Goal: Task Accomplishment & Management: Use online tool/utility

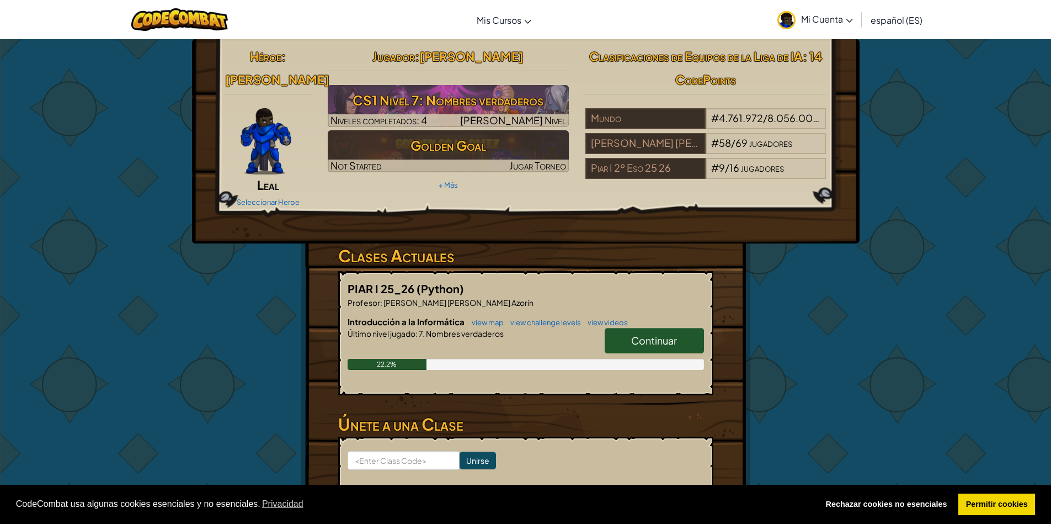
click at [652, 334] on span "Continuar" at bounding box center [654, 340] width 46 height 13
select select "es-ES"
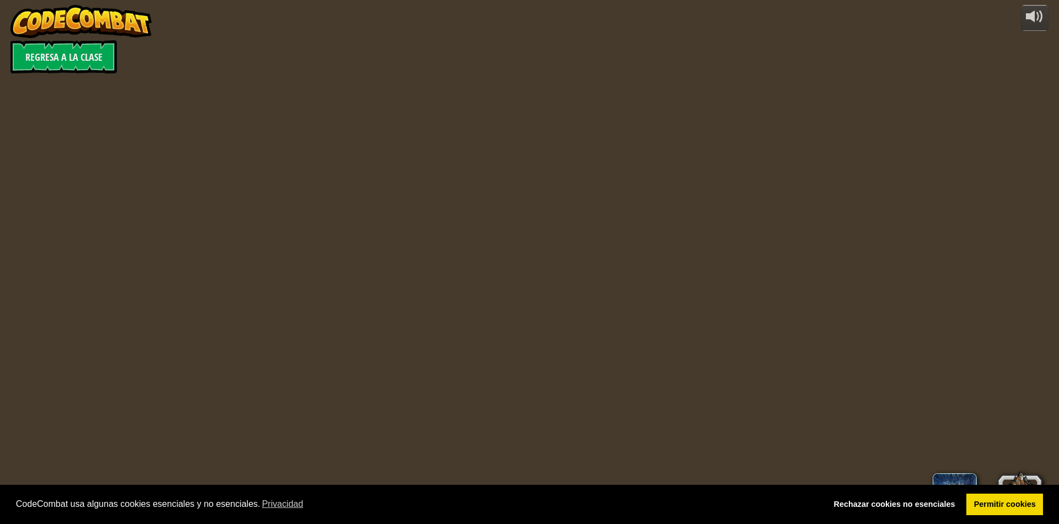
select select "es-ES"
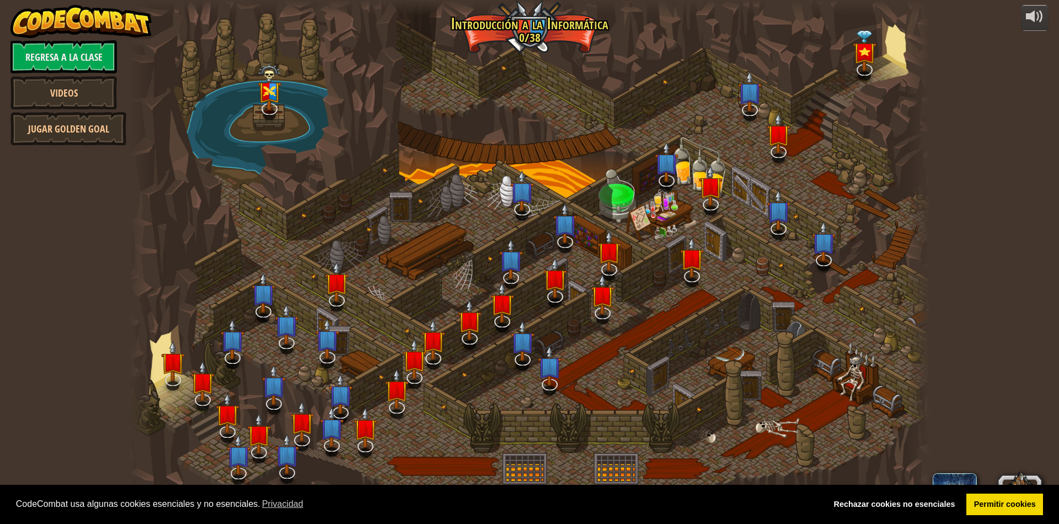
select select "es-ES"
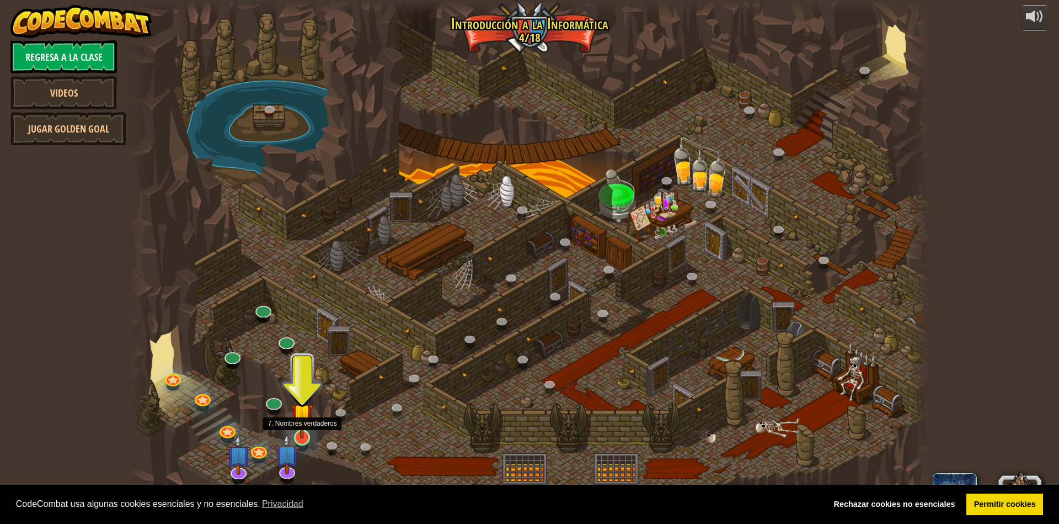
click at [304, 430] on img at bounding box center [302, 414] width 22 height 50
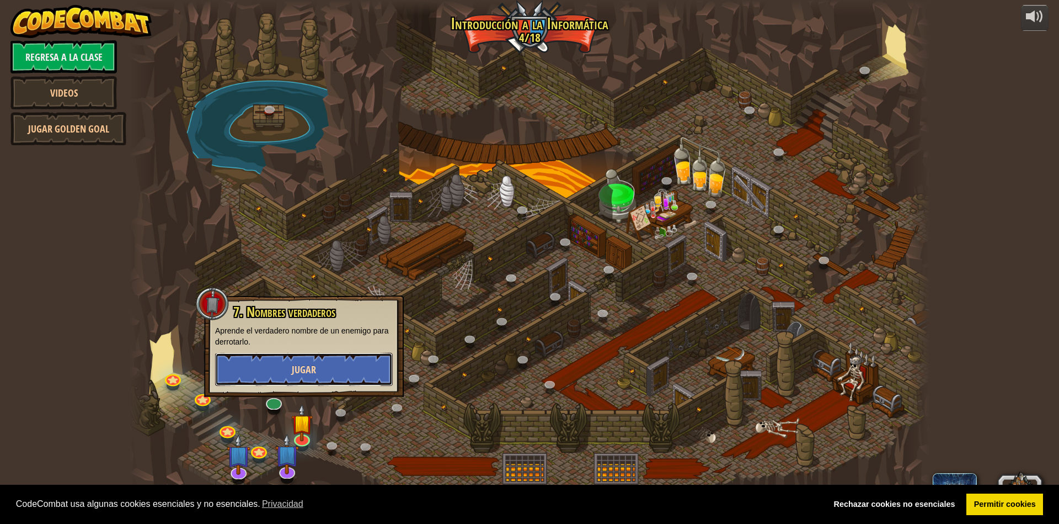
click at [328, 368] on button "Jugar" at bounding box center [304, 369] width 178 height 33
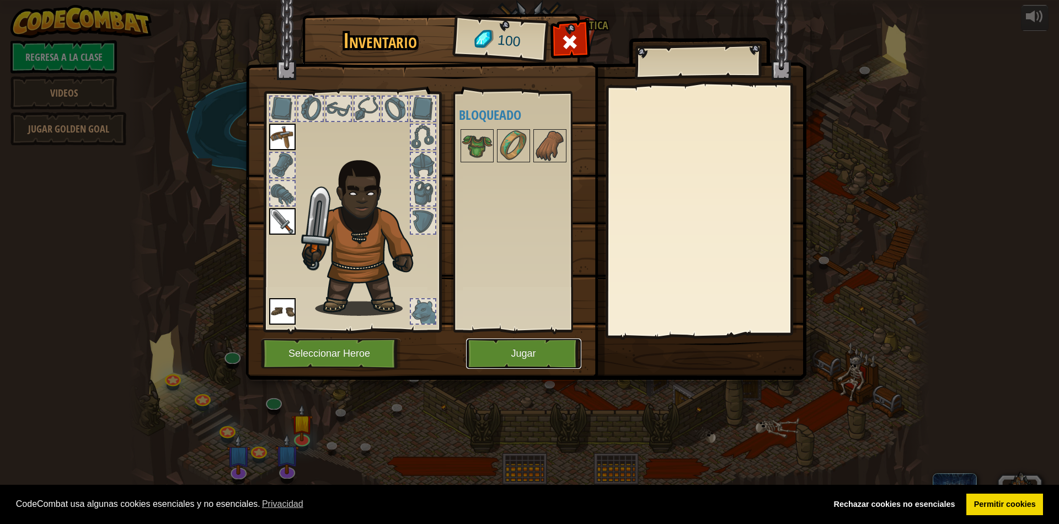
click at [489, 361] on button "Jugar" at bounding box center [523, 353] width 115 height 30
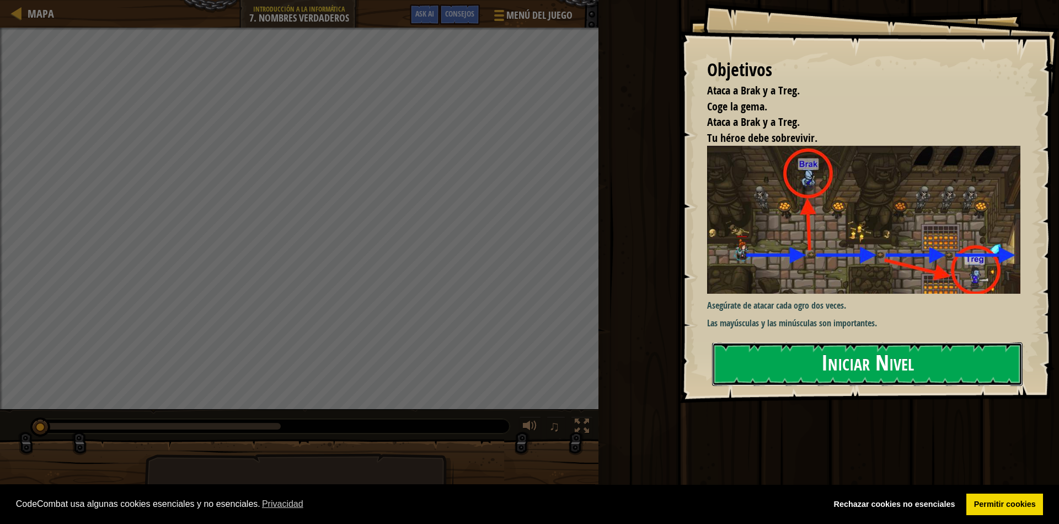
click at [852, 371] on button "Iniciar Nivel" at bounding box center [867, 364] width 311 height 44
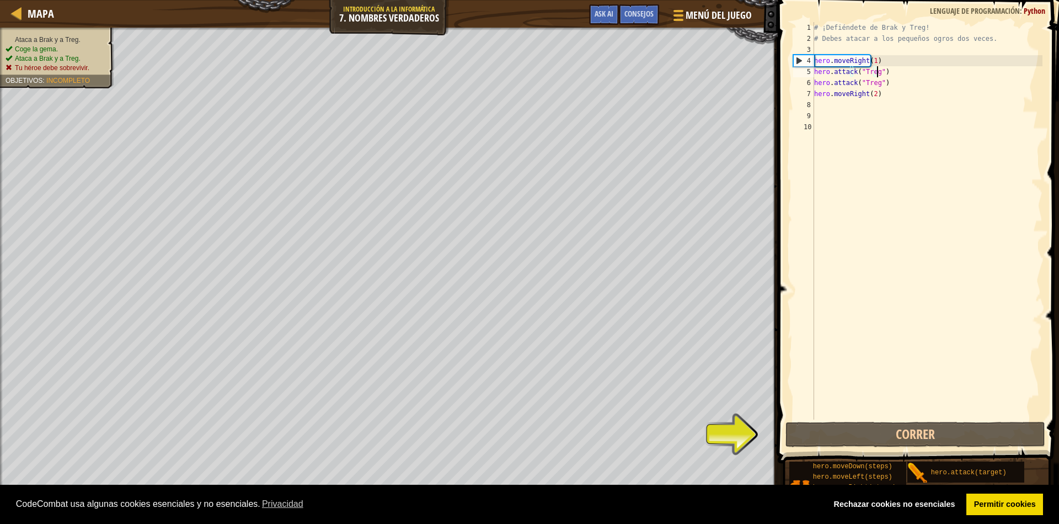
drag, startPoint x: 880, startPoint y: 70, endPoint x: 862, endPoint y: 68, distance: 17.7
click at [873, 69] on div "# ¡Defiéndete de Brak y Treg! # Debes atacar a los pequeños ogros dos veces. he…" at bounding box center [927, 231] width 231 height 419
click at [883, 72] on div "# ¡Defiéndete de Brak y Treg! # Debes atacar a los pequeños ogros dos veces. he…" at bounding box center [927, 220] width 231 height 397
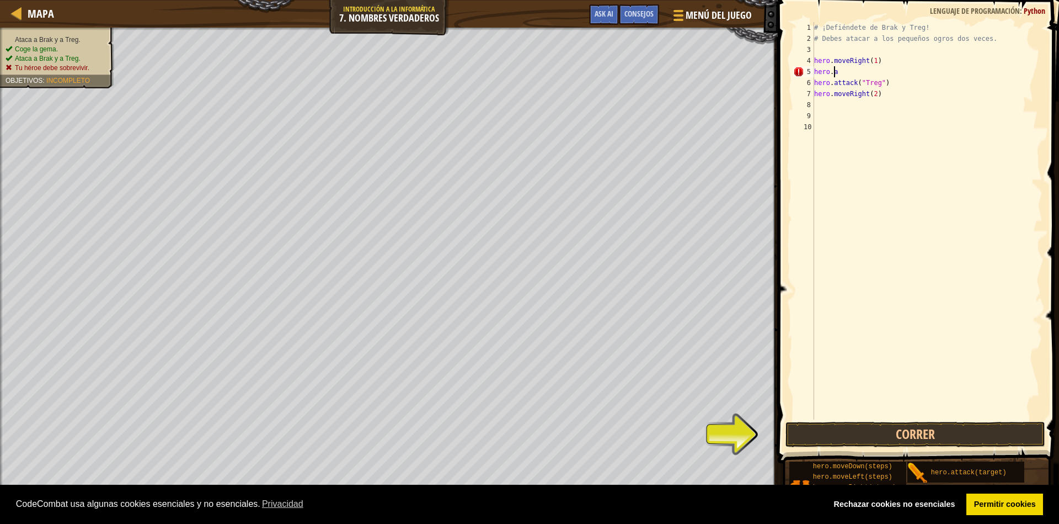
type textarea "h"
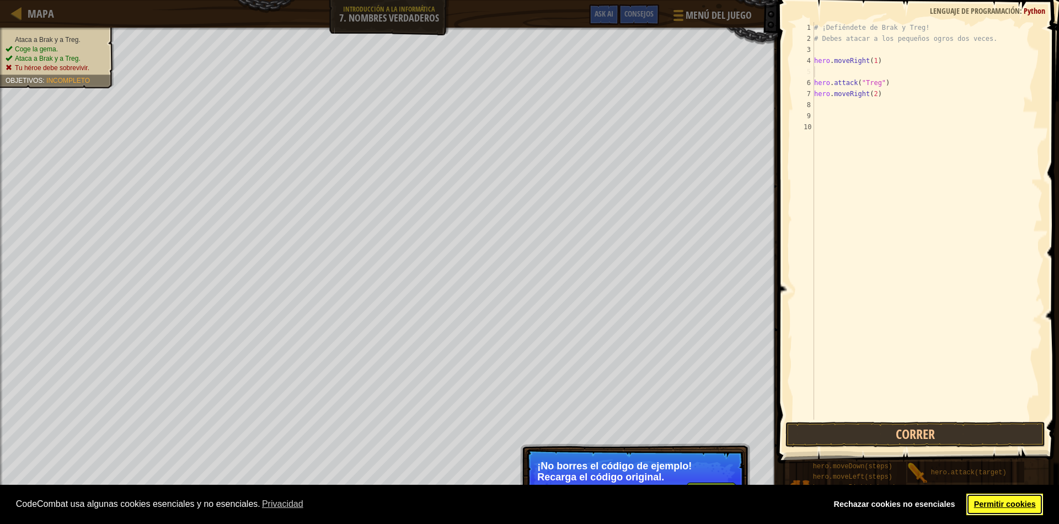
click at [1012, 510] on link "Permitir cookies" at bounding box center [1005, 504] width 77 height 22
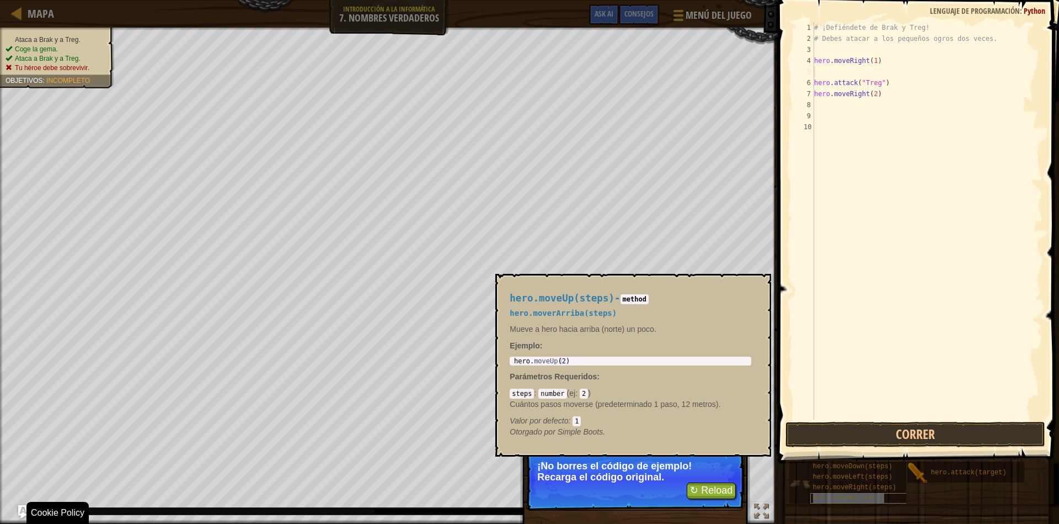
click at [868, 500] on span "hero.moveUp(steps)" at bounding box center [849, 498] width 72 height 8
type textarea "hero.moveUp(2)"
drag, startPoint x: 566, startPoint y: 361, endPoint x: 511, endPoint y: 348, distance: 56.2
click at [511, 348] on div "hero.moveUp(steps) - method hero.moverArriba(steps) Mueve a hero hacia arriba (…" at bounding box center [630, 364] width 257 height 165
type textarea "hero.moveRight(1)"
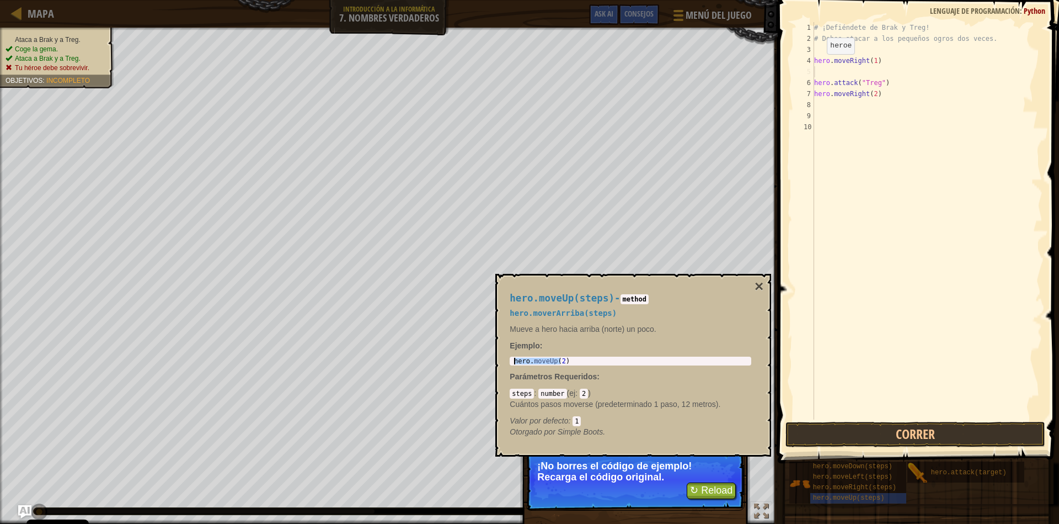
click at [820, 65] on div "# ¡Defiéndete de Brak y Treg! # Debes atacar a los pequeños ogros dos veces. he…" at bounding box center [927, 231] width 231 height 419
drag, startPoint x: 816, startPoint y: 74, endPoint x: 864, endPoint y: 72, distance: 47.5
click at [819, 74] on div "# ¡Defiéndete de Brak y Treg! # Debes atacar a los pequeños ogros dos veces. he…" at bounding box center [927, 231] width 231 height 419
click at [832, 73] on div "# ¡Defiéndete de Brak y Treg! # Debes atacar a los pequeños ogros dos veces. he…" at bounding box center [927, 231] width 231 height 419
click at [821, 73] on div "# ¡Defiéndete de Brak y Treg! # Debes atacar a los pequeños ogros dos veces. he…" at bounding box center [927, 231] width 231 height 419
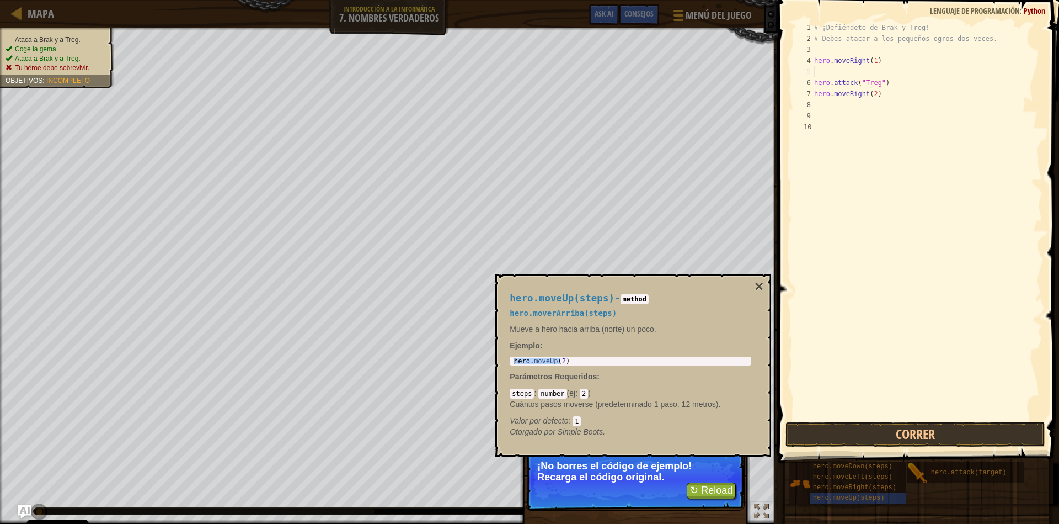
click at [821, 73] on div "# ¡Defiéndete de Brak y Treg! # Debes atacar a los pequeños ogros dos veces. he…" at bounding box center [927, 231] width 231 height 419
drag, startPoint x: 821, startPoint y: 73, endPoint x: 939, endPoint y: 232, distance: 197.6
click at [939, 232] on div "# ¡Defiéndete de Brak y Treg! # Debes atacar a los pequeños ogros dos veces. he…" at bounding box center [927, 231] width 231 height 419
click at [819, 76] on div "# ¡Defiéndete de Brak y Treg! # Debes atacar a los pequeños ogros dos veces. he…" at bounding box center [927, 231] width 231 height 419
drag, startPoint x: 823, startPoint y: 73, endPoint x: 850, endPoint y: 73, distance: 27.0
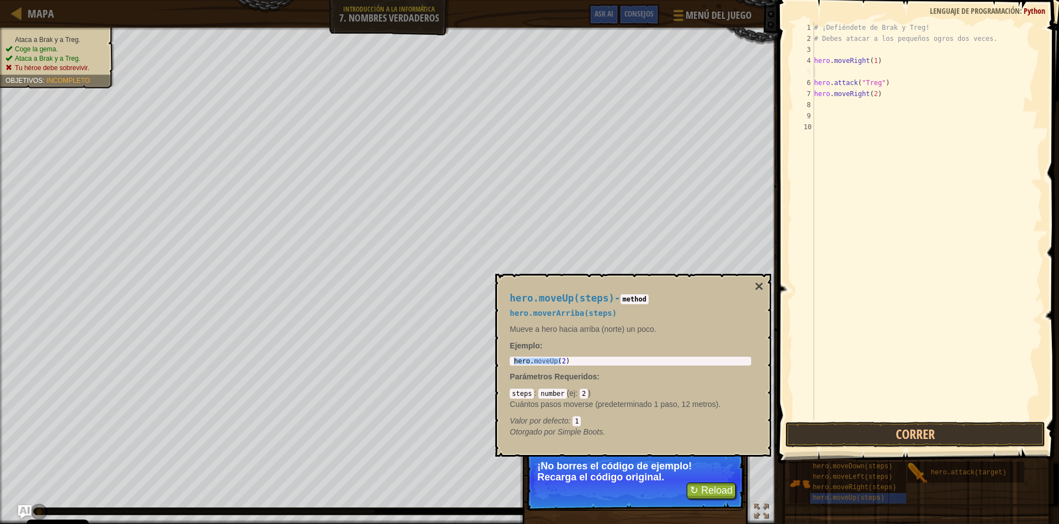
click at [850, 73] on div "# ¡Defiéndete de Brak y Treg! # Debes atacar a los pequeños ogros dos veces. he…" at bounding box center [927, 231] width 231 height 419
click at [829, 72] on div "# ¡Defiéndete de Brak y Treg! # Debes atacar a los pequeños ogros dos veces. he…" at bounding box center [927, 231] width 231 height 419
click at [831, 73] on div "# ¡Defiéndete de Brak y Treg! # Debes atacar a los pequeños ogros dos veces. he…" at bounding box center [927, 231] width 231 height 419
drag, startPoint x: 831, startPoint y: 73, endPoint x: 882, endPoint y: 188, distance: 125.8
click at [882, 188] on div "# ¡Defiéndete de Brak y Treg! # Debes atacar a los pequeños ogros dos veces. he…" at bounding box center [927, 231] width 231 height 419
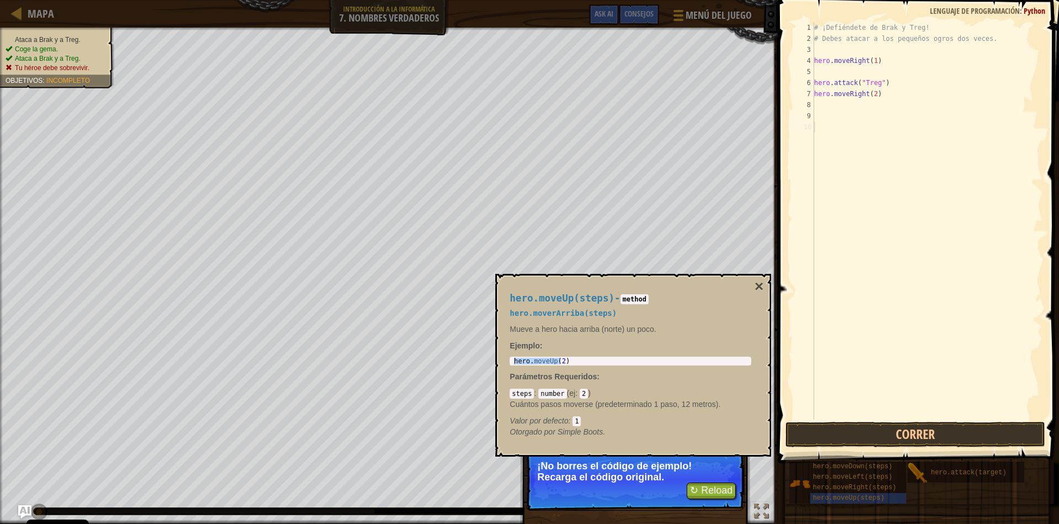
click at [880, 228] on div "# ¡Defiéndete de Brak y Treg! # Debes atacar a los pequeños ogros dos veces. he…" at bounding box center [927, 231] width 231 height 419
click at [755, 291] on button "×" at bounding box center [759, 286] width 9 height 15
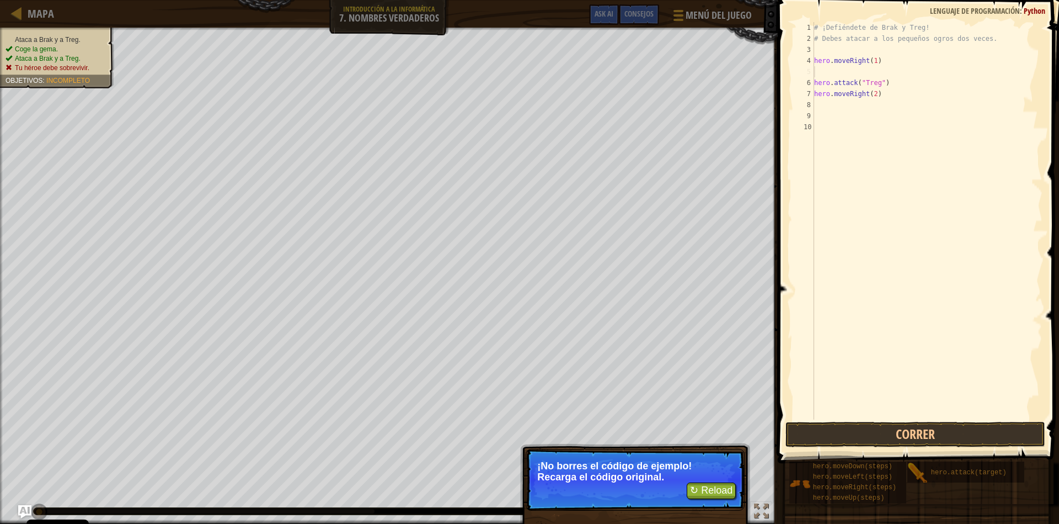
click at [823, 73] on div "# ¡Defiéndete de Brak y Treg! # Debes atacar a los pequeños ogros dos veces. he…" at bounding box center [927, 231] width 231 height 419
click at [719, 492] on button "↻ Reload" at bounding box center [711, 490] width 49 height 17
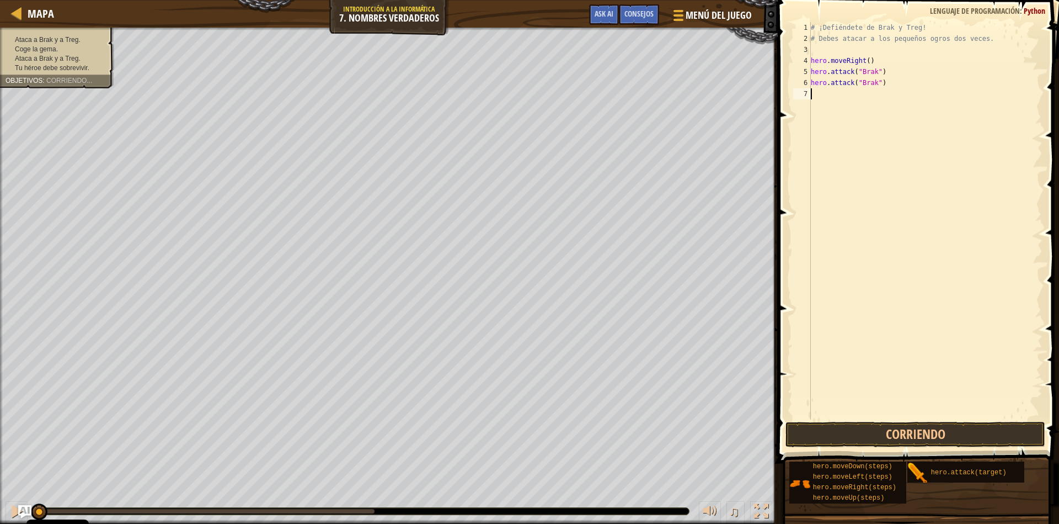
scroll to position [5, 0]
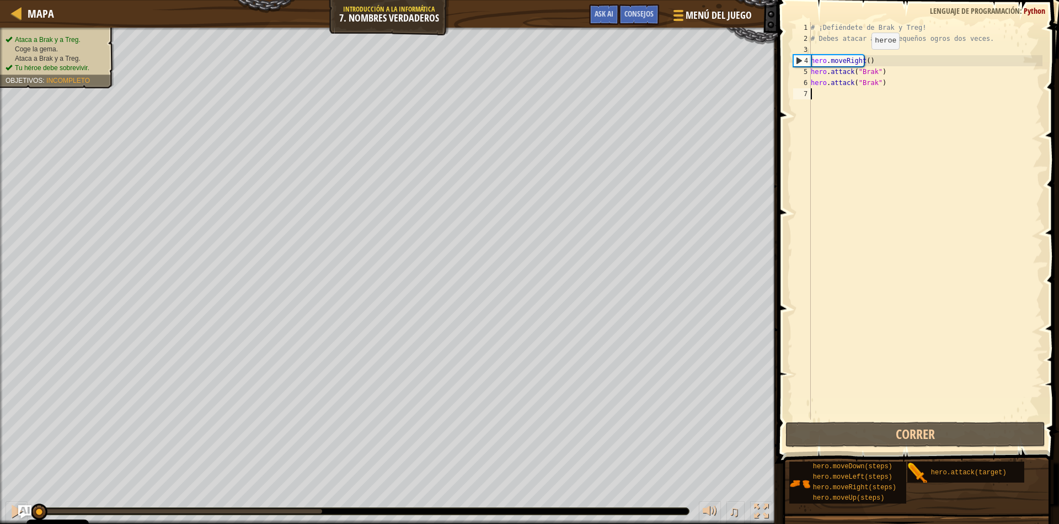
click at [862, 60] on div "# ¡Defiéndete de Brak y Treg! # Debes atacar a los pequeños ogros dos veces. he…" at bounding box center [926, 231] width 234 height 419
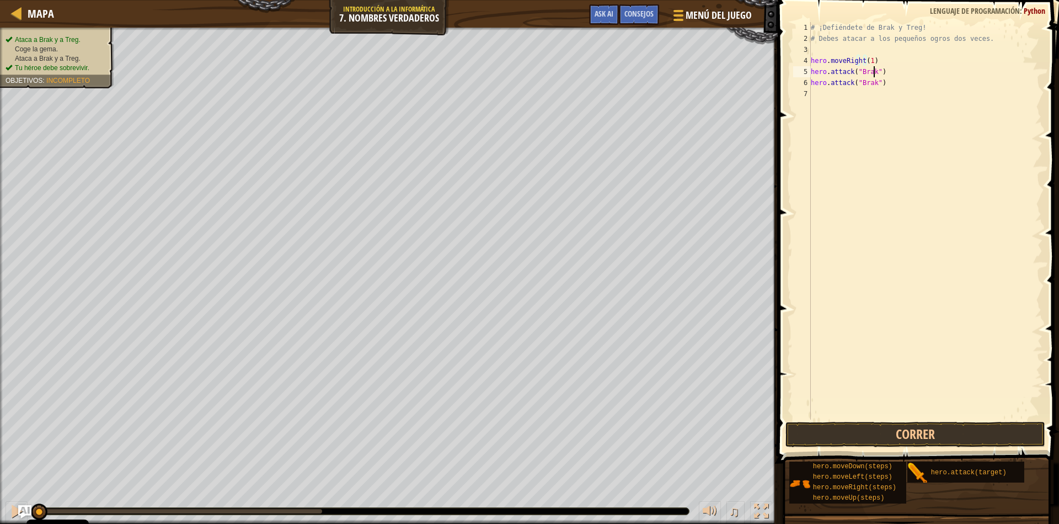
click at [875, 75] on div "# ¡Defiéndete de Brak y Treg! # Debes atacar a los pequeños ogros dos veces. he…" at bounding box center [926, 231] width 234 height 419
type textarea "h"
paste textarea "hero.moveUp(2)"
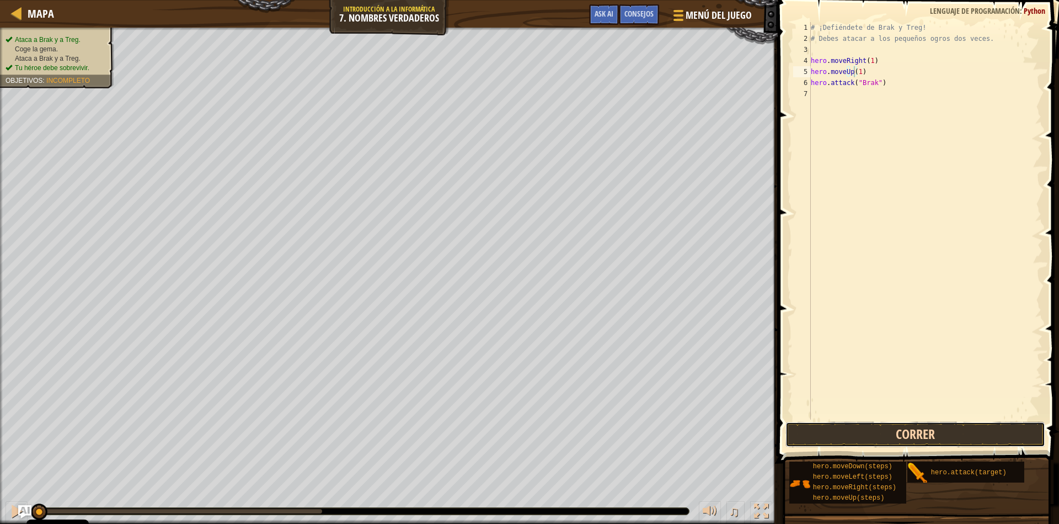
click at [902, 435] on button "Correr" at bounding box center [916, 433] width 260 height 25
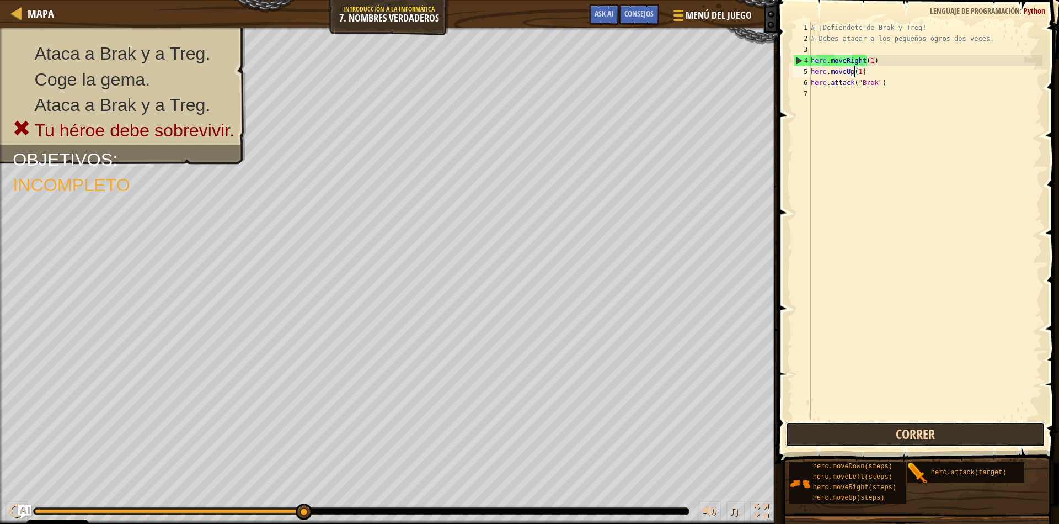
click at [917, 433] on button "Correr" at bounding box center [916, 433] width 260 height 25
click at [964, 437] on button "Correr" at bounding box center [916, 433] width 260 height 25
click at [848, 443] on button "Correr" at bounding box center [916, 433] width 260 height 25
click at [868, 79] on div "# ¡Defiéndete de Brak y Treg! # Debes atacar a los pequeños ogros dos veces. he…" at bounding box center [926, 231] width 234 height 419
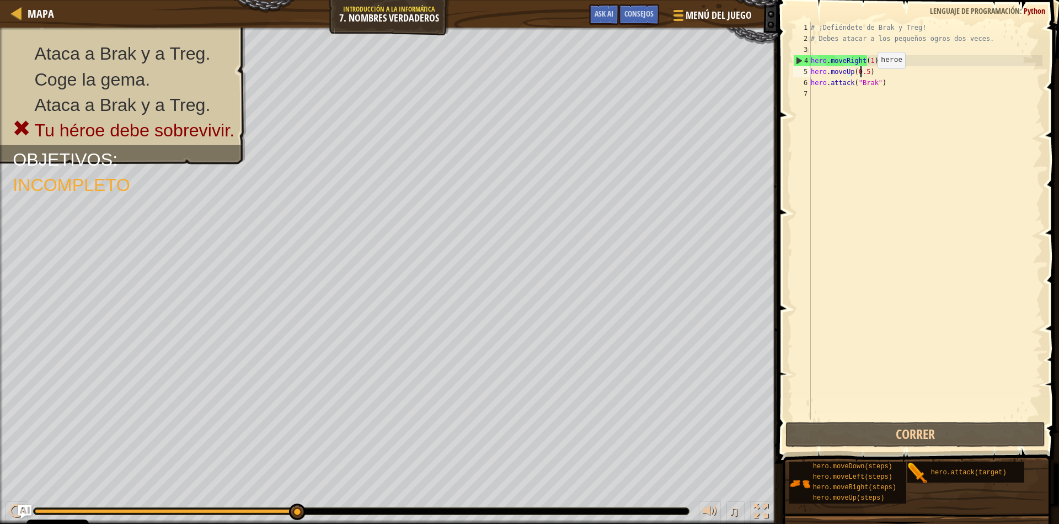
type textarea "hero.attack("Brak")"
click at [850, 100] on div "# ¡Defiéndete de Brak y Treg! # Debes atacar a los pequeños ogros dos veces. he…" at bounding box center [926, 231] width 234 height 419
click at [876, 82] on div "# ¡Defiéndete de Brak y Treg! # Debes atacar a los pequeños ogros dos veces. he…" at bounding box center [926, 231] width 234 height 419
type textarea "hero.attack("Brak")"
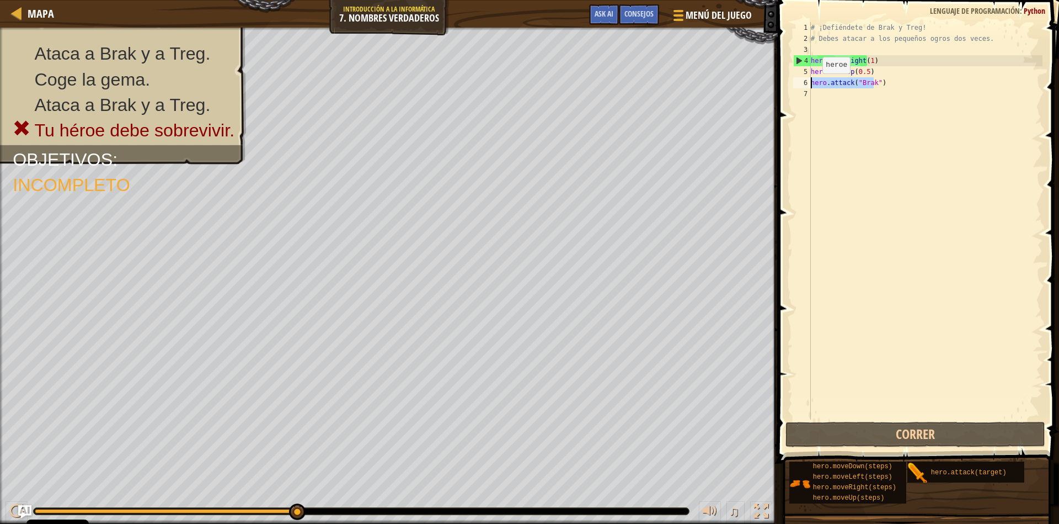
drag, startPoint x: 884, startPoint y: 86, endPoint x: 804, endPoint y: 83, distance: 79.5
click at [804, 83] on div "hero.attack("Brak") [PHONE_NUMBER] ¡Defiéndete de Brak y Treg! # [PERSON_NAME] …" at bounding box center [917, 220] width 252 height 397
click at [822, 100] on div "# ¡Defiéndete de Brak y Treg! # Debes atacar a los pequeños ogros dos veces. he…" at bounding box center [926, 231] width 234 height 419
paste textarea "hero.attack("Brak")"
type textarea "hero.attack("Brak")"
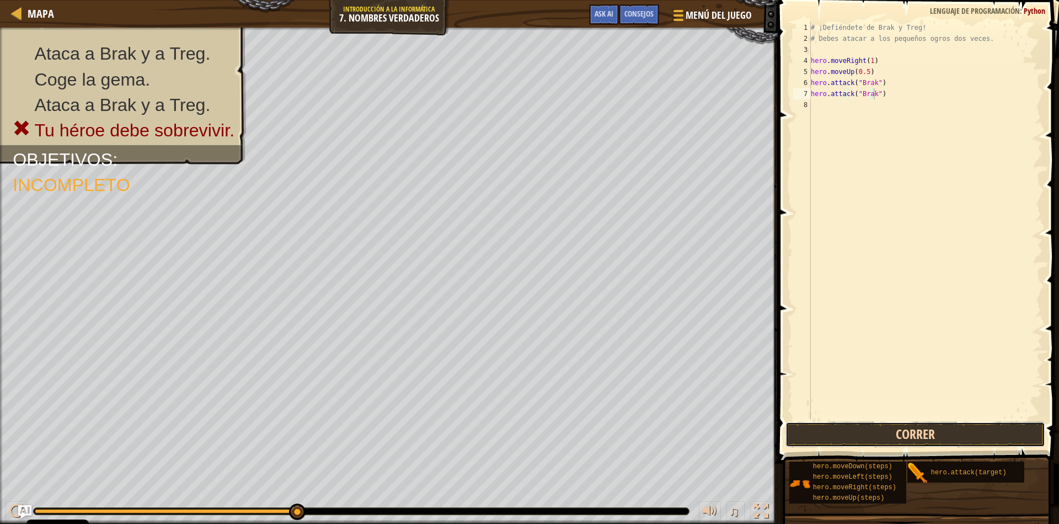
click at [907, 435] on button "Correr" at bounding box center [916, 433] width 260 height 25
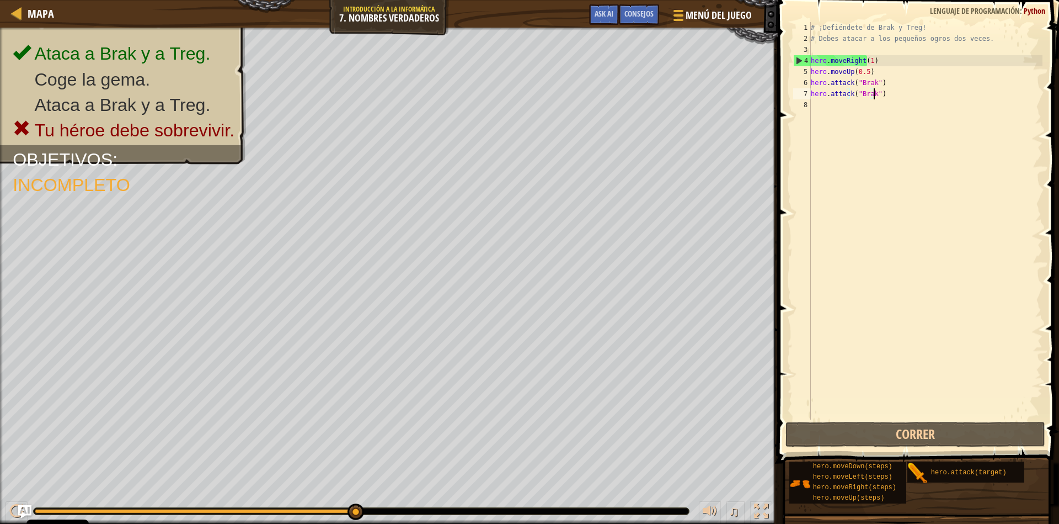
click at [825, 116] on div "# ¡Defiéndete de Brak y Treg! # Debes atacar a los pequeños ogros dos veces. he…" at bounding box center [926, 231] width 234 height 419
drag, startPoint x: 874, startPoint y: 96, endPoint x: 812, endPoint y: 94, distance: 62.4
click at [812, 94] on div "# ¡Defiéndete de Brak y Treg! # Debes atacar a los pequeños ogros dos veces. he…" at bounding box center [926, 231] width 234 height 419
type textarea "hero.attack("Brak")"
click at [833, 110] on div "# ¡Defiéndete de Brak y Treg! # Debes atacar a los pequeños ogros dos veces. he…" at bounding box center [926, 231] width 234 height 419
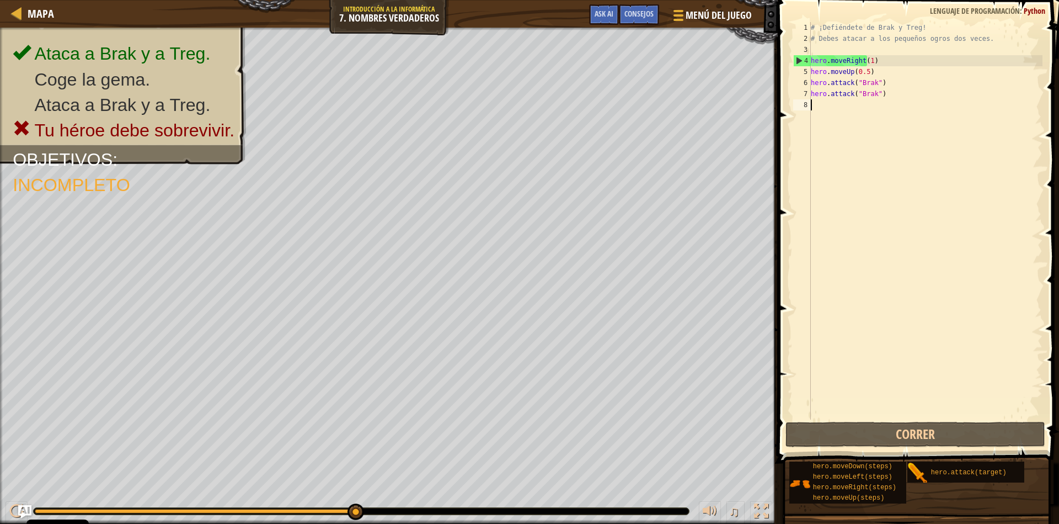
paste textarea "hero.attack("Brak")"
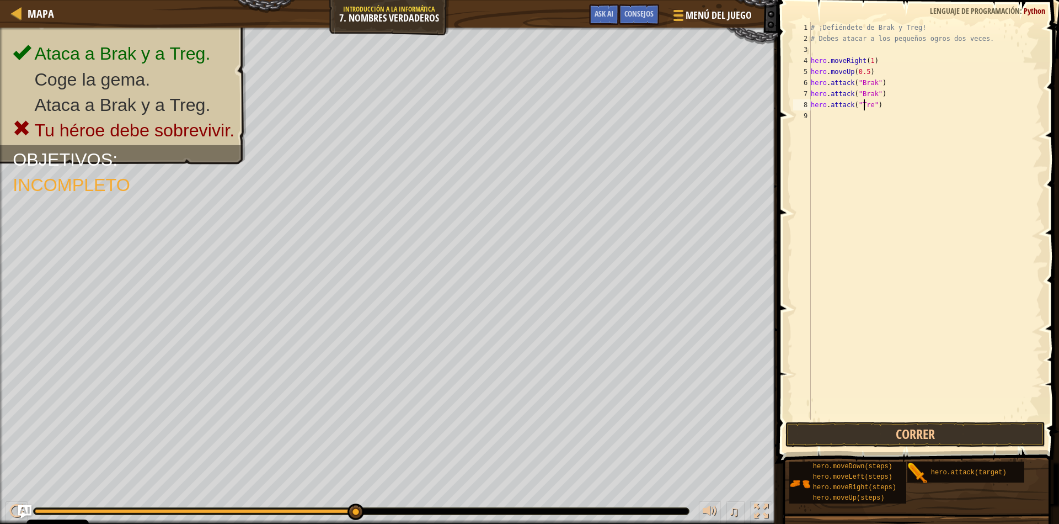
type textarea "hero.attack("Treg")"
drag, startPoint x: 876, startPoint y: 108, endPoint x: 813, endPoint y: 104, distance: 63.6
click at [813, 104] on div "# ¡Defiéndete de Brak y Treg! # Debes atacar a los pequeños ogros dos veces. he…" at bounding box center [926, 231] width 234 height 419
click at [809, 118] on div "9" at bounding box center [802, 115] width 18 height 11
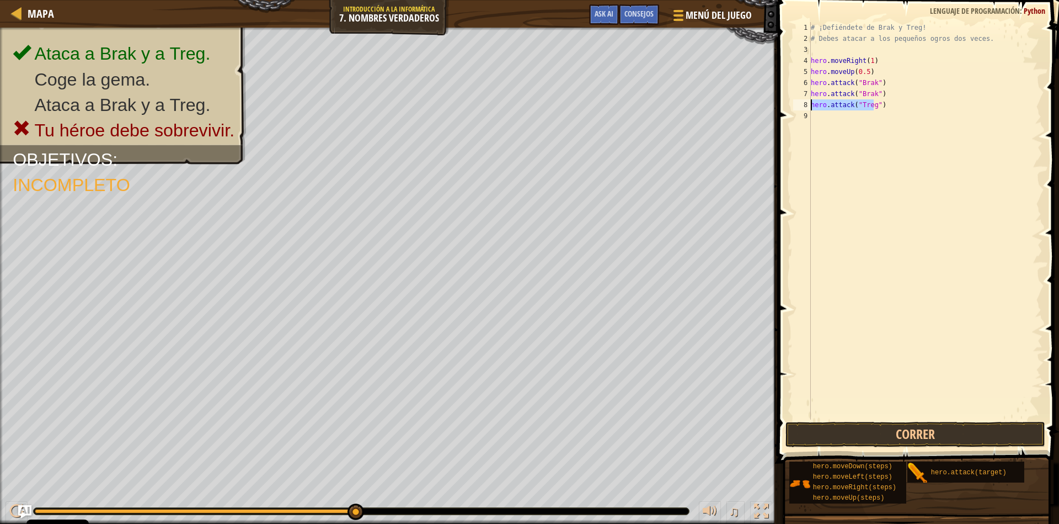
scroll to position [5, 0]
paste textarea "hero.attack("Treg")"
type textarea "hero.attack("Treg")"
click at [819, 129] on div "# ¡Defiéndete de Brak y Treg! # Debes atacar a los pequeños ogros dos veces. he…" at bounding box center [927, 231] width 231 height 419
drag, startPoint x: 874, startPoint y: 61, endPoint x: 816, endPoint y: 58, distance: 58.0
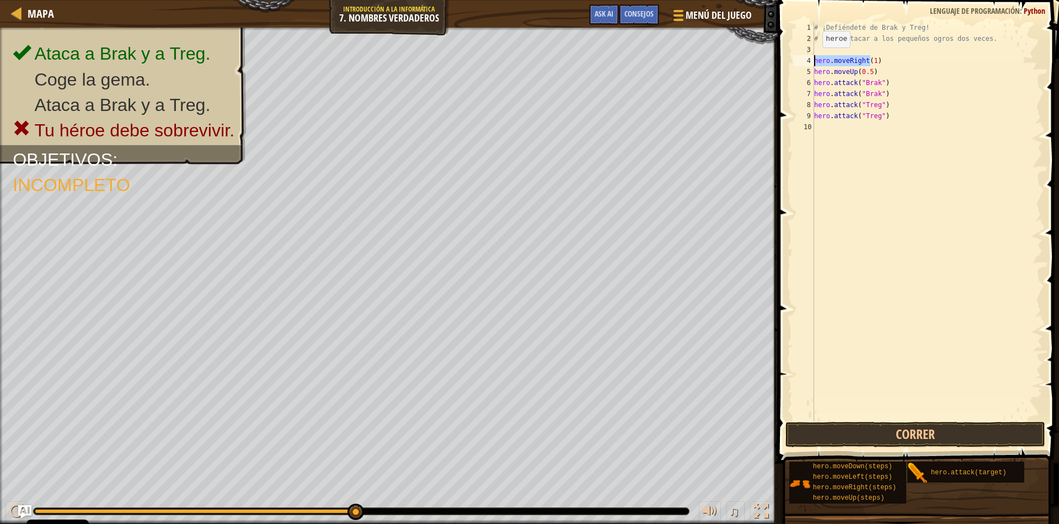
click at [816, 58] on div "# ¡Defiéndete de Brak y Treg! # Debes atacar a los pequeños ogros dos veces. he…" at bounding box center [927, 231] width 231 height 419
type textarea "hero.moveRight(1)"
click at [824, 131] on div "# ¡Defiéndete de Brak y Treg! # Debes atacar a los pequeños ogros dos veces. he…" at bounding box center [927, 231] width 231 height 419
paste textarea "hero.moveRight(1)"
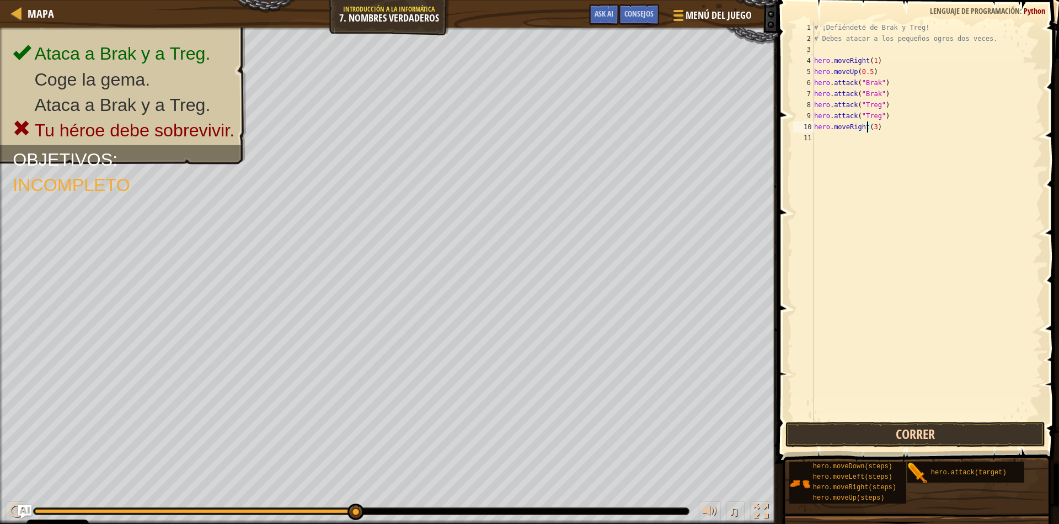
type textarea "hero.moveRight(3)"
click at [973, 442] on button "Correr" at bounding box center [916, 433] width 260 height 25
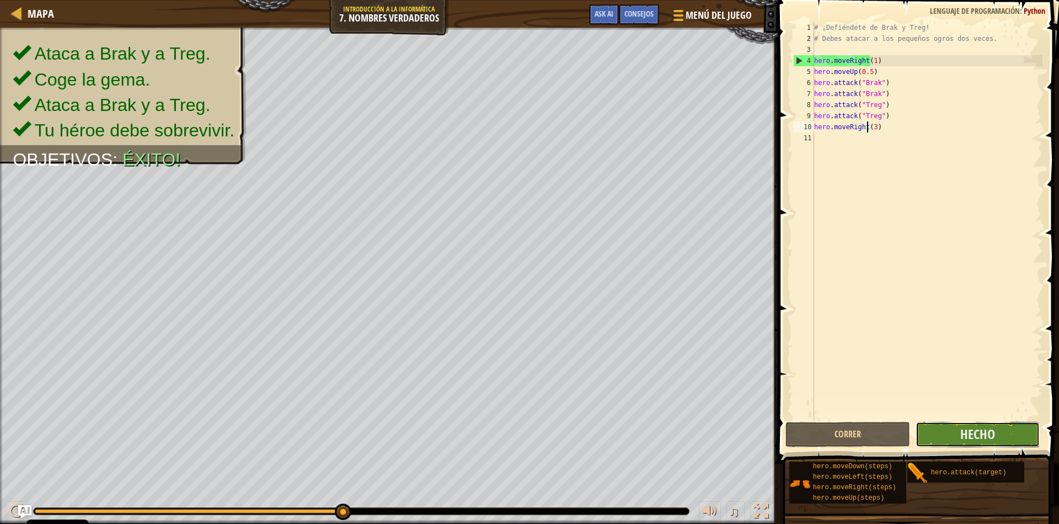
click at [1022, 441] on button "Hecho" at bounding box center [978, 433] width 125 height 25
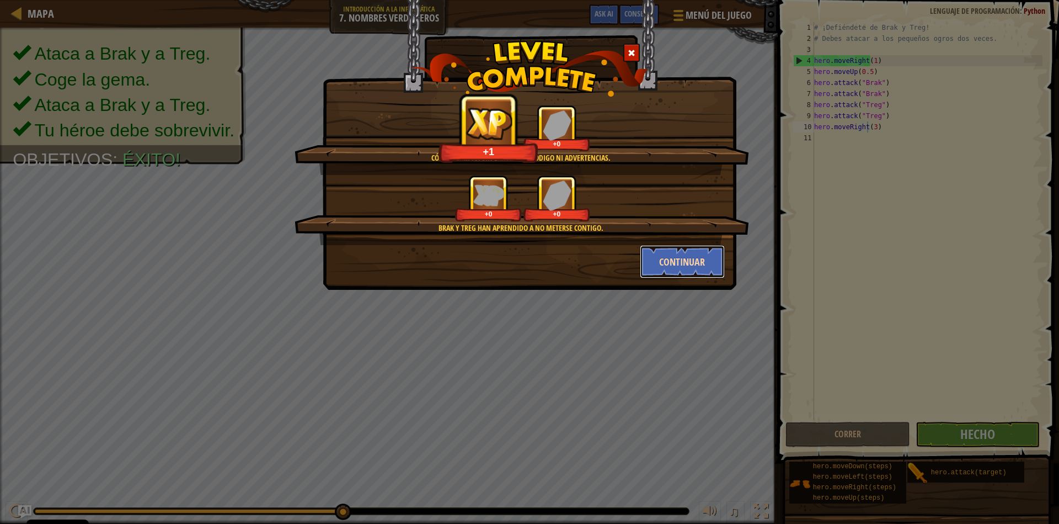
click at [687, 257] on button "Continuar" at bounding box center [683, 261] width 86 height 33
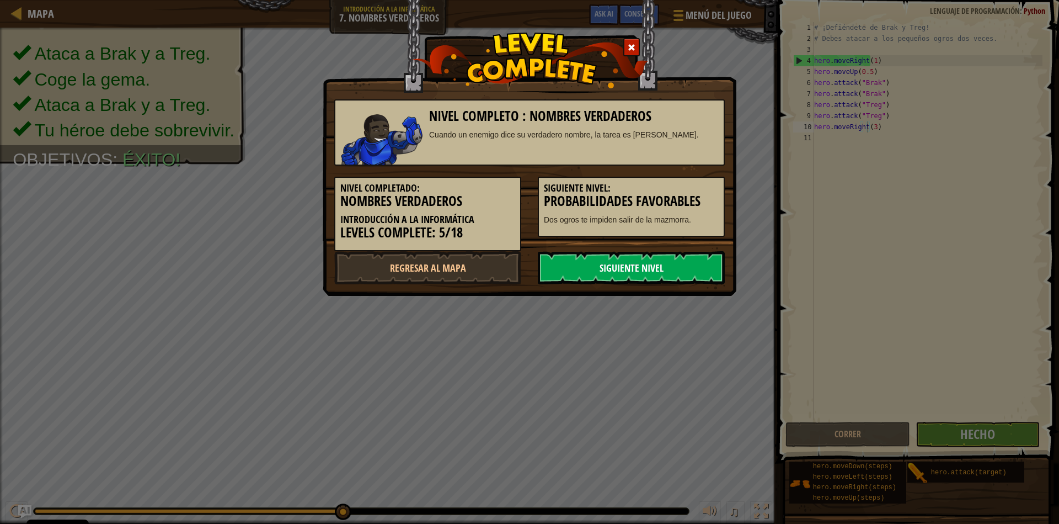
click at [564, 264] on link "Siguiente nivel" at bounding box center [631, 267] width 187 height 33
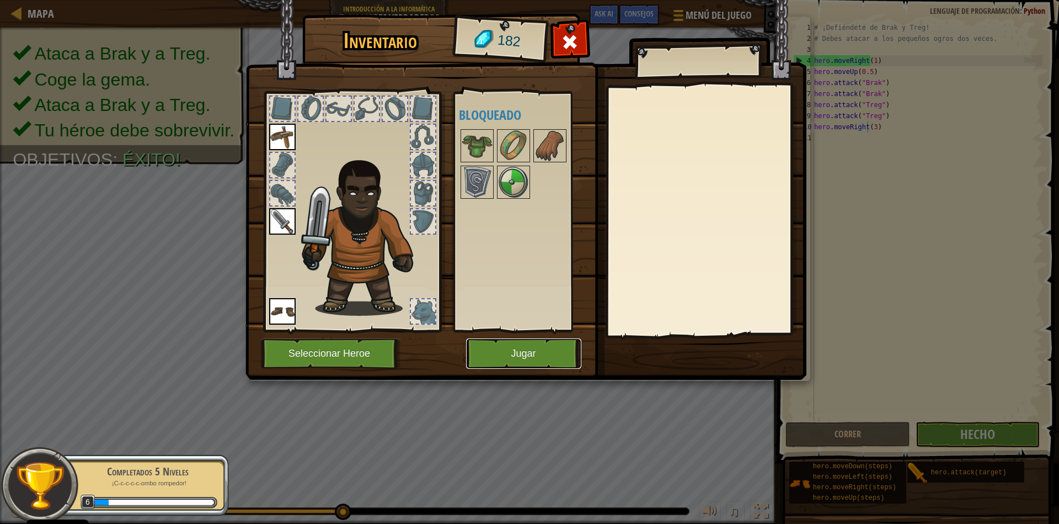
click at [542, 354] on button "Jugar" at bounding box center [523, 353] width 115 height 30
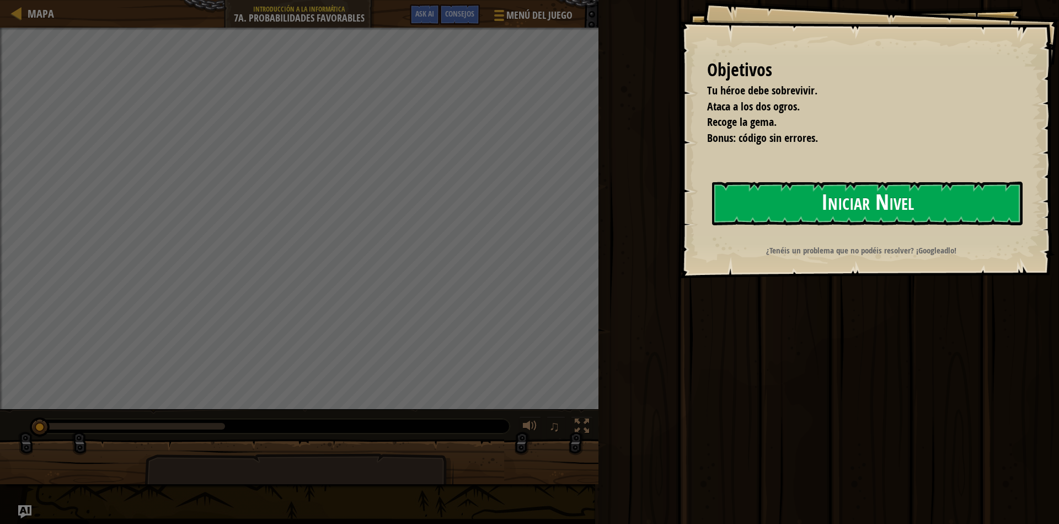
drag, startPoint x: 920, startPoint y: 131, endPoint x: 997, endPoint y: 201, distance: 104.3
click at [1003, 201] on div "Objetivos Tu héroe debe sobrevivir. Ataca a los dos ogros. Recoge la [PERSON_NA…" at bounding box center [870, 139] width 380 height 278
click at [997, 201] on button "Iniciar Nivel" at bounding box center [867, 203] width 311 height 44
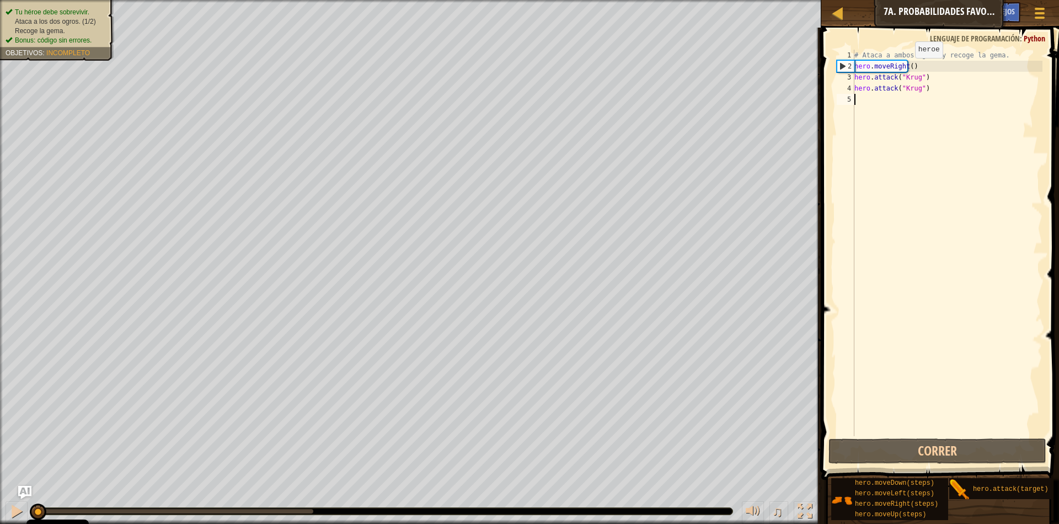
click at [905, 69] on div "# Ataca a ambos ogros y recoge la gema. hero . moveRight ( ) hero . attack ( "K…" at bounding box center [947, 254] width 190 height 408
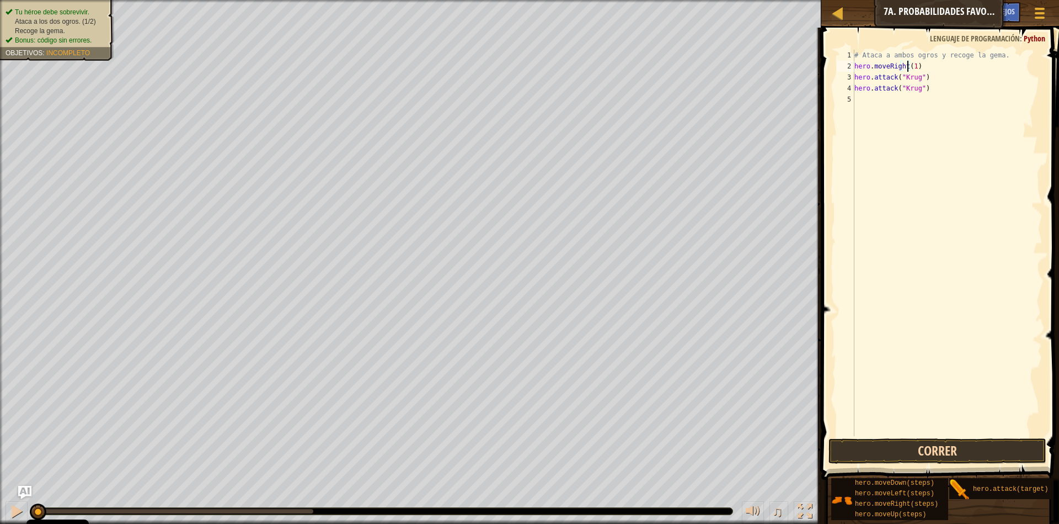
type textarea "hero.moveRight(1)"
click at [998, 455] on button "Correr" at bounding box center [938, 450] width 218 height 25
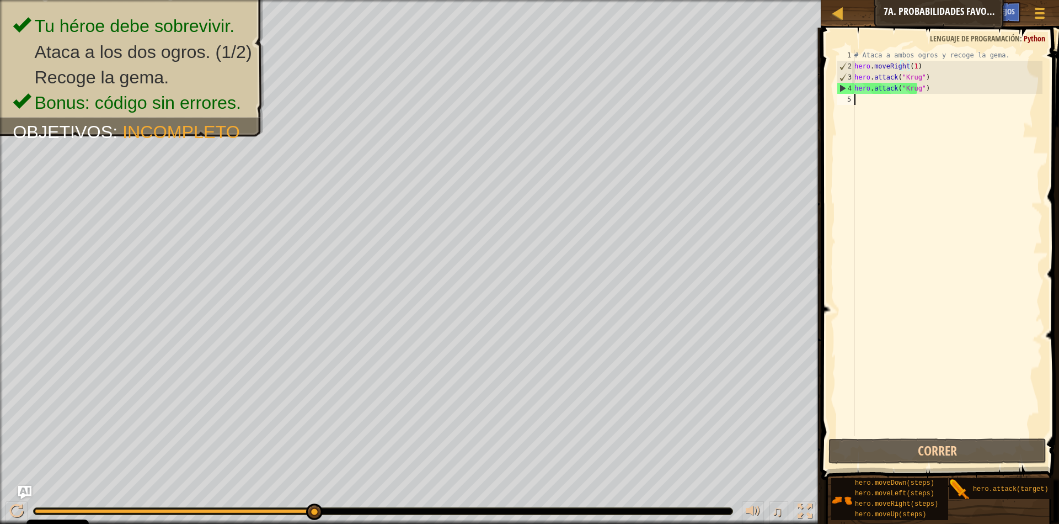
drag, startPoint x: 863, startPoint y: 109, endPoint x: 903, endPoint y: 84, distance: 46.1
click at [876, 100] on div "# Ataca a ambos ogros y recoge la gema. hero . moveRight ( 1 ) hero . attack ( …" at bounding box center [947, 254] width 190 height 408
drag, startPoint x: 913, startPoint y: 64, endPoint x: 852, endPoint y: 65, distance: 60.7
click at [852, 65] on div "1 2 3 4 5 # Ataca a ambos ogros y recoge la gema. hero . moveRight ( 1 ) hero .…" at bounding box center [939, 243] width 208 height 386
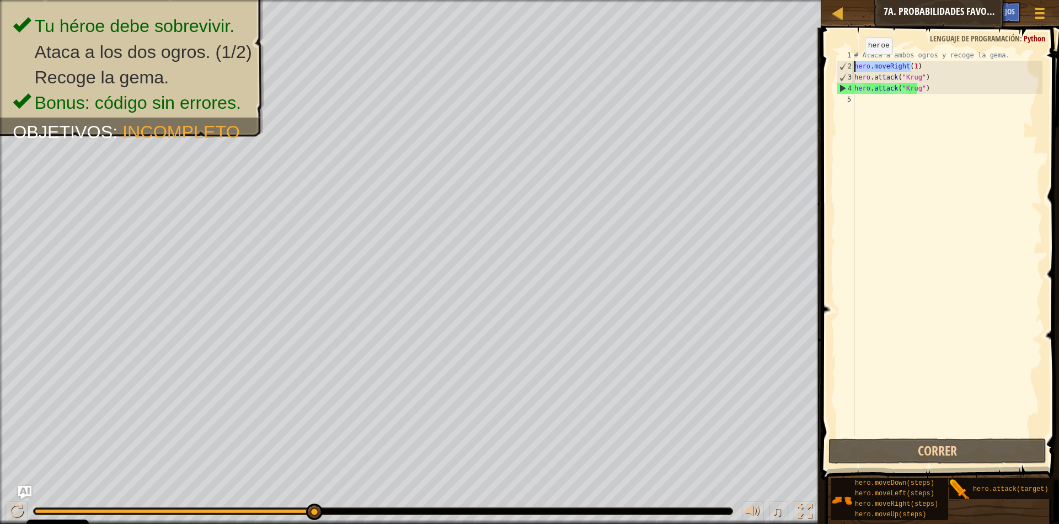
type textarea "hero.moveRight(1)"
click at [862, 101] on div "# Ataca a ambos ogros y recoge la gema. hero . moveRight ( 1 ) hero . attack ( …" at bounding box center [947, 254] width 190 height 408
paste textarea "hero.moveRight(1)"
type textarea "hero.moveRight(1)"
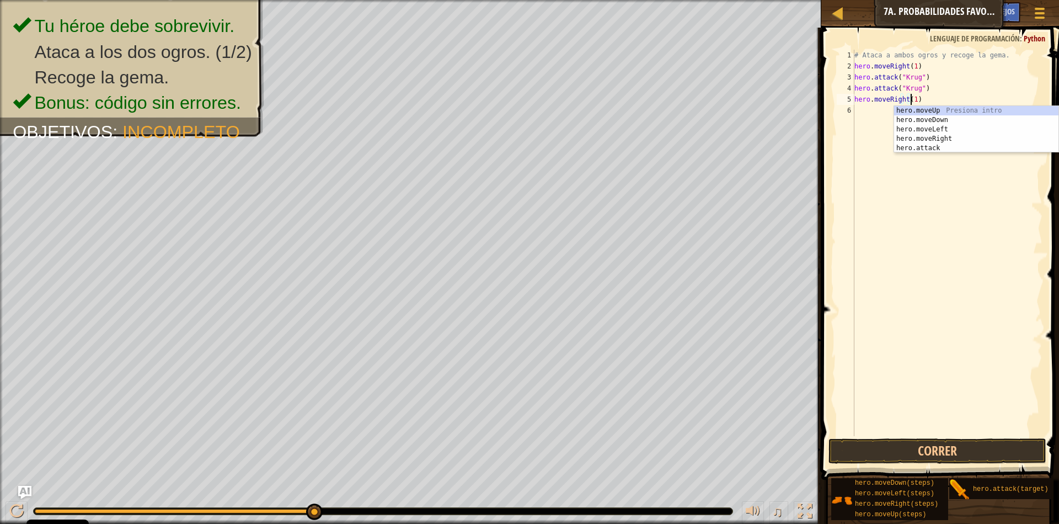
click at [859, 117] on div "# Ataca a ambos ogros y recoge la gema. hero . moveRight ( 1 ) hero . attack ( …" at bounding box center [947, 254] width 190 height 408
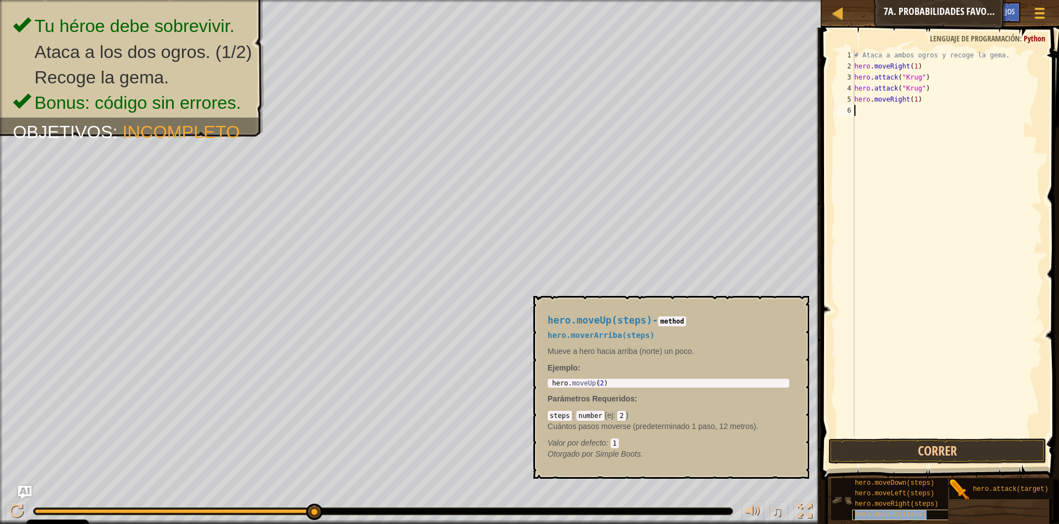
click at [907, 511] on span "hero.moveUp(steps)" at bounding box center [891, 514] width 72 height 8
type textarea "hero.moveUp(2)"
drag, startPoint x: 604, startPoint y: 381, endPoint x: 548, endPoint y: 381, distance: 55.2
click at [548, 381] on div "hero.moveUp(2) 1 hero . moveUp ( 2 ) הההההההההההההההההההההההההההההההההההההההההה…" at bounding box center [669, 382] width 242 height 9
click at [858, 111] on div "# Ataca a ambos ogros y recoge la gema. hero . moveRight ( 1 ) hero . attack ( …" at bounding box center [947, 254] width 190 height 408
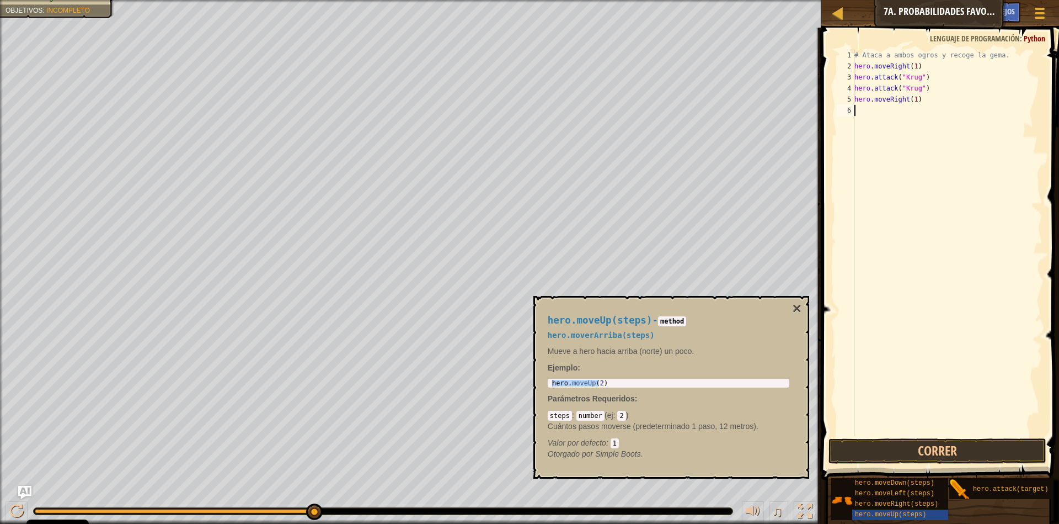
paste textarea "hero.moveUp(2)"
drag, startPoint x: 919, startPoint y: 90, endPoint x: 845, endPoint y: 84, distance: 74.2
click at [845, 84] on div "hero.moveUp(1) 1 2 3 4 5 6 7 # Ataca a ambos ogros y recoge la gema. hero . mov…" at bounding box center [939, 243] width 208 height 386
type textarea "hero.attack("Krug")"
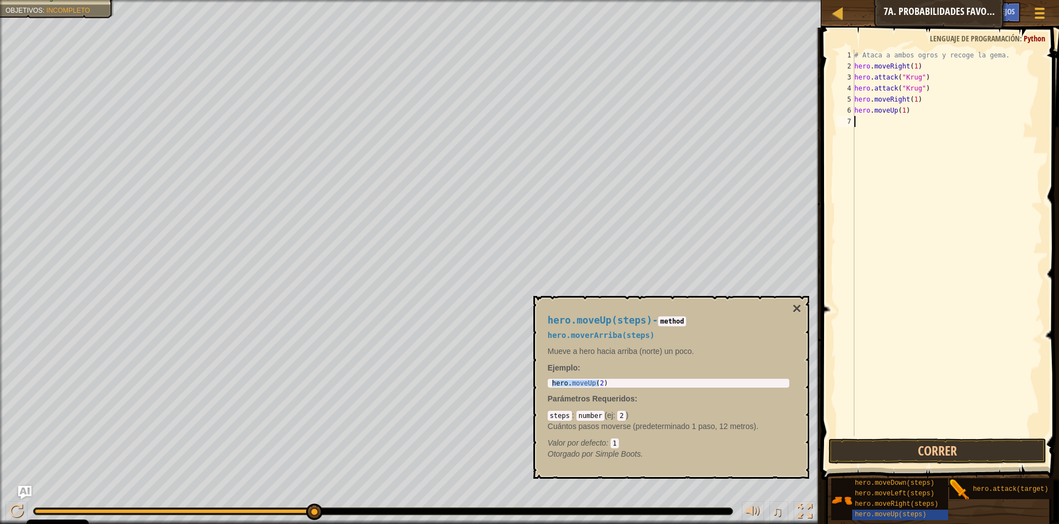
click at [858, 121] on div "# Ataca a ambos ogros y recoge la gema. hero . moveRight ( 1 ) hero . attack ( …" at bounding box center [947, 254] width 190 height 408
paste textarea "hero.attack("Krug")"
drag, startPoint x: 930, startPoint y: 127, endPoint x: 914, endPoint y: 121, distance: 16.8
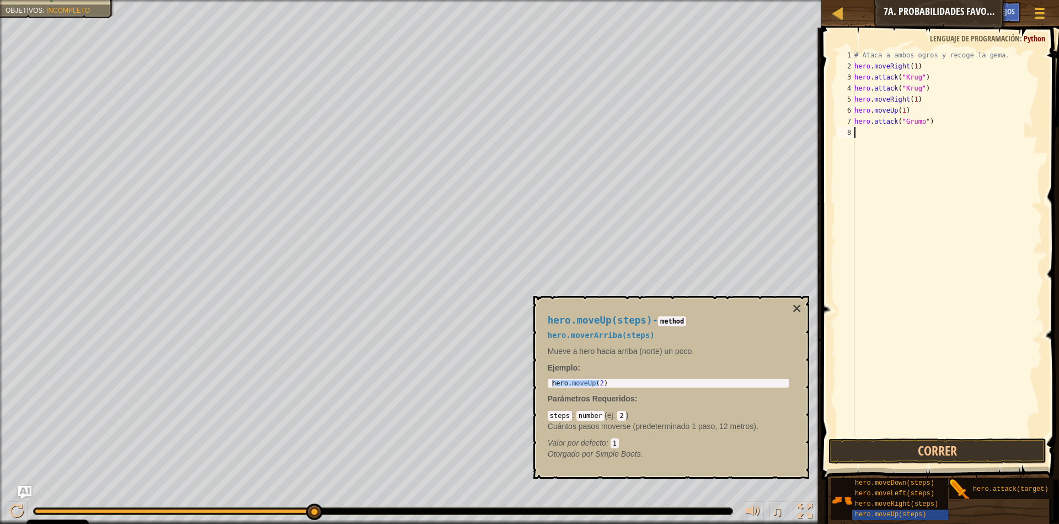
click at [909, 124] on div "# Ataca a ambos ogros y recoge la gema. hero . moveRight ( 1 ) hero . attack ( …" at bounding box center [947, 254] width 190 height 408
click at [926, 124] on div "# Ataca a ambos ogros y recoge la gema. hero . moveRight ( 1 ) hero . attack ( …" at bounding box center [947, 243] width 190 height 386
type textarea "hero.attack("Grump")"
drag, startPoint x: 929, startPoint y: 122, endPoint x: 847, endPoint y: 120, distance: 82.2
click at [847, 120] on div "hero.attack("Grump") 1 2 3 4 5 6 7 8 # Ataca a ambos ogros y recoge la gema. he…" at bounding box center [939, 243] width 208 height 386
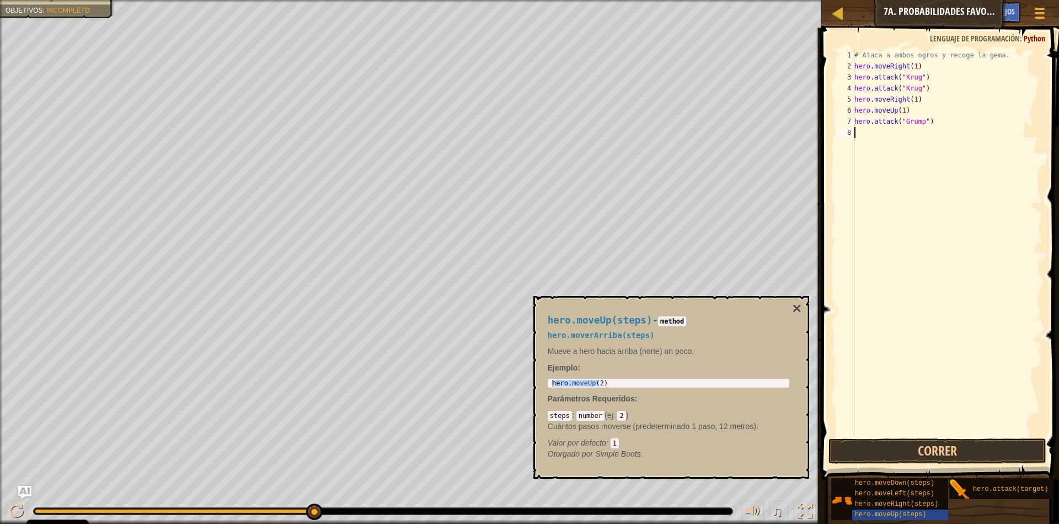
click at [862, 135] on div "# Ataca a ambos ogros y recoge la gema. hero . moveRight ( 1 ) hero . attack ( …" at bounding box center [947, 254] width 190 height 408
paste textarea "hero.attack("Grump")"
type textarea "hero.attack("Grump")"
drag, startPoint x: 938, startPoint y: 270, endPoint x: 921, endPoint y: 218, distance: 54.4
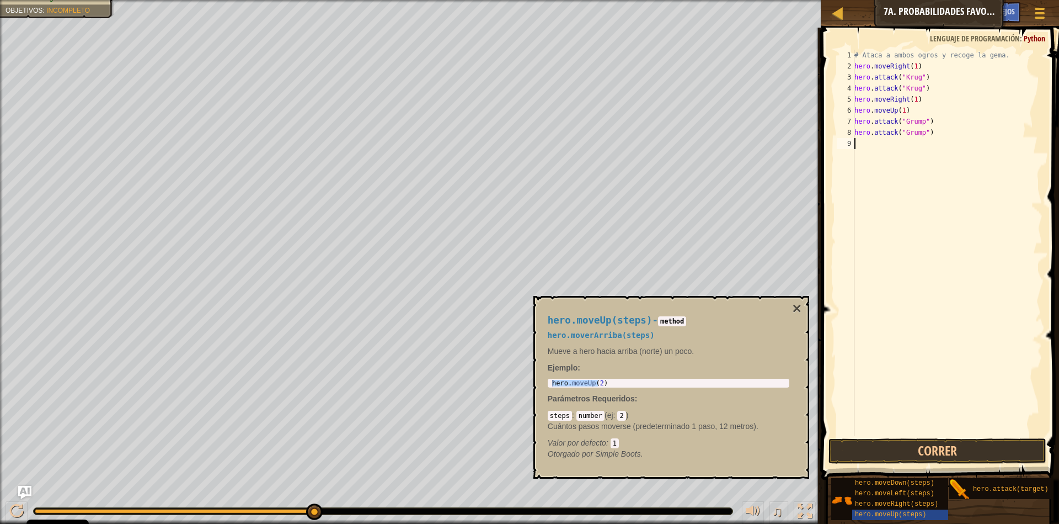
click at [937, 259] on div "# Ataca a ambos ogros y recoge la gema. hero . moveRight ( 1 ) hero . attack ( …" at bounding box center [947, 254] width 190 height 408
drag, startPoint x: 903, startPoint y: 101, endPoint x: 933, endPoint y: 103, distance: 30.4
click at [931, 103] on div "# Ataca a ambos ogros y recoge la gema. hero . moveRight ( 1 ) hero . attack ( …" at bounding box center [947, 254] width 190 height 408
type textarea "hero.moveRight(1)"
click at [927, 492] on span "hero.moveLeft(steps)" at bounding box center [894, 493] width 79 height 8
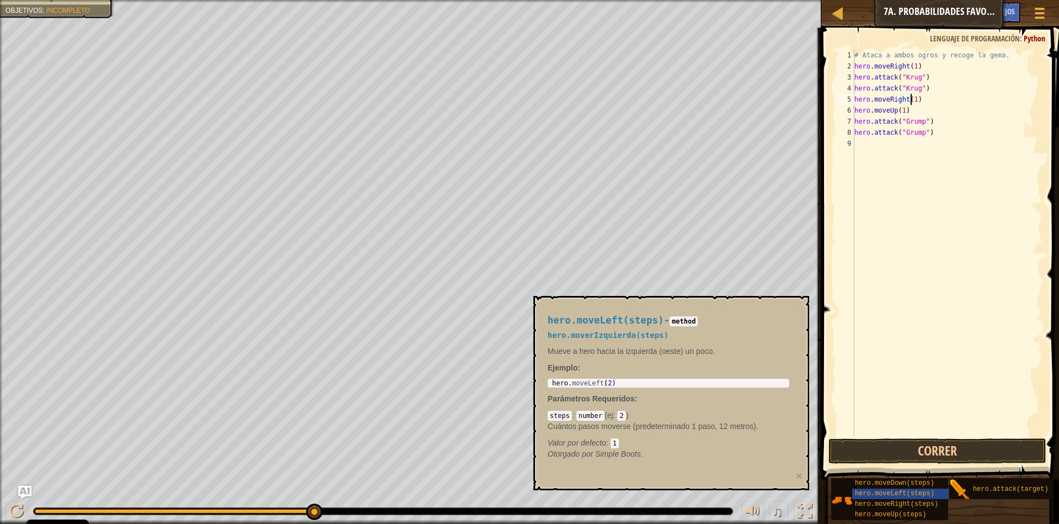
type textarea "hero.moveLeft(2)"
click at [514, 0] on body "Cookie Policy CodeCombat [GEOGRAPHIC_DATA] algunas cookies esenciales y no esen…" at bounding box center [529, 0] width 1059 height 0
click at [852, 146] on div "9" at bounding box center [846, 143] width 18 height 11
click at [858, 141] on div "# Ataca a ambos ogros y recoge la gema. hero . moveRight ( 1 ) hero . attack ( …" at bounding box center [947, 254] width 190 height 408
paste textarea "hero.moveLeft(2)"
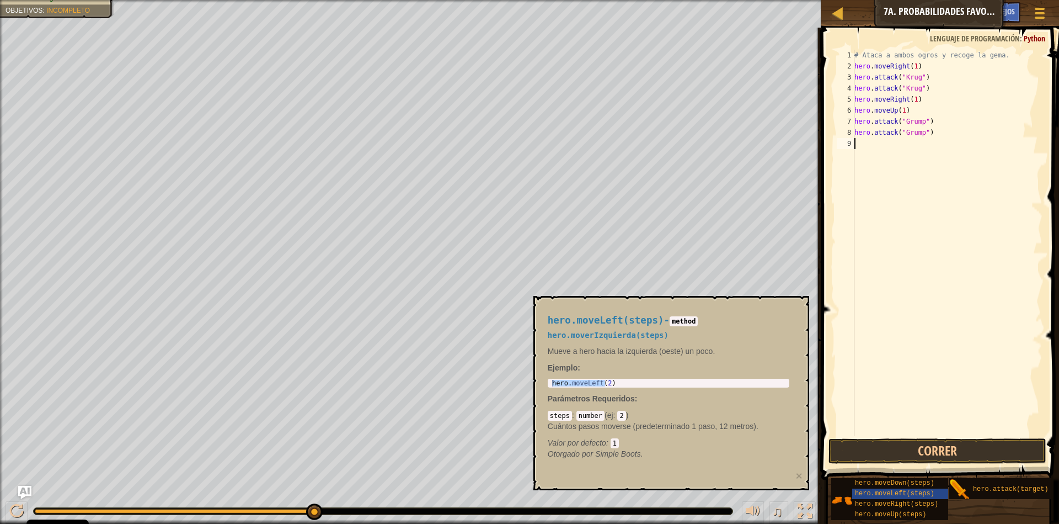
type textarea "hero.moveLeft(2)"
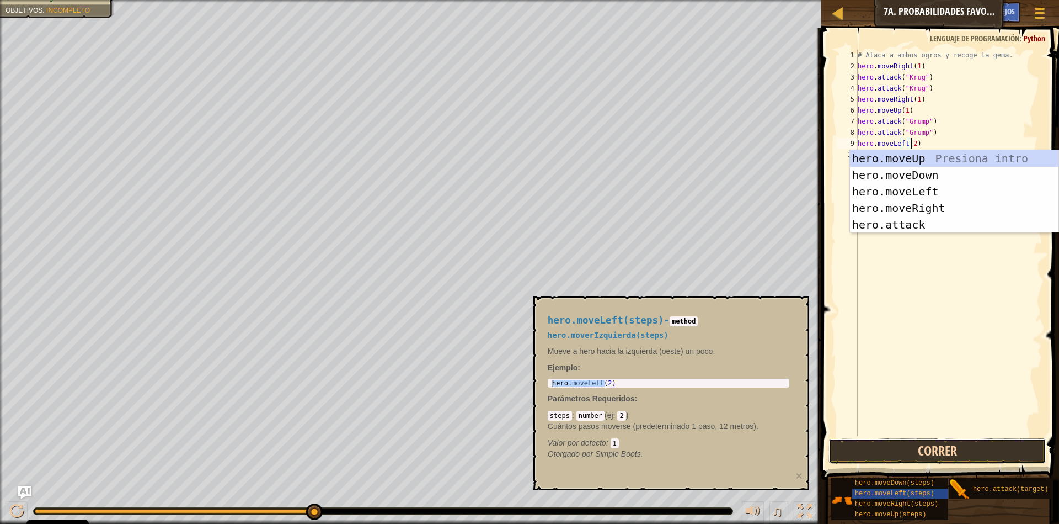
click at [967, 457] on button "Correr" at bounding box center [938, 450] width 218 height 25
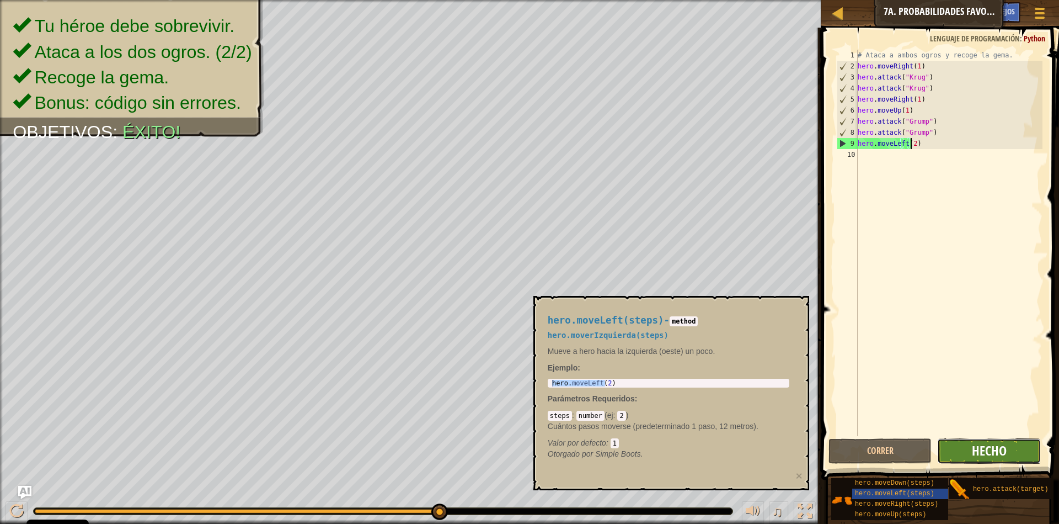
click at [1001, 458] on span "Hecho" at bounding box center [989, 450] width 35 height 18
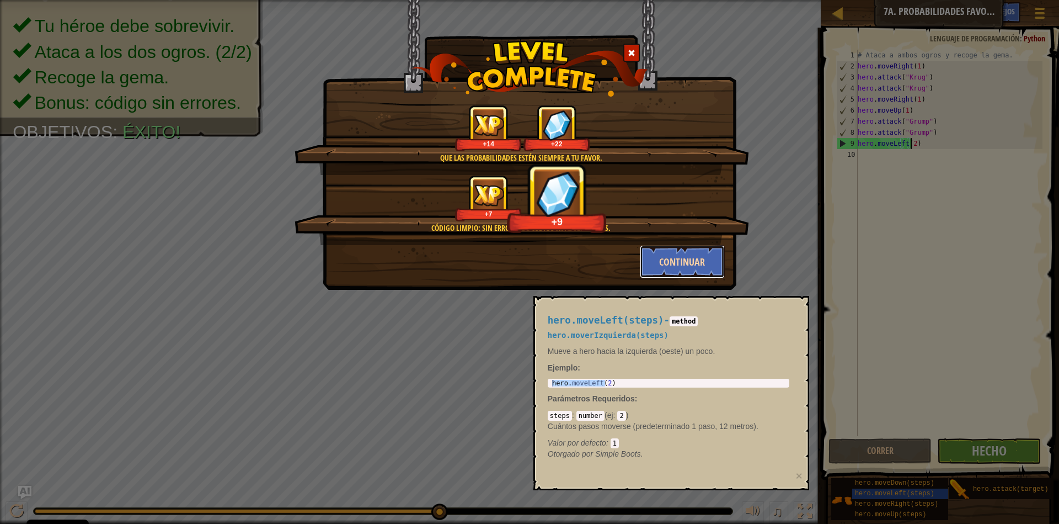
click at [696, 261] on button "Continuar" at bounding box center [683, 261] width 86 height 33
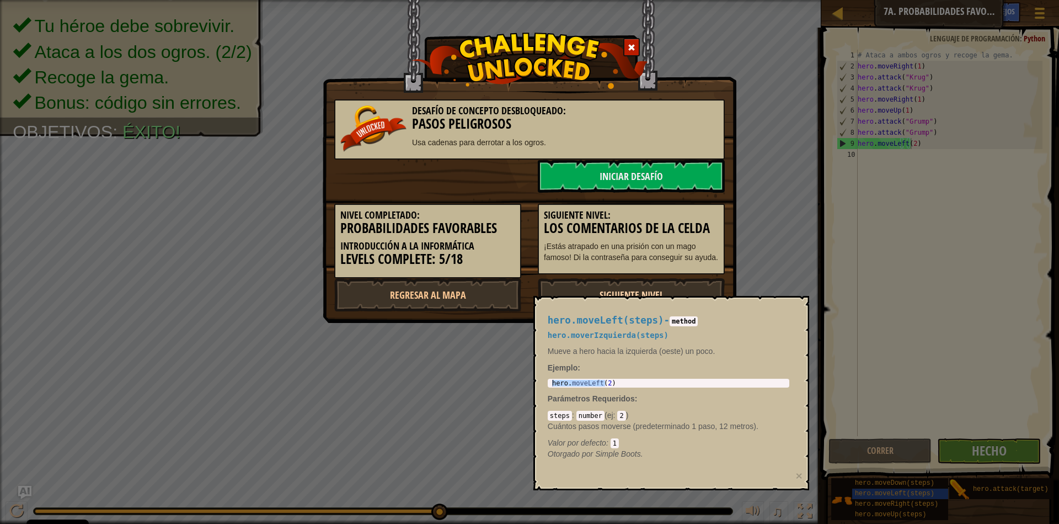
click at [632, 292] on link "Siguiente nivel" at bounding box center [631, 294] width 187 height 33
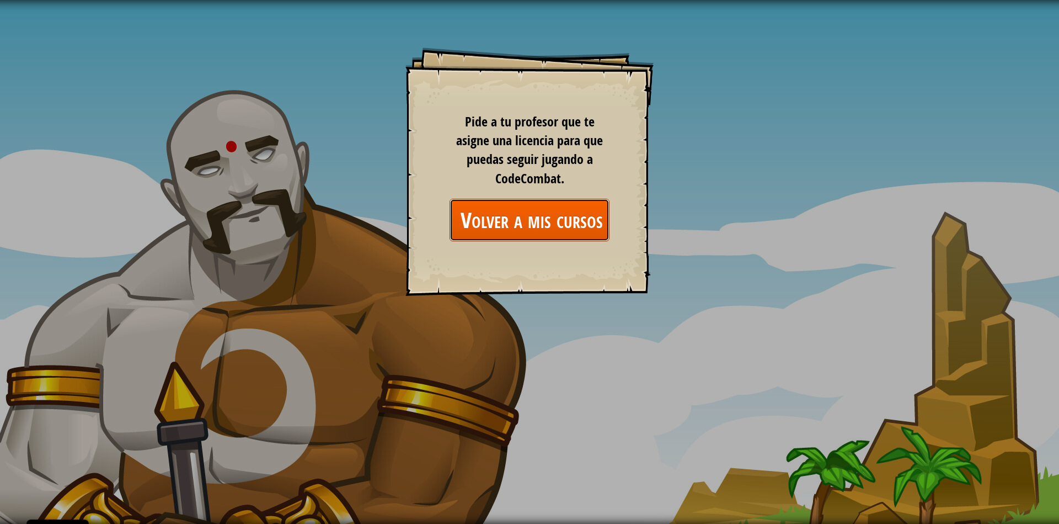
click at [570, 221] on link "Volver a mis cursos" at bounding box center [530, 220] width 160 height 42
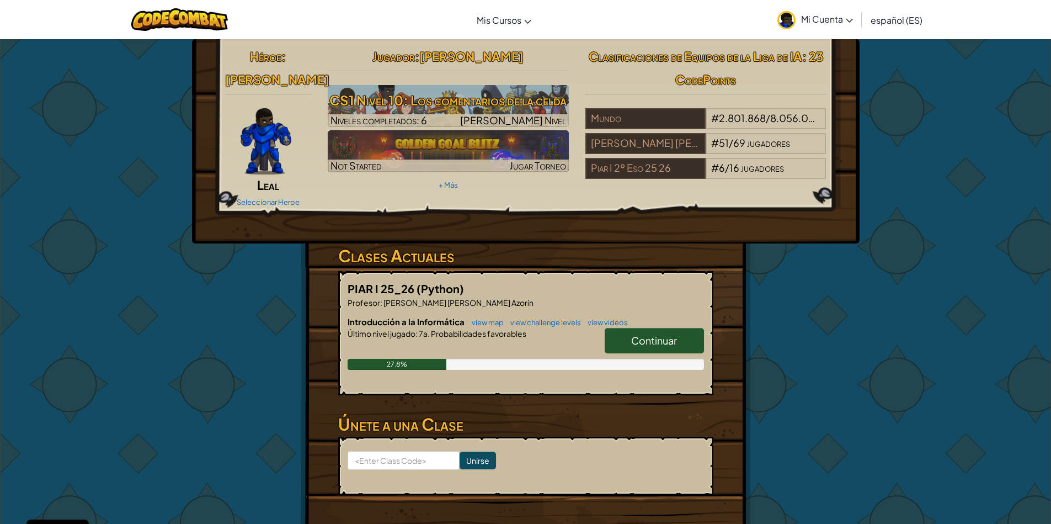
click at [653, 328] on link "Continuar" at bounding box center [654, 340] width 99 height 25
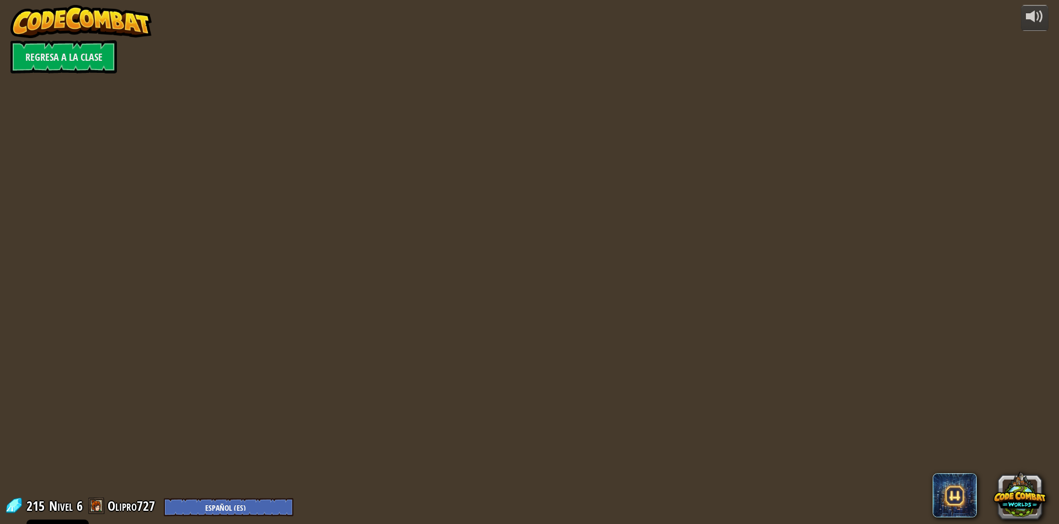
select select "es-ES"
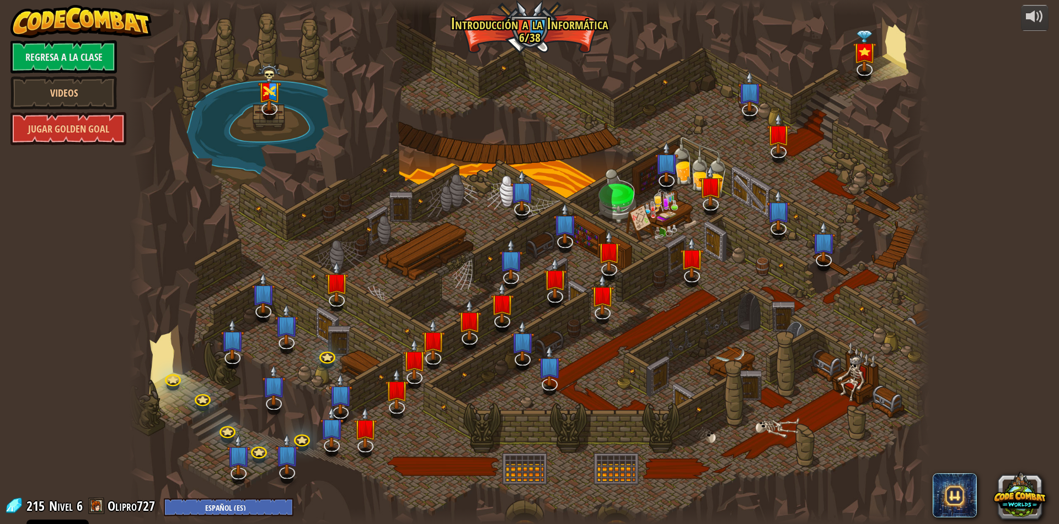
select select "es-ES"
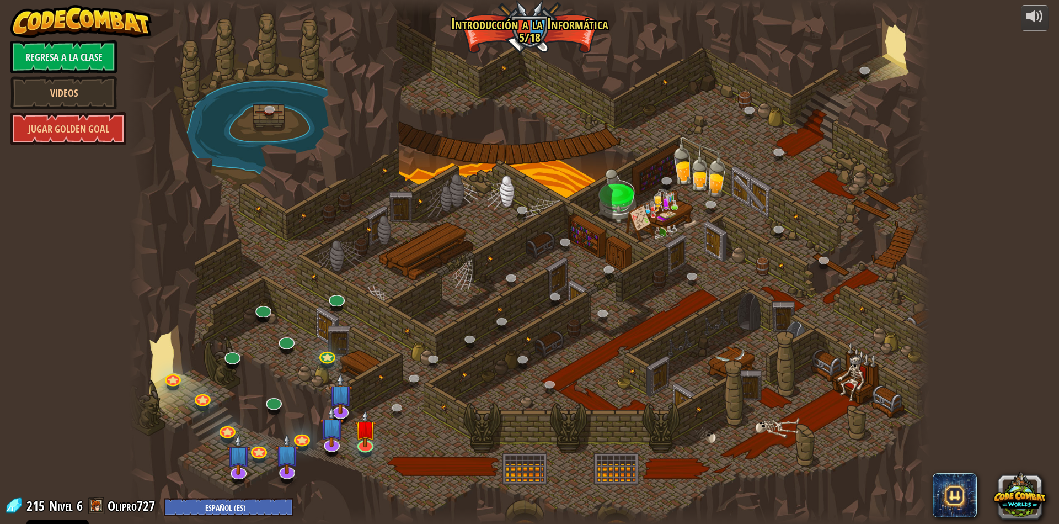
select select "es-ES"
click at [376, 441] on img at bounding box center [366, 420] width 22 height 50
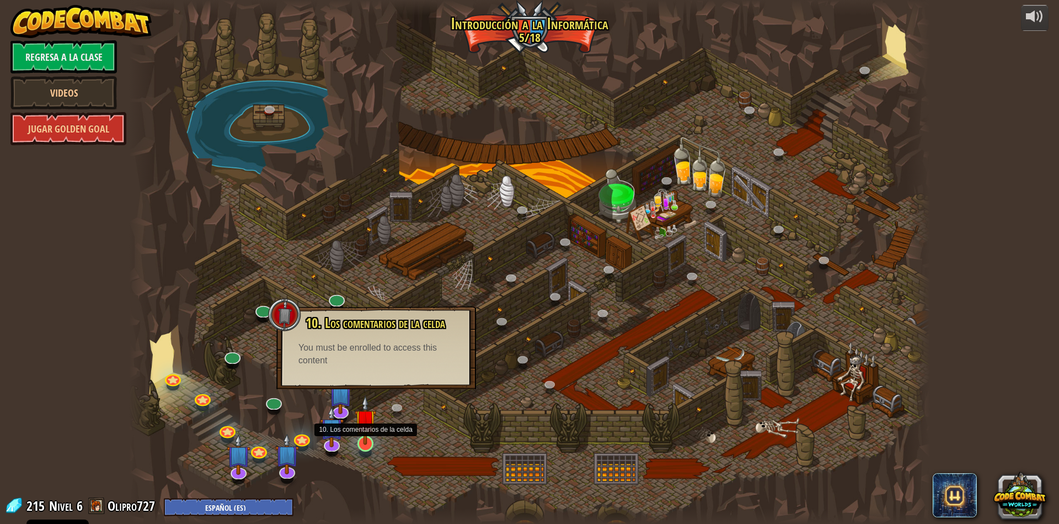
click at [369, 440] on img at bounding box center [366, 420] width 22 height 50
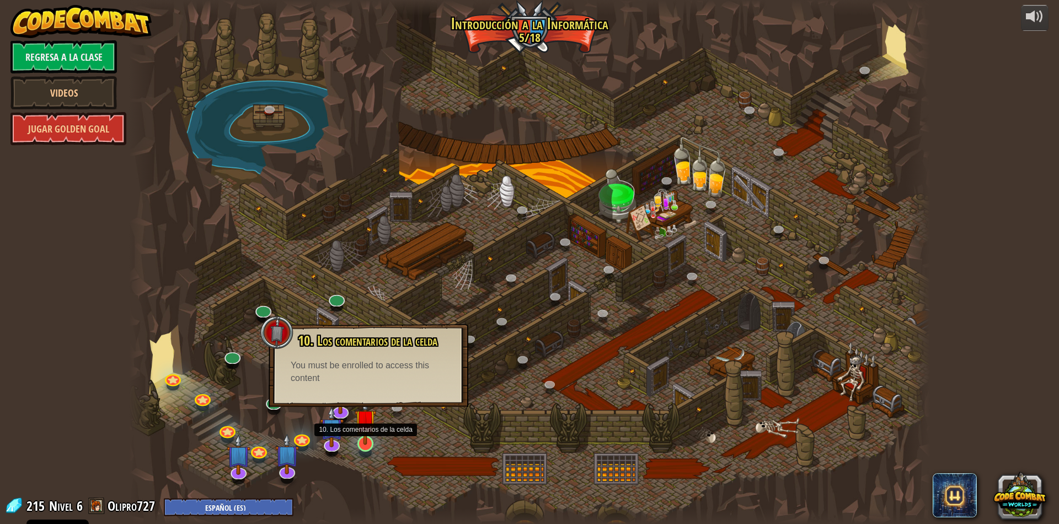
click at [370, 434] on img at bounding box center [366, 420] width 22 height 50
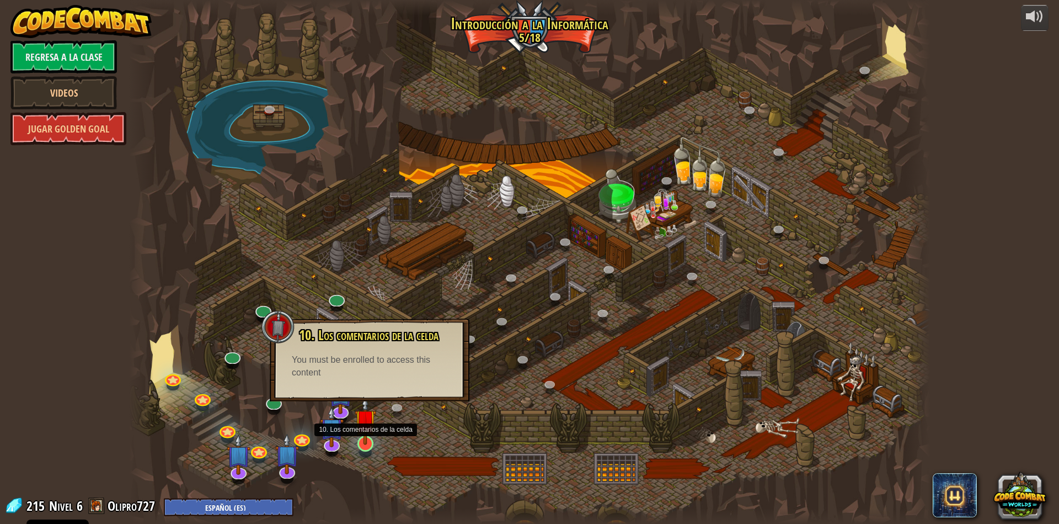
click at [370, 434] on img at bounding box center [366, 420] width 22 height 50
click at [374, 350] on div "10. Los comentarios de la celda ¡Estás atrapado en una prisión con un mago famo…" at bounding box center [370, 353] width 178 height 51
click at [365, 421] on img at bounding box center [366, 420] width 22 height 50
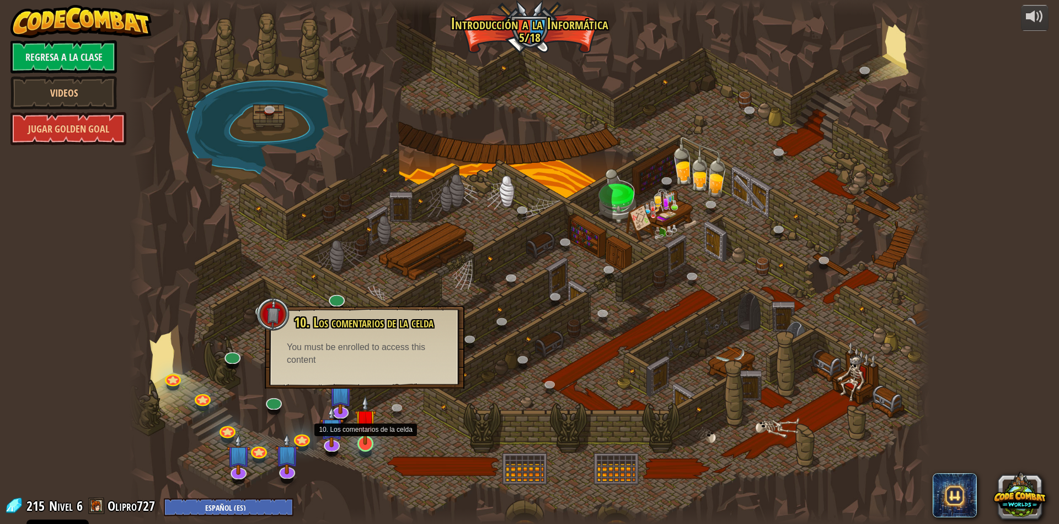
click at [365, 421] on img at bounding box center [366, 420] width 22 height 50
click at [331, 451] on div "25. Las puertas de Kithgard (Bloqueado) Escapa de las mazmorras de Kithgard, y …" at bounding box center [529, 262] width 801 height 524
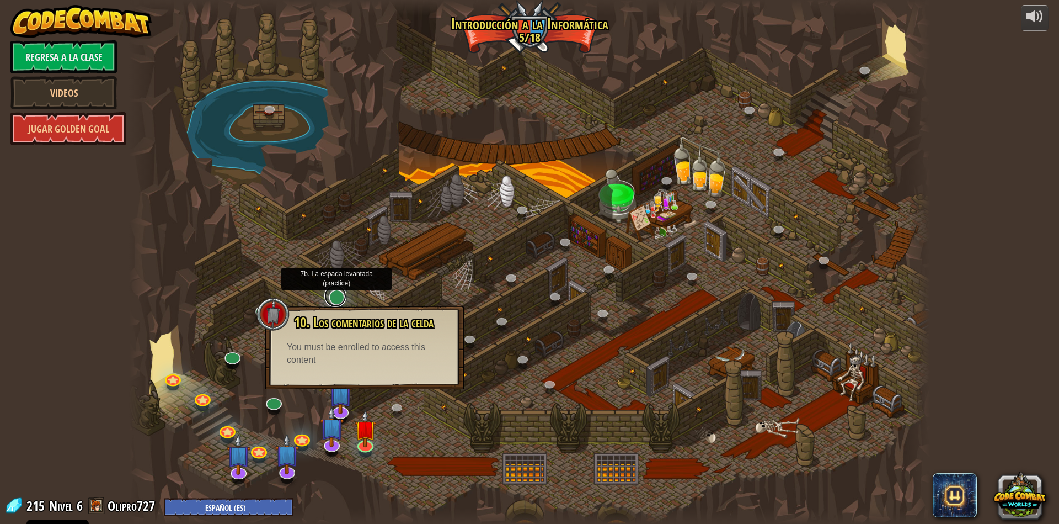
click at [340, 300] on link at bounding box center [335, 296] width 22 height 22
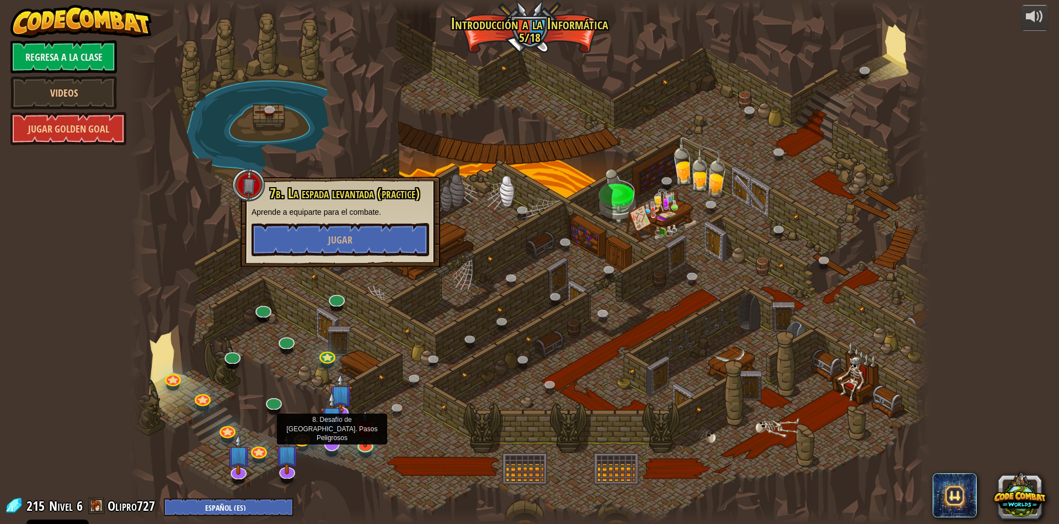
click at [329, 429] on img at bounding box center [333, 418] width 24 height 54
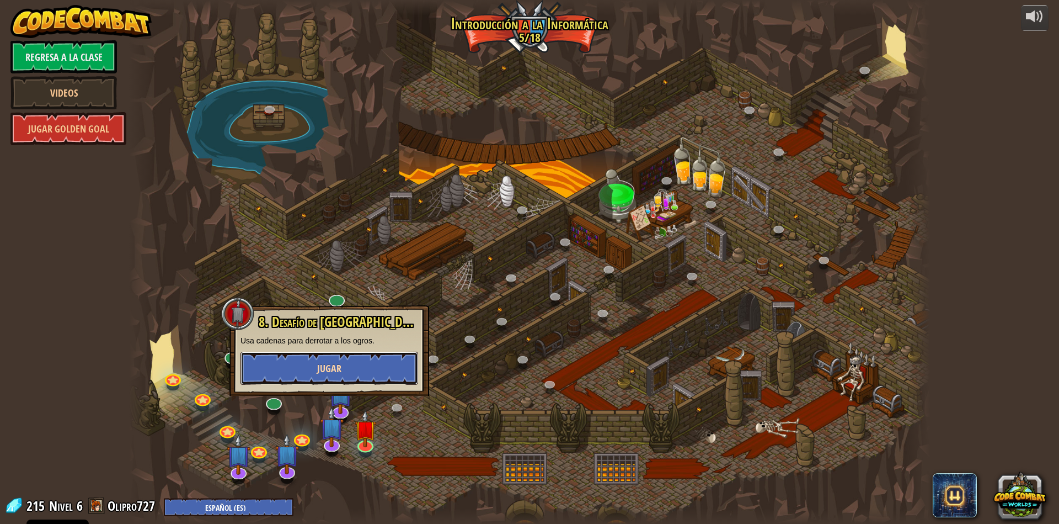
click at [324, 369] on span "Jugar" at bounding box center [329, 368] width 24 height 14
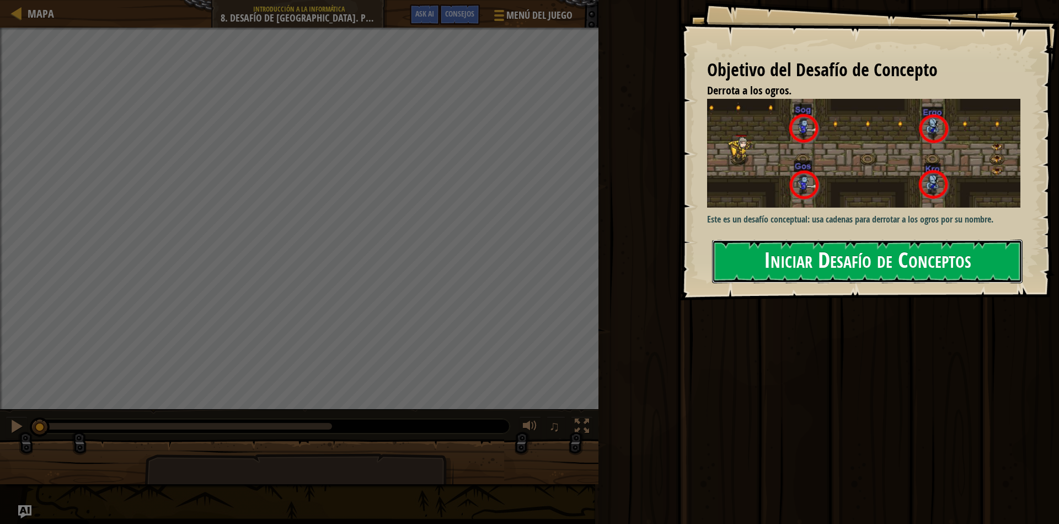
click at [894, 273] on button "Iniciar Desafío de Conceptos" at bounding box center [867, 261] width 311 height 44
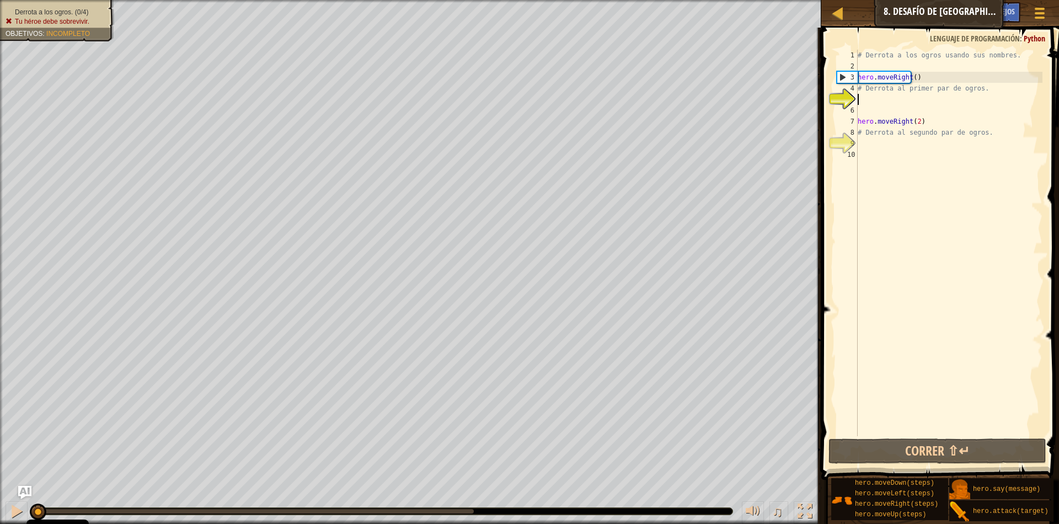
click at [963, 133] on div "# Derrota a los ogros usando sus nombres. hero . moveRight ( ) # Derrota al pri…" at bounding box center [949, 254] width 187 height 408
type textarea "# Derrota al segundo par de ogros."
click at [868, 135] on div "# Derrota a los ogros usando sus nombres. hero . moveRight ( ) # Derrota al pri…" at bounding box center [949, 254] width 187 height 408
click at [905, 138] on div "# Derrota a los ogros usando sus nombres. hero . moveRight ( ) # Derrota al pri…" at bounding box center [949, 254] width 187 height 408
click at [871, 95] on div "# Derrota a los ogros usando sus nombres. hero . moveRight ( ) # Derrota al pri…" at bounding box center [949, 254] width 187 height 408
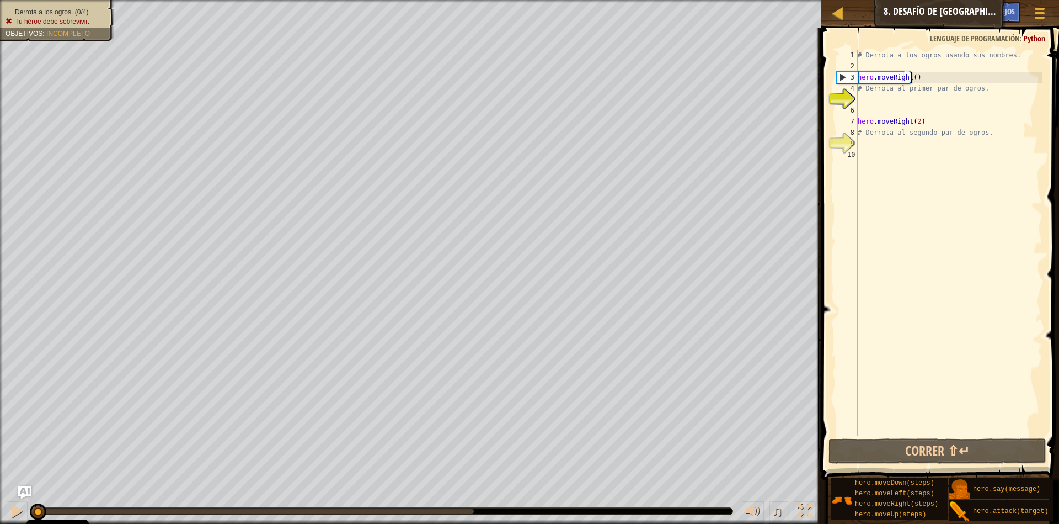
click at [919, 81] on div "# Derrota a los ogros usando sus nombres. hero . moveRight ( ) # Derrota al pri…" at bounding box center [949, 254] width 187 height 408
click at [909, 75] on div "# Derrota a los ogros usando sus nombres. hero . moveRight ( ) # Derrota al pri…" at bounding box center [949, 254] width 187 height 408
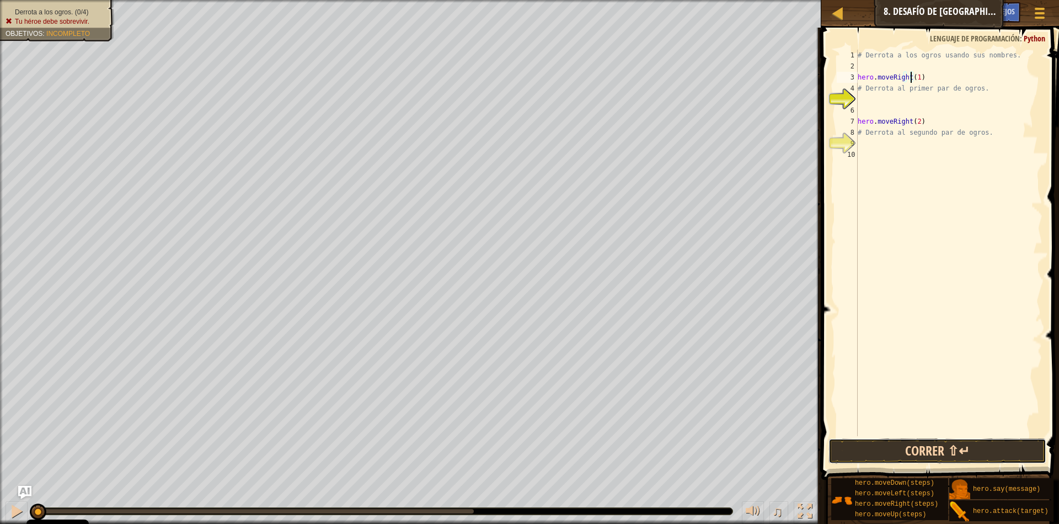
click at [972, 454] on button "Correr ⇧↵" at bounding box center [938, 450] width 218 height 25
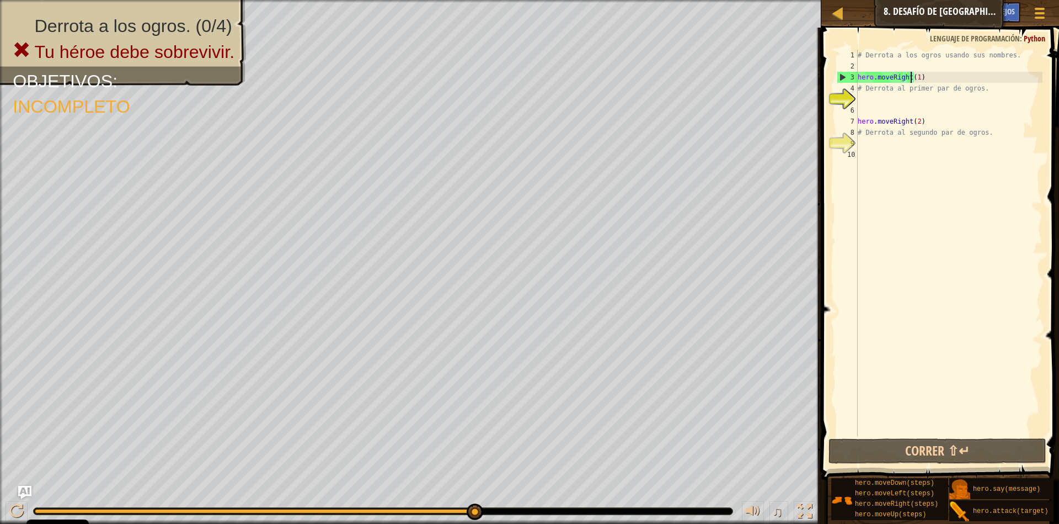
click at [978, 92] on div "# Derrota a los ogros usando sus nombres. hero . moveRight ( 1 ) # Derrota al p…" at bounding box center [949, 254] width 187 height 408
type textarea "# Derrota al primer par de ogros."
click at [869, 102] on div "# Derrota a los ogros usando sus nombres. hero . moveRight ( 1 ) # Derrota al p…" at bounding box center [949, 254] width 187 height 408
click at [864, 110] on div "# Derrota a los ogros usando sus nombres. hero . moveRight ( 1 ) # Derrota al p…" at bounding box center [949, 254] width 187 height 408
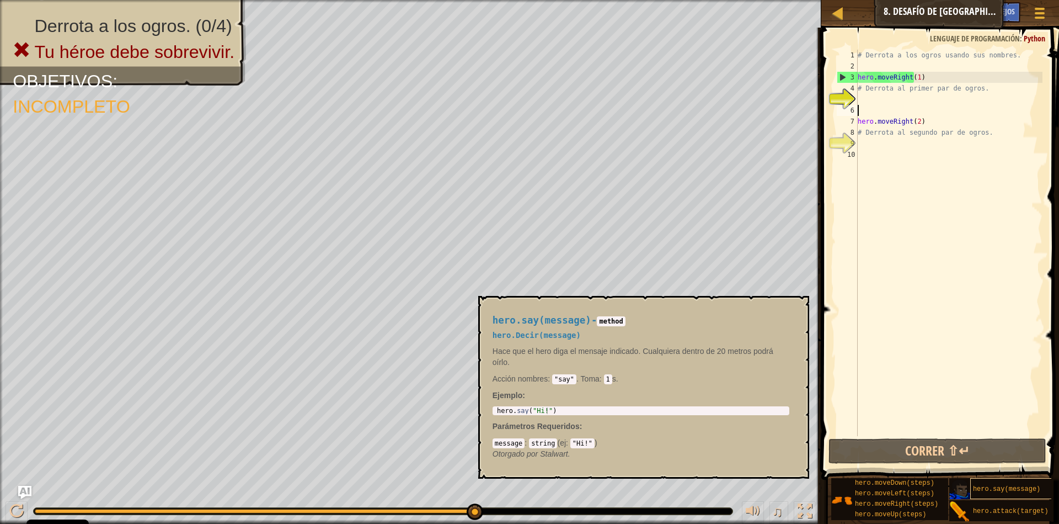
scroll to position [8, 0]
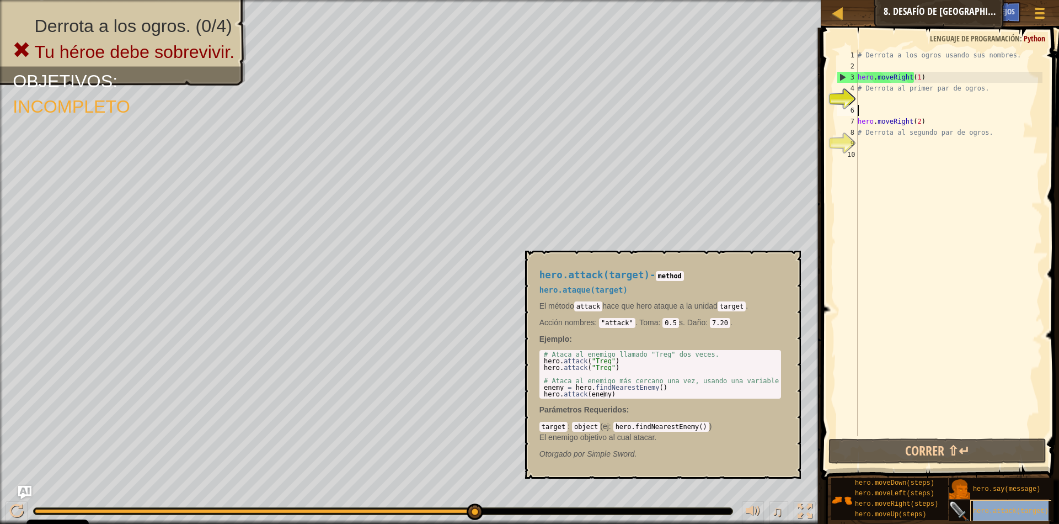
click at [1015, 511] on div "hero.attack(target)" at bounding box center [1023, 510] width 106 height 21
type textarea "hero.attack("Treg")"
drag, startPoint x: 612, startPoint y: 362, endPoint x: 541, endPoint y: 360, distance: 70.6
click at [542, 360] on div "# Ataca al enemigo llamado "Treg" dos veces. hero . attack ( "Treg" ) hero . at…" at bounding box center [660, 374] width 237 height 46
click at [870, 109] on div "# Derrota a los ogros usando sus nombres. hero . moveRight ( 1 ) # Derrota al p…" at bounding box center [949, 254] width 187 height 408
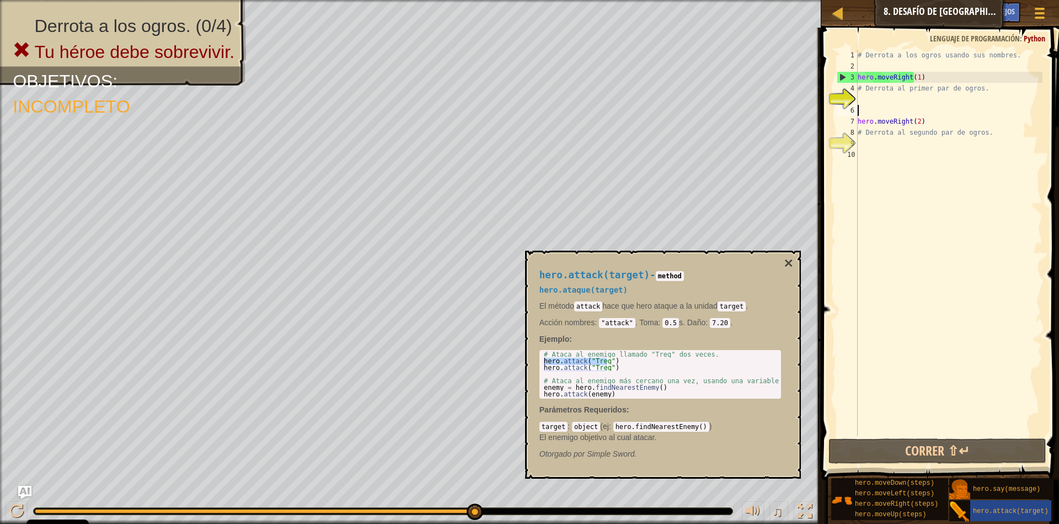
paste textarea "hero.attack("Treg")"
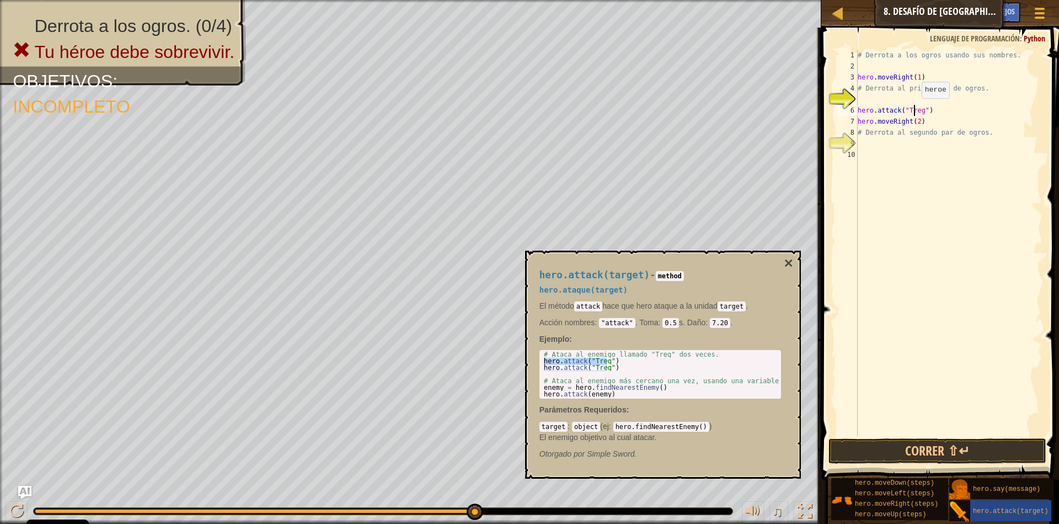
click at [915, 109] on div "# Derrota a los ogros usando sus nombres. hero . moveRight ( 1 ) # Derrota al p…" at bounding box center [949, 254] width 187 height 408
drag, startPoint x: 895, startPoint y: 110, endPoint x: 857, endPoint y: 111, distance: 37.5
click at [857, 111] on div "hero.attack("sog") 1 2 3 4 5 6 7 8 9 10 # Derrota a los ogros usando sus nombre…" at bounding box center [939, 243] width 208 height 386
type textarea "hero.attack("sog")"
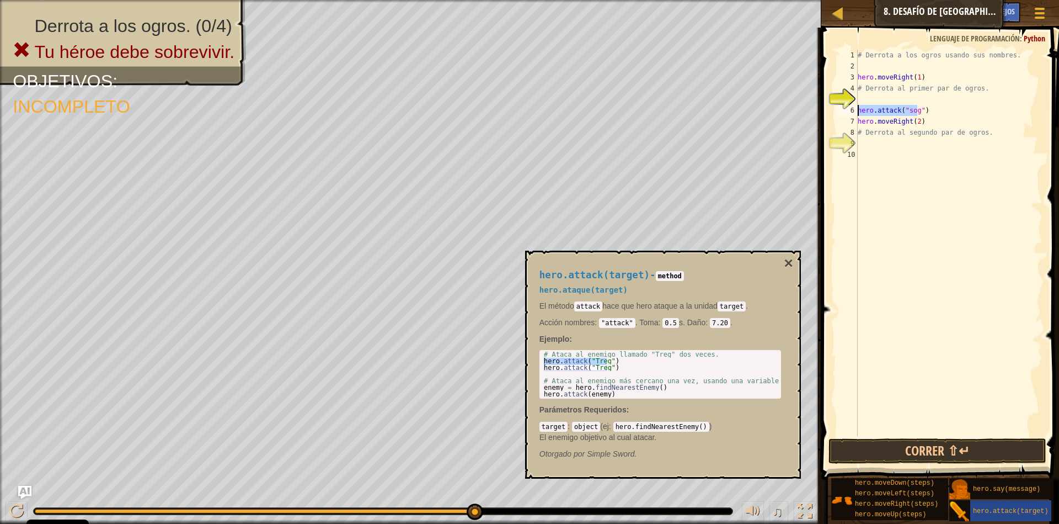
click at [933, 110] on div "# Derrota a los ogros usando sus nombres. hero . moveRight ( 1 ) # Derrota al p…" at bounding box center [949, 243] width 187 height 386
paste textarea "hero.attack("sog")"
type textarea "hero.attack("sog")"
paste textarea "hero.attack("sog")"
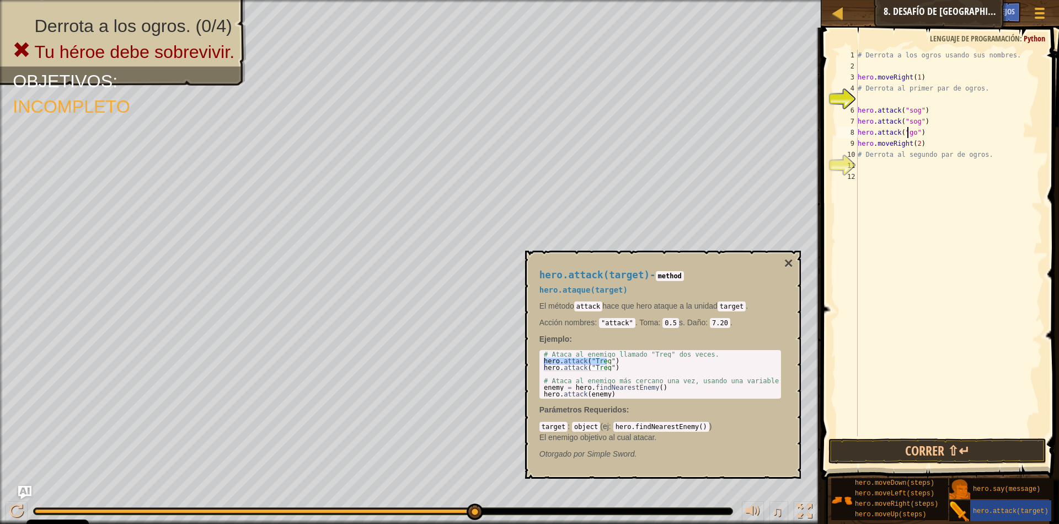
scroll to position [5, 4]
drag, startPoint x: 926, startPoint y: 134, endPoint x: 858, endPoint y: 129, distance: 67.5
click at [858, 129] on div "# Derrota a los ogros usando sus nombres. hero . moveRight ( 1 ) # Derrota al p…" at bounding box center [949, 254] width 187 height 408
type textarea "hero.attack("gos")"
click at [928, 137] on div "# Derrota a los ogros usando sus nombres. hero . moveRight ( 1 ) # Derrota al p…" at bounding box center [949, 243] width 187 height 386
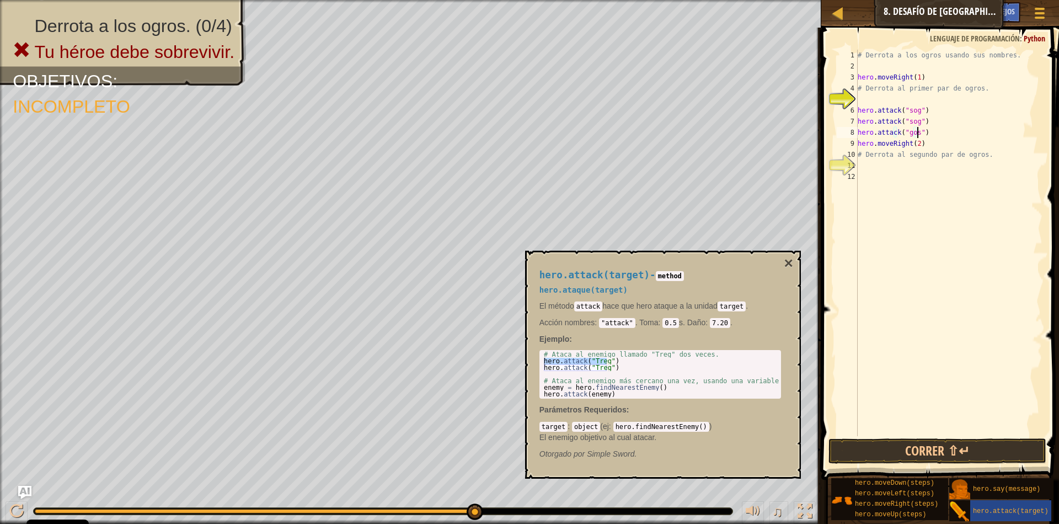
scroll to position [5, 0]
drag, startPoint x: 920, startPoint y: 130, endPoint x: 859, endPoint y: 132, distance: 60.7
click at [859, 132] on div "# Derrota a los ogros usando sus nombres. hero . moveRight ( 1 ) # Derrota al p…" at bounding box center [949, 254] width 187 height 408
type textarea "hero.attack("gos")"
click at [862, 146] on div "# Derrota a los ogros usando sus nombres. hero . moveRight ( 1 ) # Derrota al p…" at bounding box center [949, 254] width 187 height 408
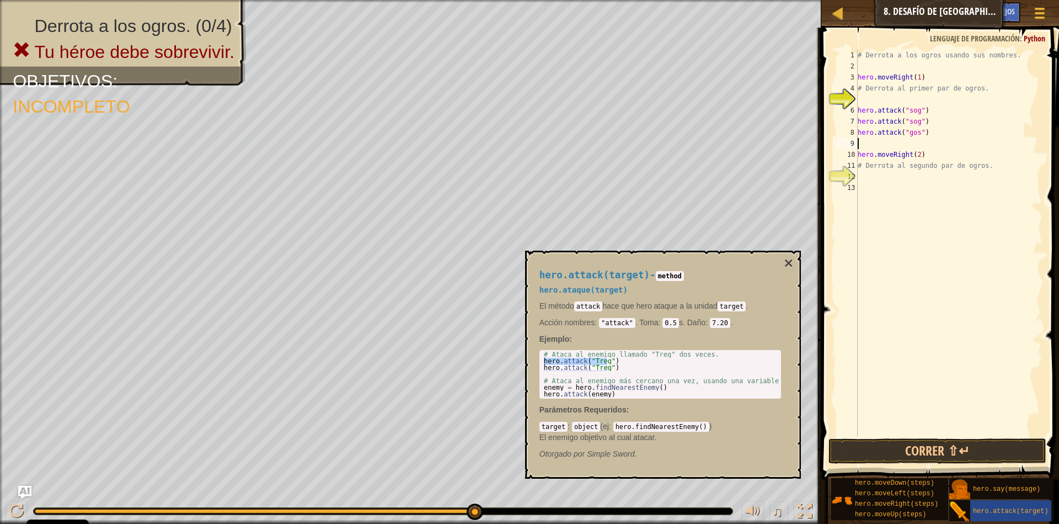
paste textarea "hero.attack("gos")"
click at [907, 453] on button "Correr ⇧↵" at bounding box center [938, 450] width 218 height 25
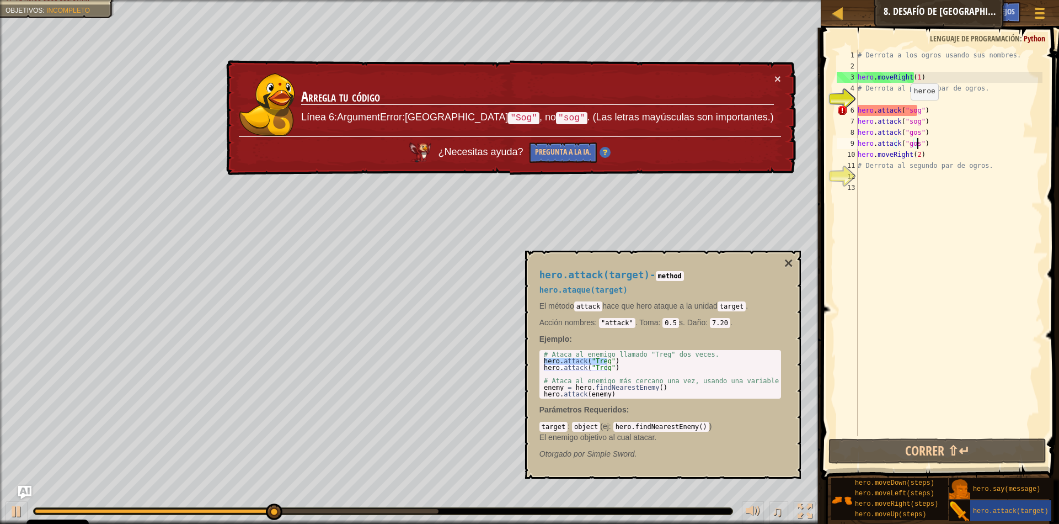
drag, startPoint x: 904, startPoint y: 111, endPoint x: 1001, endPoint y: 99, distance: 97.2
click at [916, 109] on div "# Derrota a los ogros usando sus nombres. hero . moveRight ( 1 ) # Derrota al p…" at bounding box center [949, 254] width 187 height 408
click at [945, 109] on div "# Derrota a los ogros usando sus nombres. hero . moveRight ( 1 ) # Derrota al p…" at bounding box center [949, 243] width 187 height 386
drag, startPoint x: 903, startPoint y: 109, endPoint x: 909, endPoint y: 108, distance: 6.2
click at [905, 109] on div "# Derrota a los ogros usando sus nombres. hero . moveRight ( 1 ) # Derrota al p…" at bounding box center [949, 254] width 187 height 408
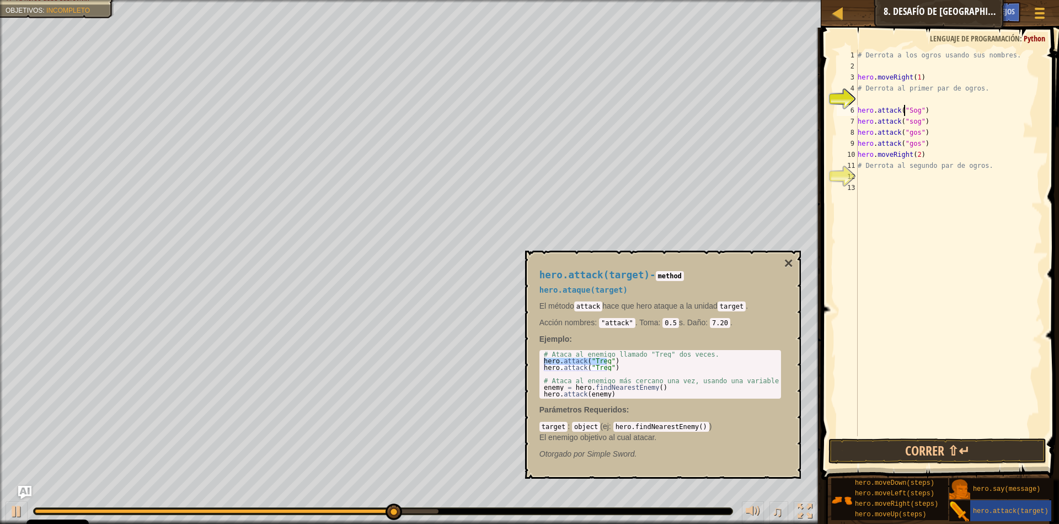
scroll to position [5, 4]
click at [905, 121] on div "# Derrota a los ogros usando sus nombres. hero . moveRight ( 1 ) # Derrota al p…" at bounding box center [949, 254] width 187 height 408
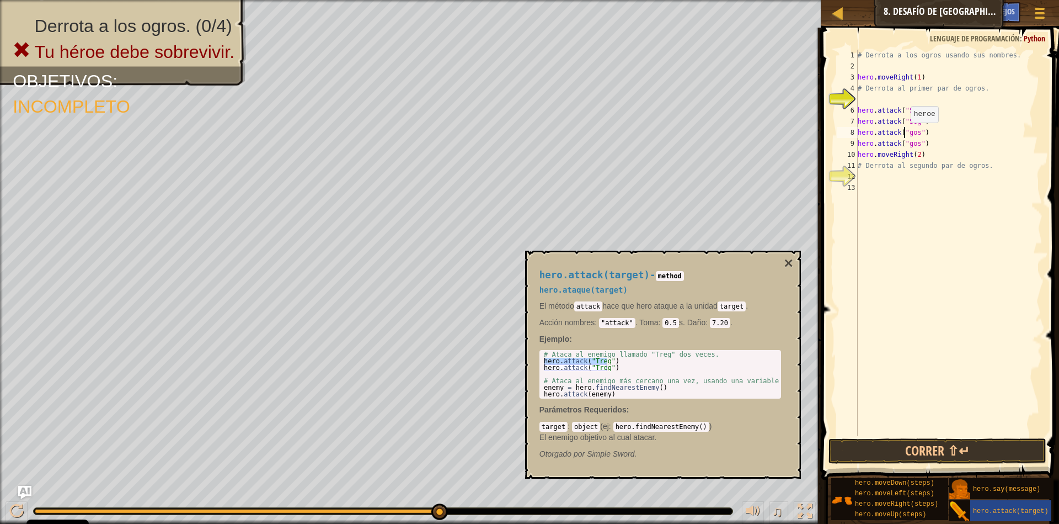
click at [904, 134] on div "# Derrota a los ogros usando sus nombres. hero . moveRight ( 1 ) # Derrota al p…" at bounding box center [949, 254] width 187 height 408
drag, startPoint x: 904, startPoint y: 138, endPoint x: 946, endPoint y: 140, distance: 41.4
click at [909, 138] on div "# Derrota a los ogros usando sus nombres. hero . moveRight ( 1 ) # Derrota al p…" at bounding box center [949, 254] width 187 height 408
click at [951, 453] on button "Correr ⇧↵" at bounding box center [938, 450] width 218 height 25
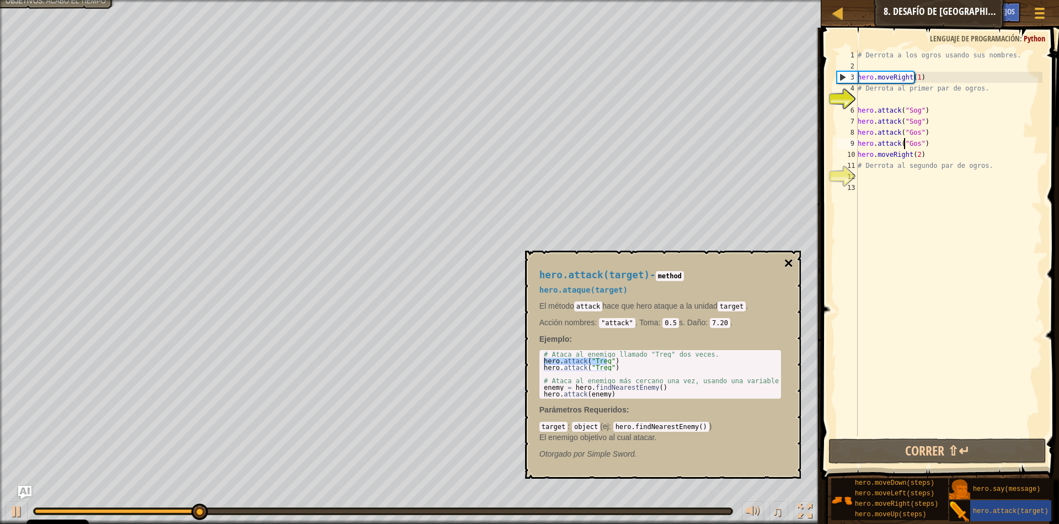
click at [792, 267] on button "×" at bounding box center [788, 262] width 9 height 15
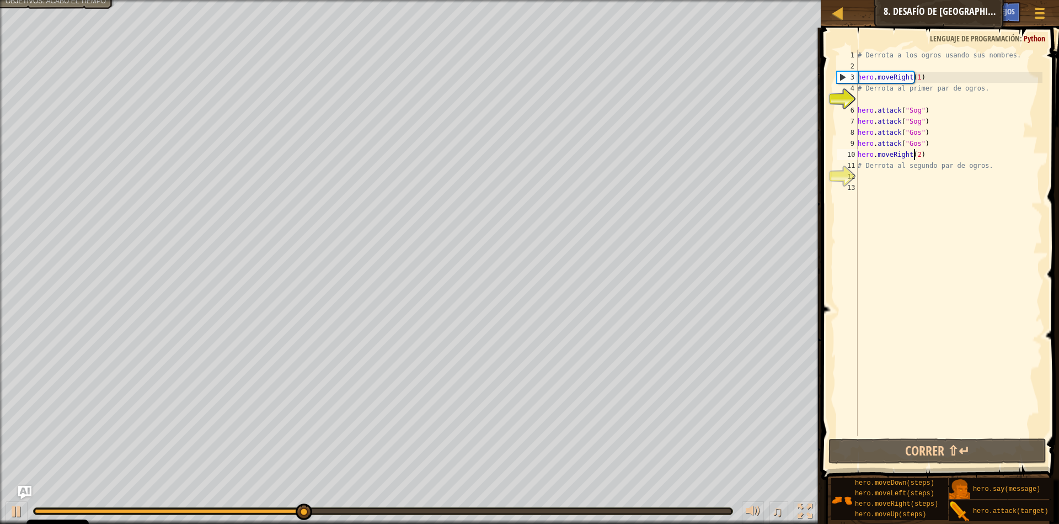
click at [925, 154] on div "# Derrota a los ogros usando sus nombres. hero . moveRight ( 1 ) # Derrota al p…" at bounding box center [949, 254] width 187 height 408
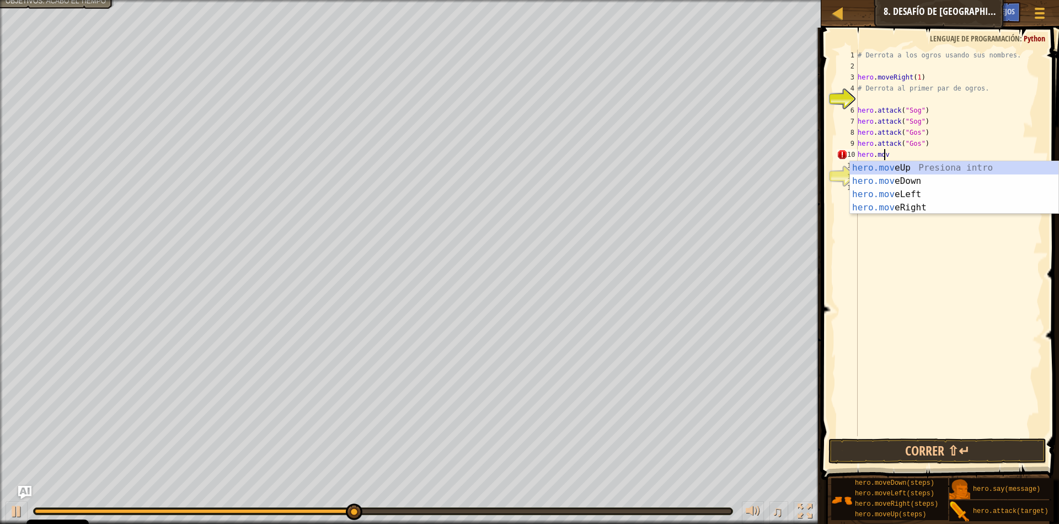
scroll to position [5, 0]
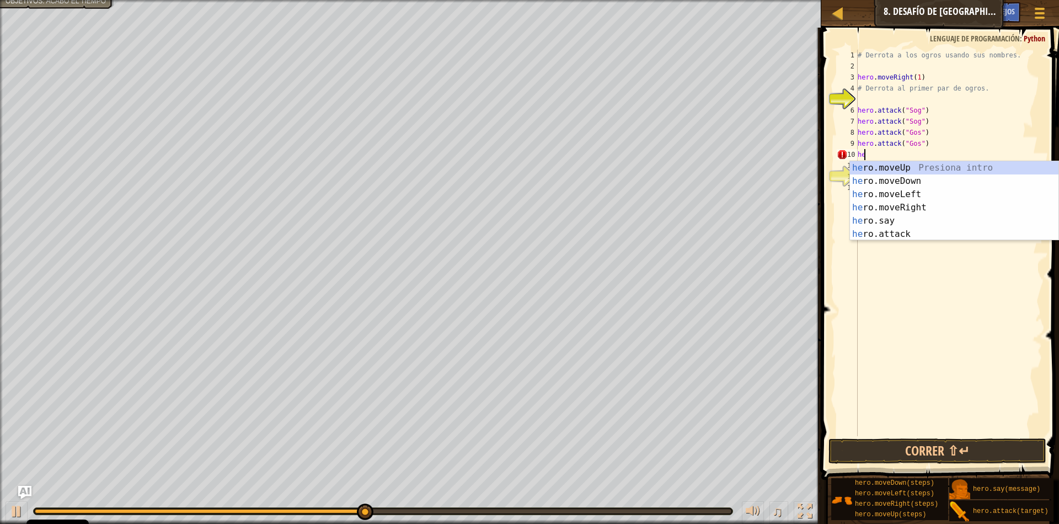
type textarea "h"
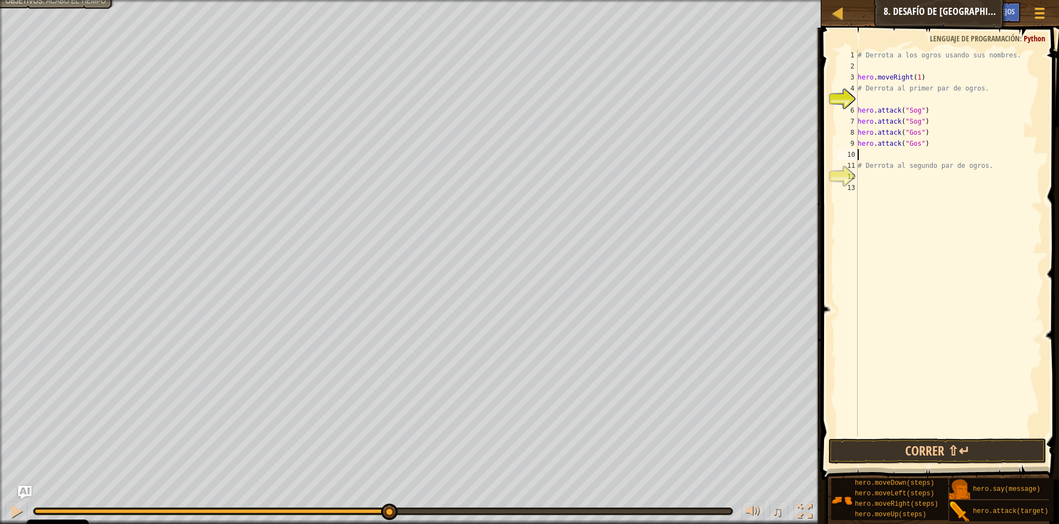
type textarea "h"
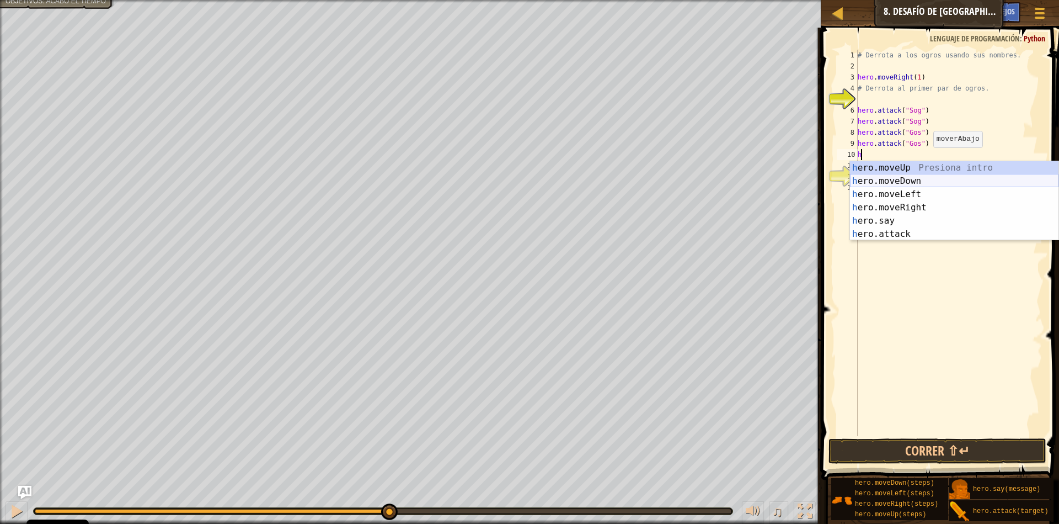
click at [923, 177] on div "h ero.moveUp Presiona intro h ero.moveDown Presiona intro h ero.moveLeft Presio…" at bounding box center [954, 214] width 209 height 106
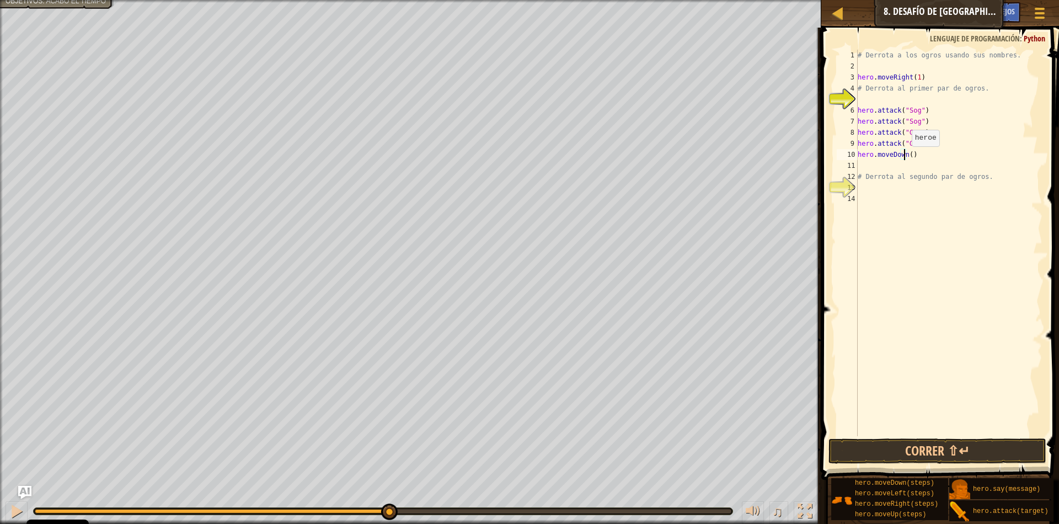
click at [905, 157] on div "# Derrota a los ogros usando sus nombres. hero . moveRight ( 1 ) # Derrota al p…" at bounding box center [949, 254] width 187 height 408
type textarea "hero.moveDown(1)"
click at [866, 165] on div "# Derrota a los ogros usando sus nombres. hero . moveRight ( 1 ) # Derrota al p…" at bounding box center [949, 254] width 187 height 408
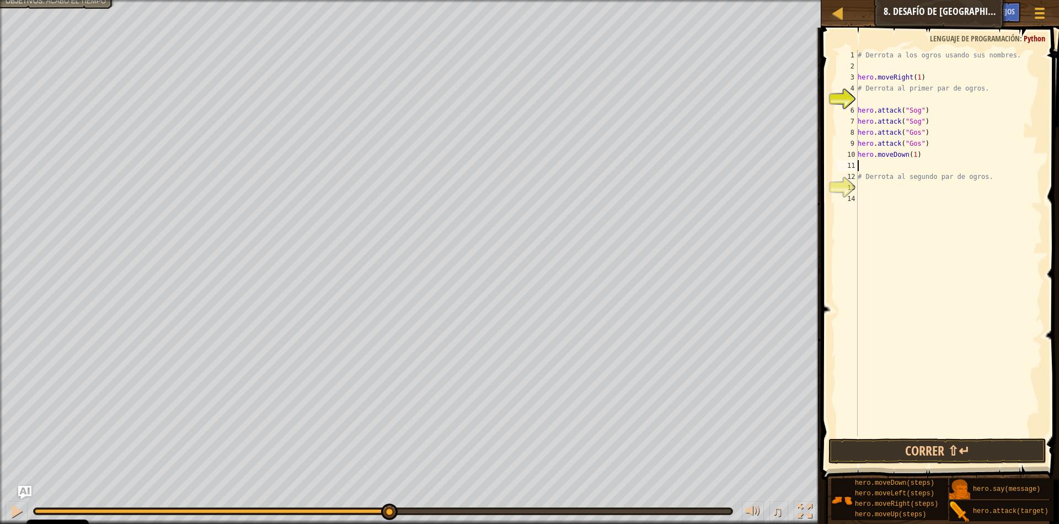
type textarea "h"
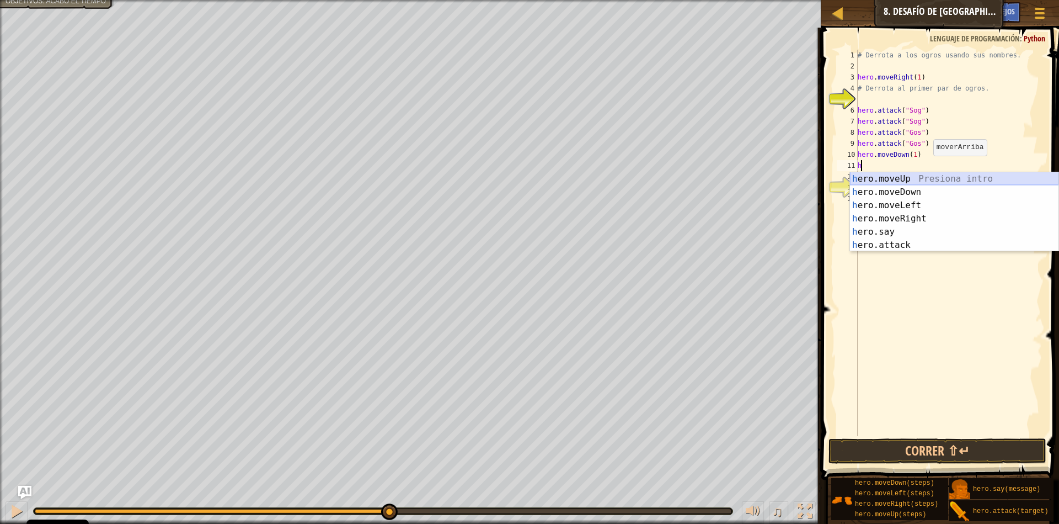
click at [907, 181] on div "h ero.moveUp Presiona intro h ero.moveDown Presiona intro h ero.moveLeft Presio…" at bounding box center [954, 225] width 209 height 106
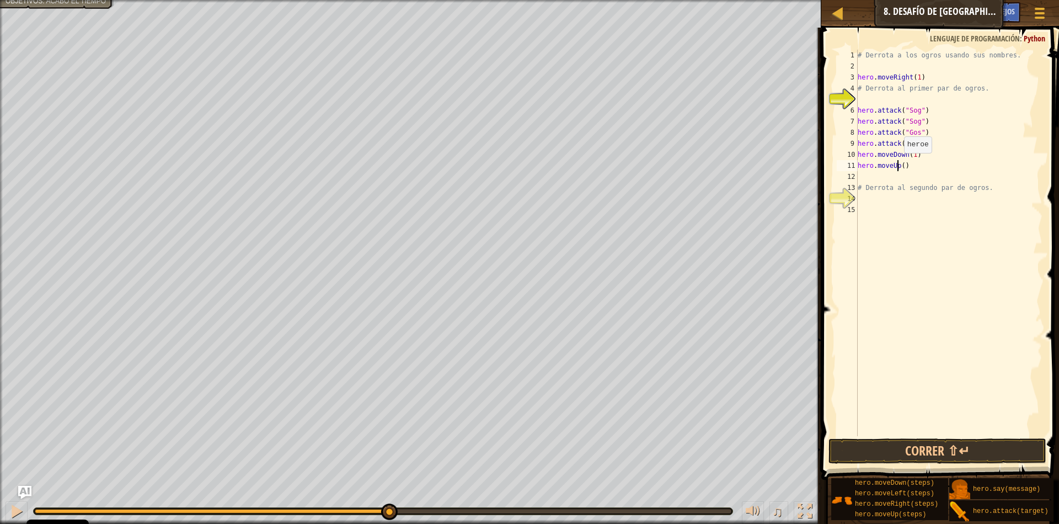
click at [898, 164] on div "# Derrota a los ogros usando sus nombres. hero . moveRight ( 1 ) # Derrota al p…" at bounding box center [949, 254] width 187 height 408
click at [963, 455] on button "Correr ⇧↵" at bounding box center [938, 450] width 218 height 25
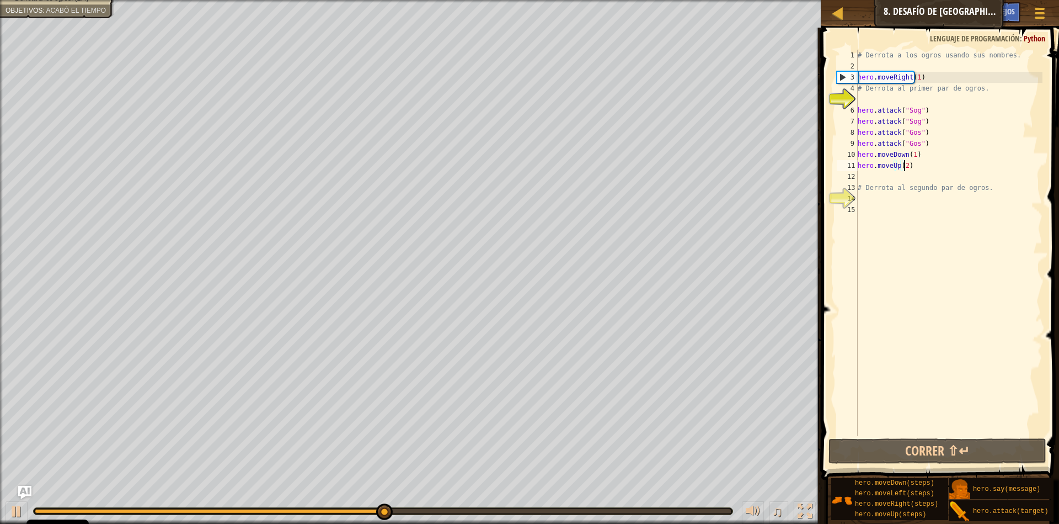
click at [914, 170] on div "# Derrota a los ogros usando sus nombres. hero . moveRight ( 1 ) # Derrota al p…" at bounding box center [949, 254] width 187 height 408
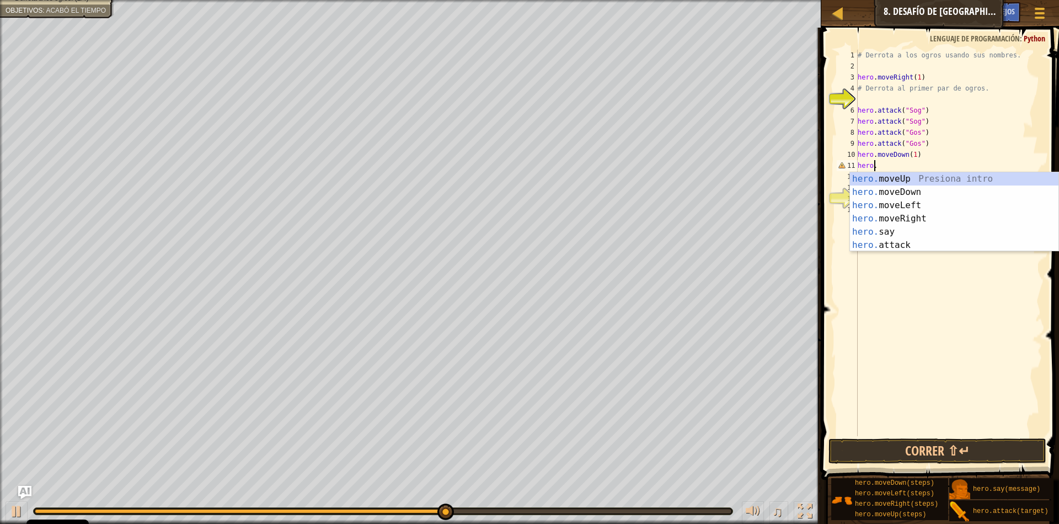
scroll to position [5, 1]
type textarea "her"
click at [903, 177] on div "her o.moveUp Presiona intro her o.moveDown Presiona intro her o.moveLeft Presio…" at bounding box center [954, 225] width 209 height 106
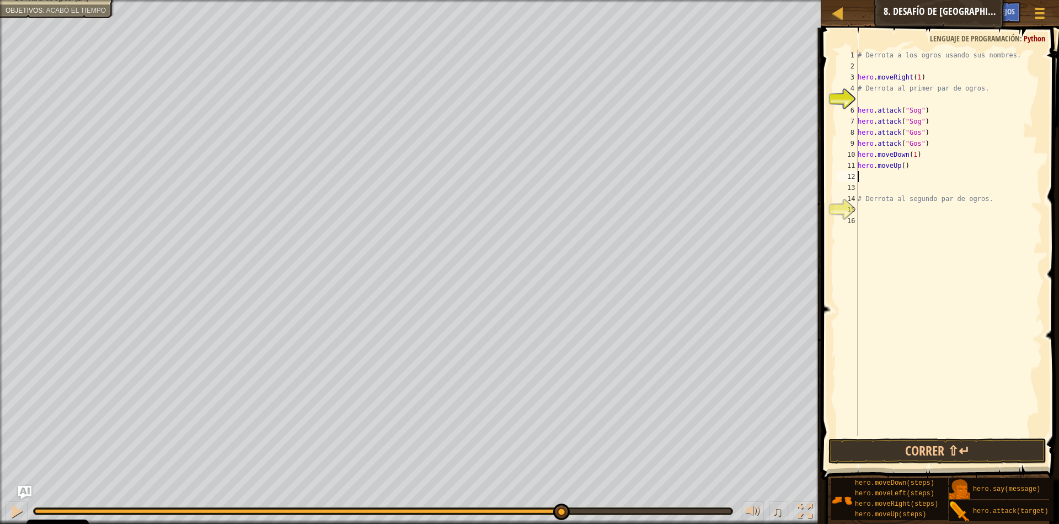
click at [899, 163] on div "# Derrota a los ogros usando sus nombres. hero . moveRight ( 1 ) # Derrota al p…" at bounding box center [949, 254] width 187 height 408
click at [897, 164] on div "# Derrota a los ogros usando sus nombres. hero . moveRight ( 1 ) # Derrota al p…" at bounding box center [949, 254] width 187 height 408
type textarea "hero.moveUp(1)"
click at [865, 180] on div "# Derrota a los ogros usando sus nombres. hero . moveRight ( 1 ) # Derrota al p…" at bounding box center [949, 254] width 187 height 408
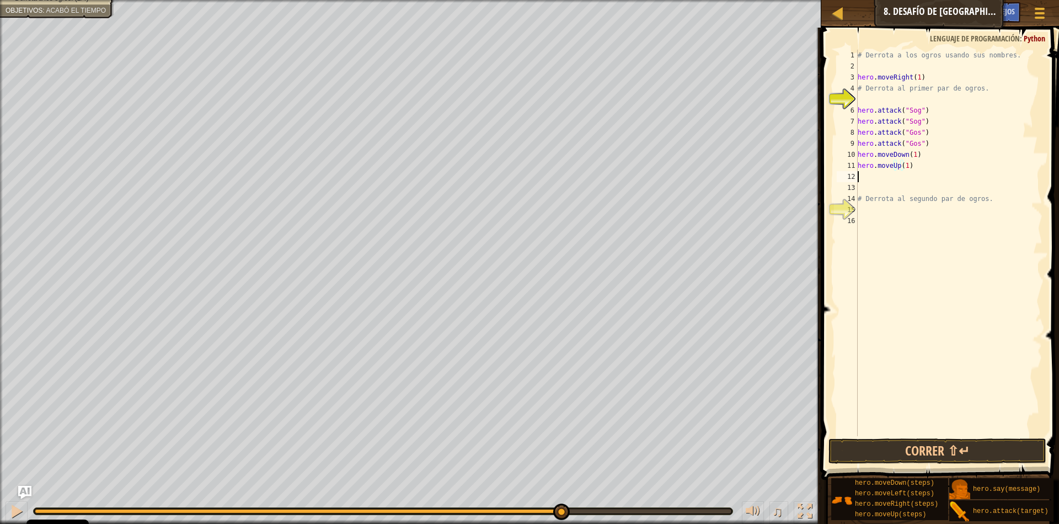
scroll to position [5, 0]
type textarea "h"
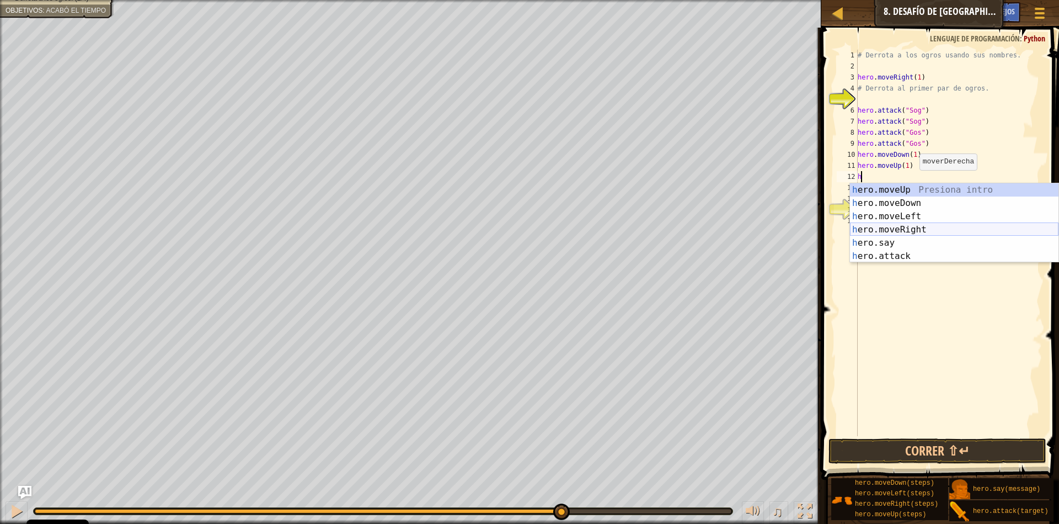
click at [918, 231] on div "h ero.moveUp Presiona intro h ero.moveDown Presiona intro h ero.moveLeft Presio…" at bounding box center [954, 236] width 209 height 106
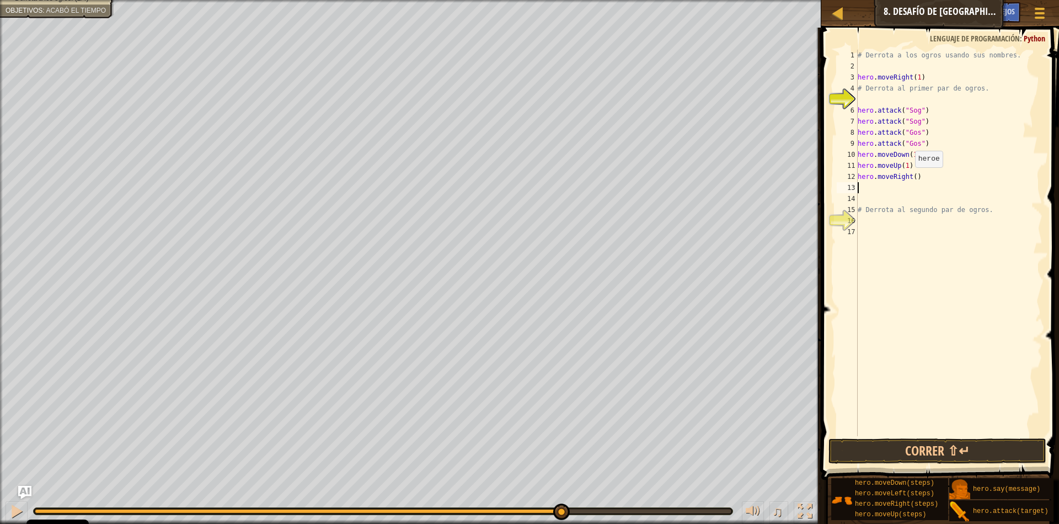
click at [909, 178] on div "# Derrota a los ogros usando sus nombres. hero . moveRight ( 1 ) # Derrota al p…" at bounding box center [949, 254] width 187 height 408
drag, startPoint x: 923, startPoint y: 111, endPoint x: 861, endPoint y: 109, distance: 62.9
click at [855, 113] on div "hero.moveRight(1) 1 2 3 4 5 6 7 8 9 10 11 12 13 14 15 16 17 # Derrota a los ogr…" at bounding box center [939, 243] width 208 height 386
type textarea "hero.attack("Sog")"
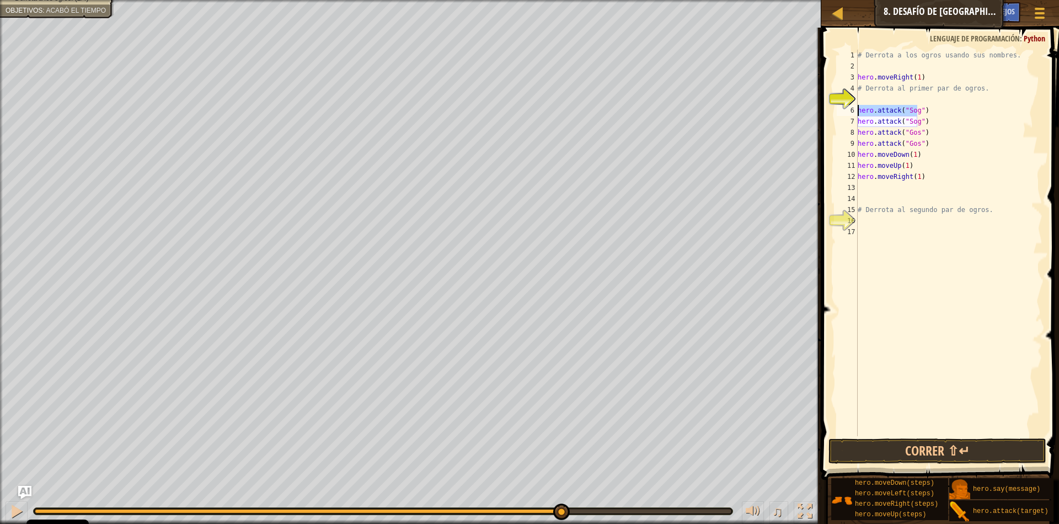
drag, startPoint x: 878, startPoint y: 100, endPoint x: 872, endPoint y: 102, distance: 6.3
click at [874, 100] on div "# Derrota a los ogros usando sus nombres. hero . moveRight ( 1 ) # Derrota al p…" at bounding box center [949, 254] width 187 height 408
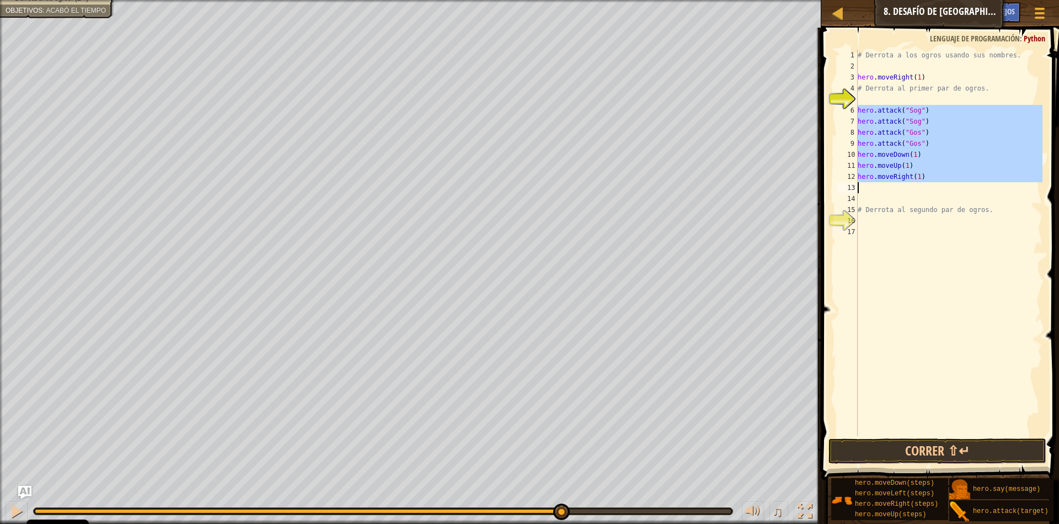
drag, startPoint x: 857, startPoint y: 110, endPoint x: 915, endPoint y: 183, distance: 93.4
click at [915, 183] on div "1 2 3 4 5 6 7 8 9 10 11 12 13 14 15 16 17 # Derrota a los ogros usando sus nomb…" at bounding box center [939, 243] width 208 height 386
type textarea "hero.moveRight(1)"
click at [866, 192] on div "# Derrota a los ogros usando sus nombres. hero . moveRight ( 1 ) # Derrota al p…" at bounding box center [949, 243] width 187 height 386
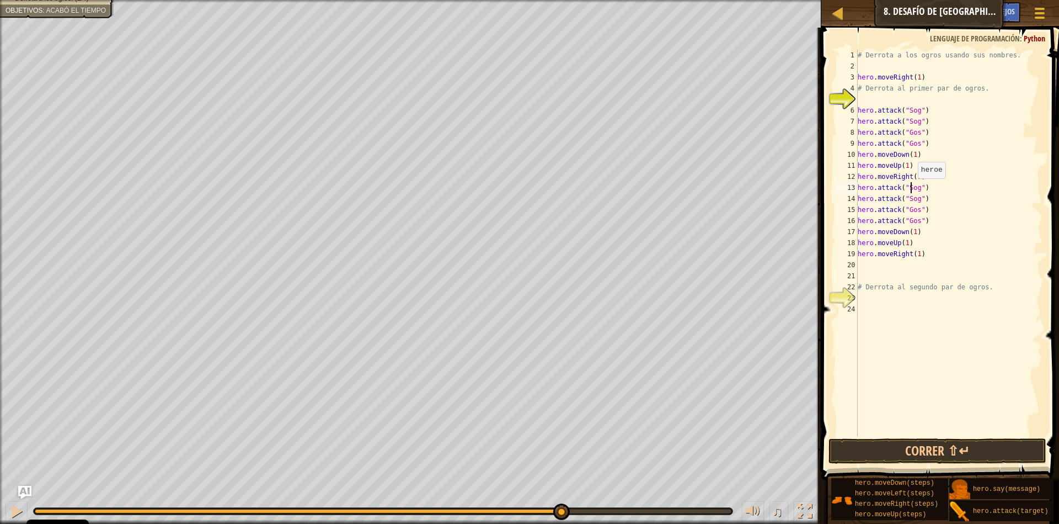
click at [911, 189] on div "# Derrota a los ogros usando sus nombres. hero . moveRight ( 1 ) # Derrota al p…" at bounding box center [949, 254] width 187 height 408
click at [988, 157] on div "# Derrota a los ogros usando sus nombres. hero . moveRight ( 1 ) # Derrota al p…" at bounding box center [949, 254] width 187 height 408
click at [901, 185] on div "# Derrota a los ogros usando sus nombres. hero . moveRight ( 1 ) # Derrota al p…" at bounding box center [949, 254] width 187 height 408
click at [910, 197] on div "# Derrota a los ogros usando sus nombres. hero . moveRight ( 1 ) # Derrota al p…" at bounding box center [949, 254] width 187 height 408
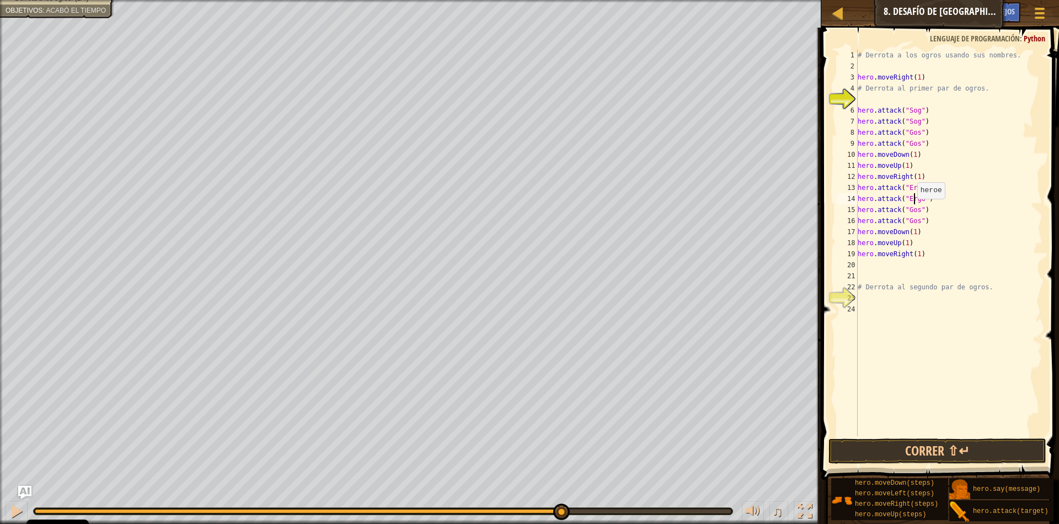
click at [911, 210] on div "# Derrota a los ogros usando sus nombres. hero . moveRight ( 1 ) # Derrota al p…" at bounding box center [949, 254] width 187 height 408
drag, startPoint x: 911, startPoint y: 221, endPoint x: 936, endPoint y: 218, distance: 24.4
click at [914, 220] on div "# Derrota a los ogros usando sus nombres. hero . moveRight ( 1 ) # Derrota al p…" at bounding box center [949, 254] width 187 height 408
type textarea "hero.attack("Kro")"
click at [917, 446] on button "Correr ⇧↵" at bounding box center [938, 450] width 218 height 25
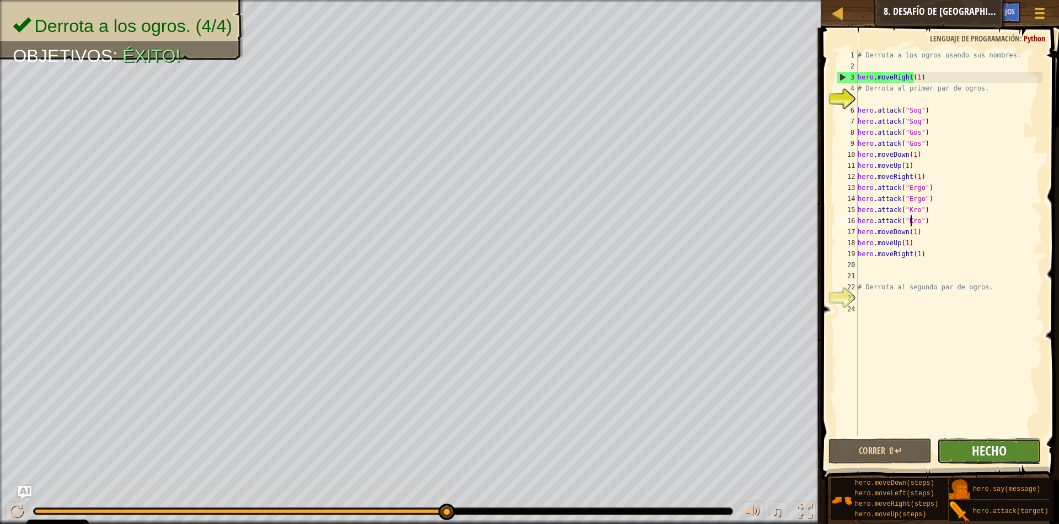
click at [985, 442] on span "Hecho" at bounding box center [989, 450] width 35 height 18
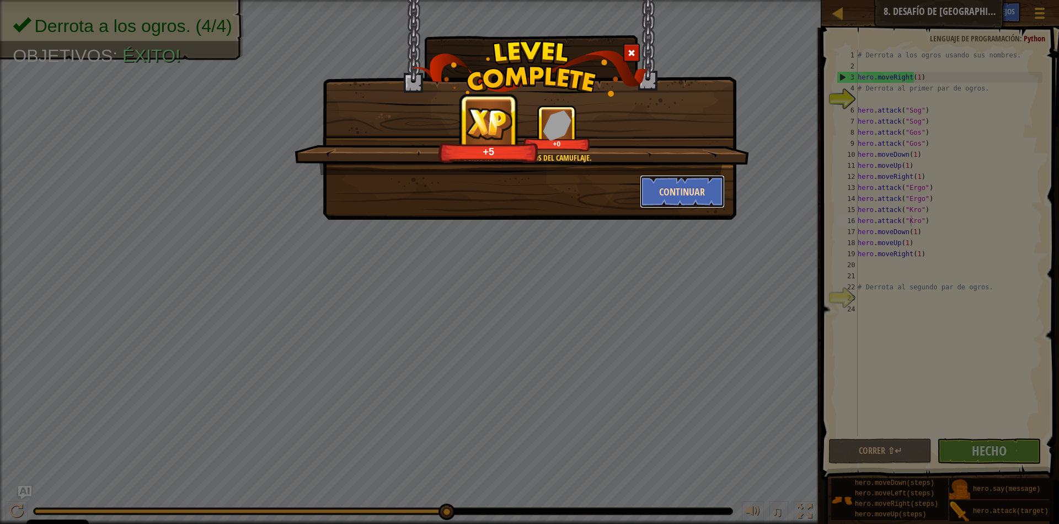
click at [674, 181] on button "Continuar" at bounding box center [683, 191] width 86 height 33
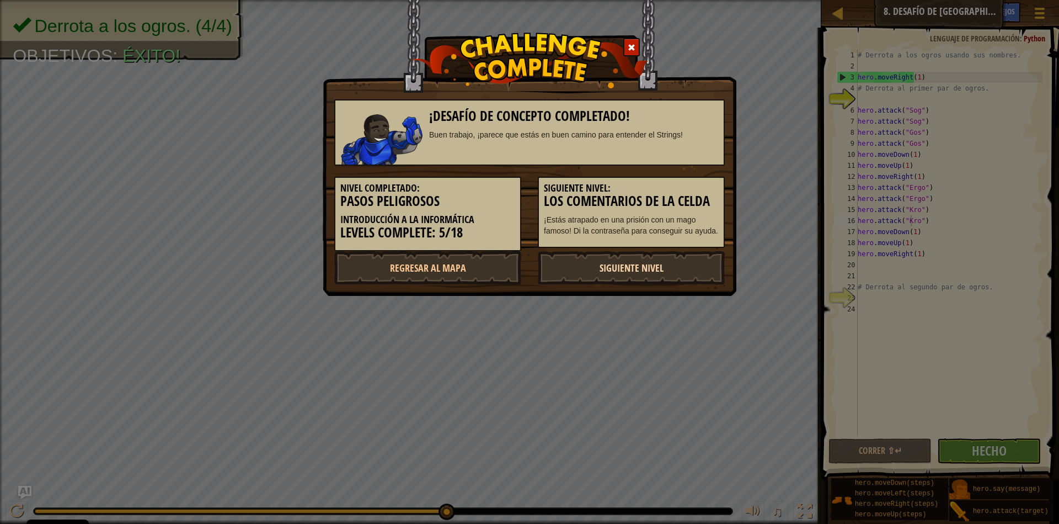
click at [639, 271] on link "Siguiente nivel" at bounding box center [631, 267] width 187 height 33
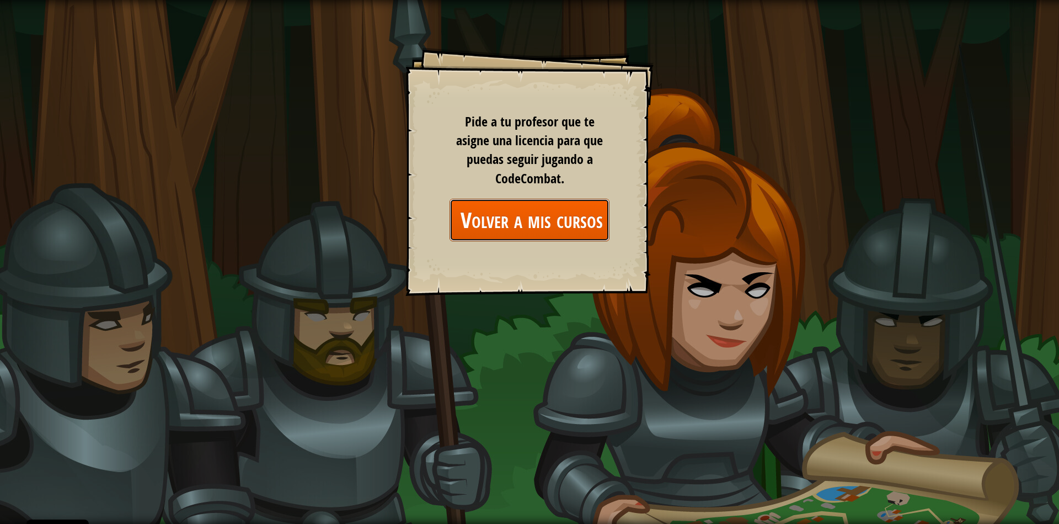
click at [557, 223] on link "Volver a mis cursos" at bounding box center [530, 220] width 160 height 42
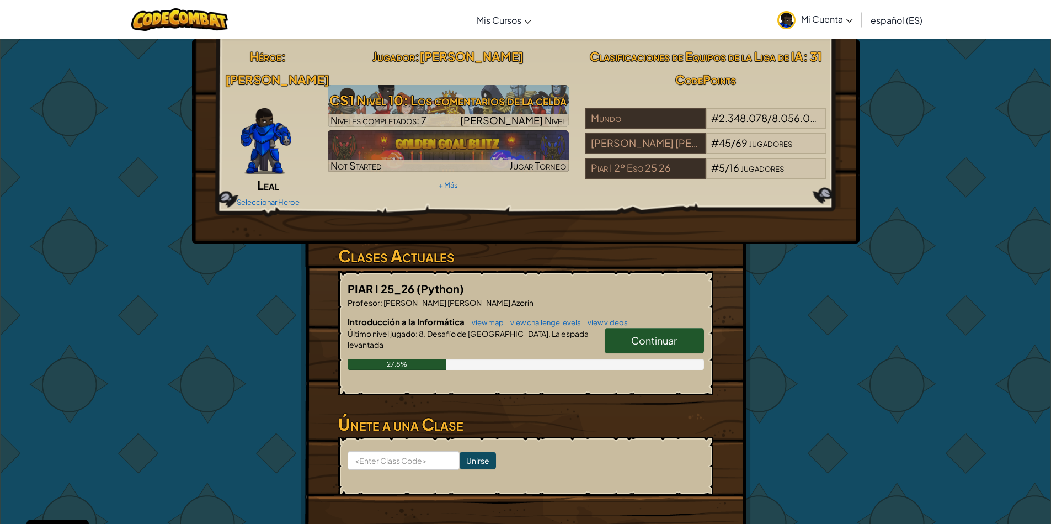
click at [637, 334] on span "Continuar" at bounding box center [654, 340] width 46 height 13
select select "es-ES"
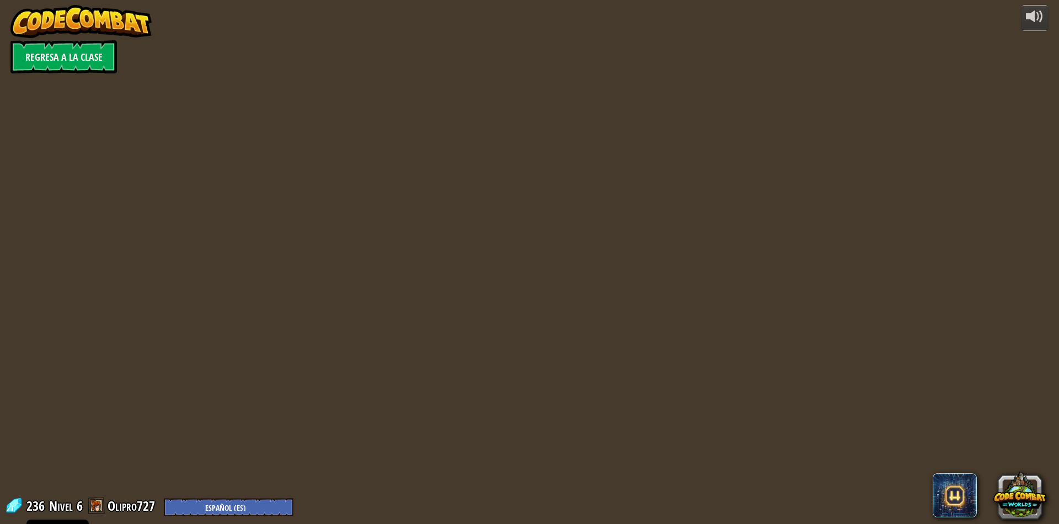
select select "es-ES"
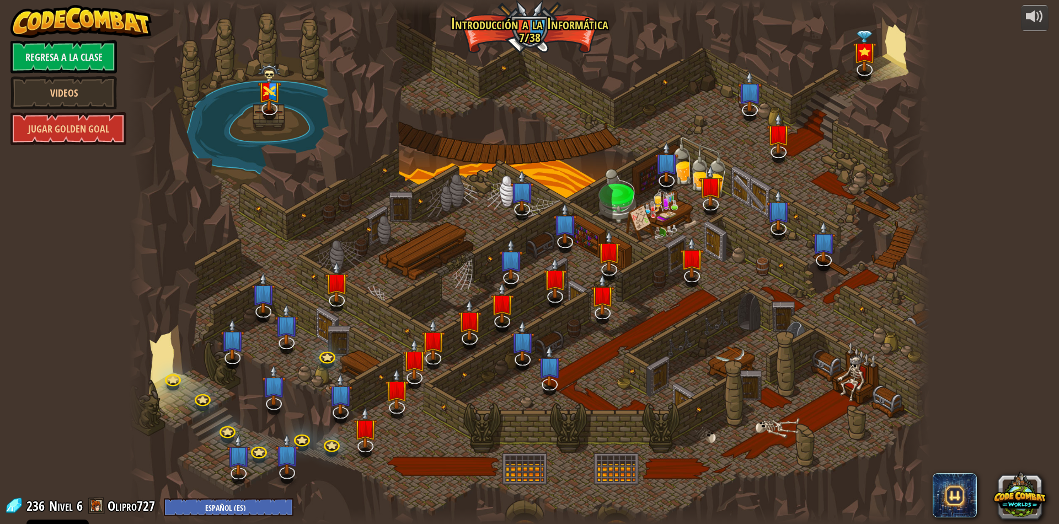
select select "es-ES"
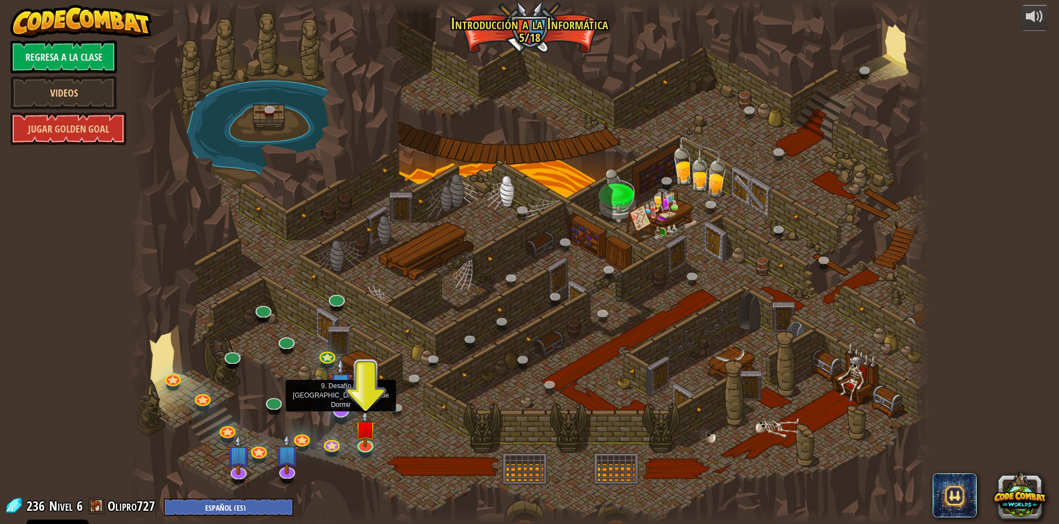
click at [343, 405] on img at bounding box center [341, 384] width 24 height 54
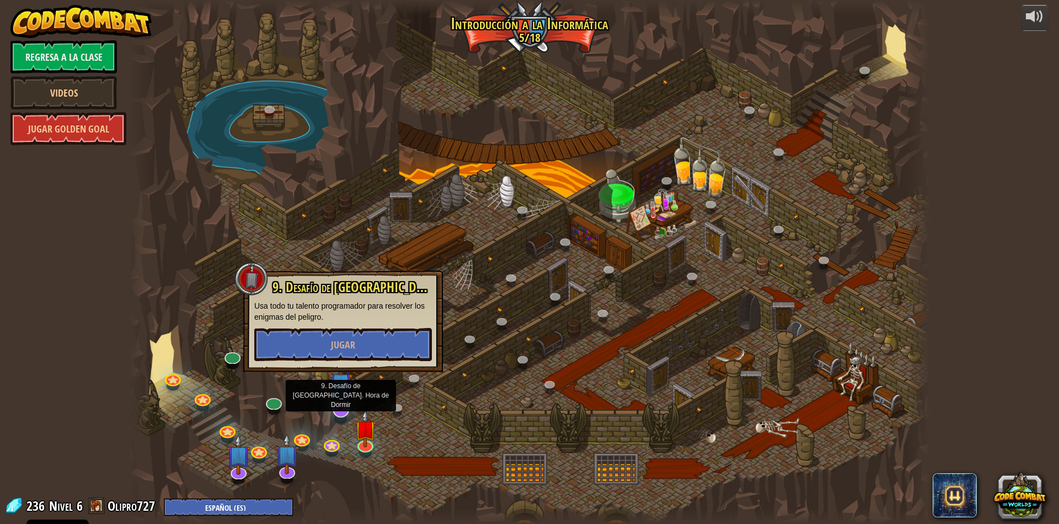
click at [341, 397] on img at bounding box center [341, 384] width 24 height 54
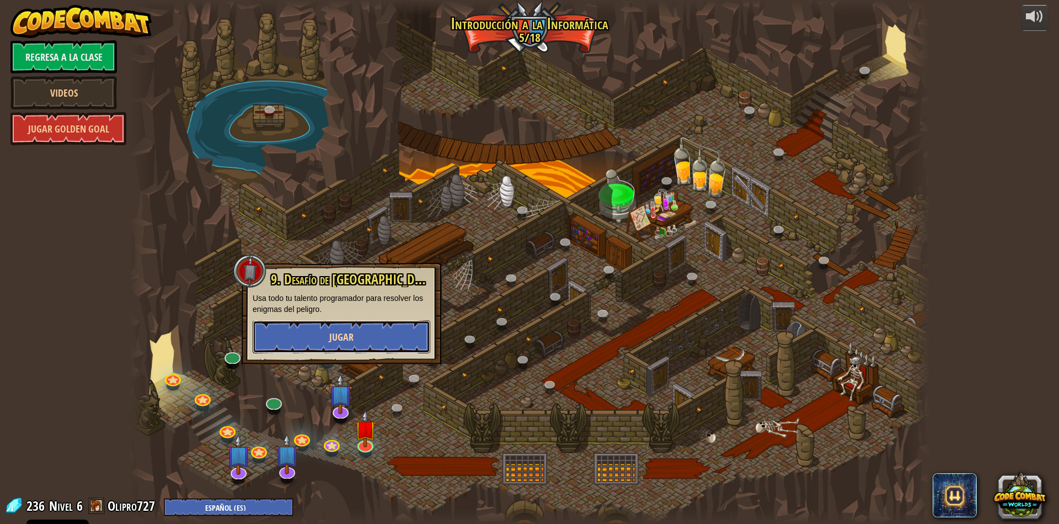
click at [380, 333] on button "Jugar" at bounding box center [342, 336] width 178 height 33
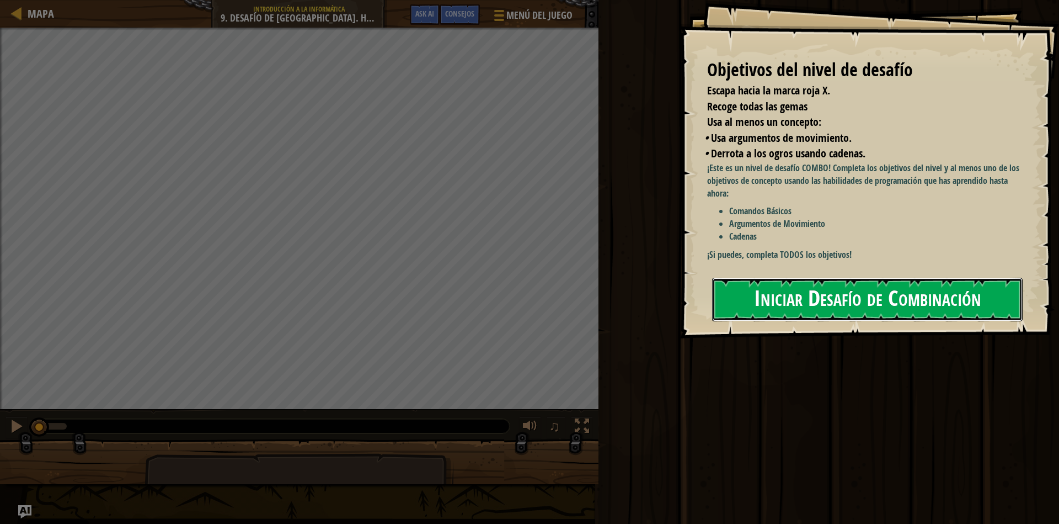
click at [791, 304] on button "Iniciar Desafío de Combinación" at bounding box center [867, 299] width 311 height 44
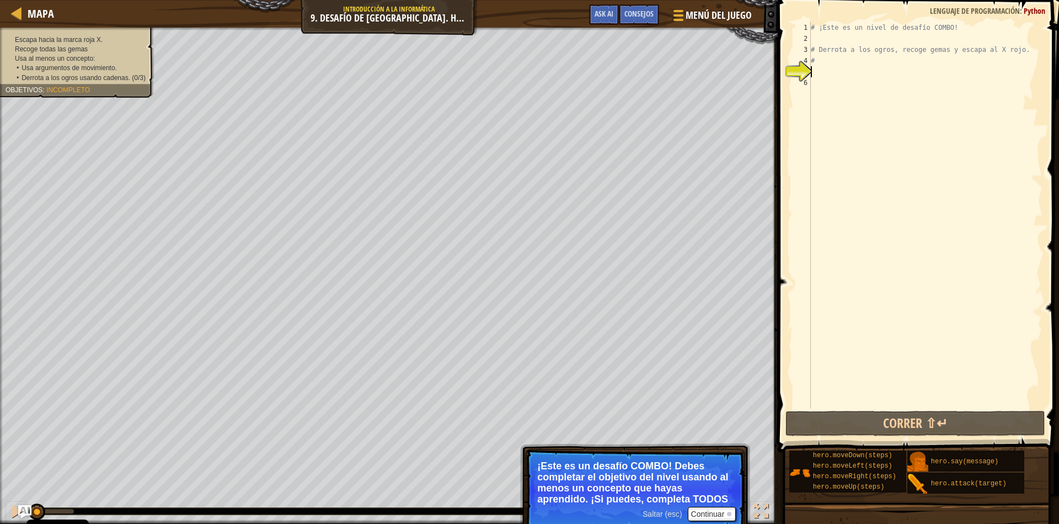
type textarea "h"
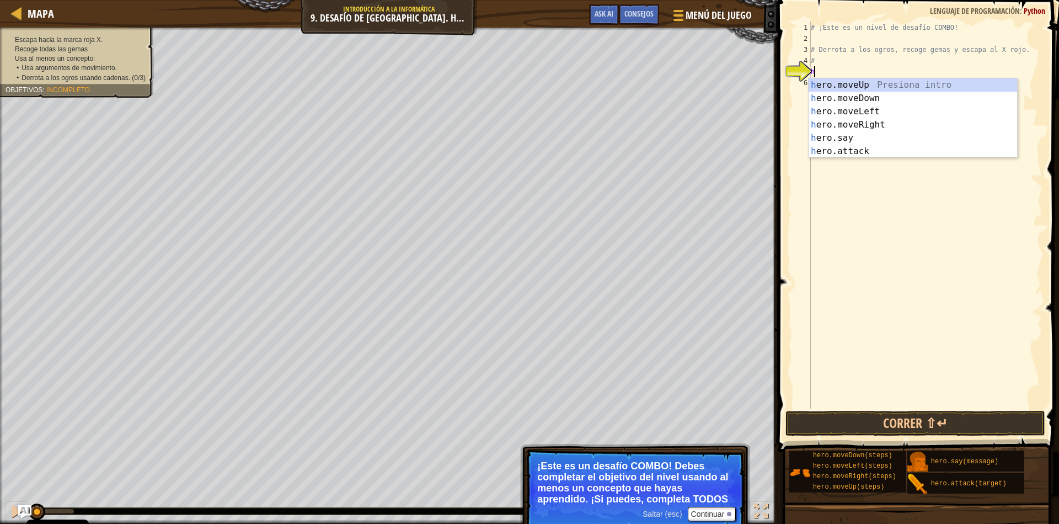
scroll to position [5, 0]
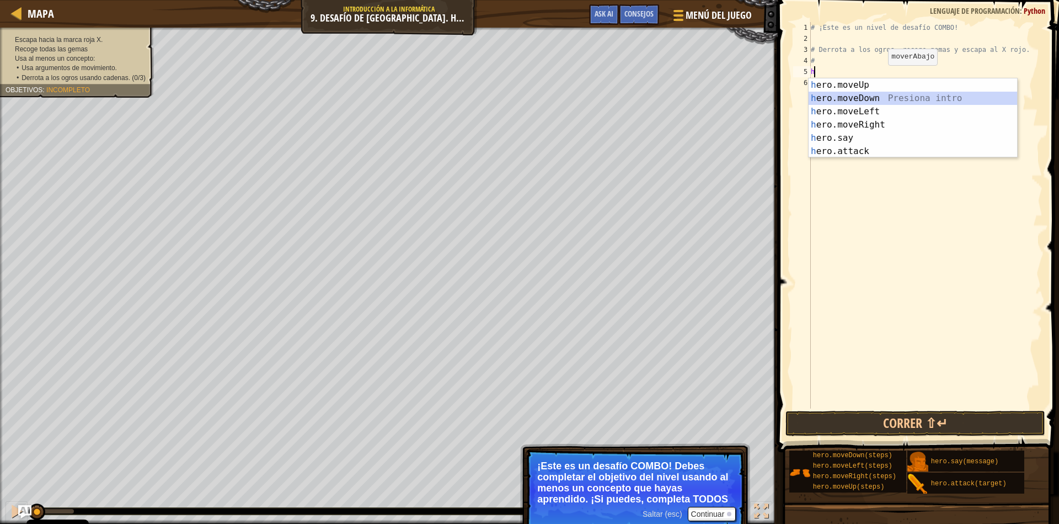
click at [878, 98] on div "h ero.moveUp Presiona intro h ero.moveDown Presiona intro h ero.moveLeft Presio…" at bounding box center [913, 131] width 209 height 106
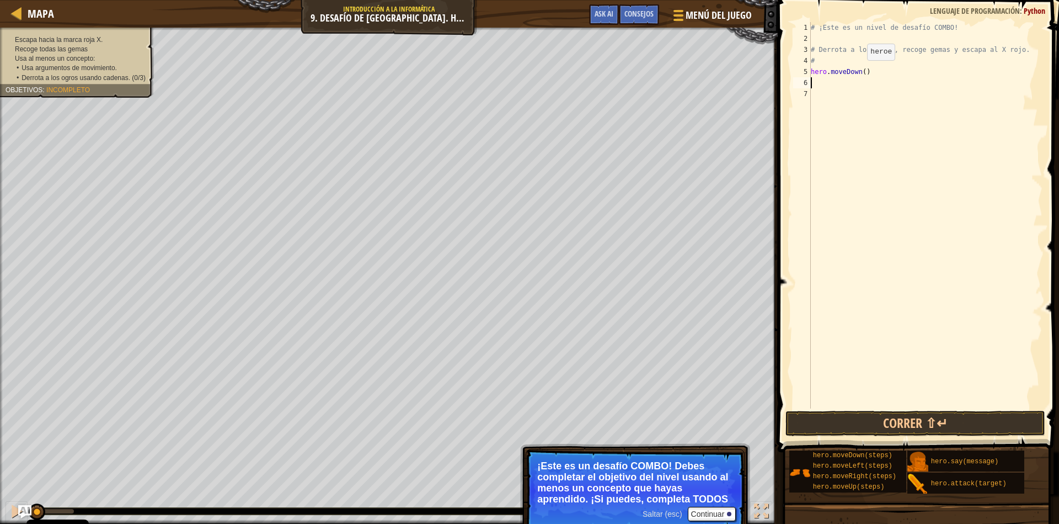
click at [857, 71] on div "# ¡Este es un nivel de desafío COMBO! # Derrota a los ogros, recoge gemas y esc…" at bounding box center [926, 226] width 234 height 408
type textarea "hero.moveDown(1)"
click at [819, 85] on div "# ¡Este es un nivel de desafío COMBO! # Derrota a los ogros, recoge gemas y esc…" at bounding box center [926, 226] width 234 height 408
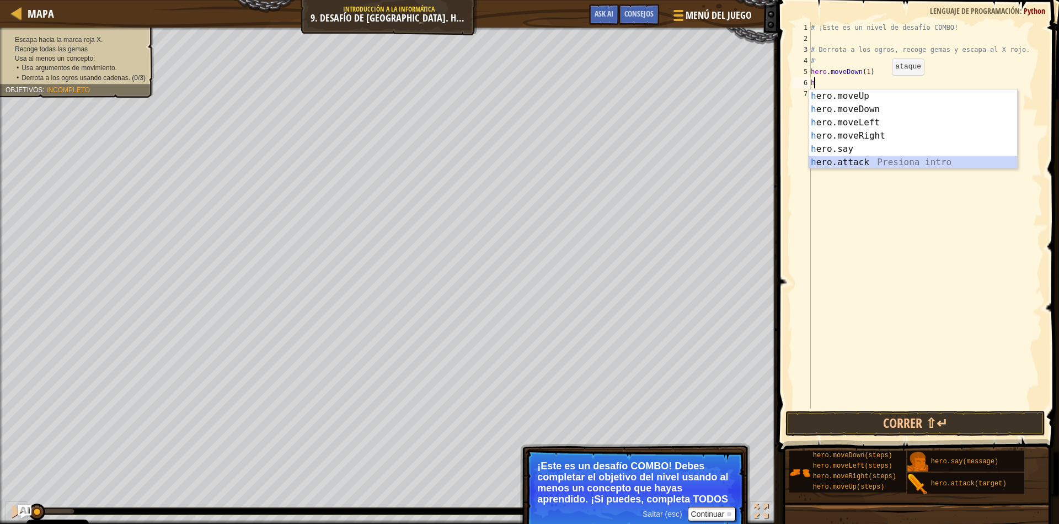
click at [859, 161] on div "h ero.moveUp Presiona intro h ero.moveDown Presiona intro h ero.moveLeft Presio…" at bounding box center [913, 142] width 209 height 106
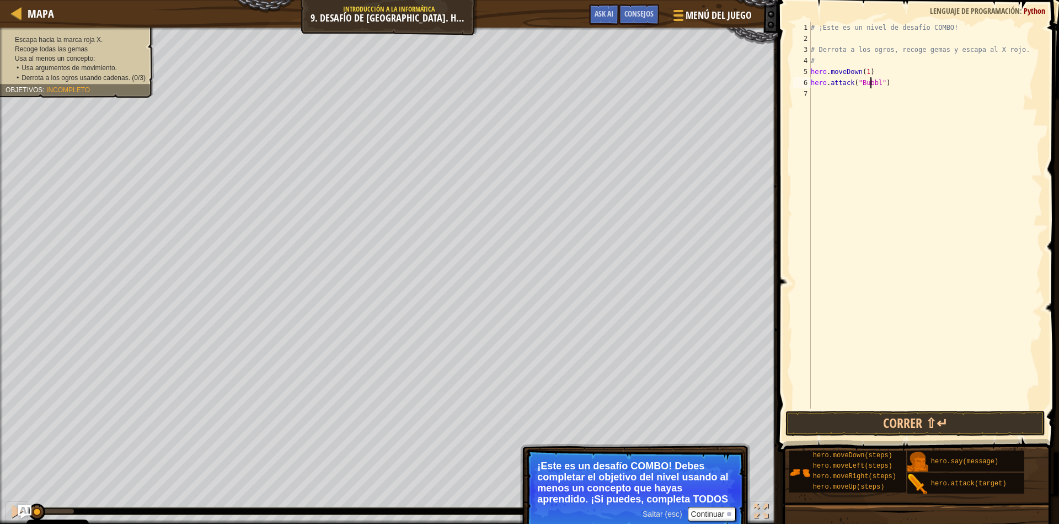
type textarea "hero.attack("Bubble")"
click at [816, 94] on div "# ¡Este es un nivel de desafío COMBO! # Derrota a los ogros, recoge gemas y esc…" at bounding box center [926, 226] width 234 height 408
type textarea "h"
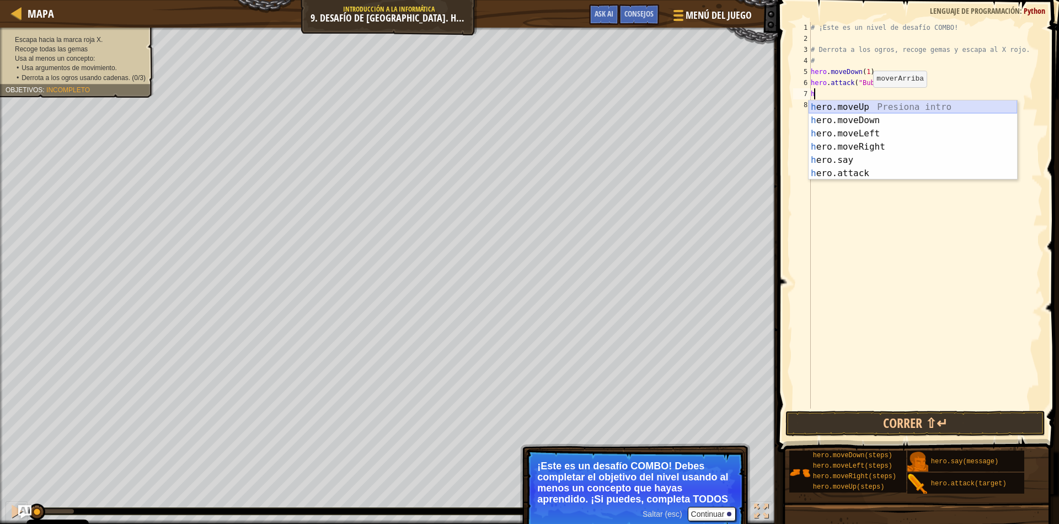
click at [862, 105] on div "h ero.moveUp Presiona intro h ero.moveDown Presiona intro h ero.moveLeft Presio…" at bounding box center [913, 153] width 209 height 106
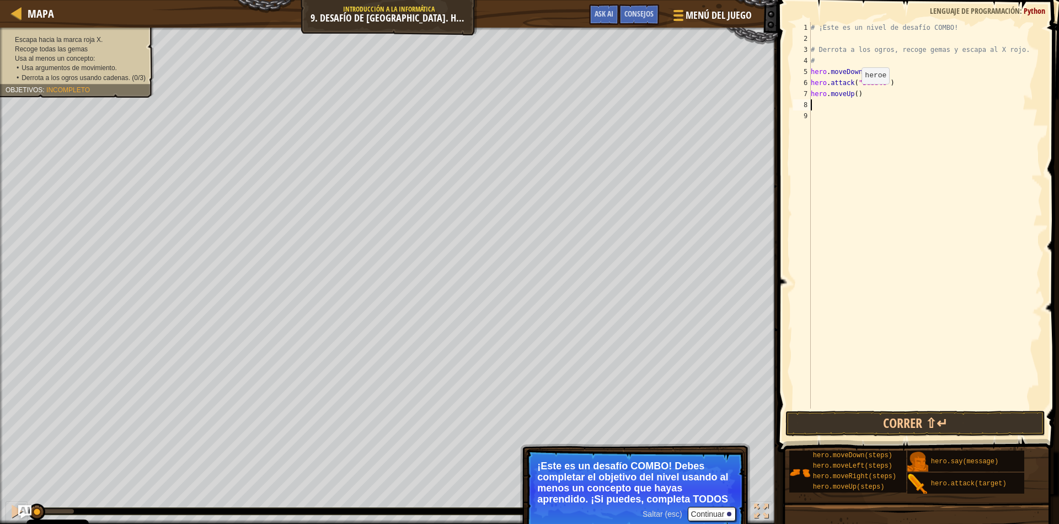
drag, startPoint x: 852, startPoint y: 95, endPoint x: 917, endPoint y: 88, distance: 65.4
click at [852, 95] on div "# ¡Este es un nivel de desafío COMBO! # Derrota a los ogros, recoge gemas y esc…" at bounding box center [926, 226] width 234 height 408
type textarea "hero.moveUp(2)"
click at [818, 106] on div "# ¡Este es un nivel de desafío COMBO! # Derrota a los ogros, recoge gemas y esc…" at bounding box center [926, 226] width 234 height 408
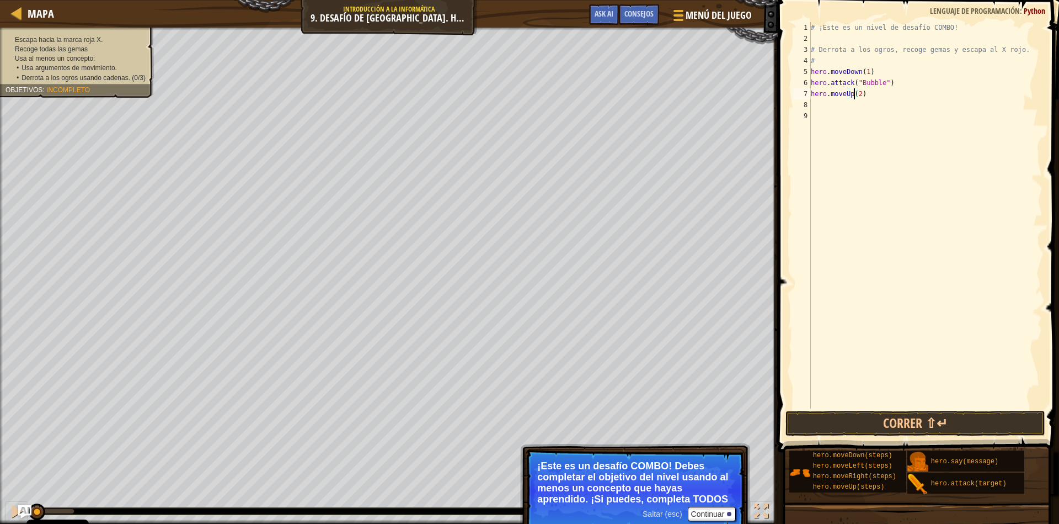
scroll to position [5, 0]
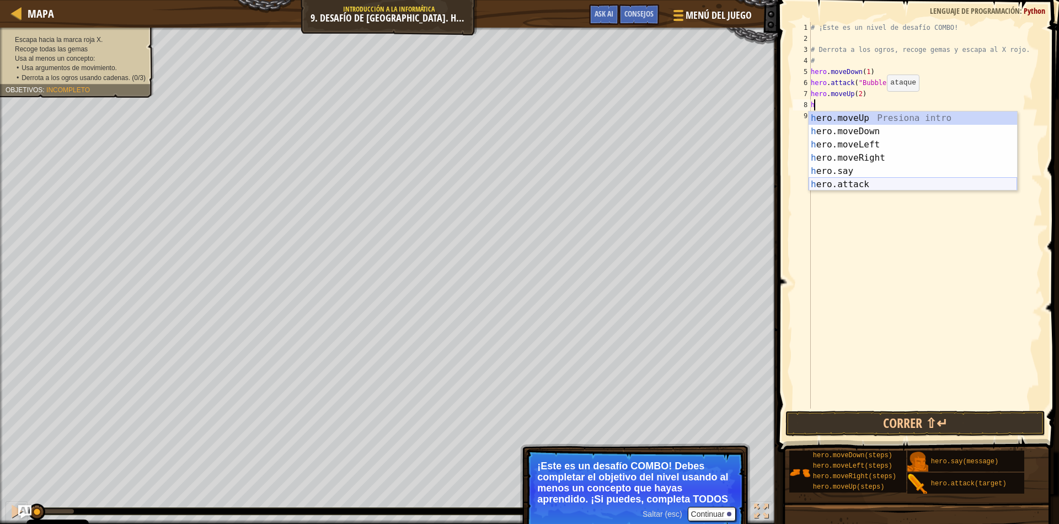
click at [875, 184] on div "h ero.moveUp Presiona intro h ero.moveDown Presiona intro h ero.moveLeft Presio…" at bounding box center [913, 164] width 209 height 106
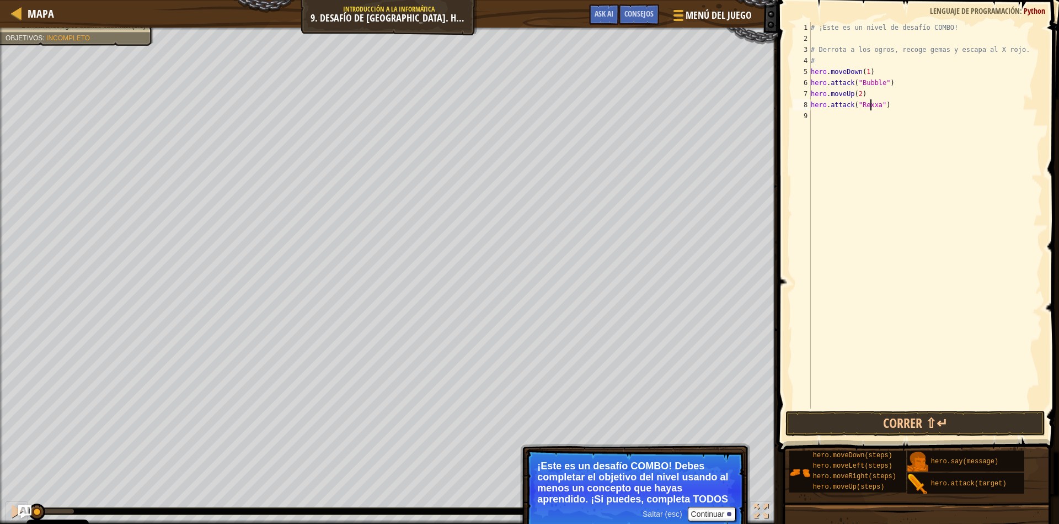
type textarea "hero.attack("Rexxar")"
click at [814, 116] on div "# ¡Este es un nivel de desafío COMBO! # Derrota a los ogros, recoge gemas y esc…" at bounding box center [926, 226] width 234 height 408
type textarea "h"
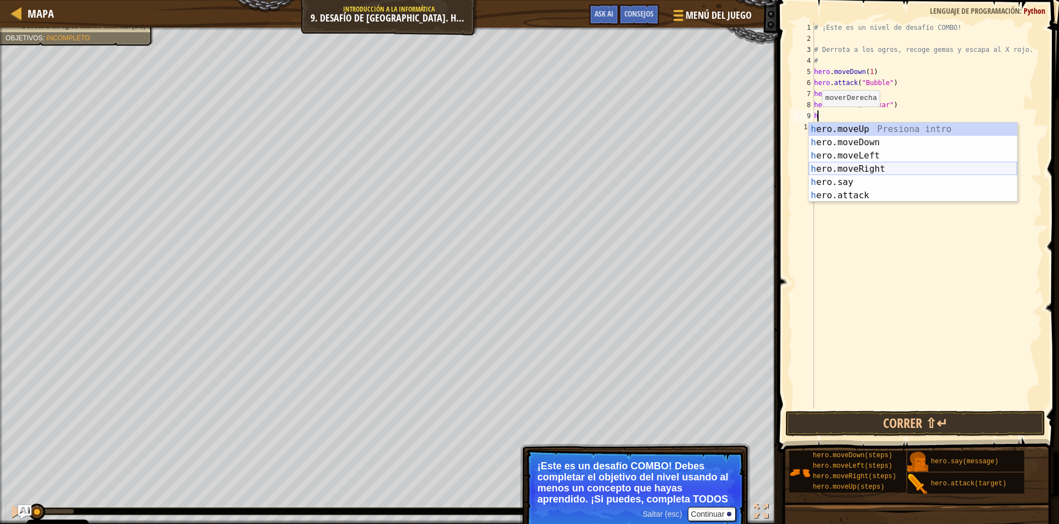
click at [874, 167] on div "h ero.moveUp Presiona intro h ero.moveDown Presiona intro h ero.moveLeft Presio…" at bounding box center [913, 175] width 209 height 106
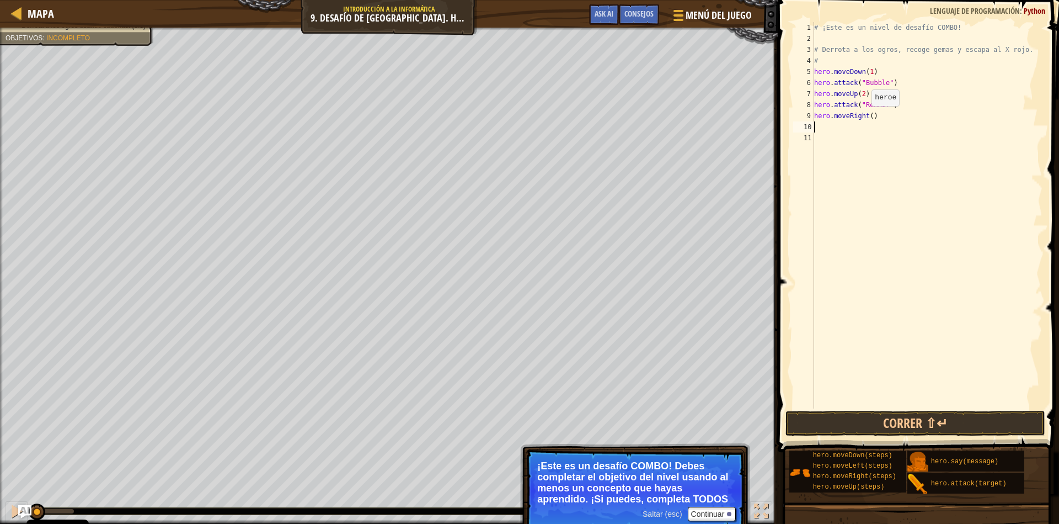
click at [865, 117] on div "# ¡Este es un nivel de desafío COMBO! # Derrota a los ogros, recoge gemas y esc…" at bounding box center [927, 226] width 231 height 408
type textarea "hero.moveRight(1)"
click at [834, 132] on div "# ¡Este es un nivel de desafío COMBO! # Derrota a los ogros, recoge gemas y esc…" at bounding box center [927, 226] width 231 height 408
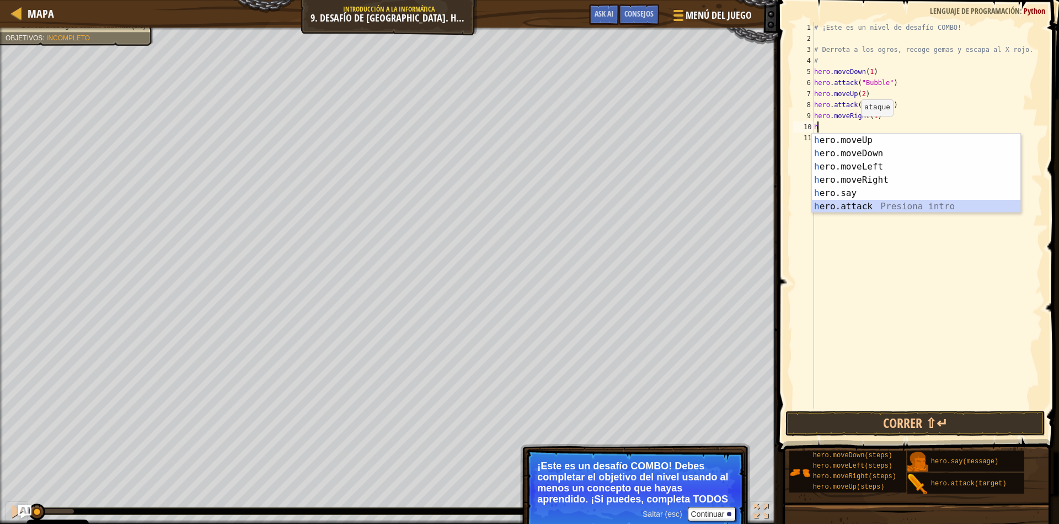
click at [874, 205] on div "h ero.moveUp Presiona intro h ero.moveDown Presiona intro h ero.moveLeft Presio…" at bounding box center [916, 187] width 209 height 106
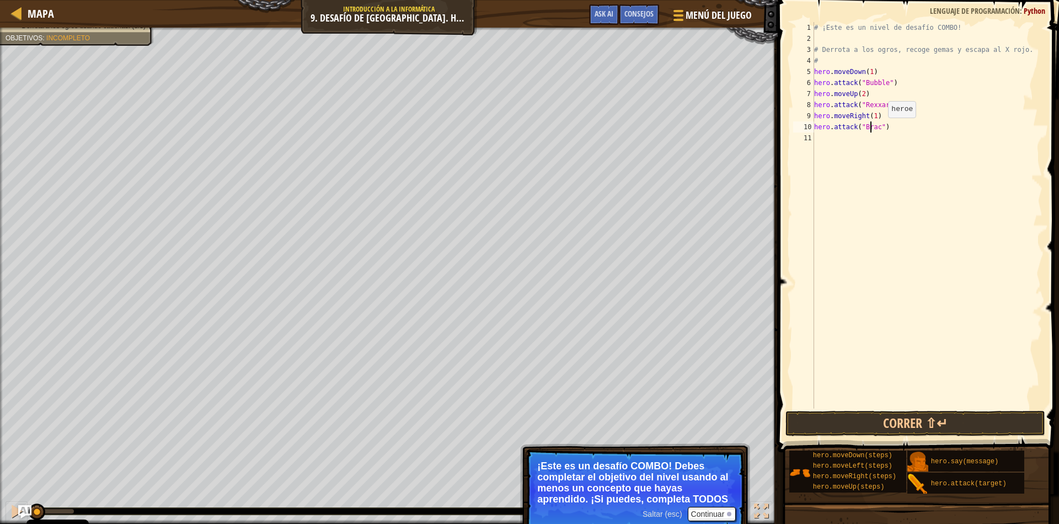
scroll to position [5, 5]
type textarea "hero.attack("Brack")"
click at [821, 136] on div "# ¡Este es un nivel de desafío COMBO! # Derrota a los ogros, recoge gemas y esc…" at bounding box center [927, 226] width 231 height 408
type textarea "h"
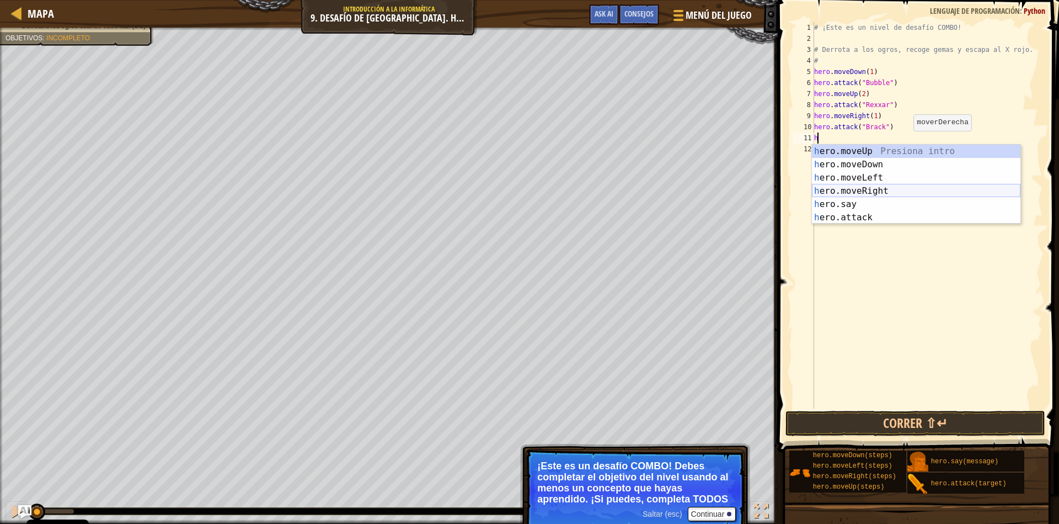
drag, startPoint x: 888, startPoint y: 191, endPoint x: 880, endPoint y: 168, distance: 24.6
click at [887, 190] on div "h ero.moveUp Presiona intro h ero.moveDown Presiona intro h ero.moveLeft Presio…" at bounding box center [916, 198] width 209 height 106
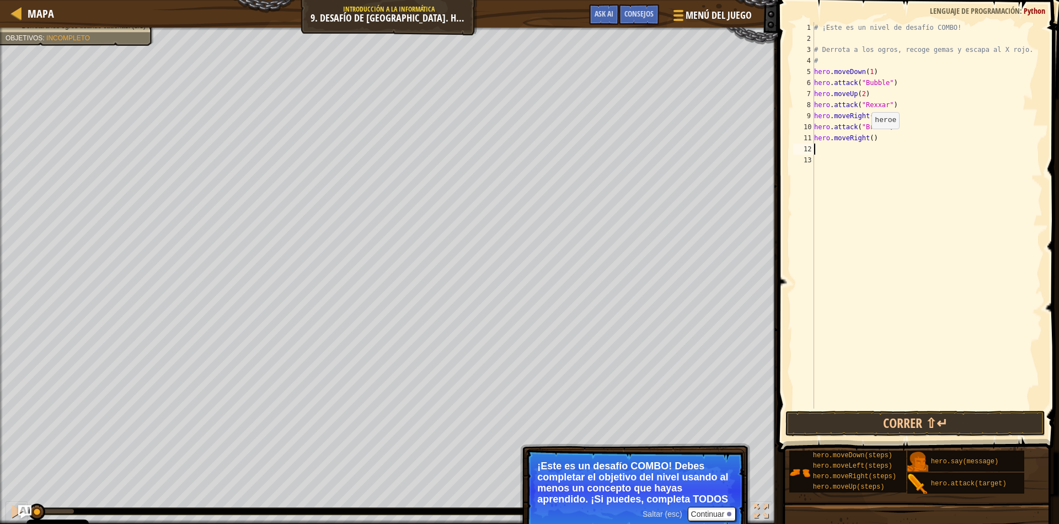
click at [865, 140] on div "# ¡Este es un nivel de desafío COMBO! # Derrota a los ogros, recoge gemas y esc…" at bounding box center [927, 226] width 231 height 408
type textarea "hero.moveRight(1)"
click at [830, 153] on div "# ¡Este es un nivel de desafío COMBO! # Derrota a los ogros, recoge gemas y esc…" at bounding box center [927, 226] width 231 height 408
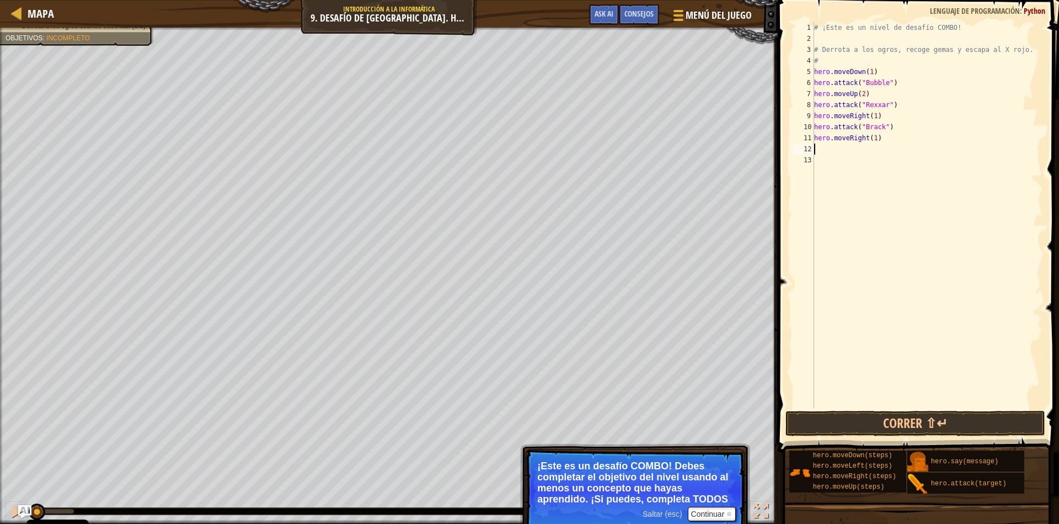
type textarea "h"
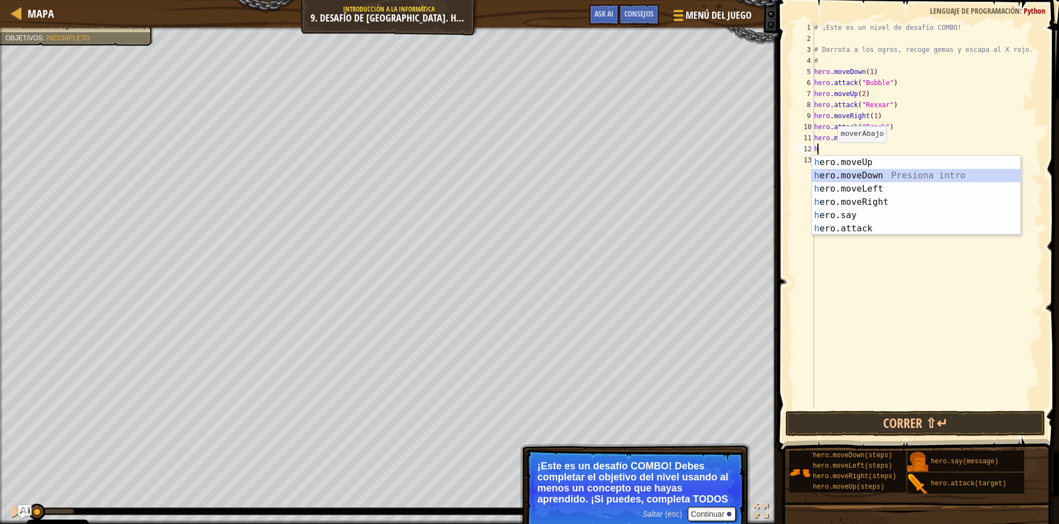
click at [869, 178] on div "h ero.moveUp Presiona intro h ero.moveDown Presiona intro h ero.moveLeft Presio…" at bounding box center [916, 209] width 209 height 106
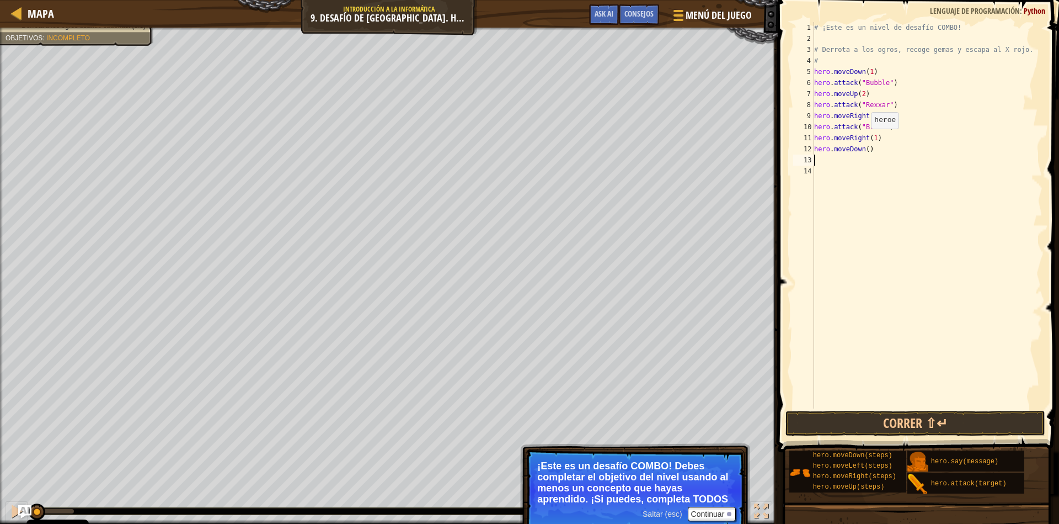
click at [864, 140] on div "# ¡Este es un nivel de desafío COMBO! # Derrota a los ogros, recoge gemas y esc…" at bounding box center [927, 226] width 231 height 408
click at [859, 147] on div "# ¡Este es un nivel de desafío COMBO! # Derrota a los ogros, recoge gemas y esc…" at bounding box center [927, 226] width 231 height 408
type textarea "hero.moveDown(1)"
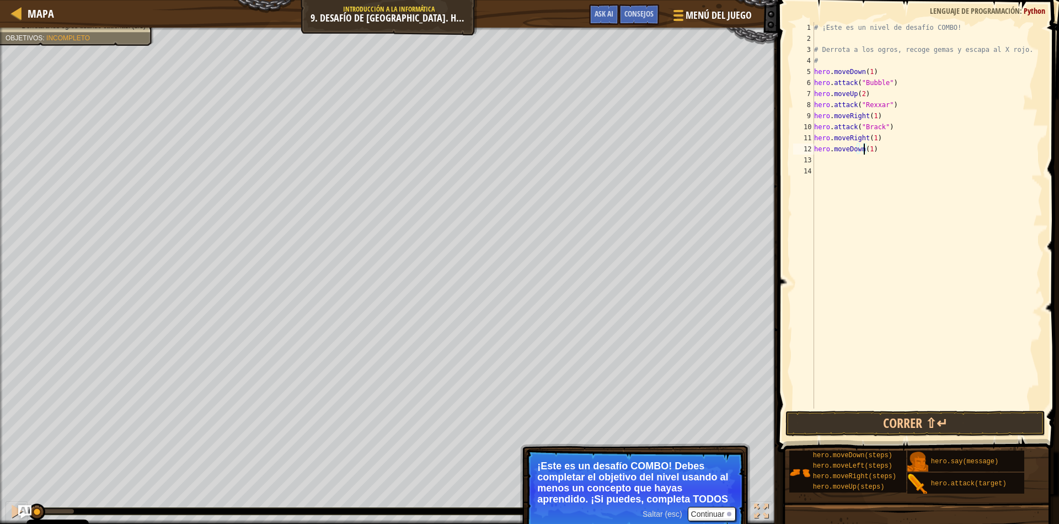
click at [820, 159] on div "# ¡Este es un nivel de desafío COMBO! # Derrota a los ogros, recoge gemas y esc…" at bounding box center [927, 226] width 231 height 408
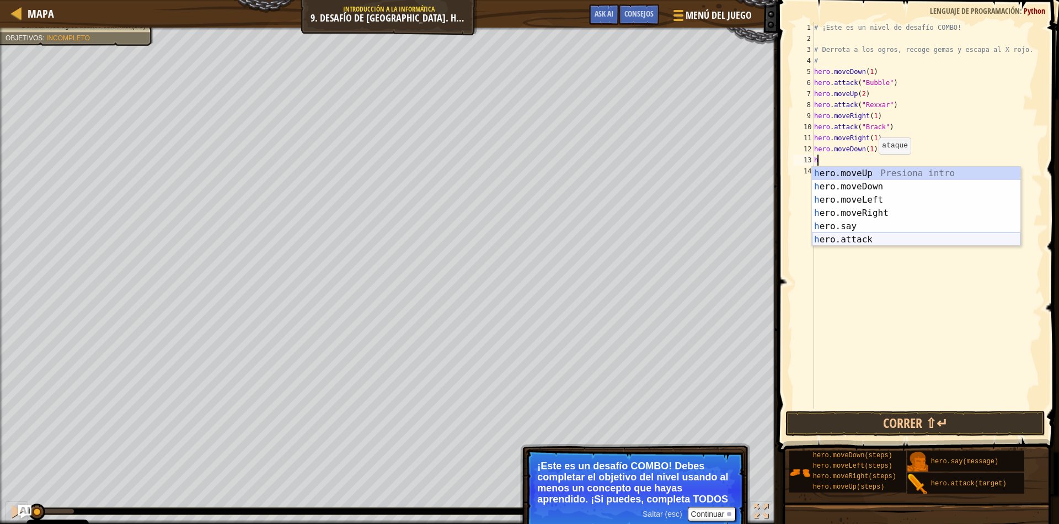
click at [872, 237] on div "h ero.moveUp Presiona intro h ero.moveDown Presiona intro h ero.moveLeft Presio…" at bounding box center [916, 220] width 209 height 106
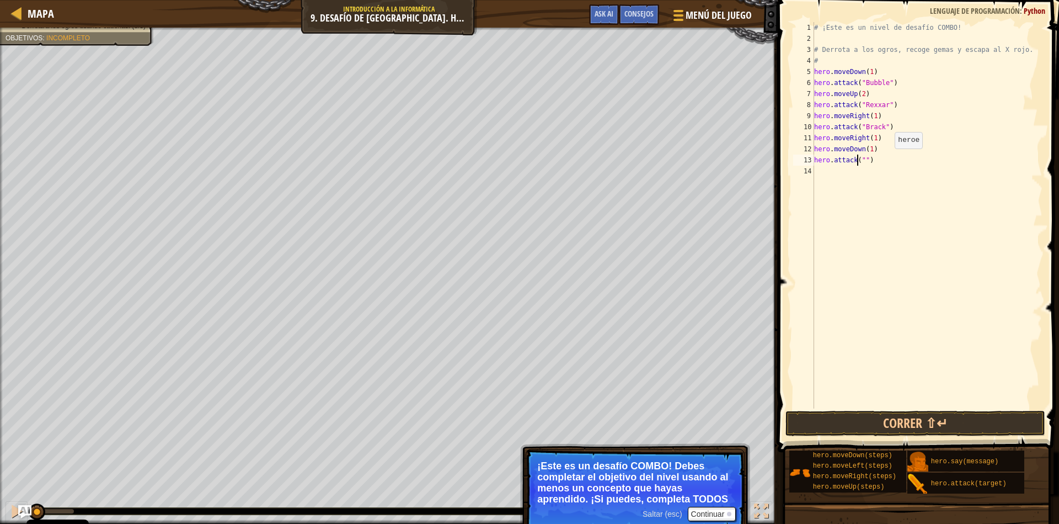
scroll to position [5, 4]
type textarea "hero.attack("Ursa")"
drag, startPoint x: 873, startPoint y: 159, endPoint x: 806, endPoint y: 163, distance: 66.9
click at [806, 163] on div "hero.attack("Ursa") 1 2 3 4 5 6 7 8 9 [PHONE_NUMBER] ¡Este es un nivel de desaf…" at bounding box center [917, 215] width 252 height 386
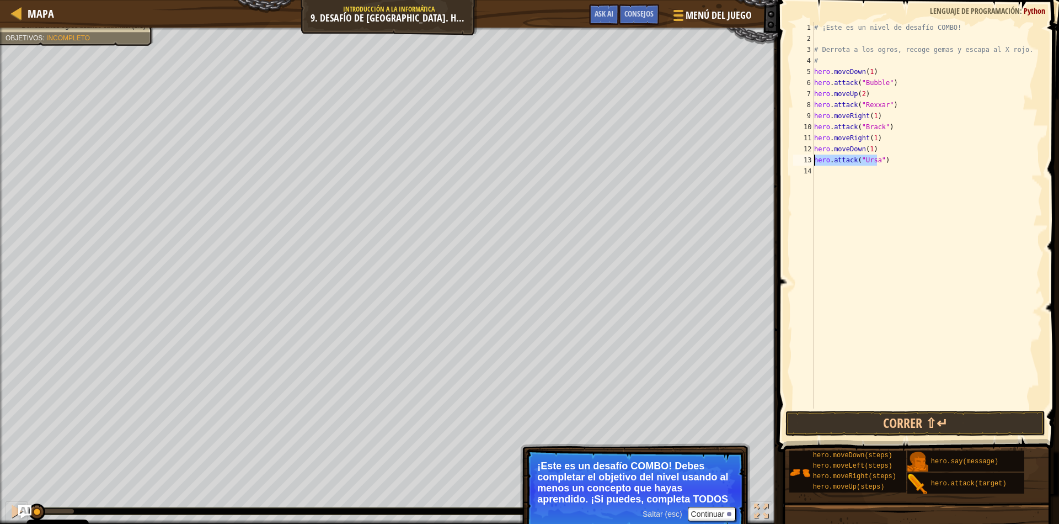
click at [822, 172] on div "# ¡Este es un nivel de desafío COMBO! # Derrota a los ogros, recoge gemas y esc…" at bounding box center [927, 226] width 231 height 408
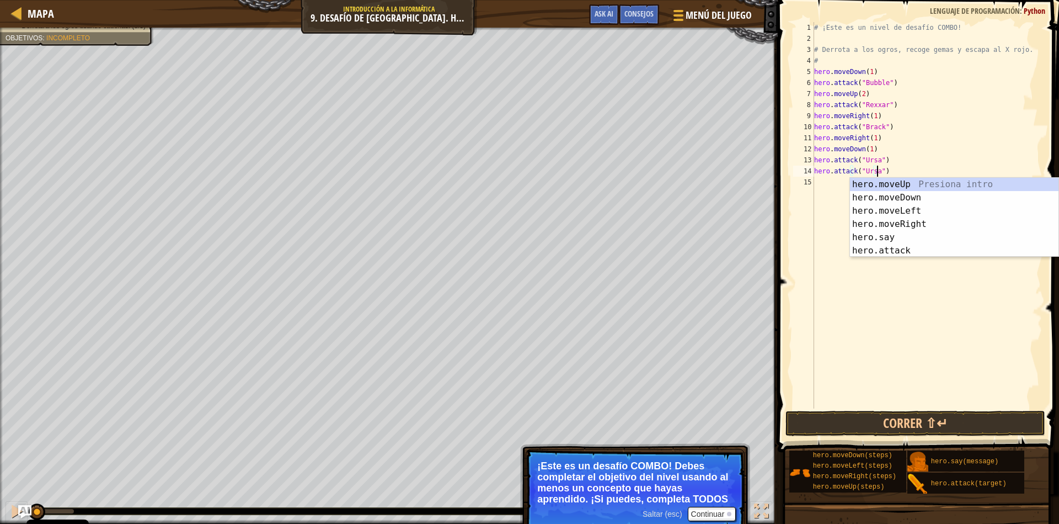
drag, startPoint x: 896, startPoint y: 145, endPoint x: 880, endPoint y: 116, distance: 32.1
click at [894, 138] on div "# ¡Este es un nivel de desafío COMBO! # Derrota a los ogros, recoge gemas y esc…" at bounding box center [927, 226] width 231 height 408
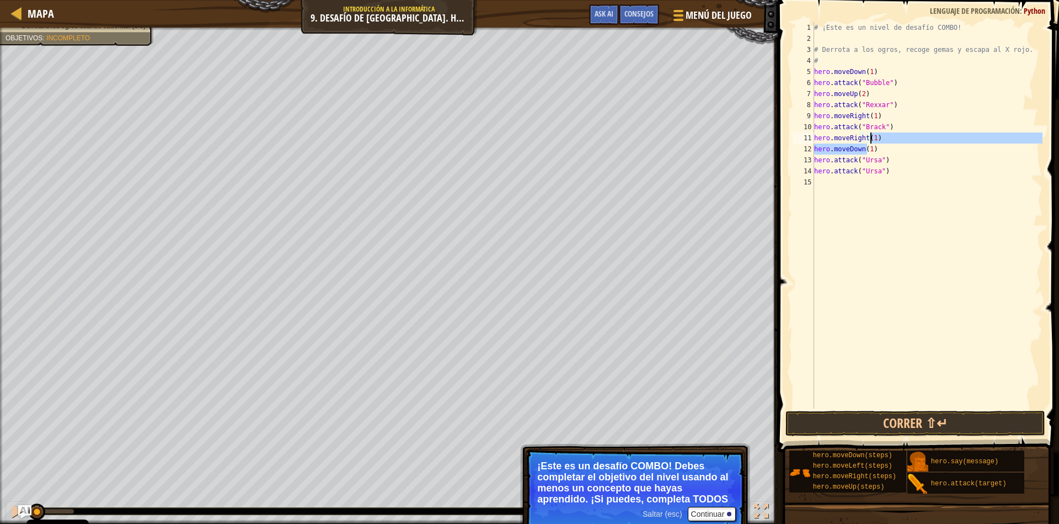
click at [889, 106] on div "# ¡Este es un nivel de desafío COMBO! # Derrota a los ogros, recoge gemas y esc…" at bounding box center [927, 226] width 231 height 408
type textarea "hero.attack("Rexxar")"
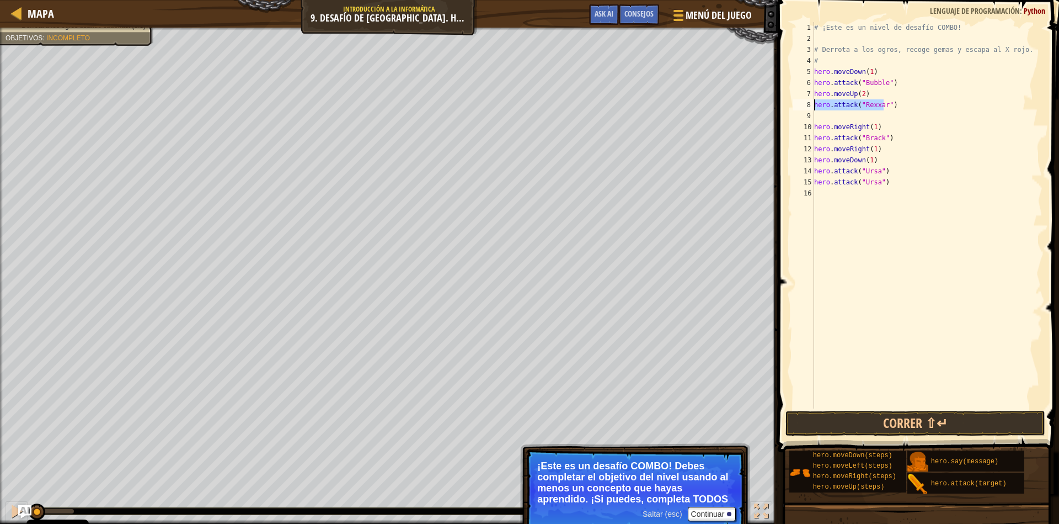
drag, startPoint x: 889, startPoint y: 106, endPoint x: 811, endPoint y: 108, distance: 77.8
click at [811, 108] on div "1 2 3 4 5 6 7 8 9 10 11 12 13 14 15 16 # ¡Este es un nivel de desafío COMBO! # …" at bounding box center [917, 215] width 252 height 386
type textarea "hero.attack("Rexxar")"
click at [826, 115] on div "# ¡Este es un nivel de desafío COMBO! # Derrota a los ogros, recoge gemas y esc…" at bounding box center [927, 226] width 231 height 408
click at [892, 84] on div "# ¡Este es un nivel de desafío COMBO! # Derrota a los ogros, recoge gemas y esc…" at bounding box center [927, 226] width 231 height 408
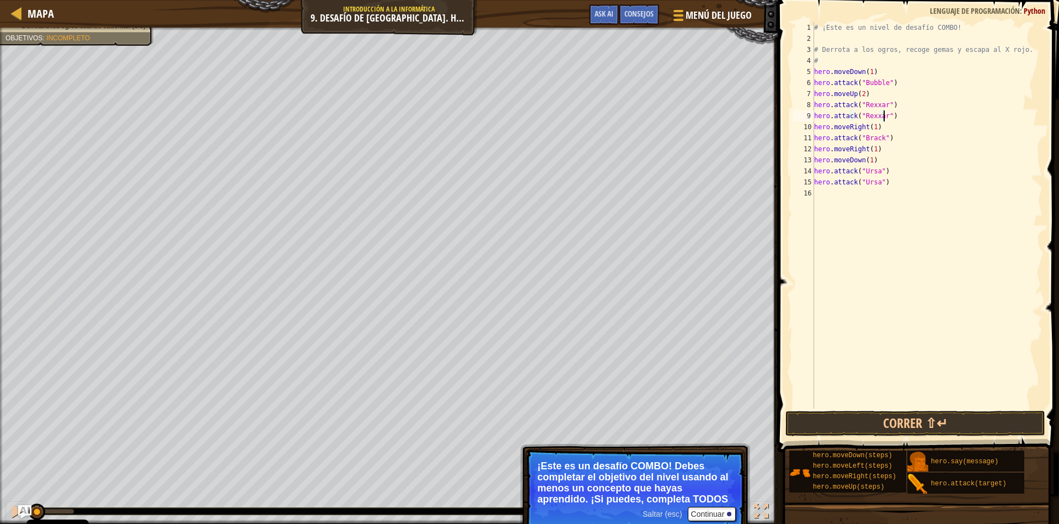
type textarea "hero.attack("Bubble")"
click at [883, 84] on div "# ¡Este es un nivel de desafío COMBO! # Derrota a los ogros, recoge gemas y esc…" at bounding box center [927, 226] width 231 height 408
type textarea "hero.attack("Bubble")"
click at [888, 84] on div "# ¡Este es un nivel de desafío COMBO! # Derrota a los ogros, recoge gemas y esc…" at bounding box center [927, 215] width 231 height 386
drag, startPoint x: 888, startPoint y: 84, endPoint x: 812, endPoint y: 86, distance: 76.1
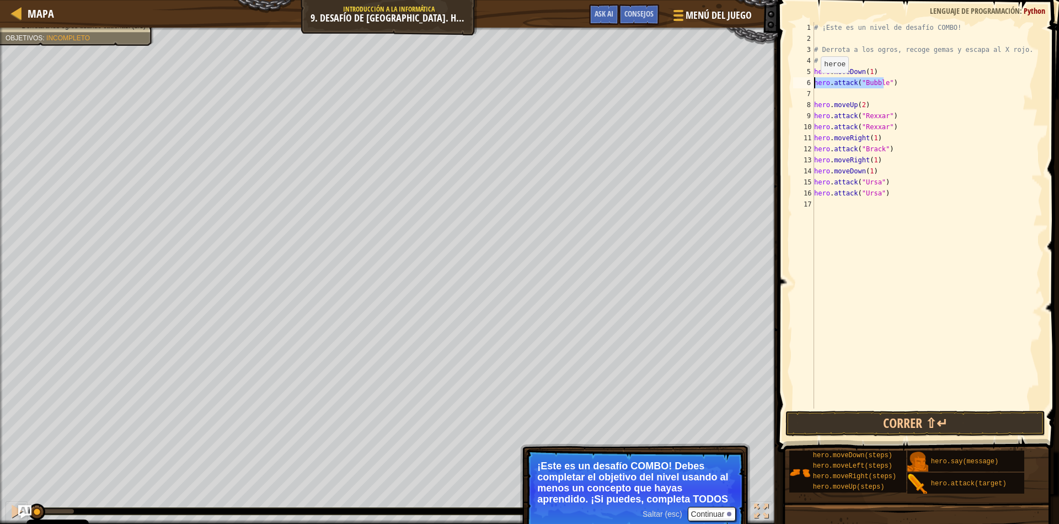
click at [811, 85] on div "hero.attack("Bubble") 1 2 3 4 5 6 7 8 9 10 11 12 13 14 15 16 17 # ¡Este es un n…" at bounding box center [917, 215] width 252 height 386
click at [816, 96] on div "# ¡Este es un nivel de desafío COMBO! # Derrota a los ogros, recoge gemas y esc…" at bounding box center [927, 226] width 231 height 408
paste textarea "hero.attack("Bubble")"
type textarea "hero.attack("Bubble")"
click at [824, 204] on div "# ¡Este es un nivel de desafío COMBO! # Derrota a los ogros, recoge gemas y esc…" at bounding box center [927, 226] width 231 height 408
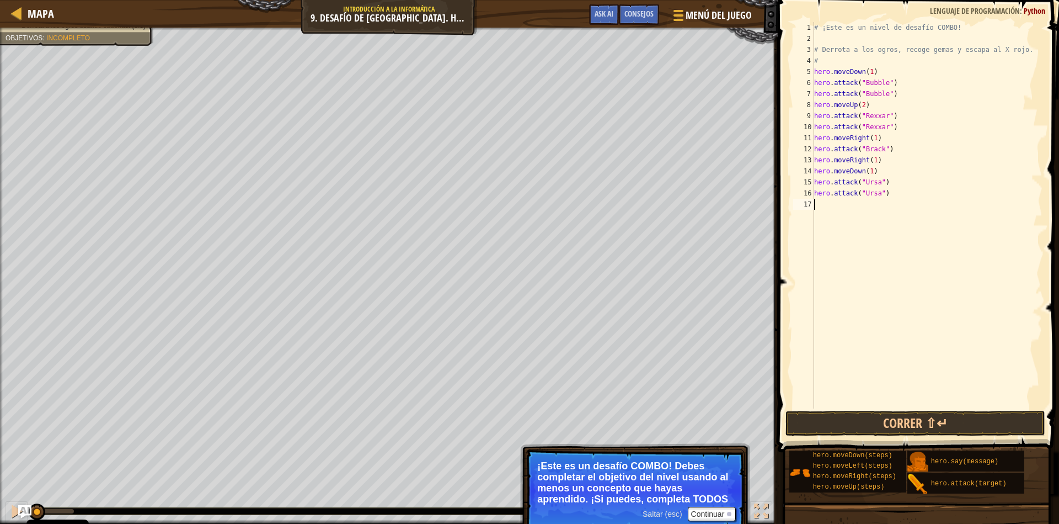
type textarea "h"
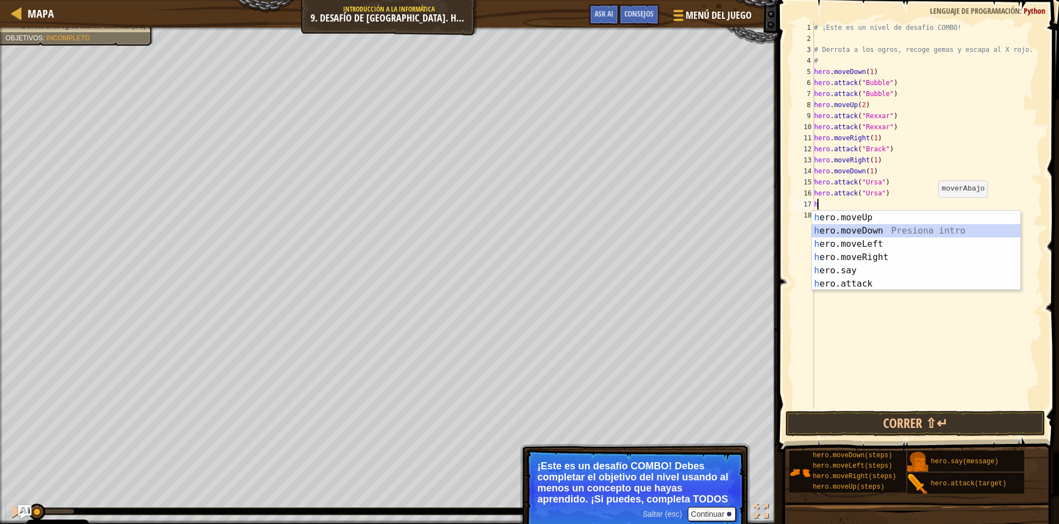
click at [891, 233] on div "h ero.moveUp Presiona intro h ero.moveDown Presiona intro h ero.moveLeft Presio…" at bounding box center [916, 264] width 209 height 106
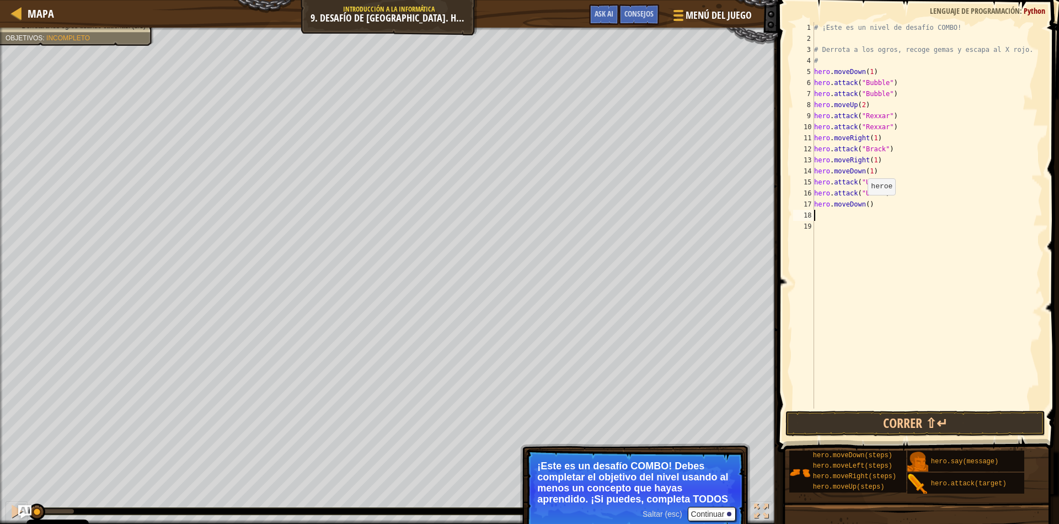
click at [861, 206] on div "# ¡Este es un nivel de desafío COMBO! # Derrota a los ogros, recoge gemas y esc…" at bounding box center [927, 226] width 231 height 408
type textarea "hero.moveDown(1)"
click at [828, 219] on div "# ¡Este es un nivel de desafío COMBO! # Derrota a los ogros, recoge gemas y esc…" at bounding box center [927, 226] width 231 height 408
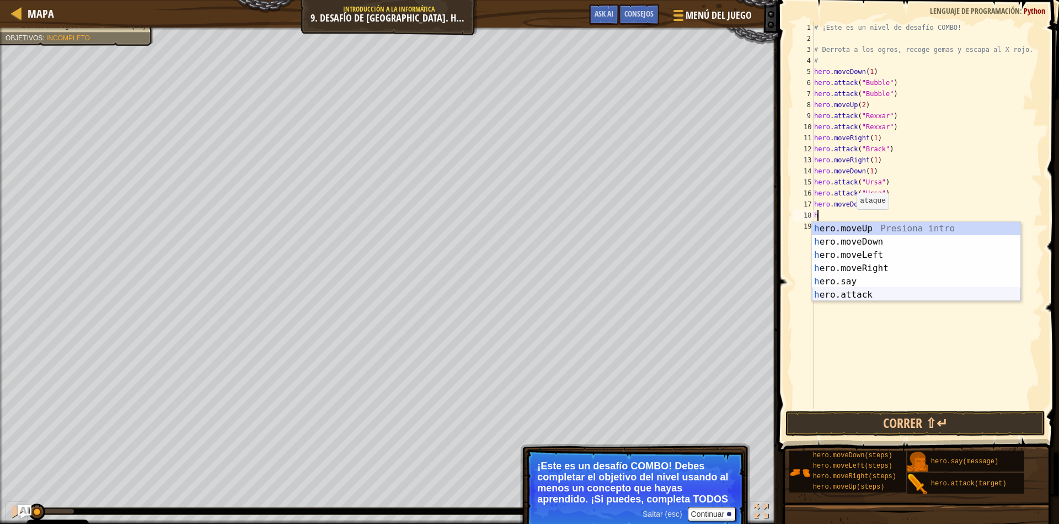
click at [853, 291] on div "h ero.moveUp Presiona intro h ero.moveDown Presiona intro h ero.moveLeft Presio…" at bounding box center [916, 275] width 209 height 106
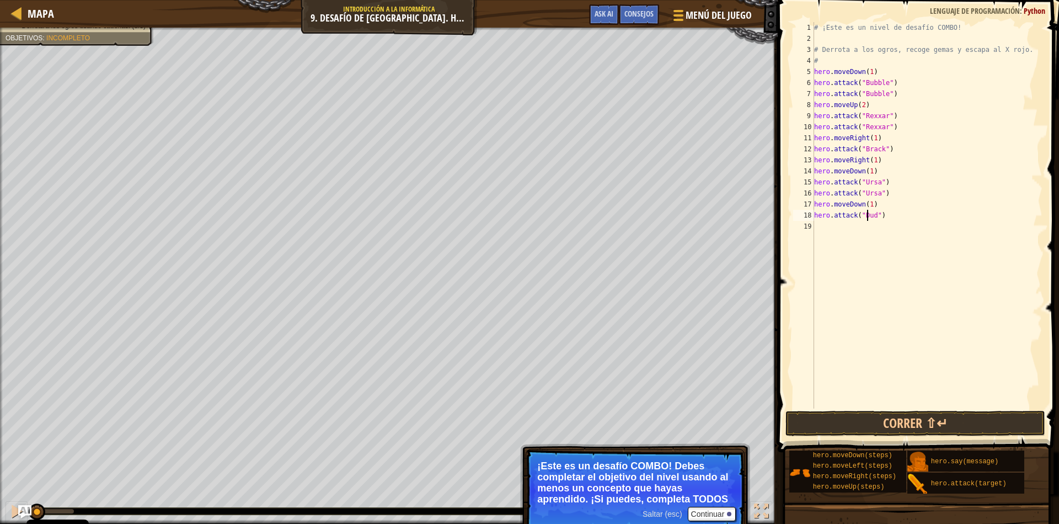
scroll to position [5, 5]
click at [884, 423] on button "Correr ⇧↵" at bounding box center [916, 422] width 260 height 25
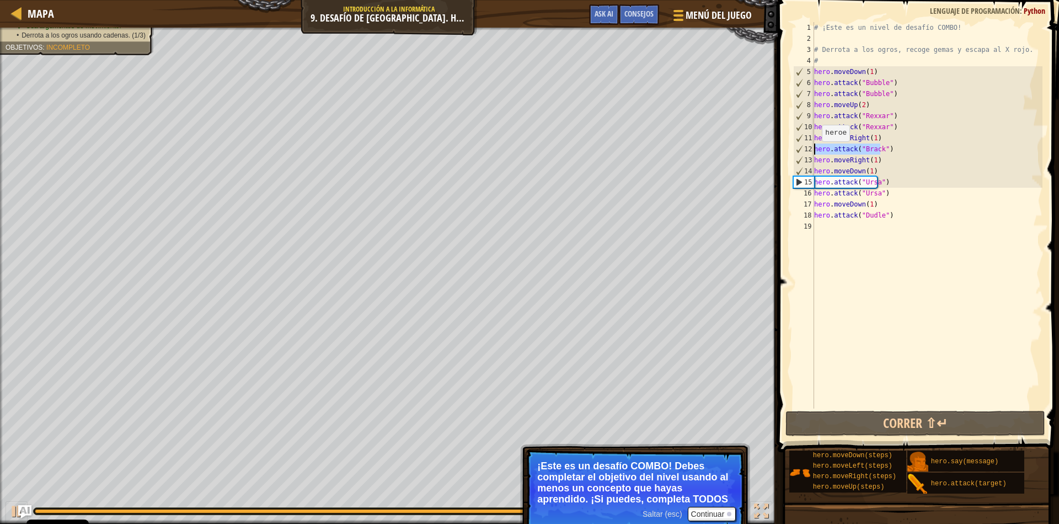
drag, startPoint x: 883, startPoint y: 147, endPoint x: 810, endPoint y: 152, distance: 73.0
click at [810, 152] on div "hero.attack("Dudle") 1 2 3 4 5 6 7 8 9 10 11 12 13 14 15 [PHONE_NUMBER] ¡Este e…" at bounding box center [917, 215] width 252 height 386
type textarea "hero.attack("Brack")"
click at [887, 147] on div "# ¡Este es un nivel de desafío COMBO! # Derrota a los ogros, recoge gemas y esc…" at bounding box center [927, 215] width 231 height 386
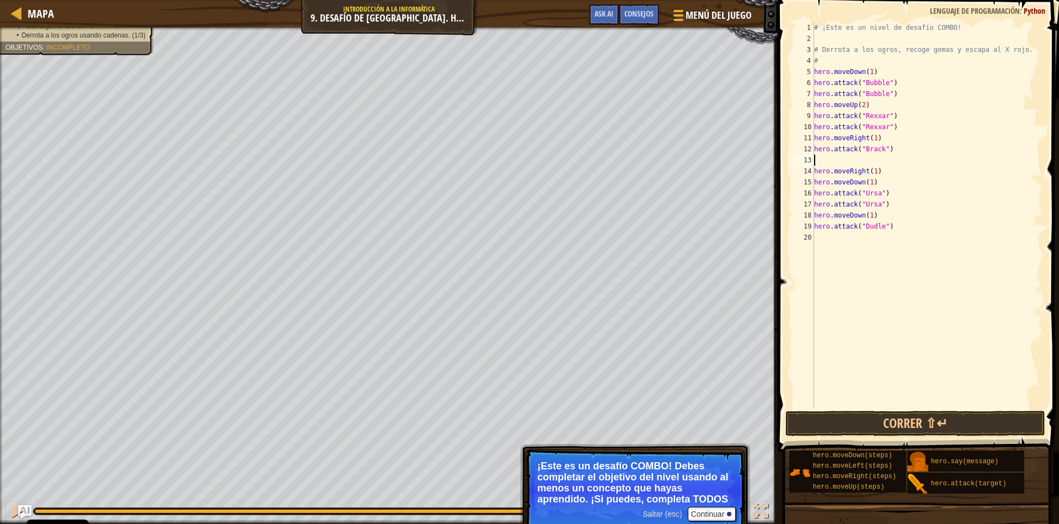
paste textarea "hero.attack("Brack")"
click at [871, 173] on div "# ¡Este es un nivel de desafío COMBO! # Derrota a los ogros, recoge gemas y esc…" at bounding box center [927, 226] width 231 height 408
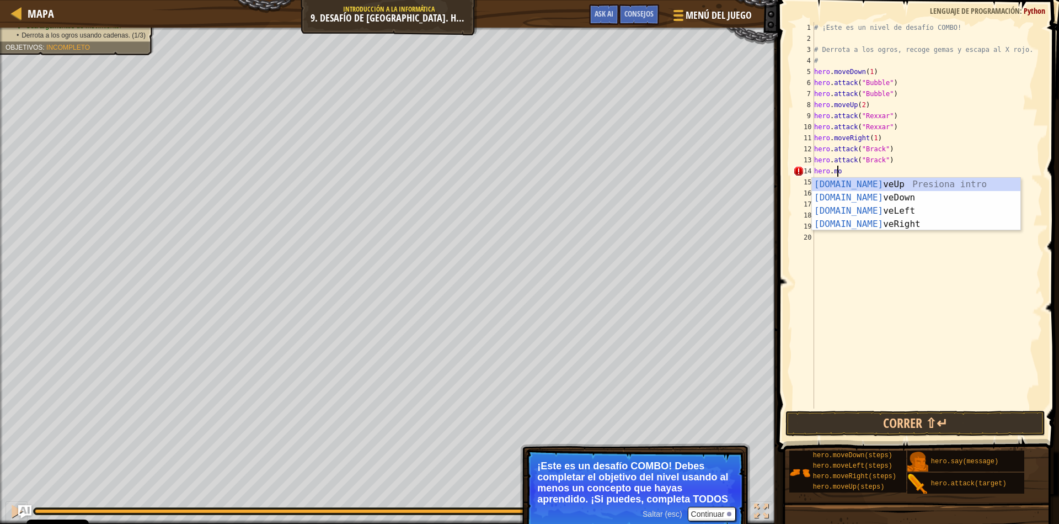
type textarea "hero.m"
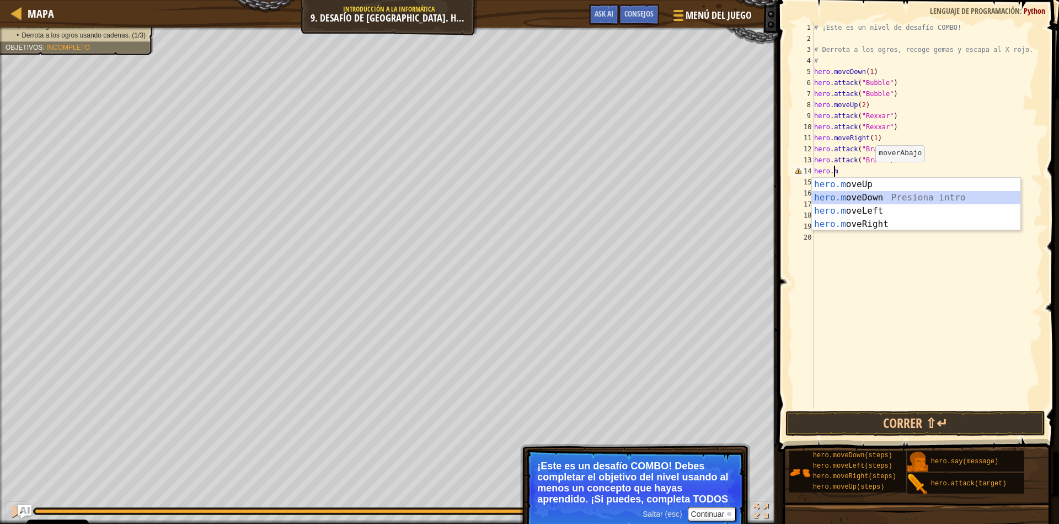
click at [866, 197] on div "hero.m oveUp Presiona intro hero.m oveDown Presiona intro hero.m oveLeft Presio…" at bounding box center [916, 217] width 209 height 79
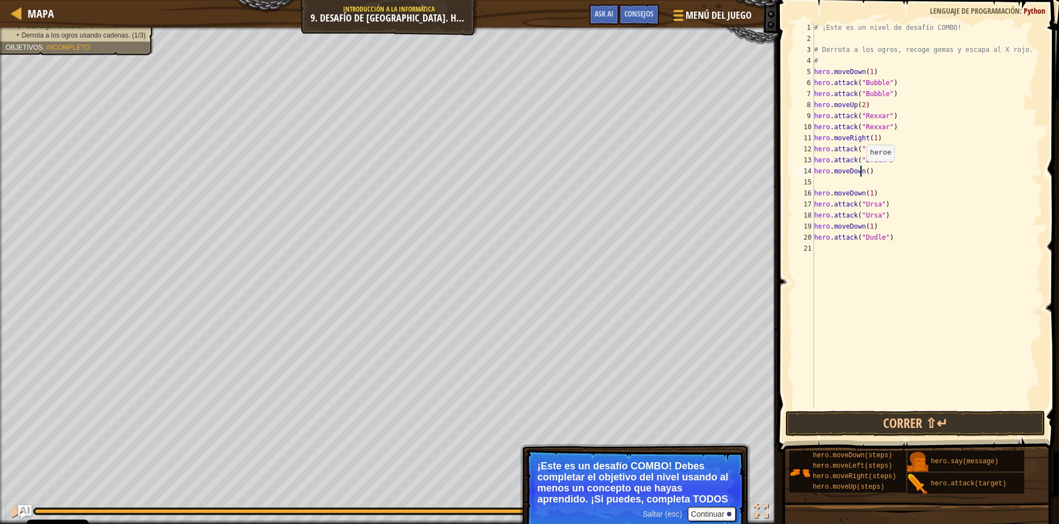
click at [860, 172] on div "# ¡Este es un nivel de desafío COMBO! # Derrota a los ogros, recoge gemas y esc…" at bounding box center [927, 226] width 231 height 408
click at [872, 194] on div "# ¡Este es un nivel de desafío COMBO! # Derrota a los ogros, recoge gemas y esc…" at bounding box center [927, 226] width 231 height 408
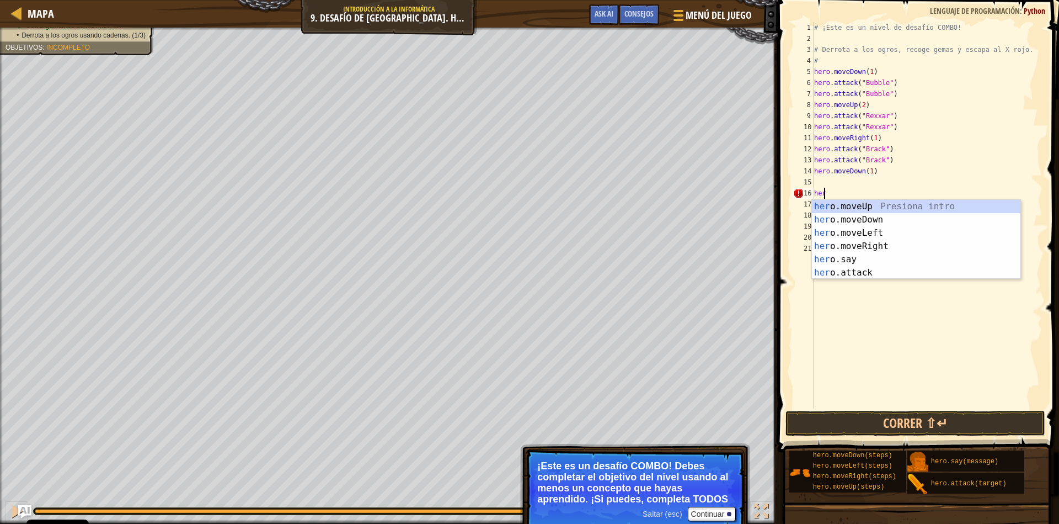
scroll to position [5, 0]
type textarea "h"
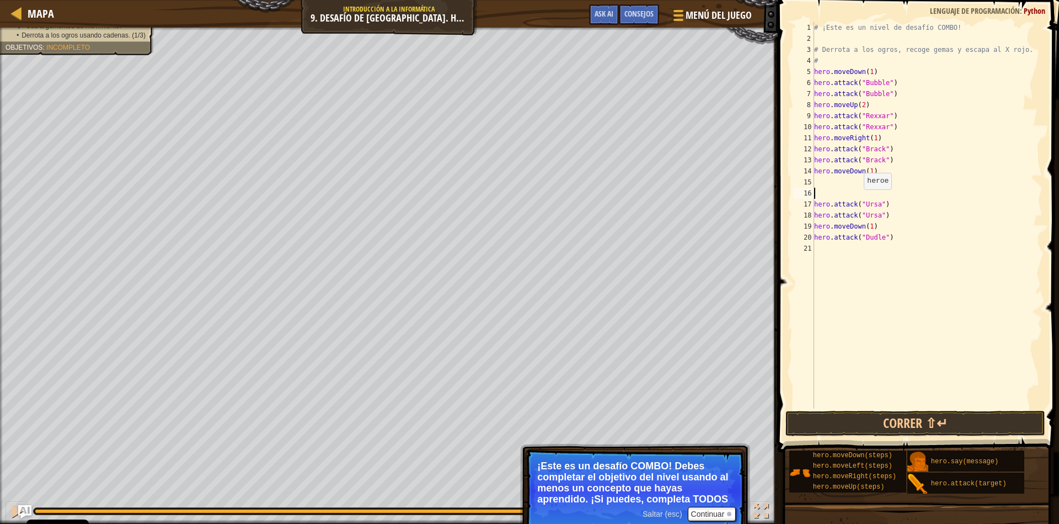
type textarea "h"
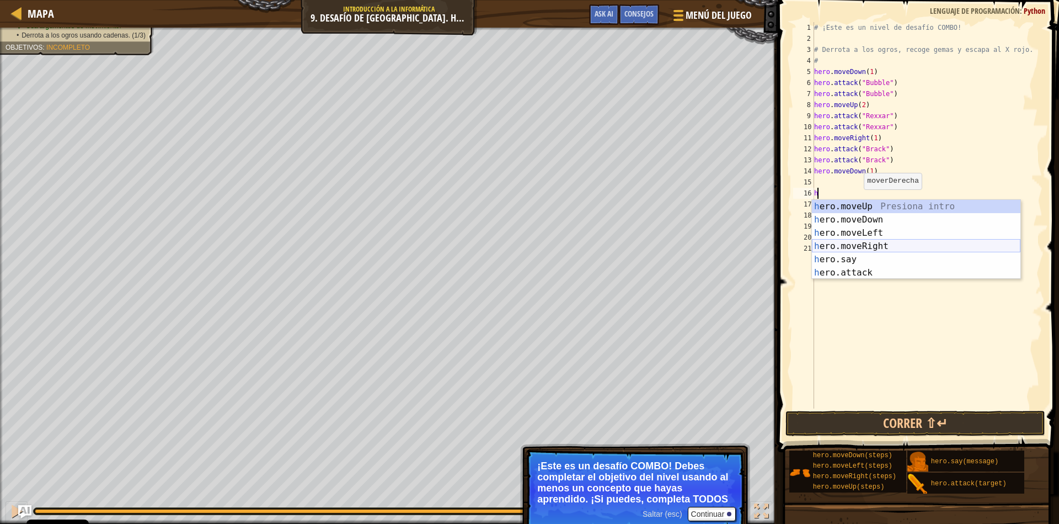
click at [877, 244] on div "h ero.moveUp Presiona intro h ero.moveDown Presiona intro h ero.moveLeft Presio…" at bounding box center [916, 253] width 209 height 106
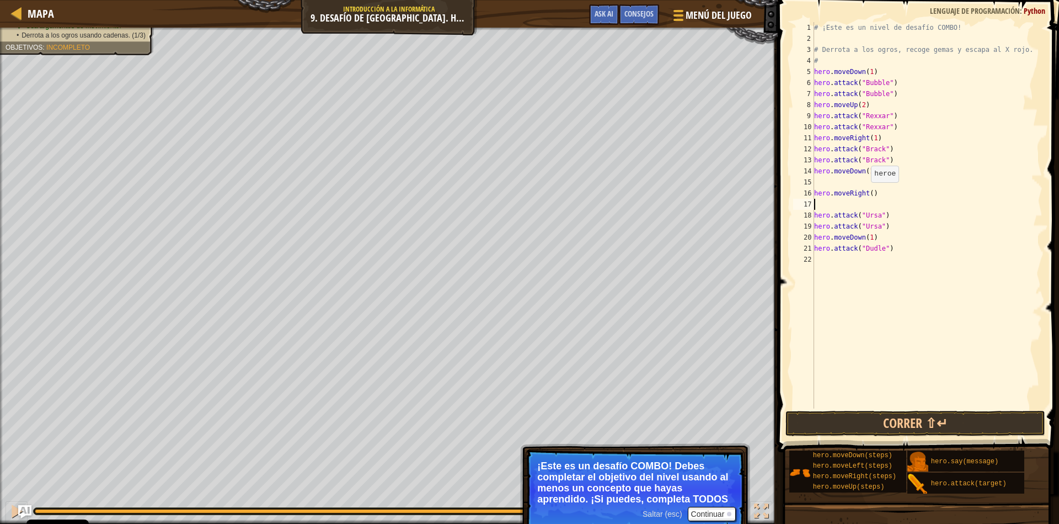
click at [864, 193] on div "# ¡Este es un nivel de desafío COMBO! # Derrota a los ogros, recoge gemas y esc…" at bounding box center [927, 226] width 231 height 408
click at [907, 420] on button "Correr ⇧↵" at bounding box center [916, 422] width 260 height 25
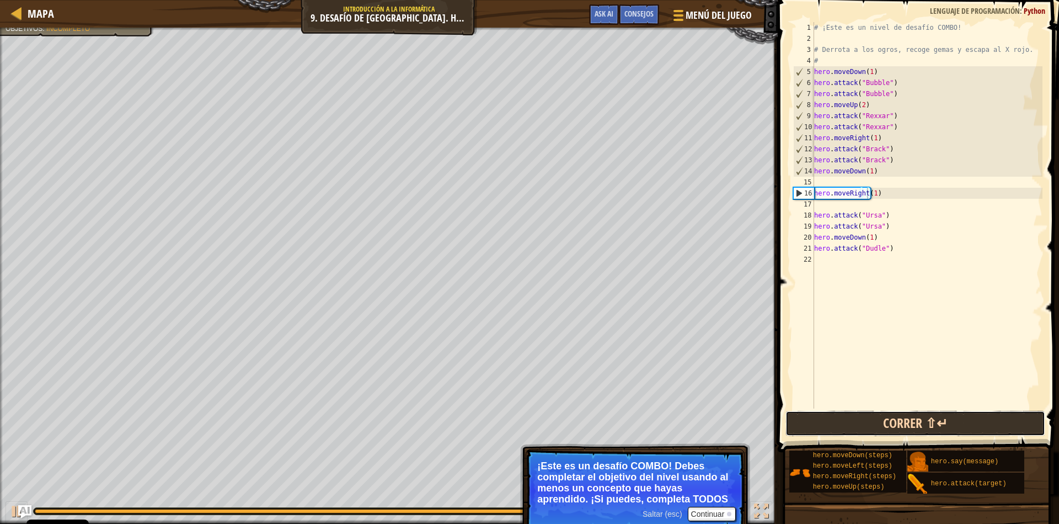
click at [923, 425] on button "Correr ⇧↵" at bounding box center [916, 422] width 260 height 25
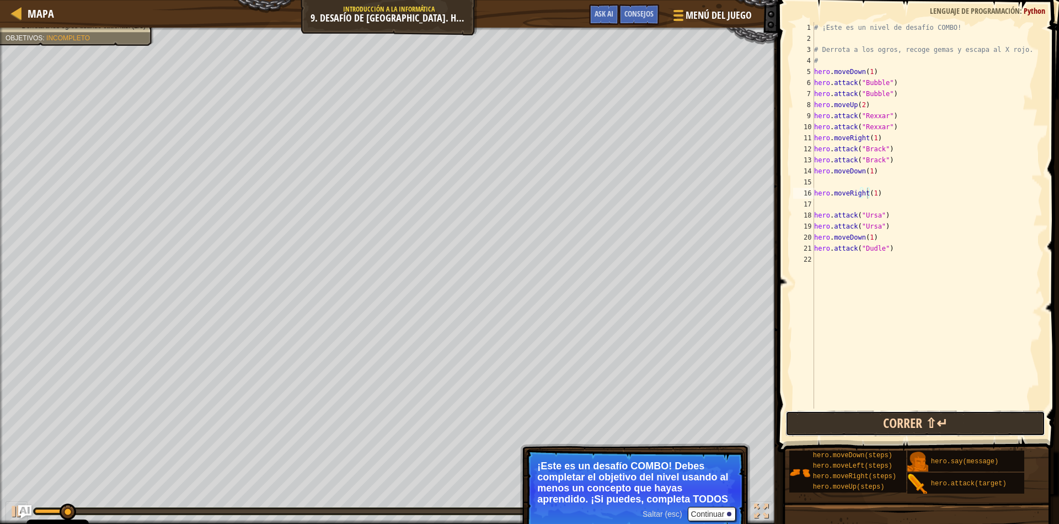
click at [923, 425] on button "Correr ⇧↵" at bounding box center [916, 422] width 260 height 25
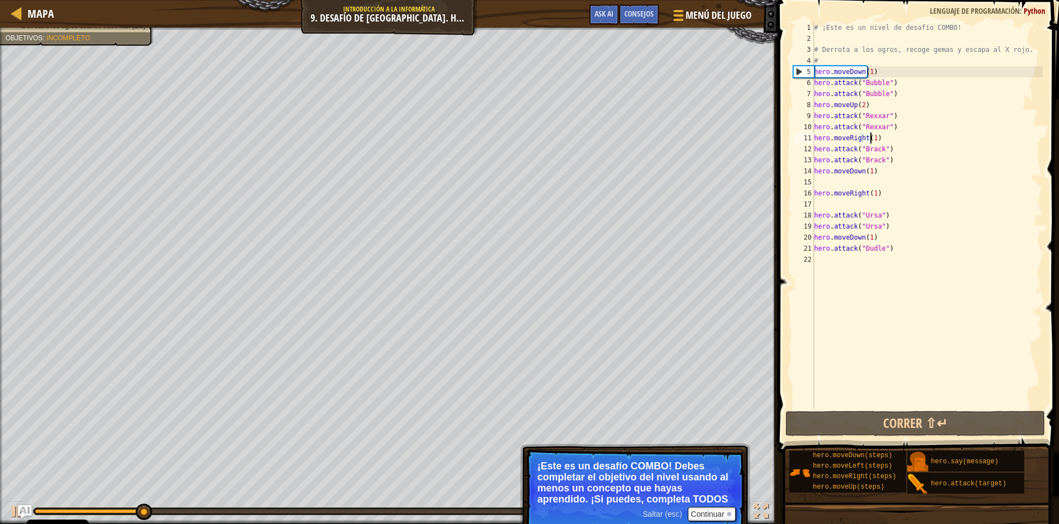
click at [876, 140] on div "# ¡Este es un nivel de desafío COMBO! # Derrota a los ogros, recoge gemas y esc…" at bounding box center [927, 226] width 231 height 408
click at [867, 174] on div "# ¡Este es un nivel de desafío COMBO! # Derrota a los ogros, recoge gemas y esc…" at bounding box center [927, 226] width 231 height 408
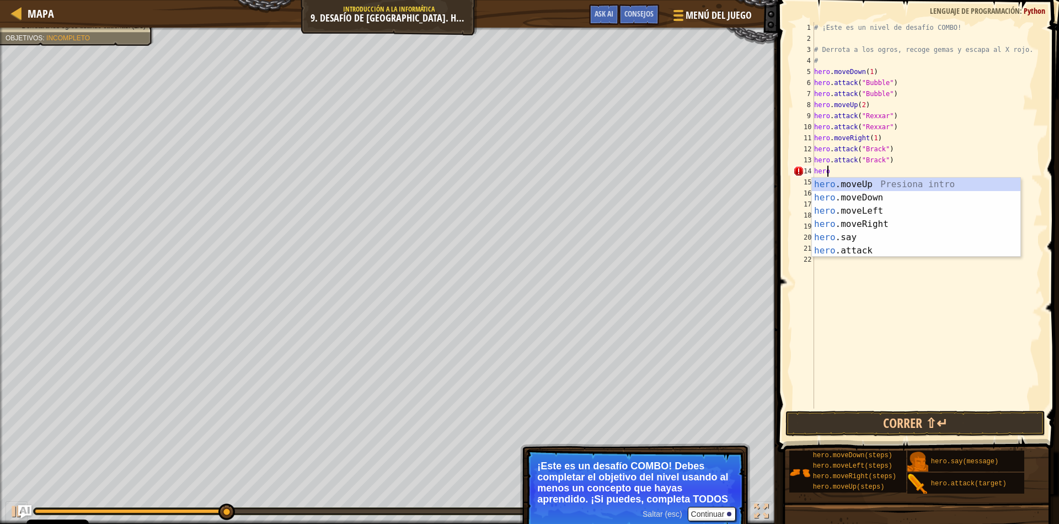
scroll to position [5, 0]
type textarea "h"
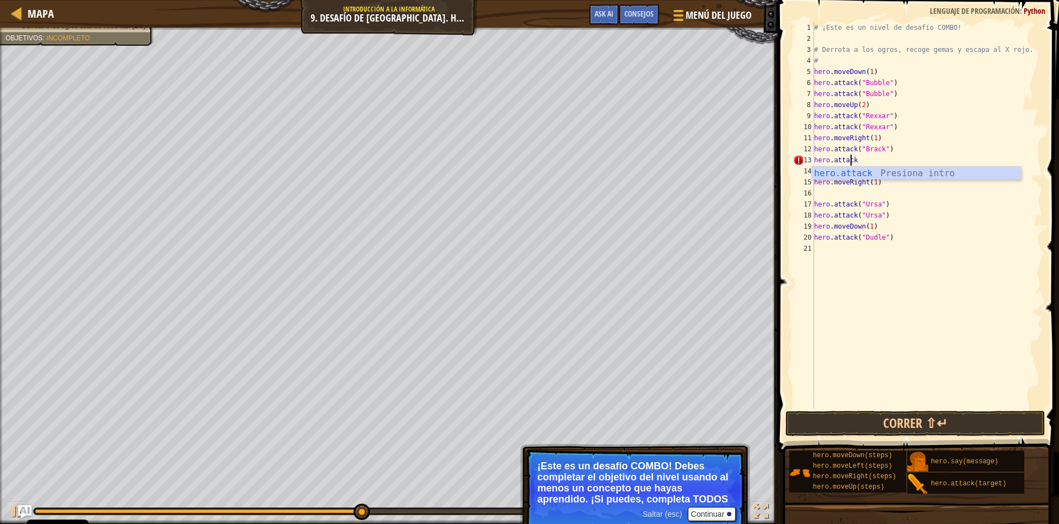
scroll to position [5, 2]
click at [873, 170] on div "hero.attac k Presiona intro" at bounding box center [916, 187] width 209 height 40
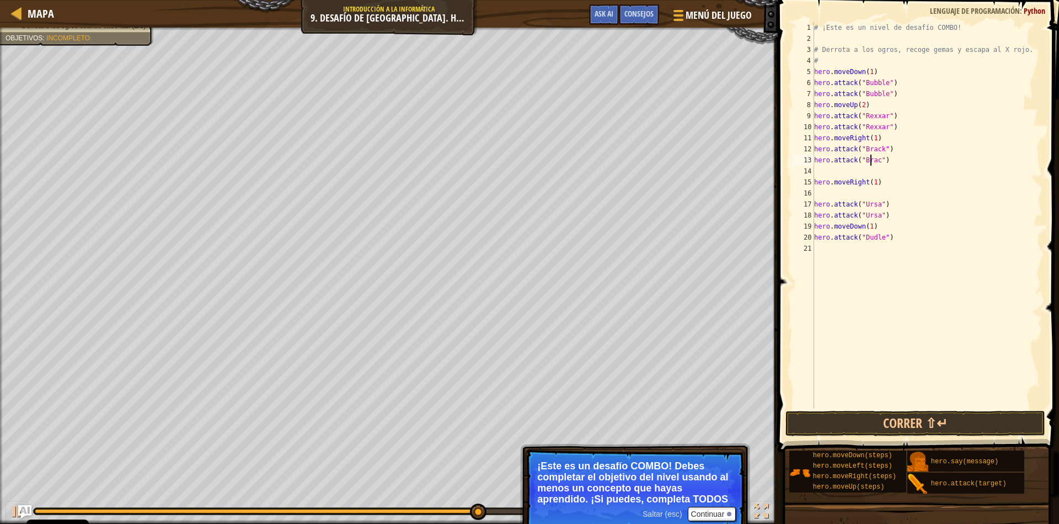
scroll to position [5, 5]
type textarea "hero.attack("Brack")"
click at [834, 173] on div "# ¡Este es un nivel de desafío COMBO! # Derrota a los ogros, recoge gemas y esc…" at bounding box center [927, 226] width 231 height 408
type textarea "h"
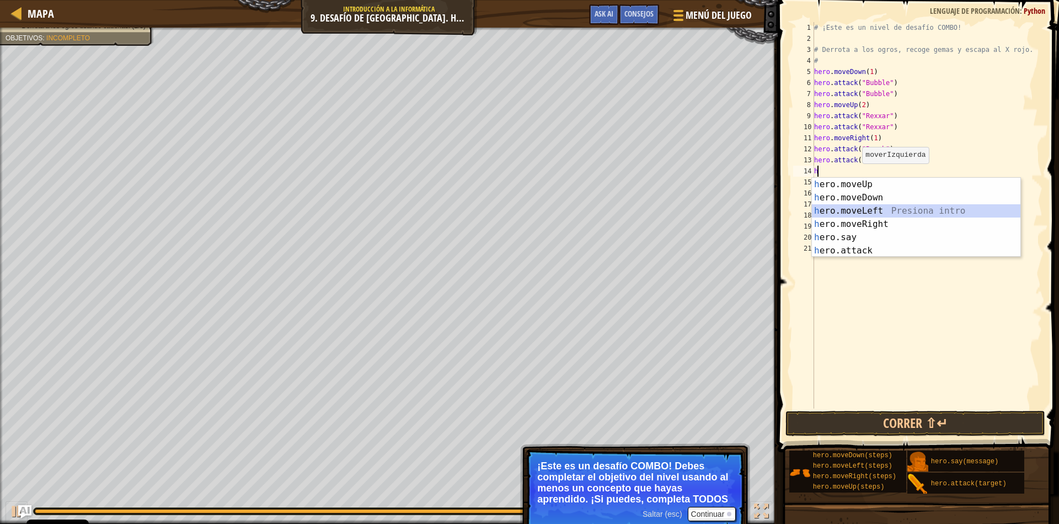
click at [879, 211] on div "h ero.moveUp Presiona intro h ero.moveDown Presiona intro h ero.moveLeft Presio…" at bounding box center [916, 231] width 209 height 106
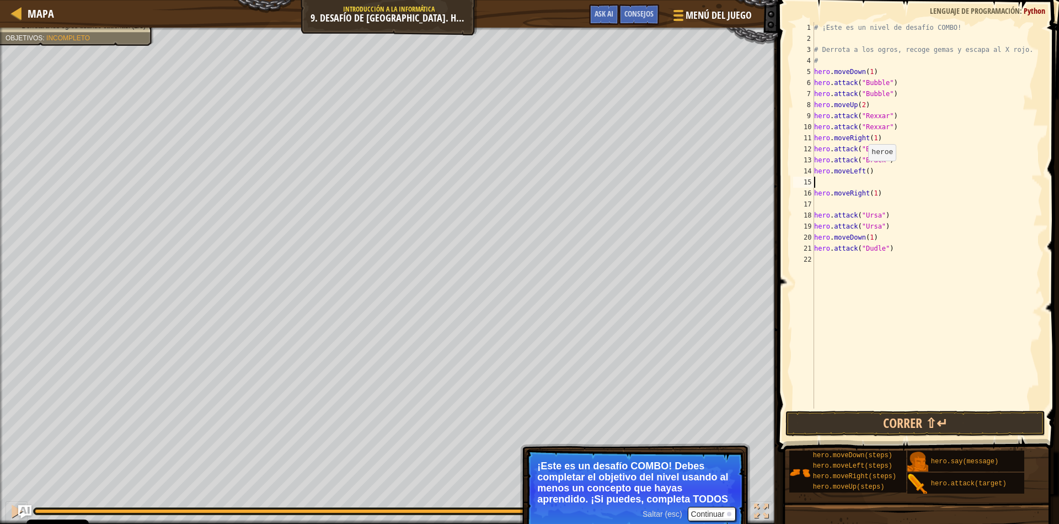
click at [862, 172] on div "# ¡Este es un nivel de desafío COMBO! # Derrota a los ogros, recoge gemas y esc…" at bounding box center [927, 226] width 231 height 408
type textarea "hero.moveLeft(1)"
click at [823, 181] on div "# ¡Este es un nivel de desafío COMBO! # Derrota a los ogros, recoge gemas y esc…" at bounding box center [927, 226] width 231 height 408
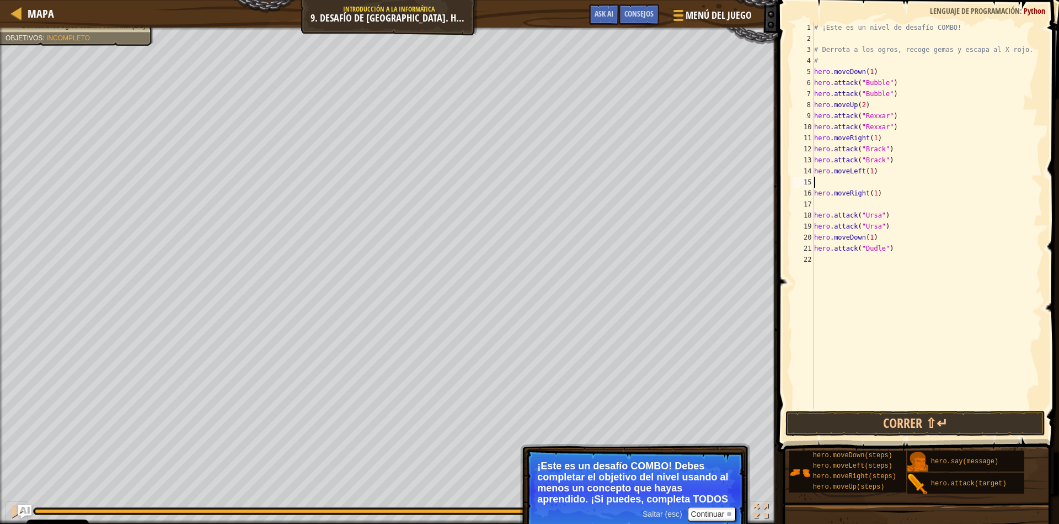
type textarea "h"
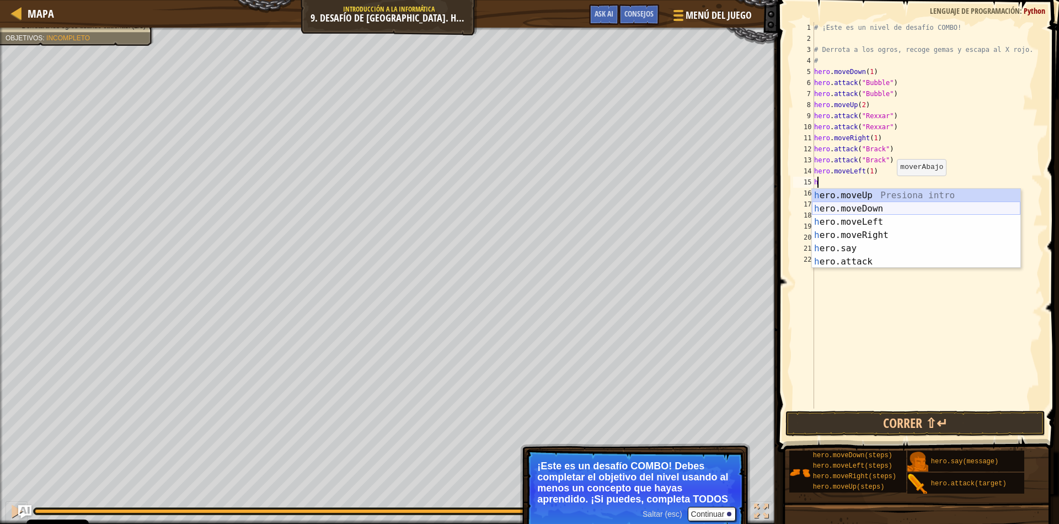
click at [882, 210] on div "h ero.moveUp Presiona intro h ero.moveDown Presiona intro h ero.moveLeft Presio…" at bounding box center [916, 242] width 209 height 106
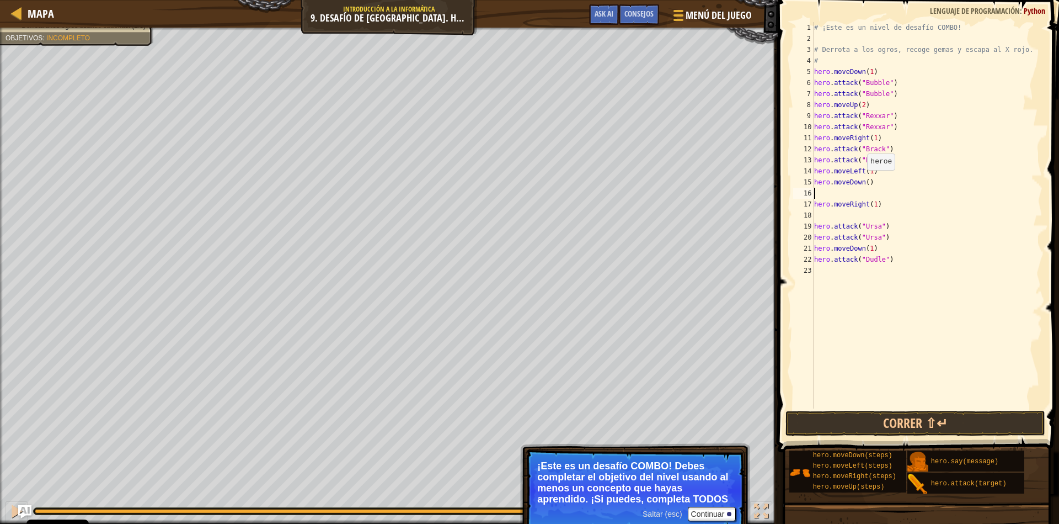
click at [861, 181] on div "# ¡Este es un nivel de desafío COMBO! # Derrota a los ogros, recoge gemas y esc…" at bounding box center [927, 226] width 231 height 408
click at [868, 205] on div "# ¡Este es un nivel de desafío COMBO! # Derrota a los ogros, recoge gemas y esc…" at bounding box center [927, 226] width 231 height 408
click at [891, 426] on button "Correr ⇧↵" at bounding box center [916, 422] width 260 height 25
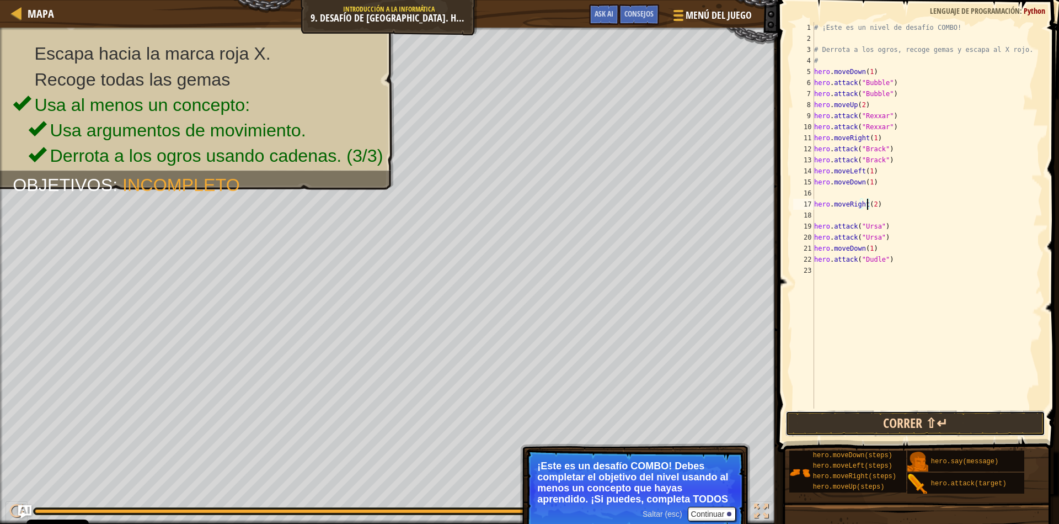
click at [1007, 424] on button "Correr ⇧↵" at bounding box center [916, 422] width 260 height 25
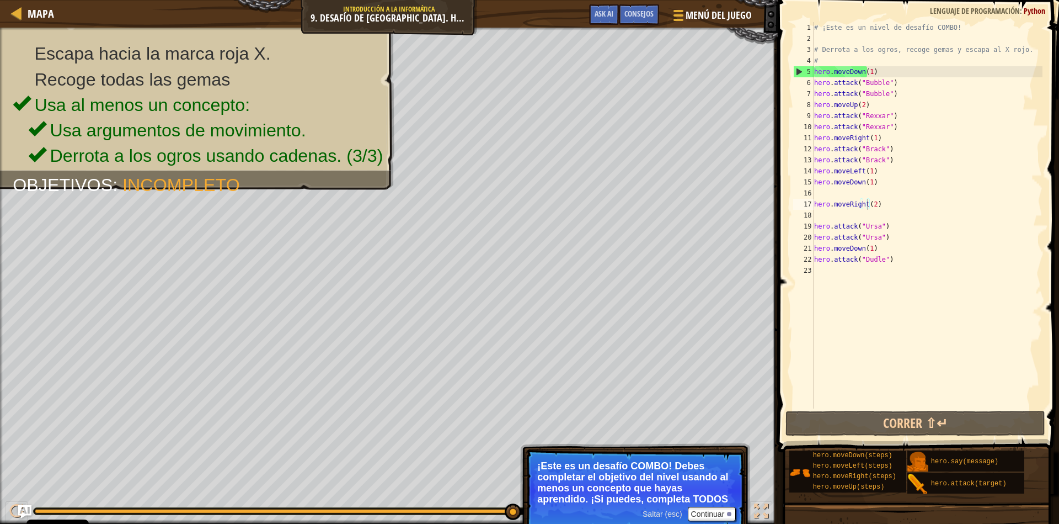
click at [681, 482] on p "¡Este es un desafío COMBO! Debes completar el objetivo del nivel usando al meno…" at bounding box center [635, 482] width 196 height 44
click at [707, 516] on button "Continuar" at bounding box center [712, 513] width 49 height 14
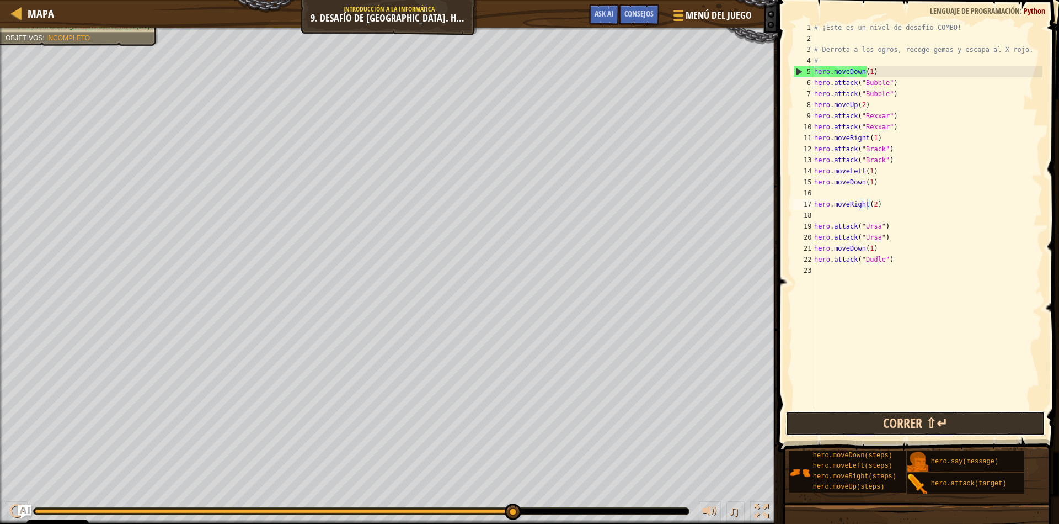
click at [862, 421] on button "Correr ⇧↵" at bounding box center [916, 422] width 260 height 25
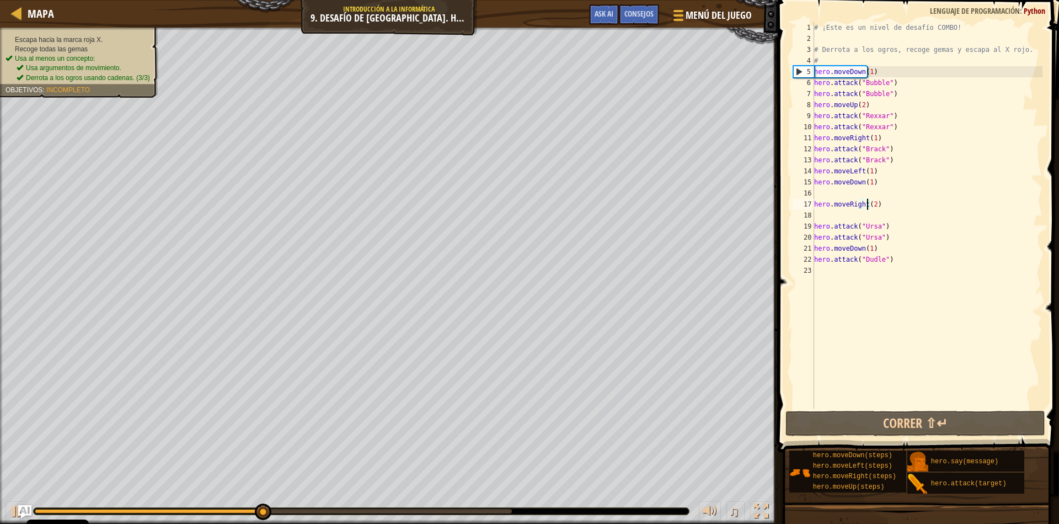
click at [107, 35] on div "Escapa hacia la marca roja X. Recoge todas las gemas Usa al menos un concepto: …" at bounding box center [79, 58] width 147 height 47
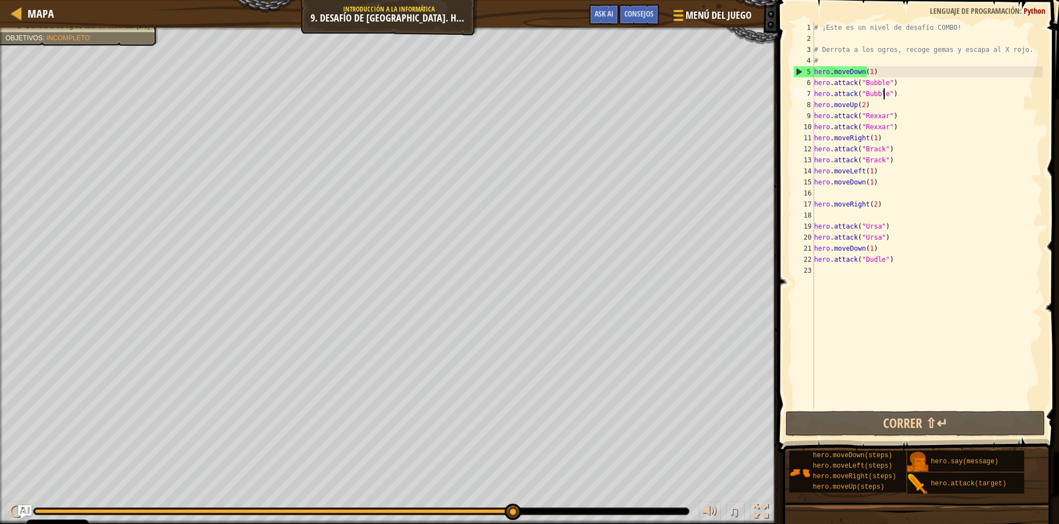
click at [891, 93] on div "# ¡Este es un nivel de desafío COMBO! # Derrota a los ogros, recoge gemas y esc…" at bounding box center [927, 226] width 231 height 408
click at [880, 93] on div "# ¡Este es un nivel de desafío COMBO! # Derrota a los ogros, recoge gemas y esc…" at bounding box center [927, 226] width 231 height 408
drag, startPoint x: 898, startPoint y: 73, endPoint x: 892, endPoint y: 82, distance: 10.3
click at [893, 76] on div "# ¡Este es un nivel de desafío COMBO! # Derrota a los ogros, recoge gemas y esc…" at bounding box center [927, 226] width 231 height 408
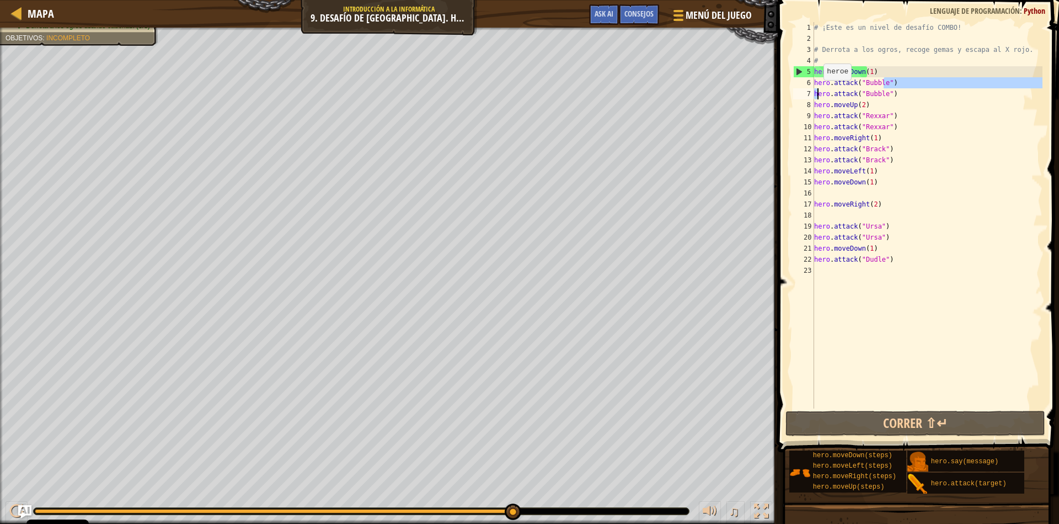
drag, startPoint x: 893, startPoint y: 82, endPoint x: 817, endPoint y: 91, distance: 76.2
click at [817, 91] on div "# ¡Este es un nivel de desafío COMBO! # Derrota a los ogros, recoge gemas y esc…" at bounding box center [927, 226] width 231 height 408
click at [814, 82] on div "# ¡Este es un nivel de desafío COMBO! # Derrota a los ogros, recoge gemas y esc…" at bounding box center [927, 226] width 231 height 408
drag, startPoint x: 814, startPoint y: 82, endPoint x: 880, endPoint y: 98, distance: 68.1
click at [880, 98] on div "# ¡Este es un nivel de desafío COMBO! # Derrota a los ogros, recoge gemas y esc…" at bounding box center [927, 226] width 231 height 408
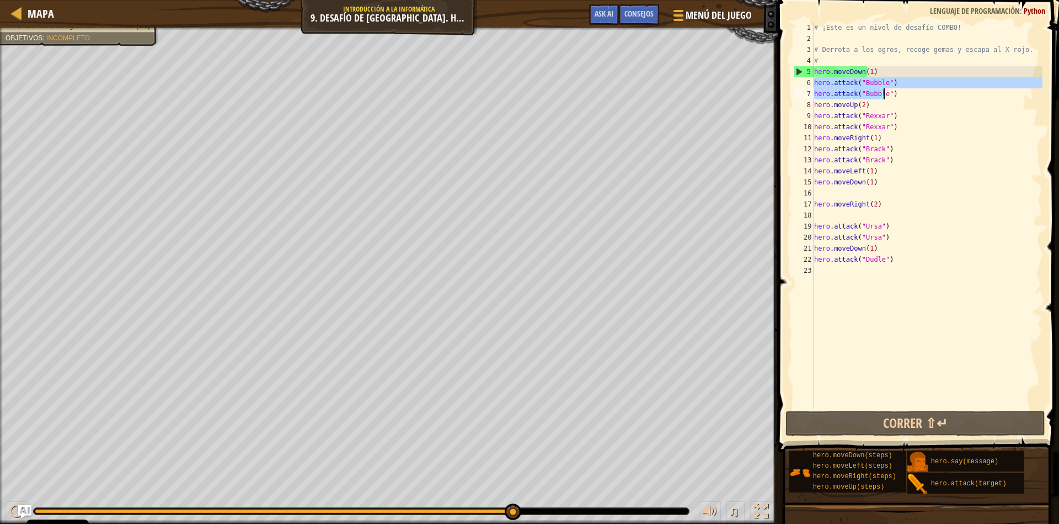
click at [896, 92] on div "# ¡Este es un nivel de desafío COMBO! # Derrota a los ogros, recoge gemas y esc…" at bounding box center [927, 215] width 231 height 386
type textarea "hero.attack("Bubble")"
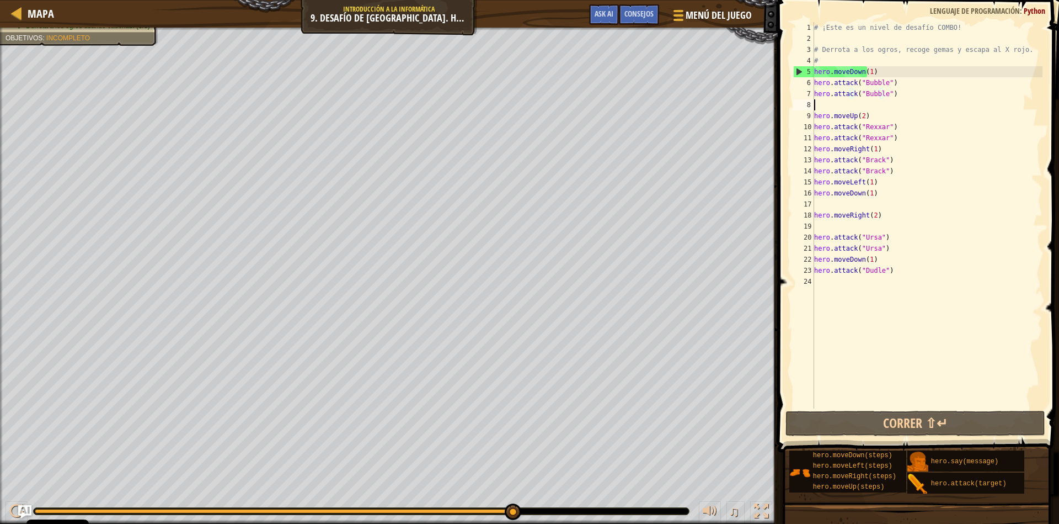
scroll to position [5, 0]
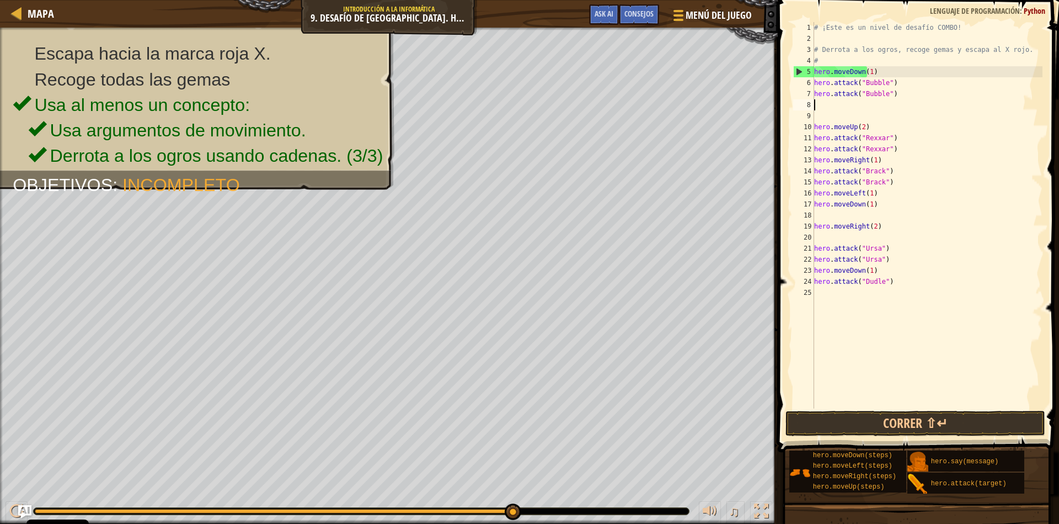
click at [818, 103] on div "# ¡Este es un nivel de desafío COMBO! # Derrota a los ogros, recoge gemas y esc…" at bounding box center [927, 226] width 231 height 408
paste textarea "hero.attack("Bubble")"
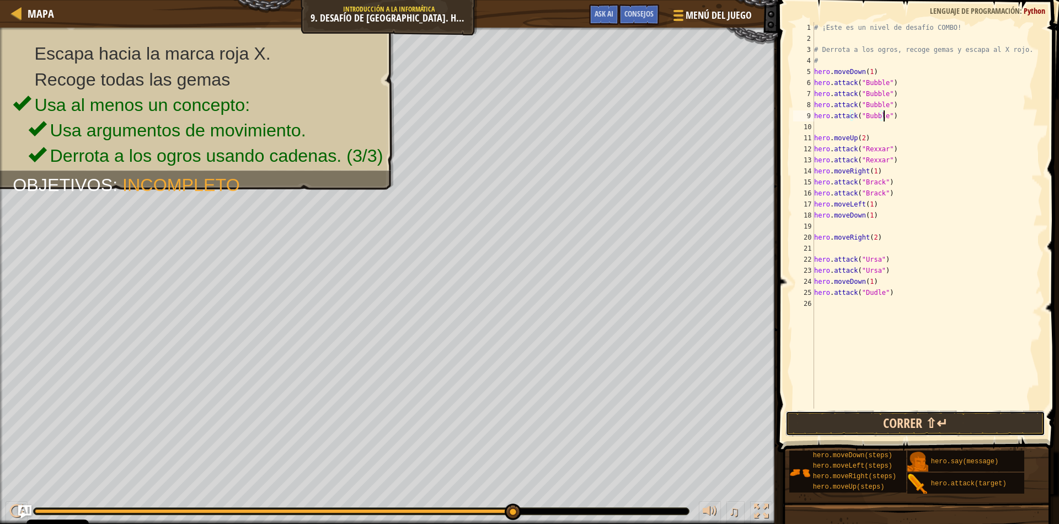
click at [943, 424] on button "Correr ⇧↵" at bounding box center [916, 422] width 260 height 25
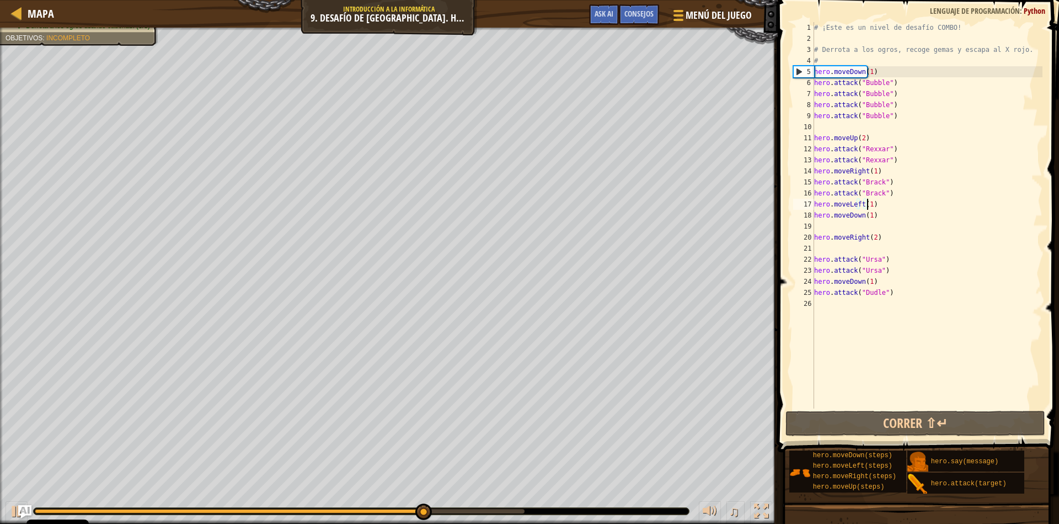
click at [869, 205] on div "# ¡Este es un nivel de desafío COMBO! # Derrota a los ogros, recoge gemas y esc…" at bounding box center [927, 226] width 231 height 408
click at [886, 194] on div "# ¡Este es un nivel de desafío COMBO! # Derrota a los ogros, recoge gemas y esc…" at bounding box center [927, 226] width 231 height 408
type textarea "hero.attack("Brack")"
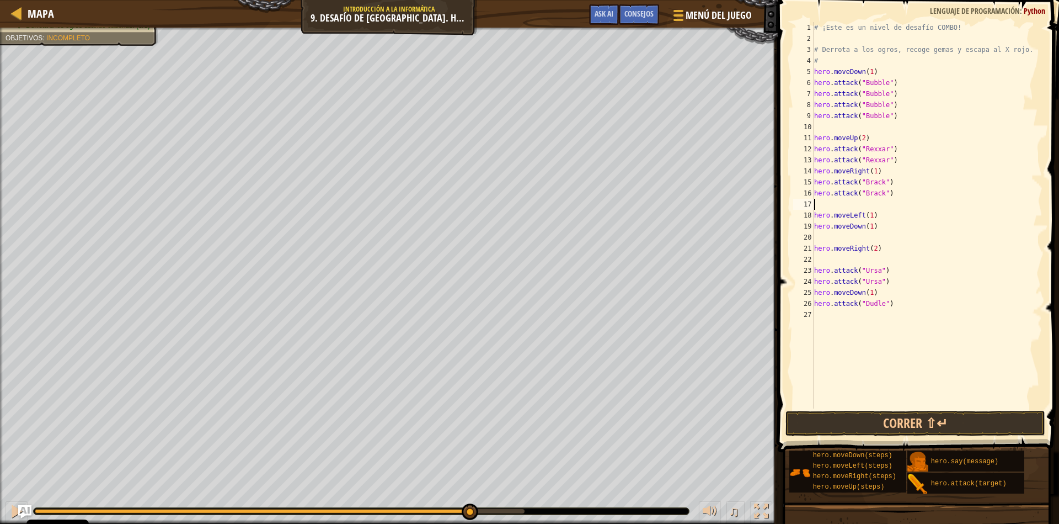
type textarea "m"
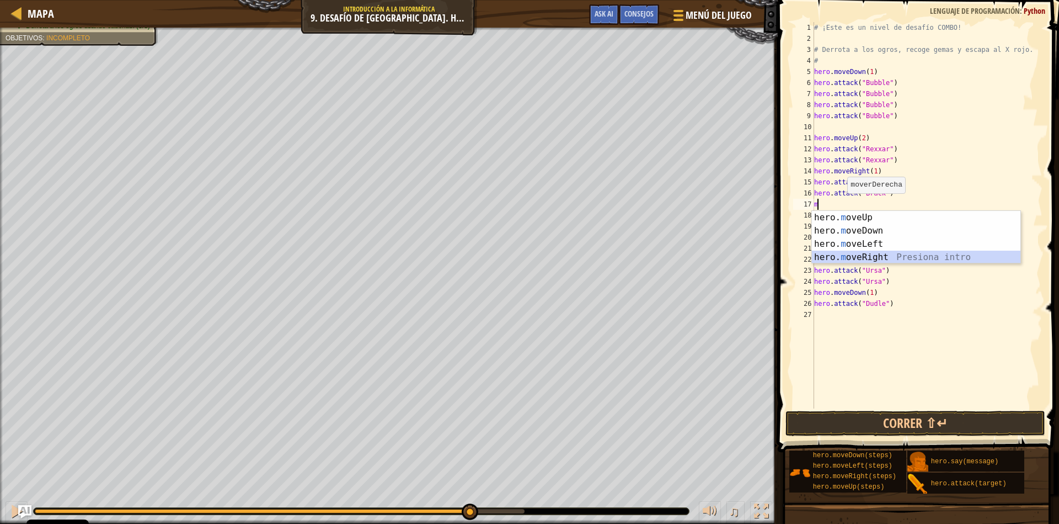
click at [884, 256] on div "hero. m oveUp Presiona intro hero. m oveDown Presiona intro hero. m oveLeft Pre…" at bounding box center [916, 250] width 209 height 79
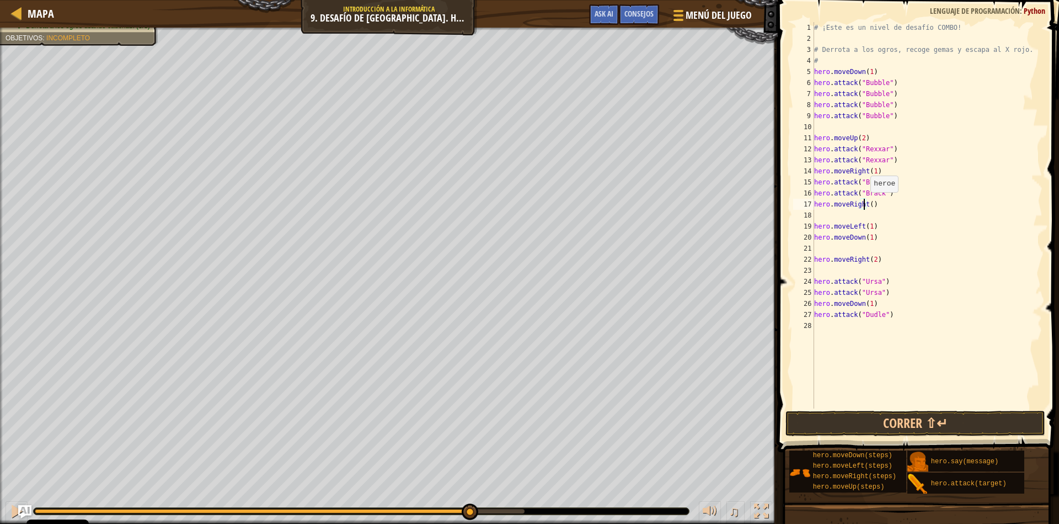
click at [864, 203] on div "# ¡Este es un nivel de desafío COMBO! # Derrota a los ogros, recoge gemas y esc…" at bounding box center [927, 226] width 231 height 408
click at [864, 226] on div "# ¡Este es un nivel de desafío COMBO! # Derrota a los ogros, recoge gemas y esc…" at bounding box center [927, 226] width 231 height 408
type textarea "hero.moveLeft(2)"
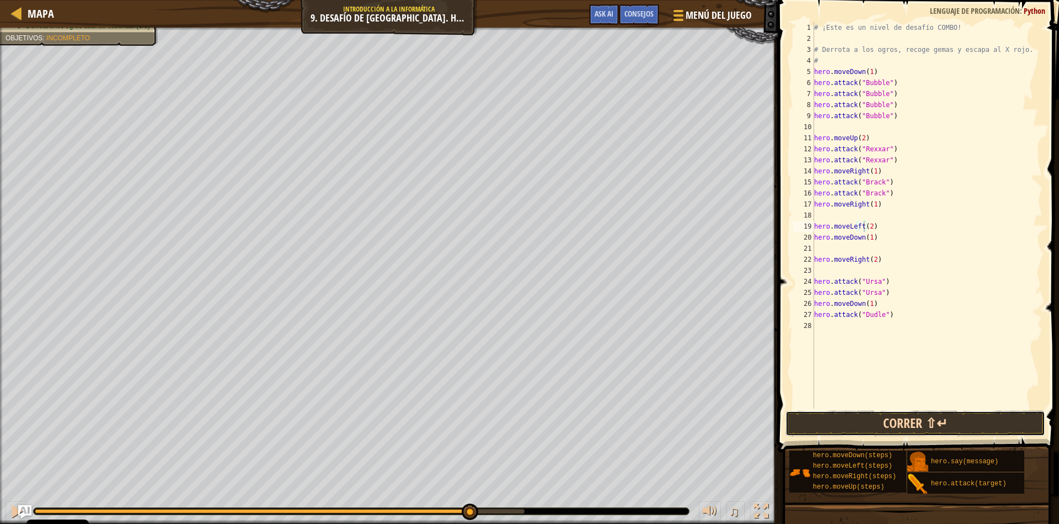
click at [910, 424] on button "Correr ⇧↵" at bounding box center [916, 422] width 260 height 25
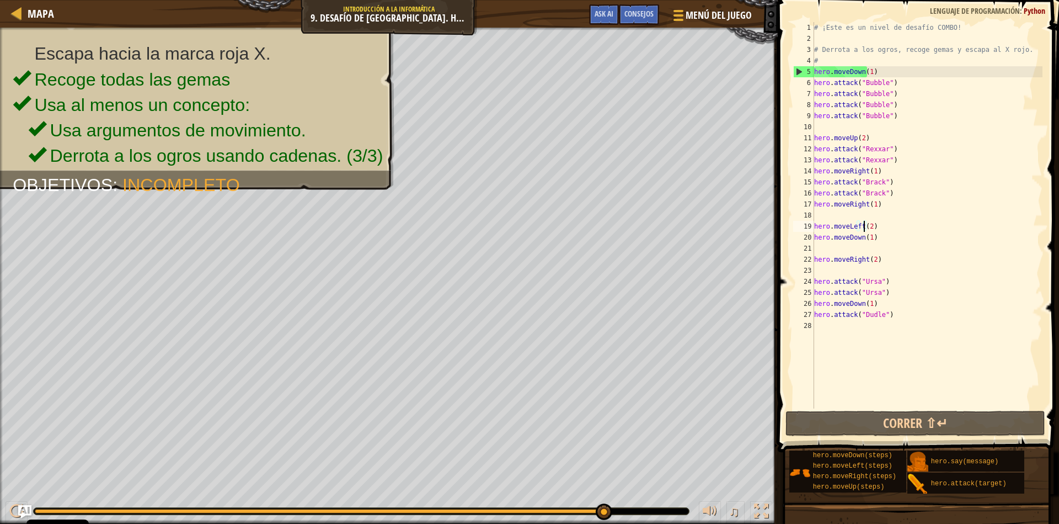
click at [829, 335] on div "# ¡Este es un nivel de desafío COMBO! # Derrota a los ogros, recoge gemas y esc…" at bounding box center [927, 226] width 231 height 408
type textarea "m"
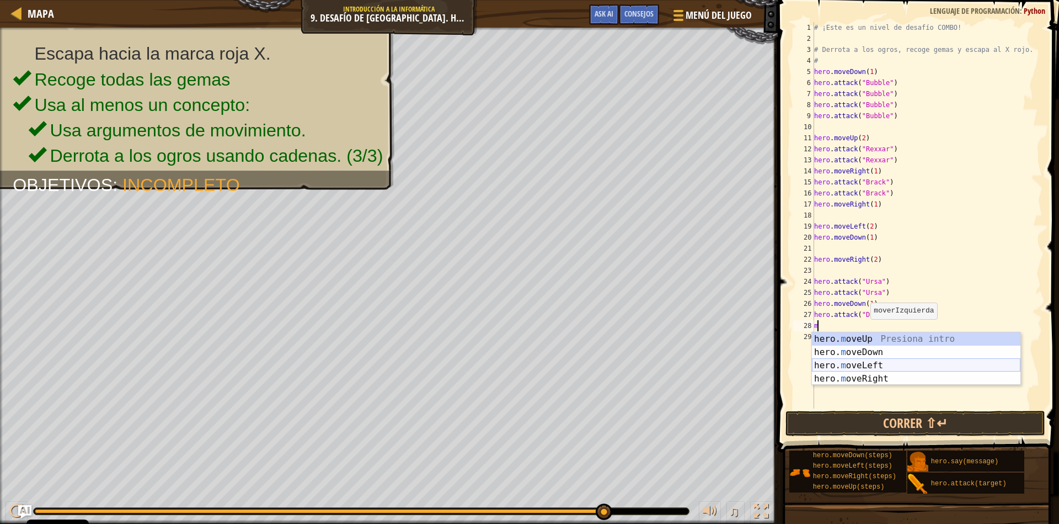
click at [878, 364] on div "hero. m oveUp Presiona intro hero. m oveDown Presiona intro hero. m oveLeft Pre…" at bounding box center [916, 371] width 209 height 79
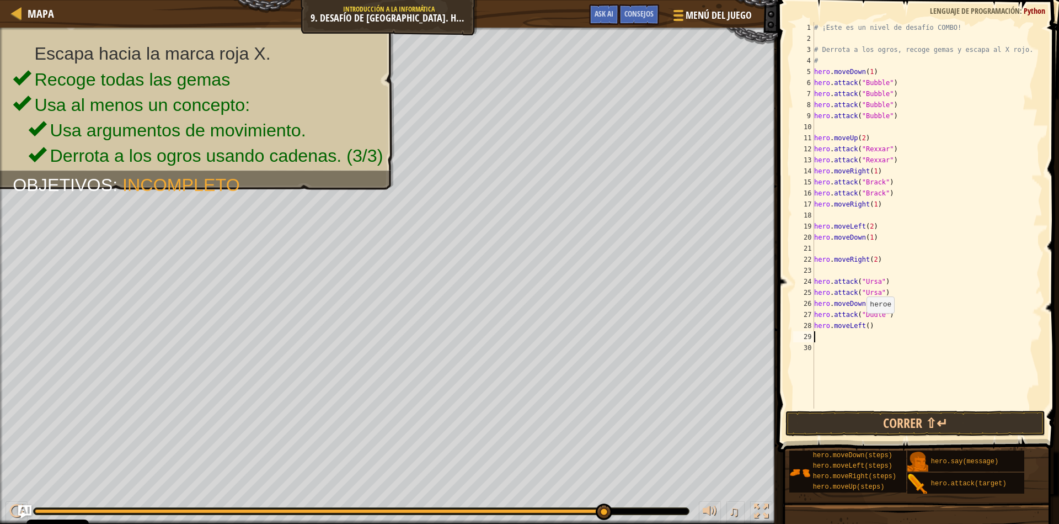
click at [860, 324] on div "# ¡Este es un nivel de desafío COMBO! # Derrota a los ogros, recoge gemas y esc…" at bounding box center [927, 226] width 231 height 408
type textarea "hero.moveLeft(2)"
click at [826, 337] on div "# ¡Este es un nivel de desafío COMBO! # Derrota a los ogros, recoge gemas y esc…" at bounding box center [927, 226] width 231 height 408
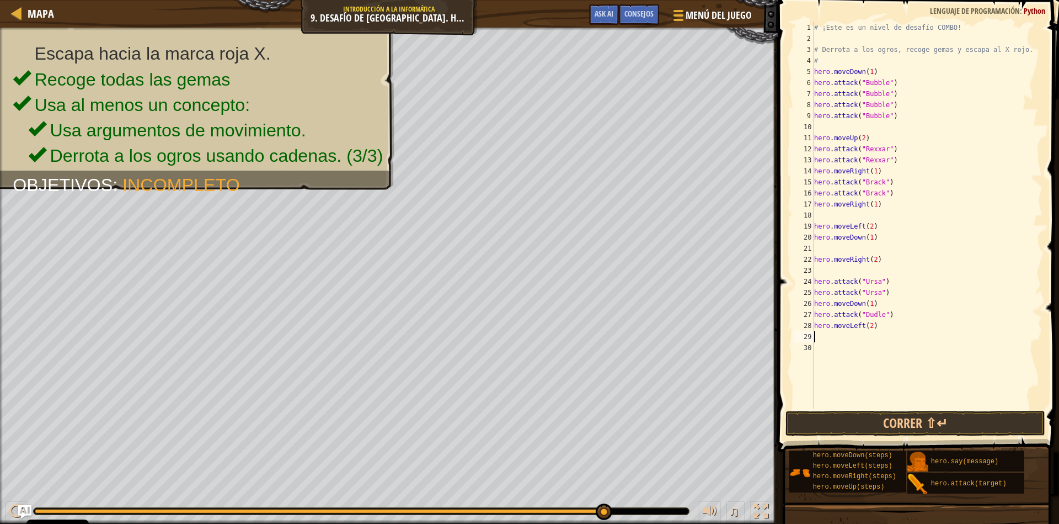
type textarea "m"
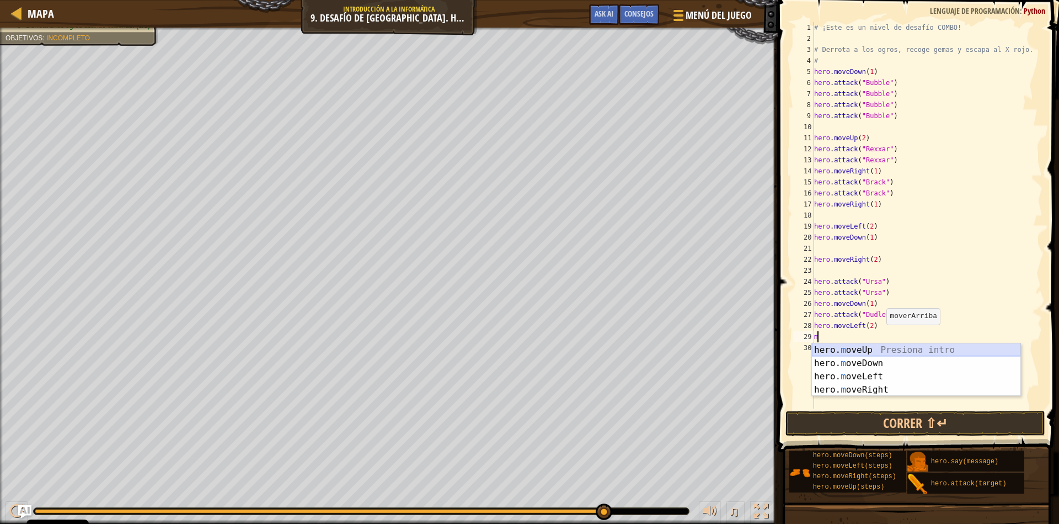
click at [874, 355] on div "hero. m oveUp Presiona intro hero. m oveDown Presiona intro hero. m oveLeft Pre…" at bounding box center [916, 382] width 209 height 79
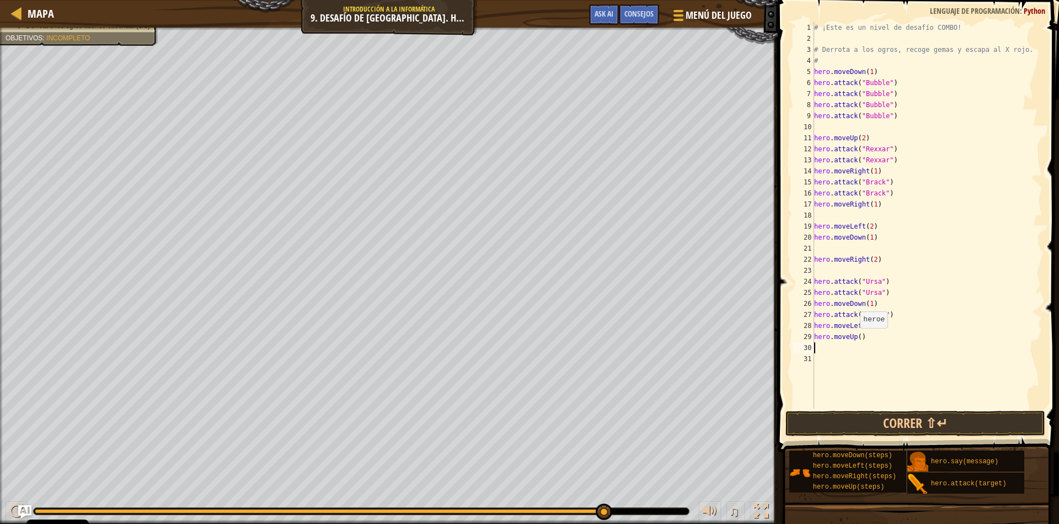
drag, startPoint x: 853, startPoint y: 339, endPoint x: 888, endPoint y: 331, distance: 35.1
click at [855, 338] on div "# ¡Este es un nivel de desafío COMBO! # Derrota a los ogros, recoge gemas y esc…" at bounding box center [927, 226] width 231 height 408
type textarea "hero.moveUp(2)"
click at [817, 346] on div "# ¡Este es un nivel de desafío COMBO! # Derrota a los ogros, recoge gemas y esc…" at bounding box center [927, 226] width 231 height 408
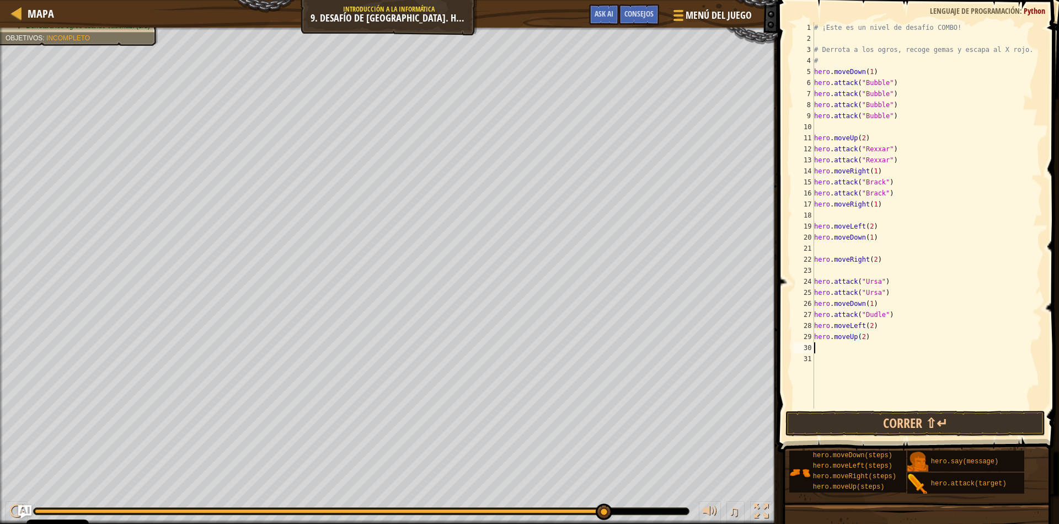
scroll to position [5, 0]
type textarea "m"
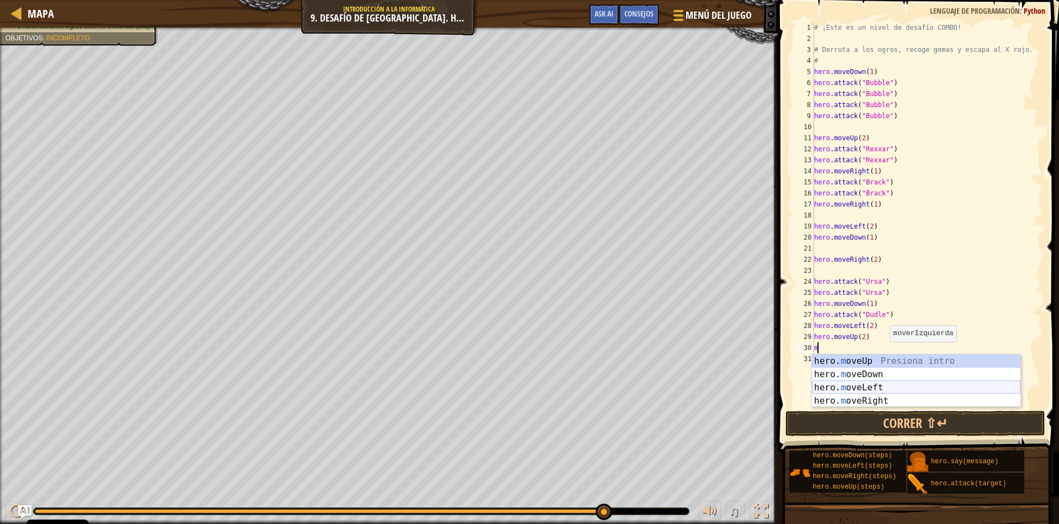
click at [875, 393] on div "hero. m oveUp Presiona intro hero. m oveDown Presiona intro hero. m oveLeft Pre…" at bounding box center [916, 393] width 209 height 79
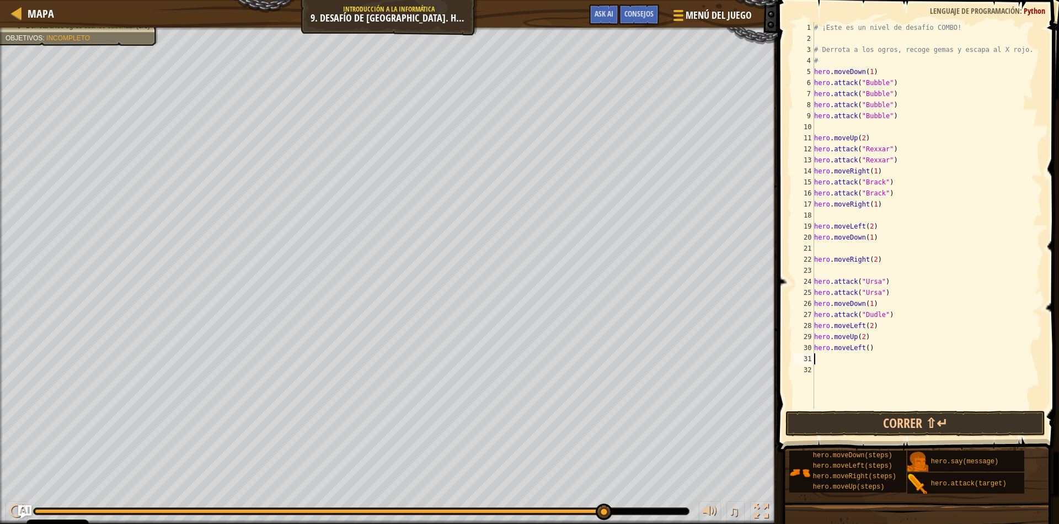
click at [874, 346] on div "# ¡Este es un nivel de desafío COMBO! # Derrota a los ogros, recoge gemas y esc…" at bounding box center [927, 226] width 231 height 408
type textarea "hero.move"
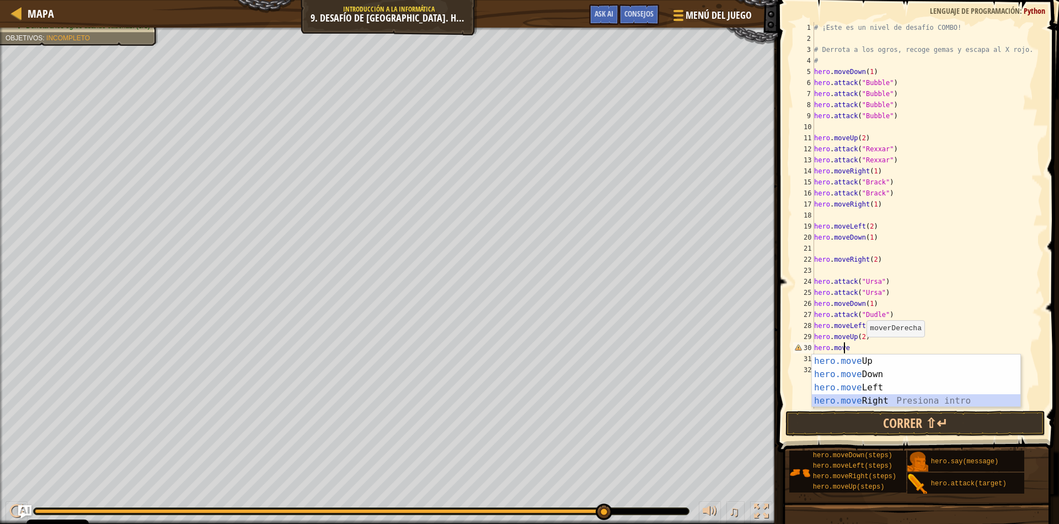
click at [883, 398] on div "hero.move Up Presiona intro hero.move Down Presiona intro hero.move Left Presio…" at bounding box center [916, 393] width 209 height 79
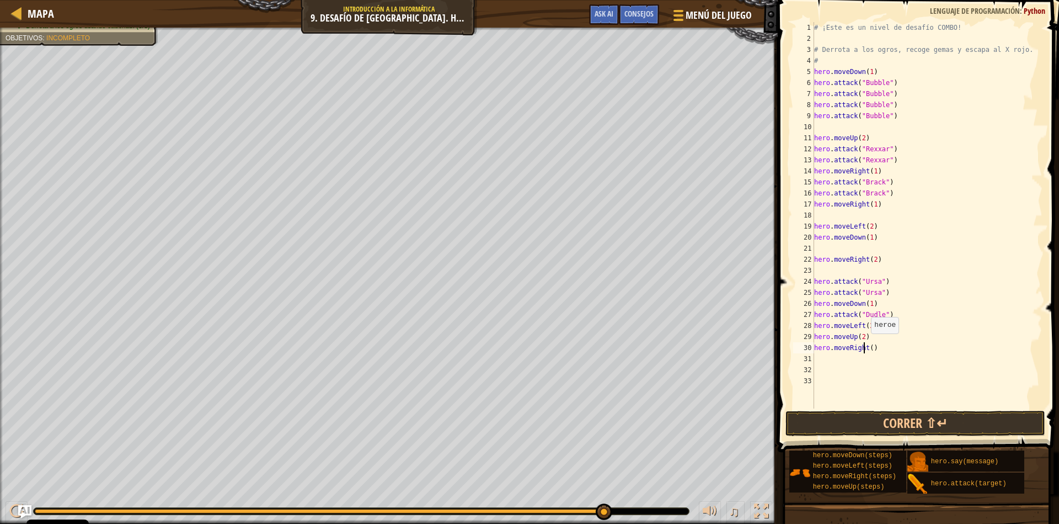
click at [864, 344] on div "# ¡Este es un nivel de desafío COMBO! # Derrota a los ogros, recoge gemas y esc…" at bounding box center [927, 226] width 231 height 408
click at [885, 423] on button "Correr ⇧↵" at bounding box center [916, 422] width 260 height 25
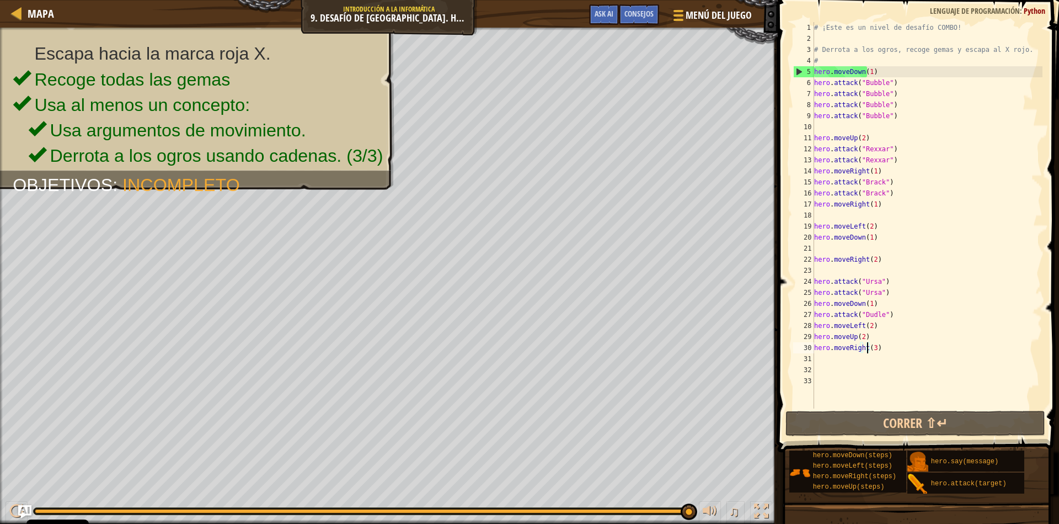
click at [888, 79] on div "# ¡Este es un nivel de desafío COMBO! # Derrota a los ogros, recoge gemas y esc…" at bounding box center [927, 226] width 231 height 408
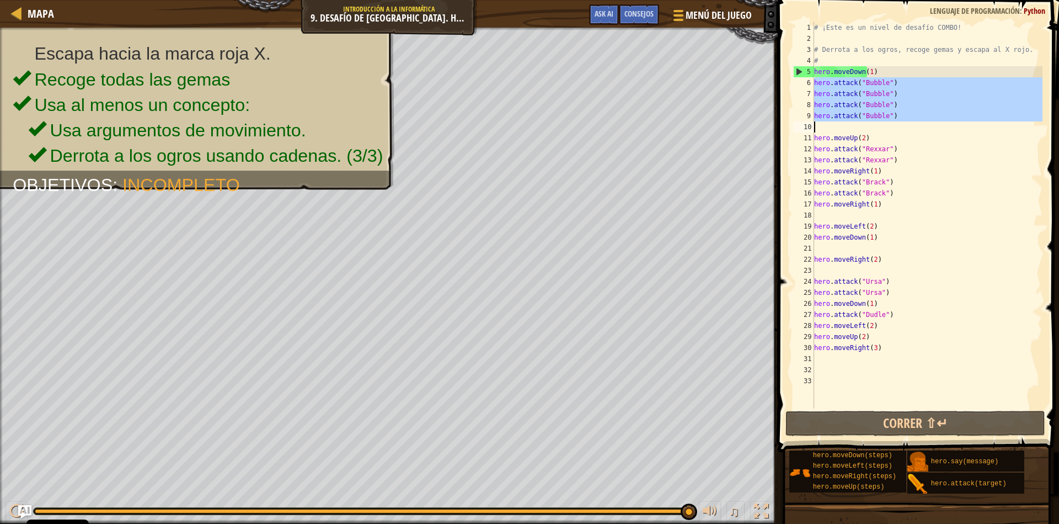
drag, startPoint x: 813, startPoint y: 82, endPoint x: 895, endPoint y: 110, distance: 86.9
click at [895, 110] on div "hero.attack("Bubble") 1 2 3 4 5 6 7 8 9 10 11 12 13 14 15 16 17 18 19 20 21 22 …" at bounding box center [917, 215] width 252 height 386
type textarea "hero.attack("Bubble")"
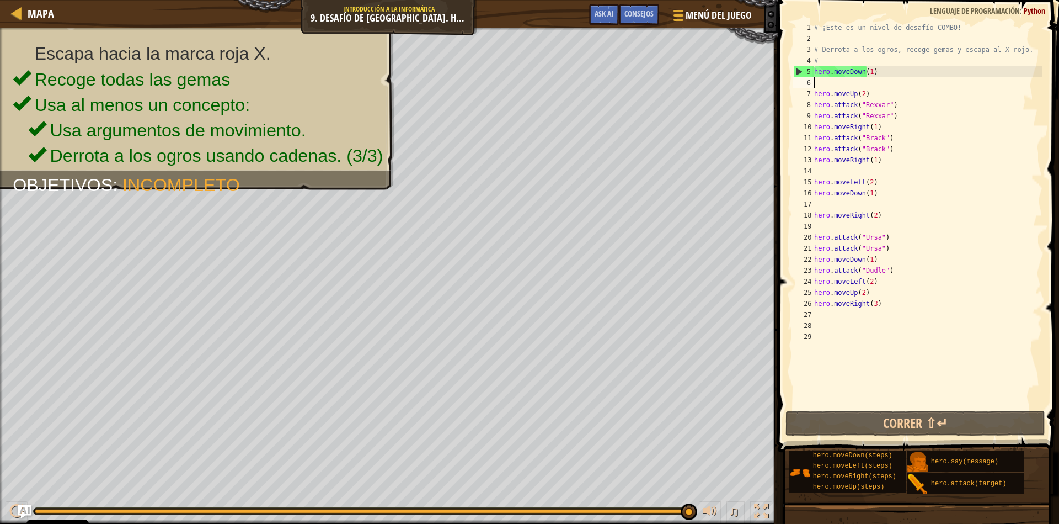
scroll to position [5, 0]
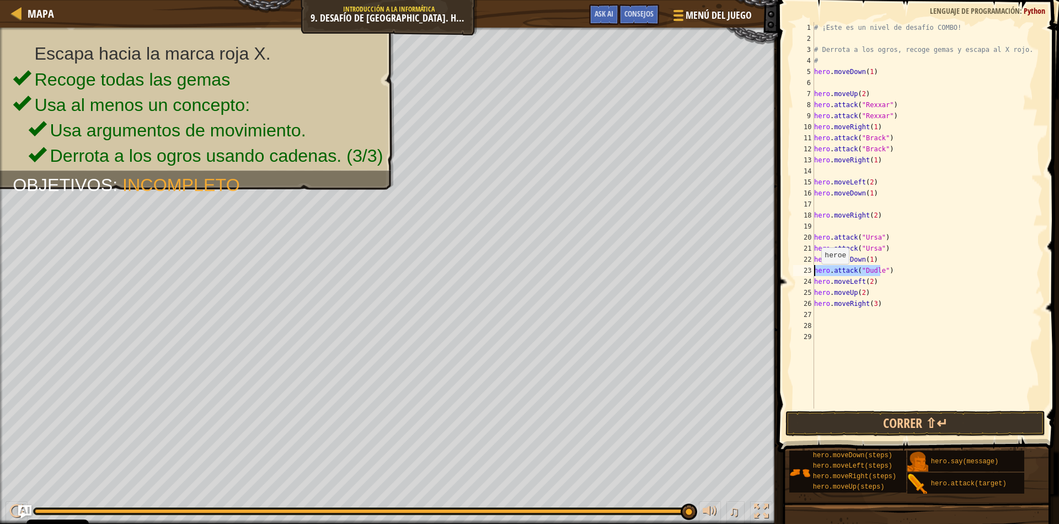
drag, startPoint x: 884, startPoint y: 272, endPoint x: 808, endPoint y: 274, distance: 76.1
click at [808, 274] on div "1 2 3 4 5 6 7 8 9 10 11 12 13 14 15 16 17 18 19 20 21 22 23 24 25 26 27 28 29 #…" at bounding box center [917, 215] width 252 height 386
type textarea "hero.attack("Dudle")"
click at [895, 422] on button "Correr ⇧↵" at bounding box center [916, 422] width 260 height 25
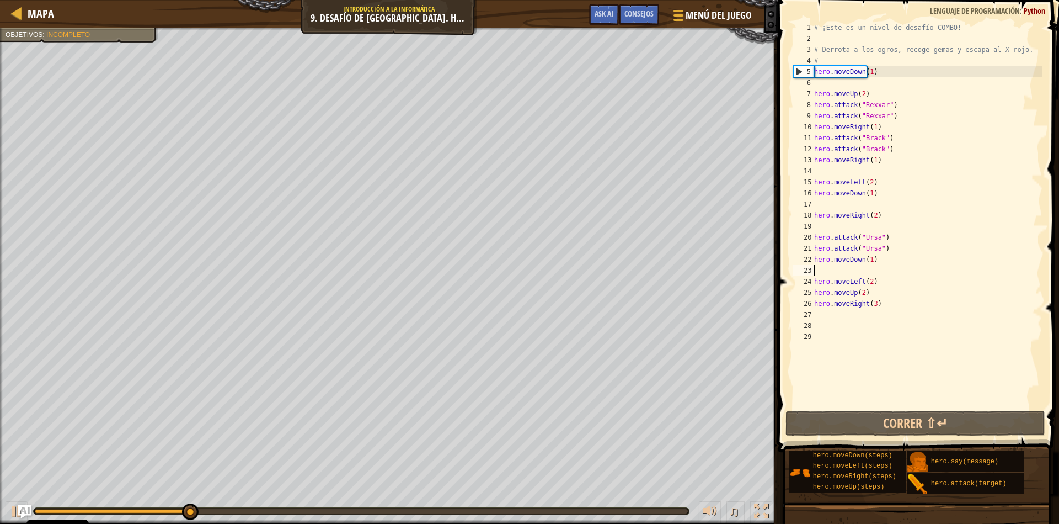
click at [829, 86] on div "# ¡Este es un nivel de desafío COMBO! # Derrota a los ogros, recoge gemas y esc…" at bounding box center [927, 226] width 231 height 408
type textarea "hero.moveDown(1)"
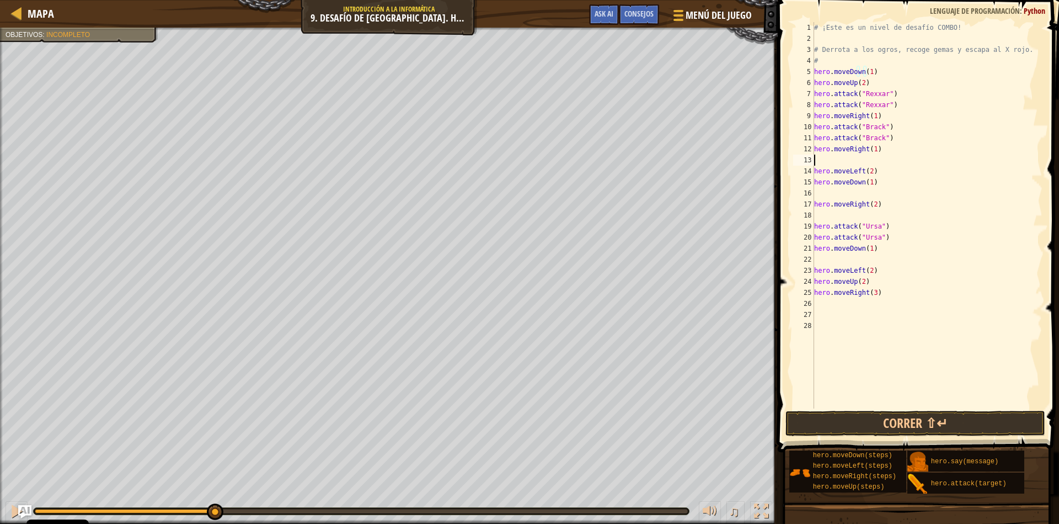
click at [825, 164] on div "# ¡Este es un nivel de desafío COMBO! # Derrota a los ogros, recoge gemas y esc…" at bounding box center [927, 226] width 231 height 408
type textarea "hero.moveRight(1)"
click at [832, 183] on div "# ¡Este es un nivel de desafío COMBO! # Derrota a los ogros, recoge gemas y esc…" at bounding box center [927, 226] width 231 height 408
type textarea "hero.moveDown(1)"
click at [828, 196] on div "# ¡Este es un nivel de desafío COMBO! # Derrota a los ogros, recoge gemas y esc…" at bounding box center [927, 226] width 231 height 408
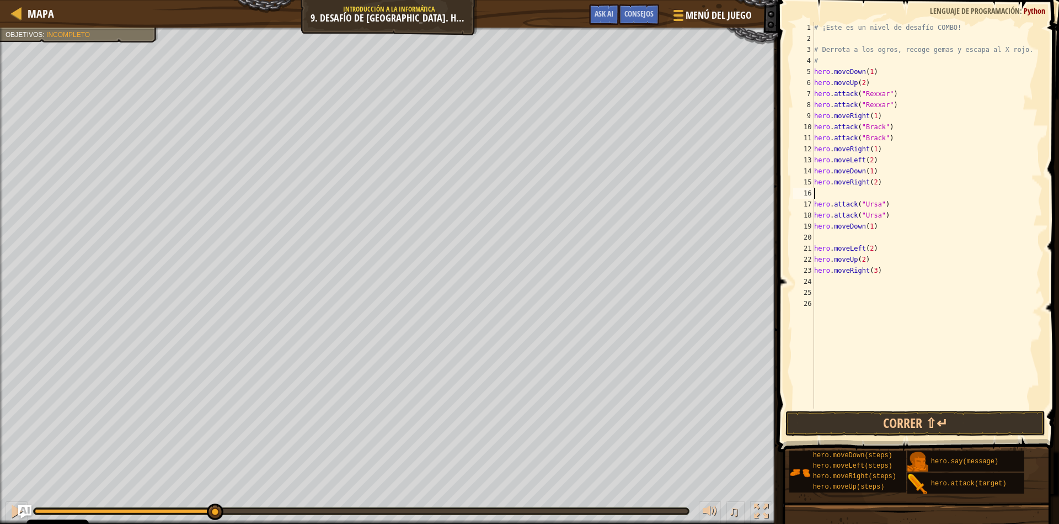
type textarea "hero.moveRight(2)"
click at [837, 227] on div "# ¡Este es un nivel de desafío COMBO! # Derrota a los ogros, recoge gemas y esc…" at bounding box center [927, 226] width 231 height 408
click at [791, 427] on button "Correr ⇧↵" at bounding box center [916, 422] width 260 height 25
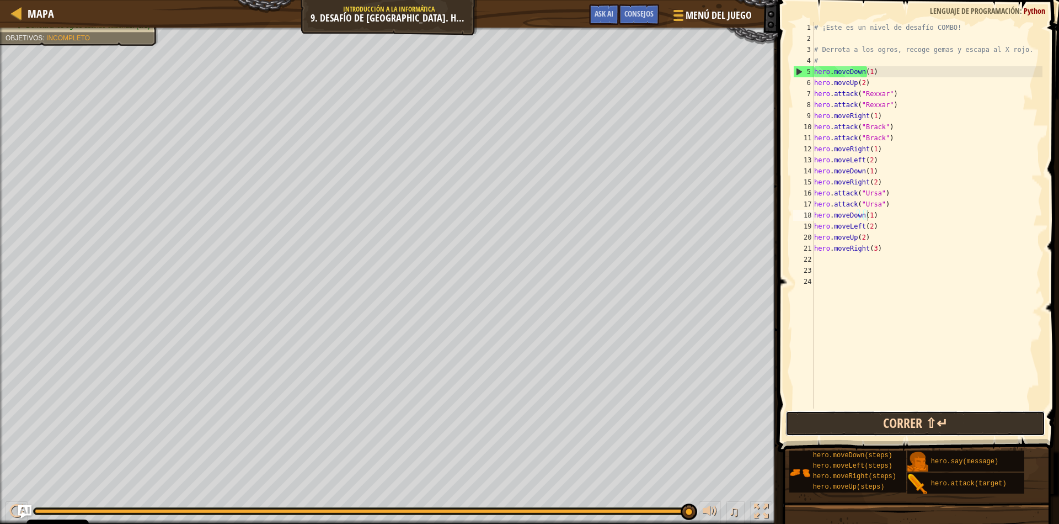
click at [957, 420] on button "Correr ⇧↵" at bounding box center [916, 422] width 260 height 25
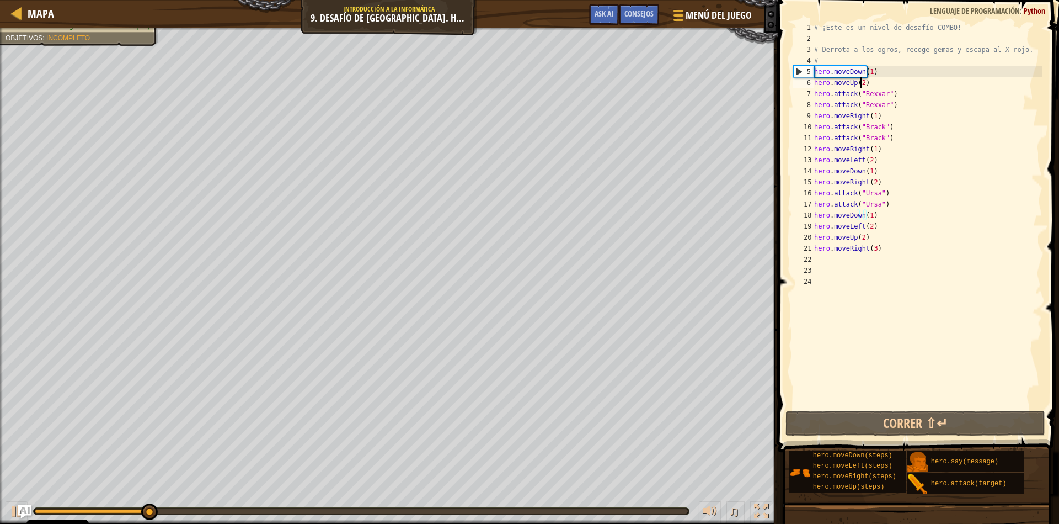
click at [864, 87] on div "# ¡Este es un nivel de desafío COMBO! # Derrota a los ogros, recoge gemas y esc…" at bounding box center [927, 226] width 231 height 408
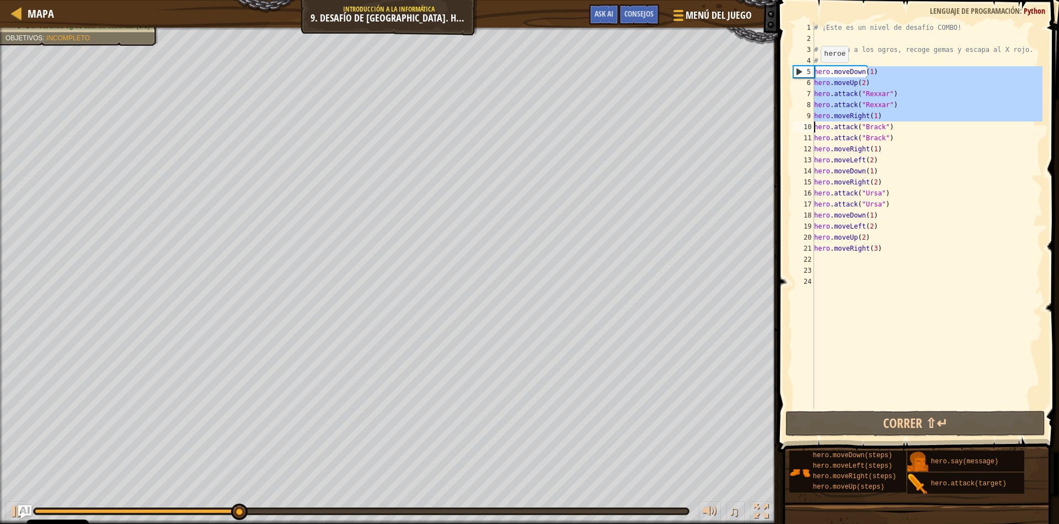
drag, startPoint x: 876, startPoint y: 70, endPoint x: 814, endPoint y: 87, distance: 64.5
click at [812, 93] on div "hero.moveUp(2) 1 2 3 4 5 6 7 8 9 10 11 12 13 14 15 16 17 18 19 20 21 22 23 24 #…" at bounding box center [917, 215] width 252 height 386
type textarea "hero.moveUp(2) hero.attack("Rexxar")"
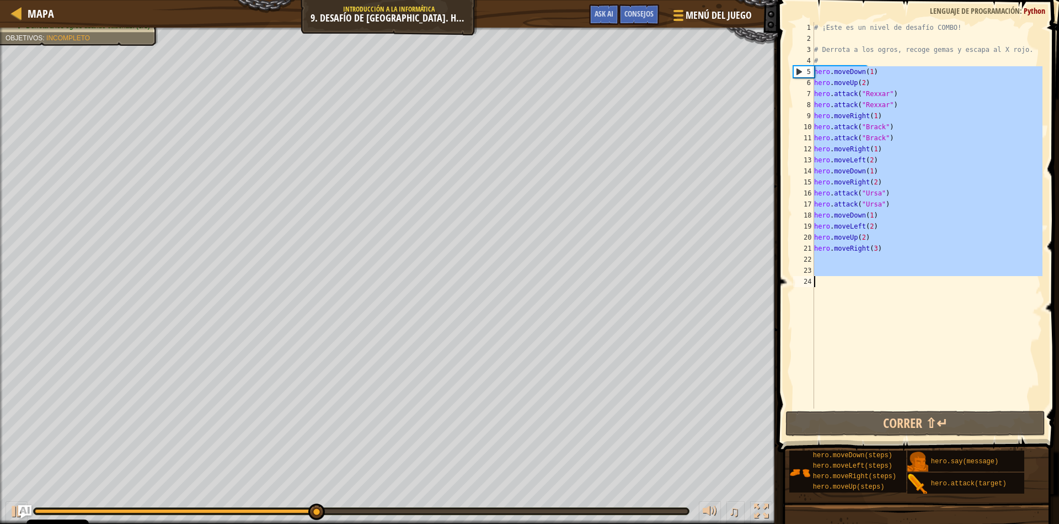
drag, startPoint x: 816, startPoint y: 70, endPoint x: 891, endPoint y: 294, distance: 236.2
click at [891, 294] on div "# ¡Este es un nivel de desafío COMBO! # Derrota a los ogros, recoge gemas y esc…" at bounding box center [927, 226] width 231 height 408
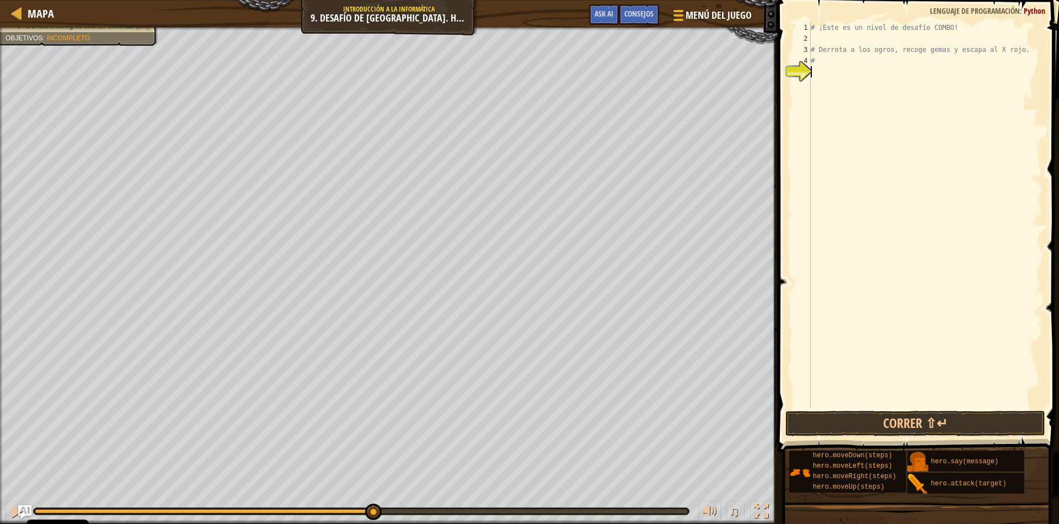
click at [821, 73] on div "# ¡Este es un nivel de desafío COMBO! # Derrota a los ogros, recoge gemas y esc…" at bounding box center [926, 226] width 234 height 408
type textarea "m"
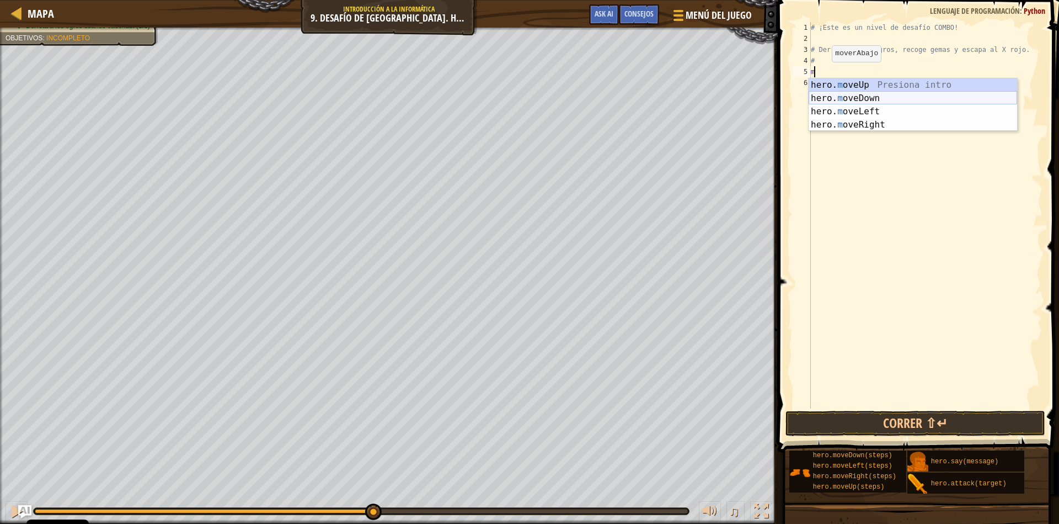
click at [882, 99] on div "hero. m oveUp Presiona intro hero. m oveDown Presiona intro hero. m oveLeft Pre…" at bounding box center [913, 117] width 209 height 79
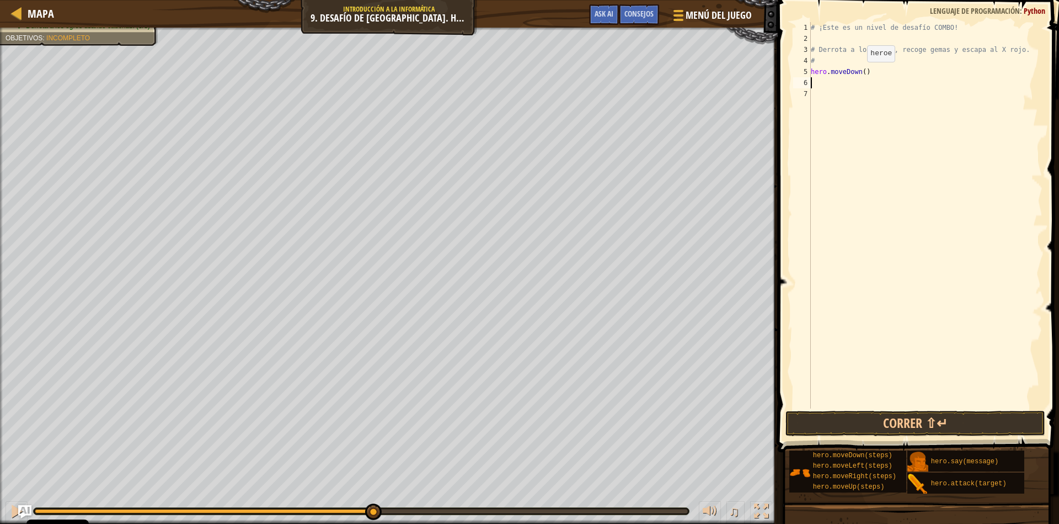
click at [857, 72] on div "# ¡Este es un nivel de desafío COMBO! # Derrota a los ogros, recoge gemas y esc…" at bounding box center [926, 226] width 234 height 408
type textarea "hero.moveDown(1)"
click at [820, 82] on div "# ¡Este es un nivel de desafío COMBO! # Derrota a los ogros, recoge gemas y esc…" at bounding box center [926, 226] width 234 height 408
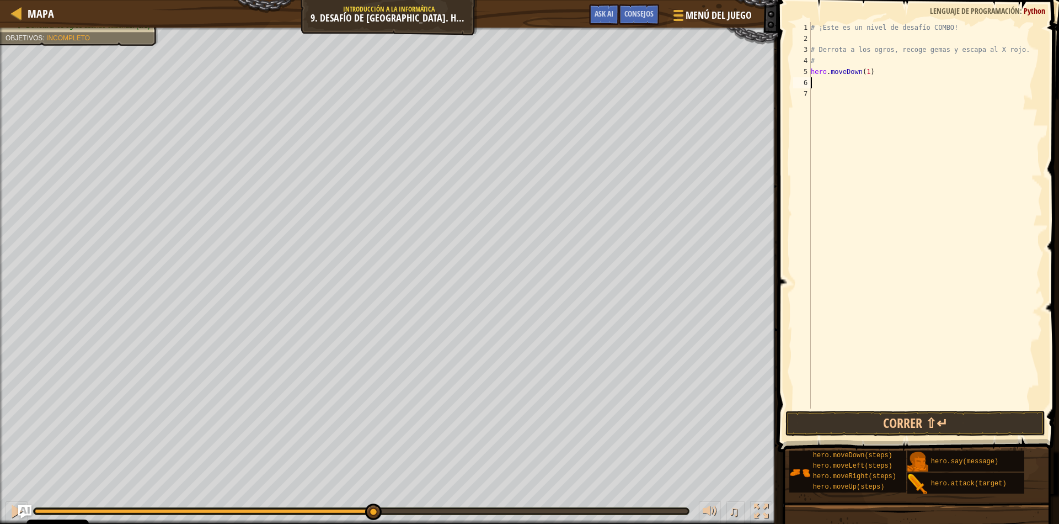
type textarea "m"
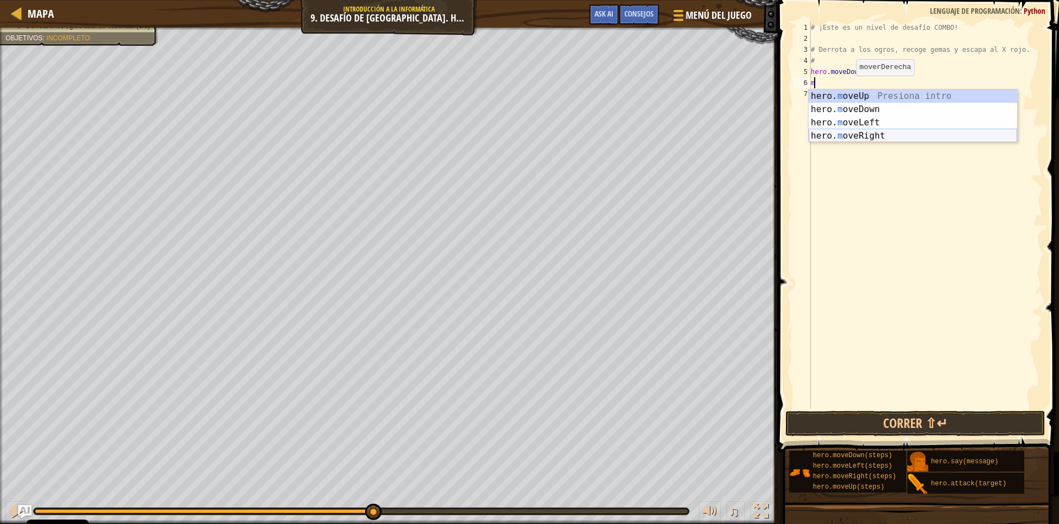
click at [875, 135] on div "hero. m oveUp Presiona intro hero. m oveDown Presiona intro hero. m oveLeft Pre…" at bounding box center [913, 128] width 209 height 79
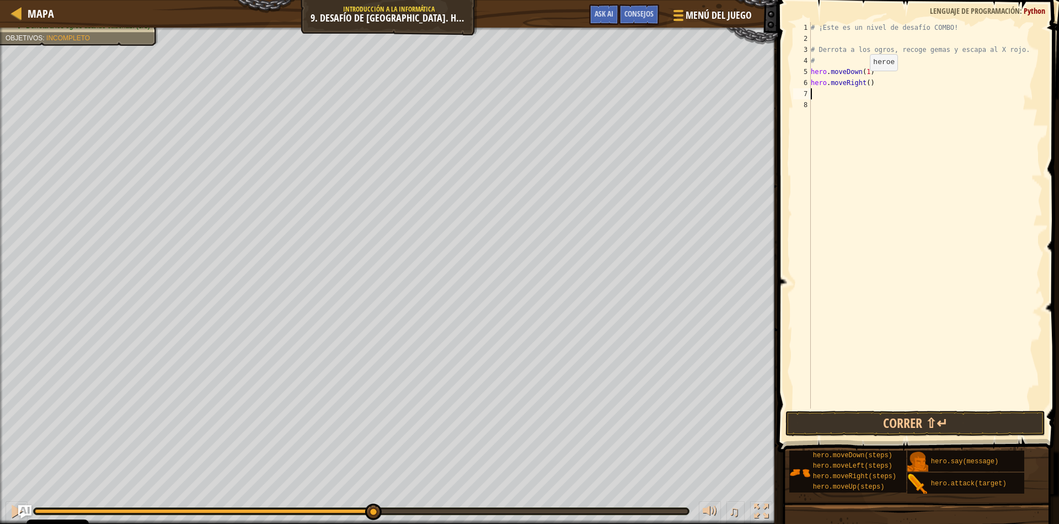
click at [860, 82] on div "# ¡Este es un nivel de desafío COMBO! # Derrota a los ogros, recoge gemas y esc…" at bounding box center [926, 226] width 234 height 408
type textarea "hero.moveRight(2)"
click at [815, 93] on div "# ¡Este es un nivel de desafío COMBO! # Derrota a los ogros, recoge gemas y esc…" at bounding box center [926, 226] width 234 height 408
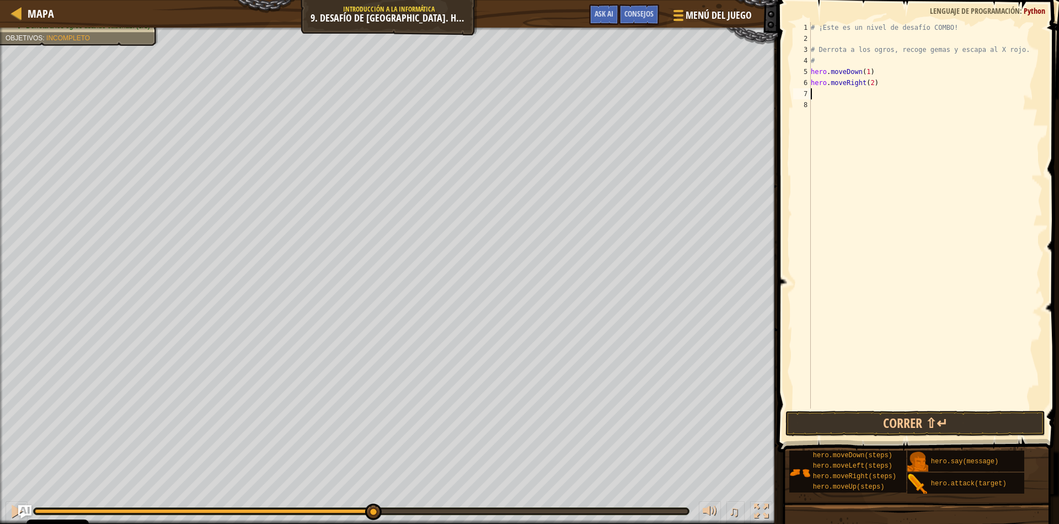
type textarea "m"
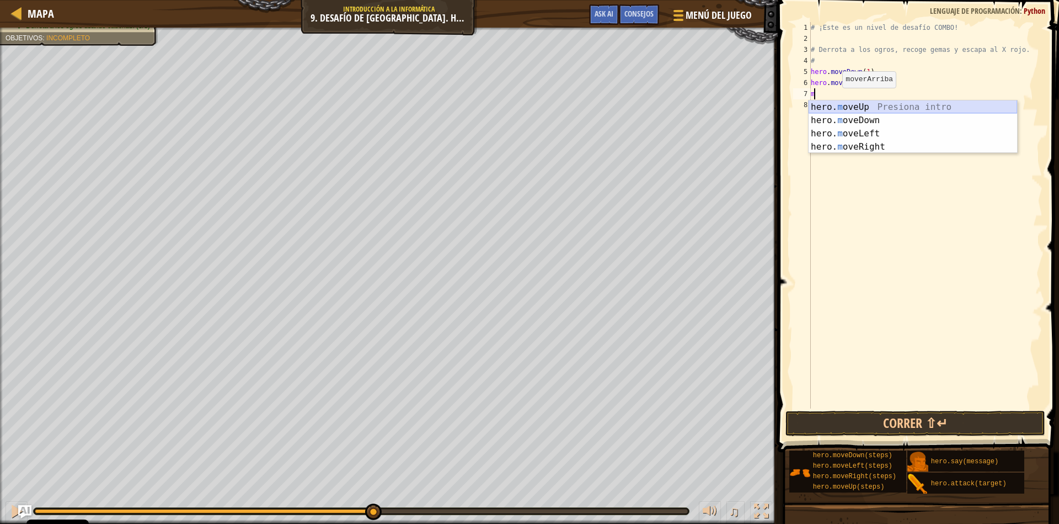
click at [857, 103] on div "hero. m oveUp Presiona intro hero. m oveDown Presiona intro hero. m oveLeft Pre…" at bounding box center [913, 139] width 209 height 79
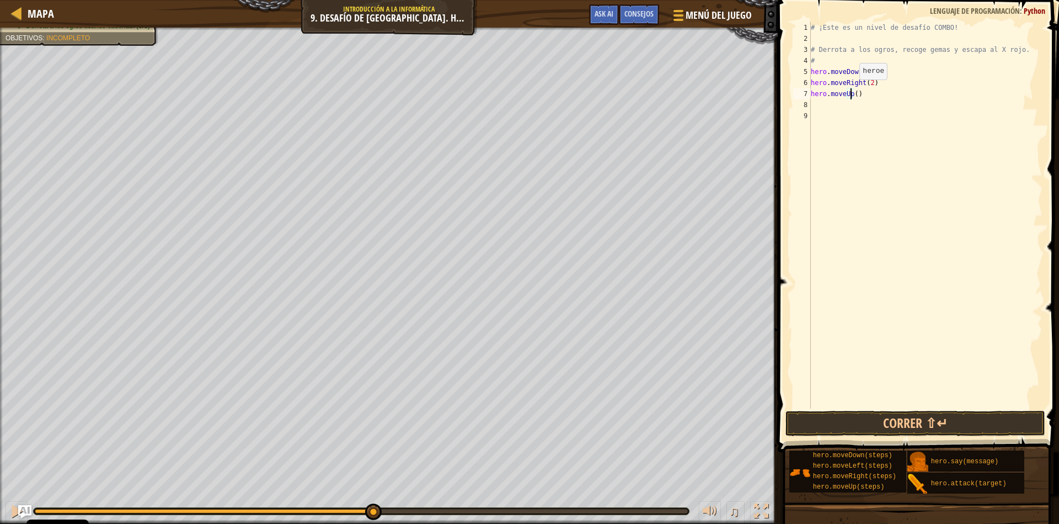
drag, startPoint x: 850, startPoint y: 90, endPoint x: 867, endPoint y: 95, distance: 18.3
click at [850, 91] on div "# ¡Este es un nivel de desafío COMBO! # Derrota a los ogros, recoge gemas y esc…" at bounding box center [926, 226] width 234 height 408
type textarea "hero.moveUp(1)"
click at [830, 107] on div "# ¡Este es un nivel de desafío COMBO! # Derrota a los ogros, recoge gemas y esc…" at bounding box center [926, 226] width 234 height 408
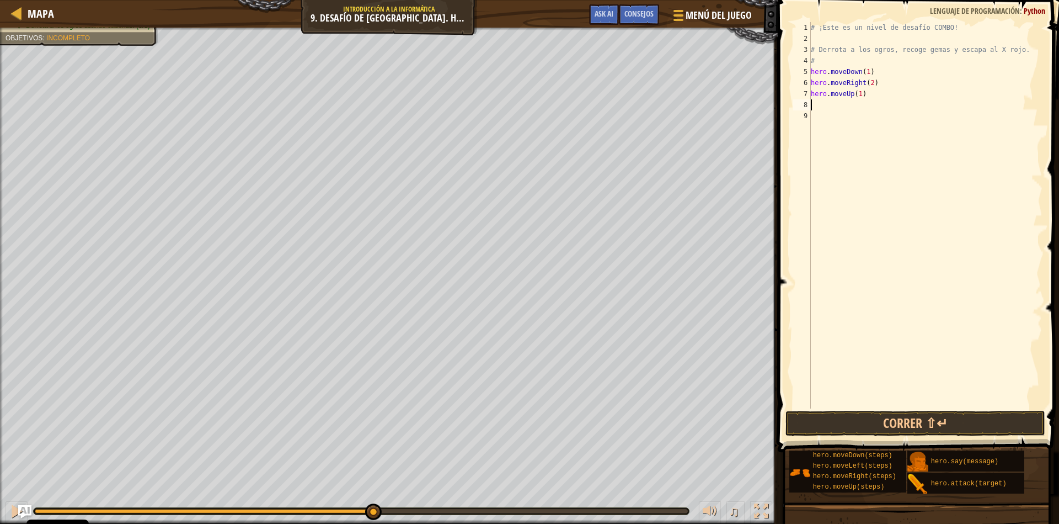
scroll to position [5, 0]
click at [869, 120] on div "hero. a ttack Presiona intro hero.s a y Presiona intro" at bounding box center [913, 137] width 209 height 53
type textarea "hero.attack("Ursa")"
drag, startPoint x: 878, startPoint y: 108, endPoint x: 807, endPoint y: 105, distance: 70.6
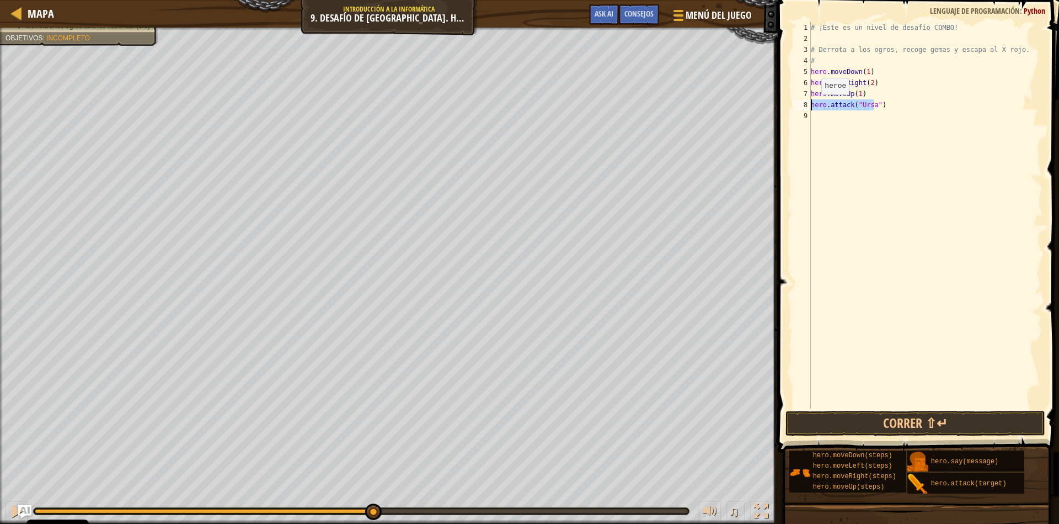
click at [807, 105] on div "hero.attack("Ursa") [PHONE_NUMBER] ¡Este es un nivel de desafío COMBO! # Derrot…" at bounding box center [917, 215] width 252 height 386
click at [818, 121] on div "# ¡Este es un nivel de desafío COMBO! # Derrota a los ogros, recoge gemas y esc…" at bounding box center [926, 226] width 234 height 408
paste textarea "hero.attack("Ursa")"
type textarea "hero.attack("Ursa")"
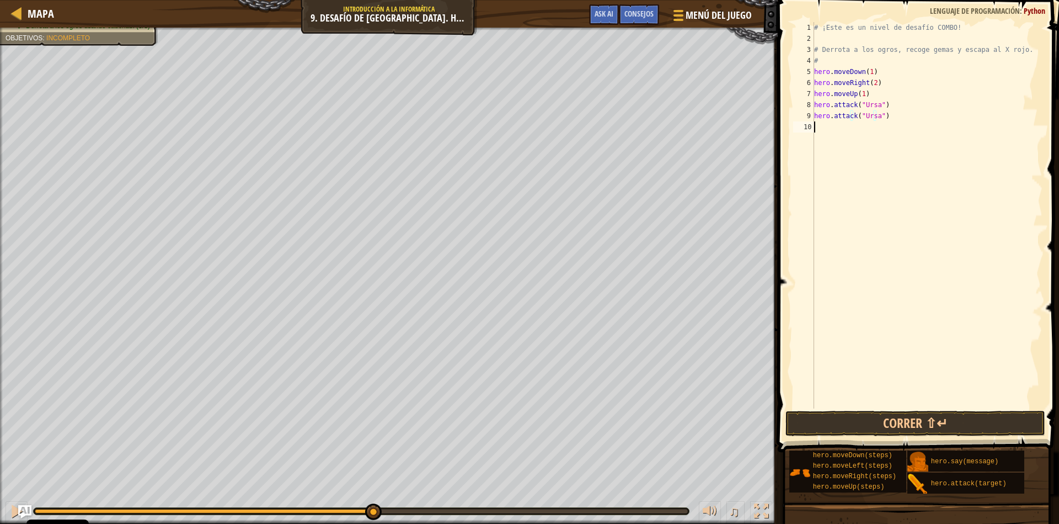
click at [831, 132] on div "# ¡Este es un nivel de desafío COMBO! # Derrota a los ogros, recoge gemas y esc…" at bounding box center [927, 226] width 231 height 408
type textarea "m"
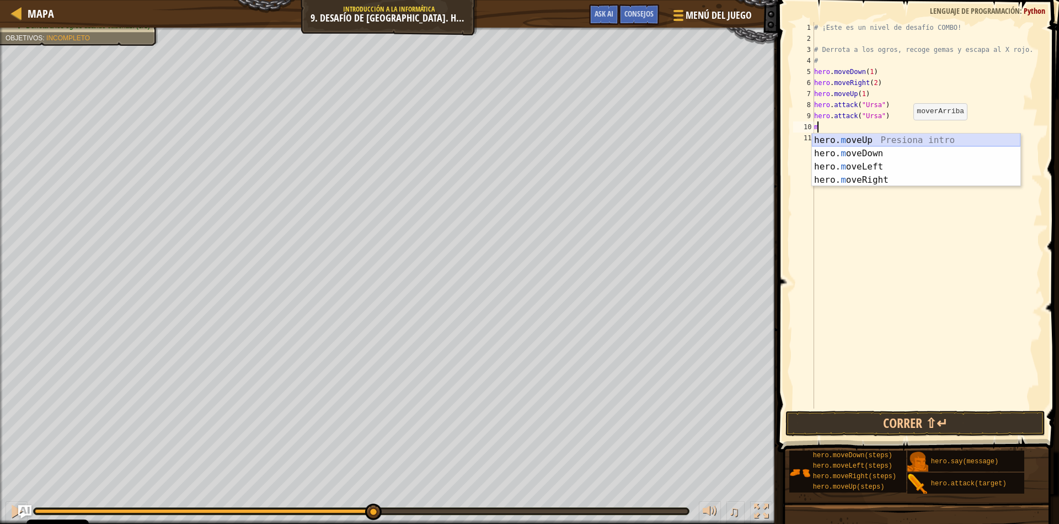
click at [889, 140] on div "hero. m oveUp Presiona intro hero. m oveDown Presiona intro hero. m oveLeft Pre…" at bounding box center [916, 173] width 209 height 79
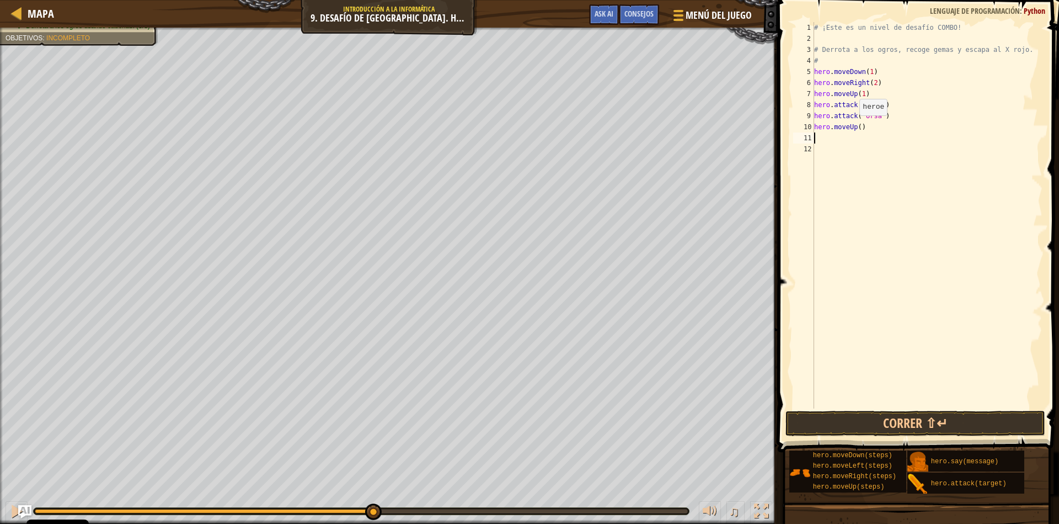
drag, startPoint x: 853, startPoint y: 126, endPoint x: 867, endPoint y: 121, distance: 15.2
click at [856, 125] on div "# ¡Este es un nivel de desafío COMBO! # Derrota a los ogros, recoge gemas y esc…" at bounding box center [927, 226] width 231 height 408
click at [864, 127] on div "# ¡Este es un nivel de desafío COMBO! # Derrota a los ogros, recoge gemas y esc…" at bounding box center [927, 226] width 231 height 408
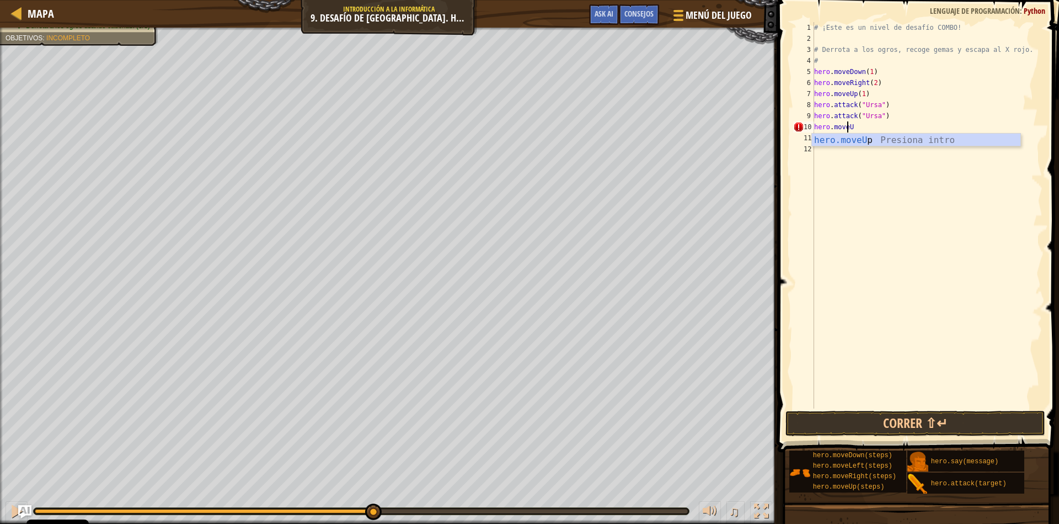
type textarea "[DOMAIN_NAME]"
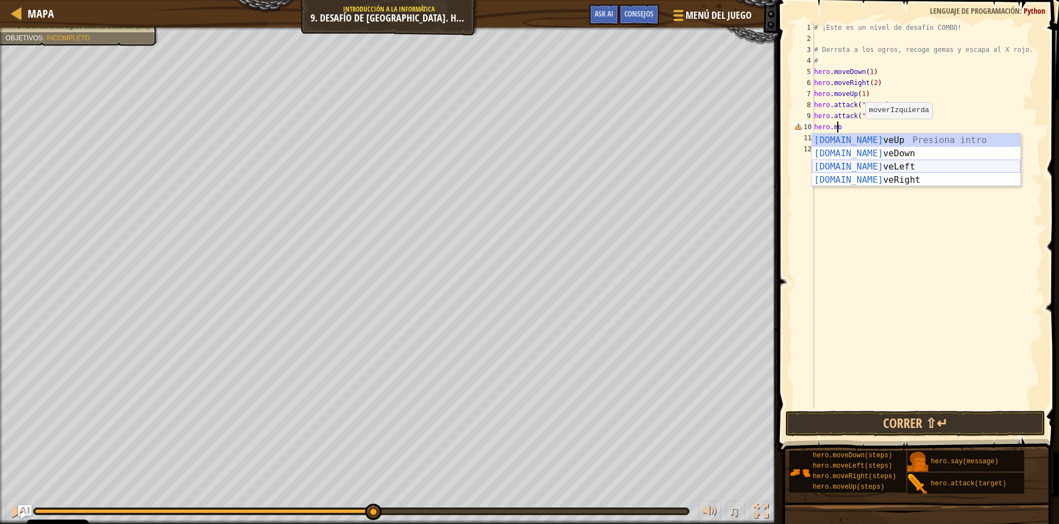
click at [873, 168] on div "[DOMAIN_NAME] veUp Presiona intro [DOMAIN_NAME] veDown Presiona intro [DOMAIN_N…" at bounding box center [916, 173] width 209 height 79
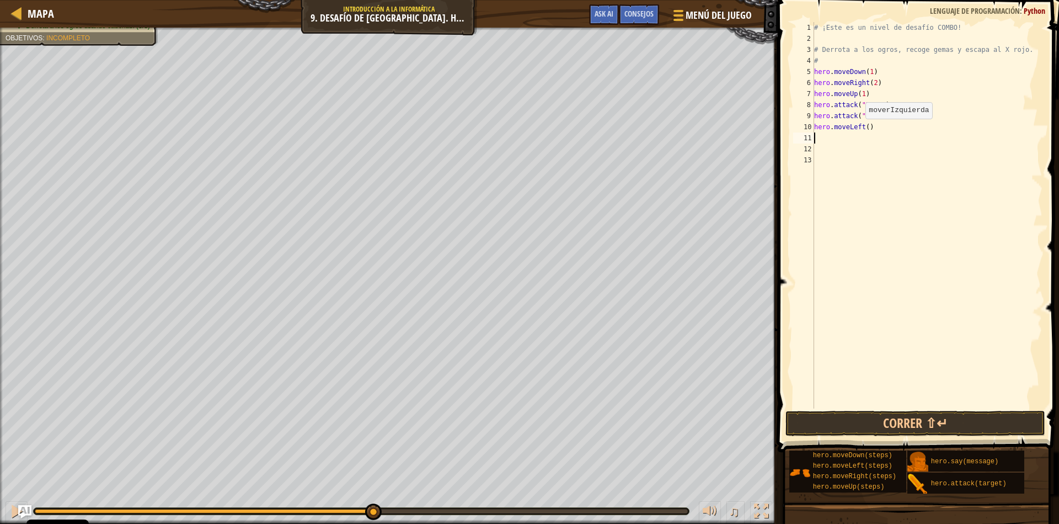
scroll to position [5, 0]
click at [860, 126] on div "# ¡Este es un nivel de desafío COMBO! # Derrota a los ogros, recoge gemas y esc…" at bounding box center [927, 226] width 231 height 408
type textarea "hero.moveLeft(2)"
click at [831, 143] on div "# ¡Este es un nivel de desafío COMBO! # Derrota a los ogros, recoge gemas y esc…" at bounding box center [927, 226] width 231 height 408
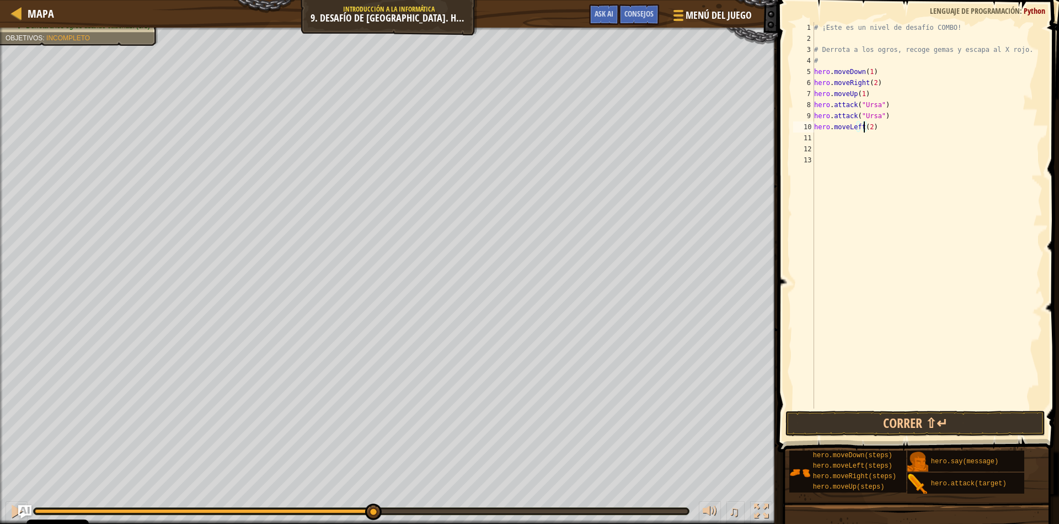
scroll to position [5, 0]
type textarea "m"
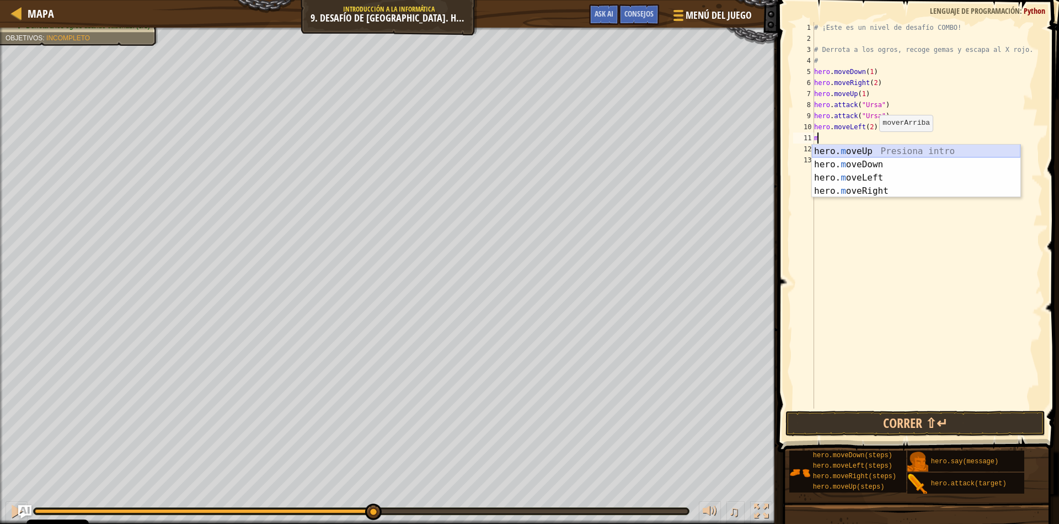
click at [874, 154] on div "hero. m oveUp Presiona intro hero. m oveDown Presiona intro hero. m oveLeft Pre…" at bounding box center [916, 184] width 209 height 79
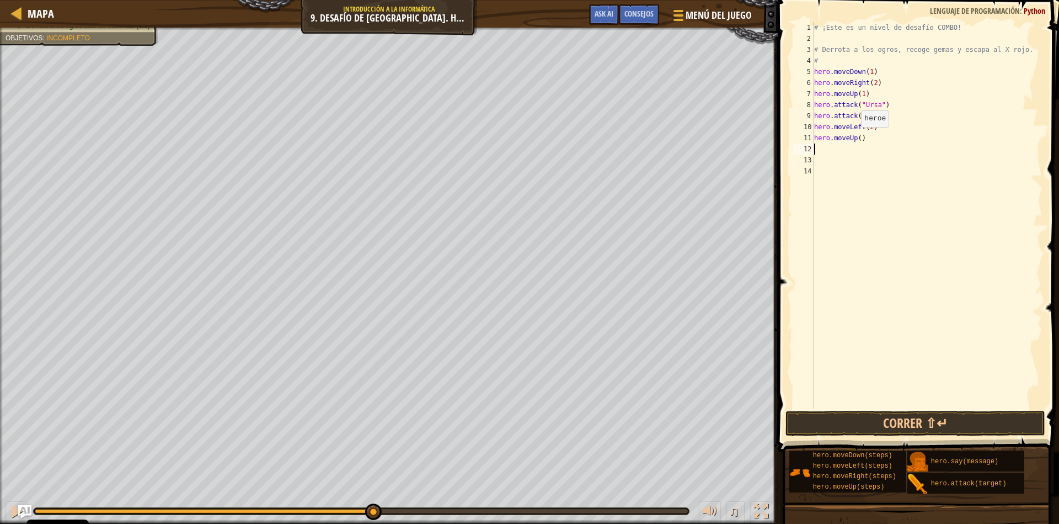
click at [855, 138] on div "# ¡Este es un nivel de desafío COMBO! # Derrota a los ogros, recoge gemas y esc…" at bounding box center [927, 226] width 231 height 408
type textarea "hero.moveUp(1)"
click at [833, 155] on div "# ¡Este es un nivel de desafío COMBO! # Derrota a los ogros, recoge gemas y esc…" at bounding box center [927, 226] width 231 height 408
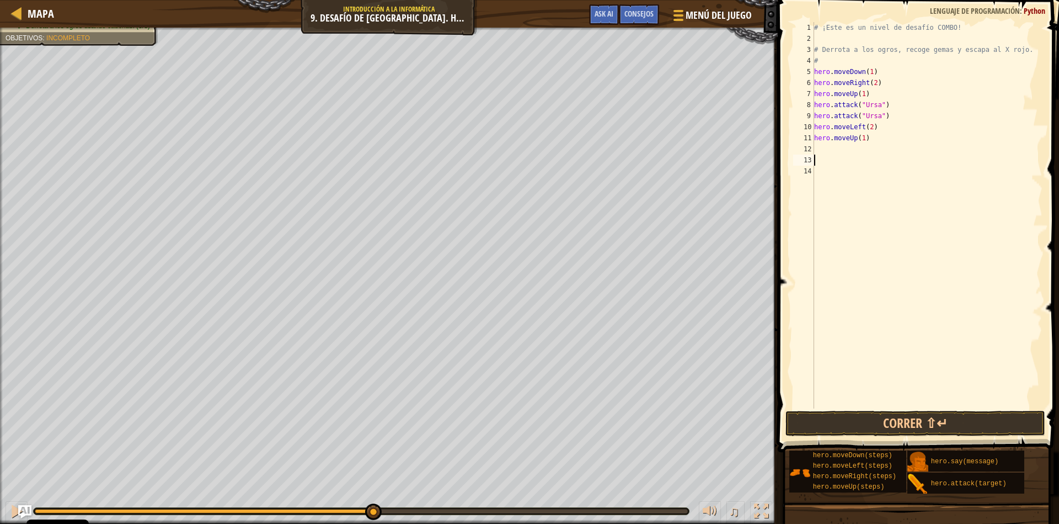
click at [828, 150] on div "# ¡Este es un nivel de desafío COMBO! # Derrota a los ogros, recoge gemas y esc…" at bounding box center [927, 226] width 231 height 408
click at [852, 420] on button "Correr ⇧↵" at bounding box center [916, 422] width 260 height 25
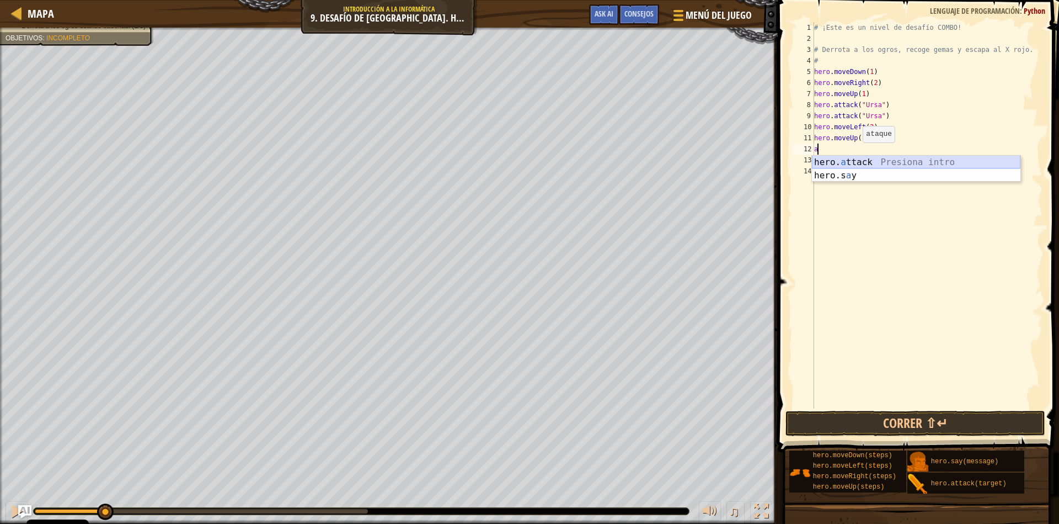
click at [866, 162] on div "hero. a ttack Presiona intro hero.s a y Presiona intro" at bounding box center [916, 182] width 209 height 53
type textarea "hero.attack("Lexxar")"
drag, startPoint x: 893, startPoint y: 150, endPoint x: 812, endPoint y: 148, distance: 81.1
click at [812, 148] on div "hero.attack("Lexxar") 1 2 3 4 5 6 7 8 9 [PHONE_NUMBER] ¡Este es un nivel de des…" at bounding box center [917, 215] width 252 height 386
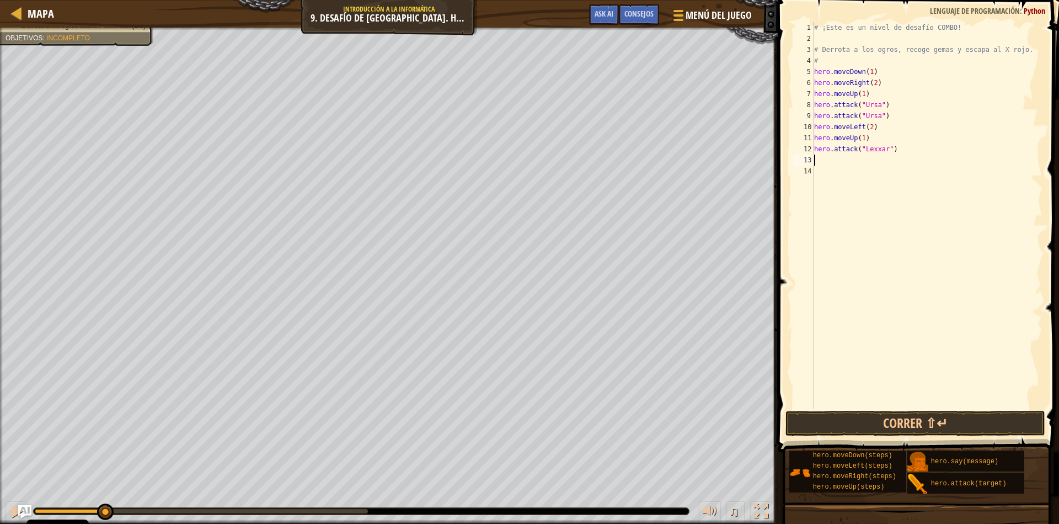
click at [823, 159] on div "# ¡Este es un nivel de desafío COMBO! # Derrota a los ogros, recoge gemas y esc…" at bounding box center [927, 226] width 231 height 408
paste textarea "hero.attack("Lexxar")"
click at [873, 427] on button "Correr ⇧↵" at bounding box center [916, 422] width 260 height 25
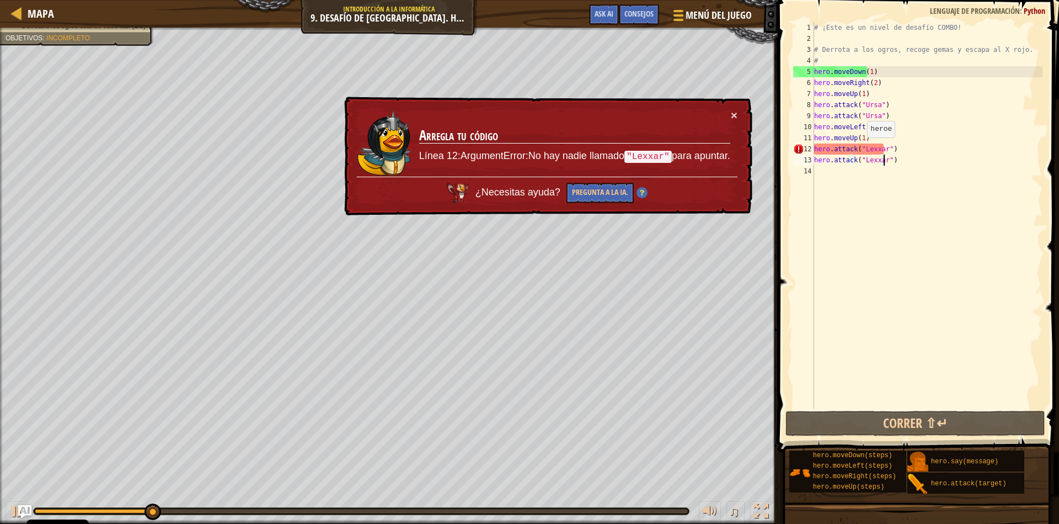
click at [861, 148] on div "# ¡Este es un nivel de desafío COMBO! # Derrota a los ogros, recoge gemas y esc…" at bounding box center [927, 226] width 231 height 408
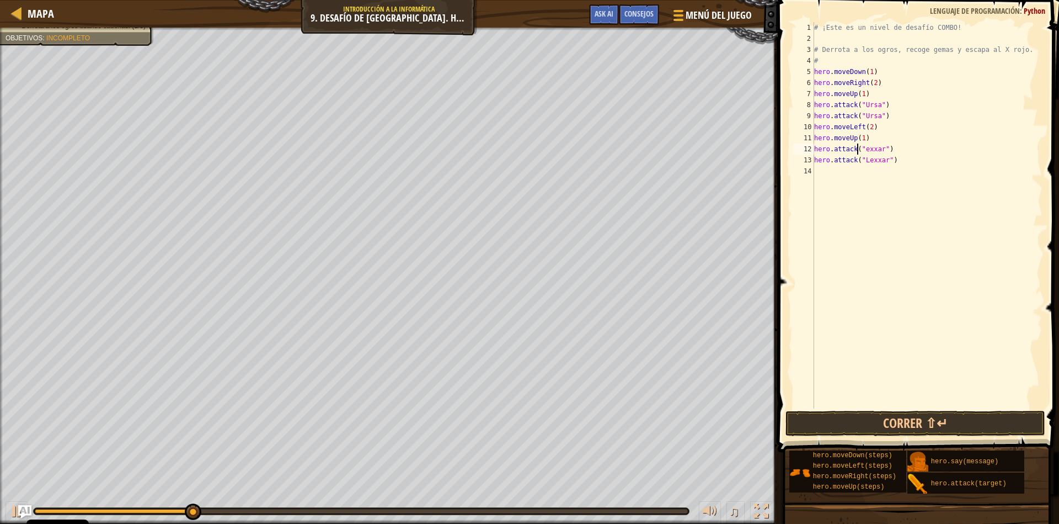
scroll to position [5, 4]
click at [861, 158] on div "# ¡Este es un nivel de desafío COMBO! # Derrota a los ogros, recoge gemas y esc…" at bounding box center [927, 226] width 231 height 408
type textarea "hero.attack("Rexxar")"
click at [823, 176] on div "# ¡Este es un nivel de desafío COMBO! # Derrota a los ogros, recoge gemas y esc…" at bounding box center [927, 226] width 231 height 408
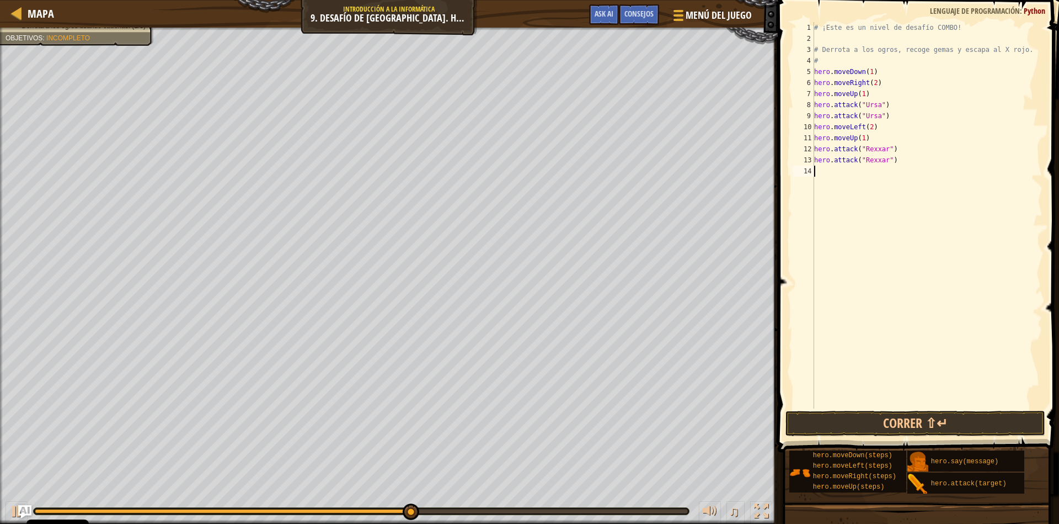
type textarea "m"
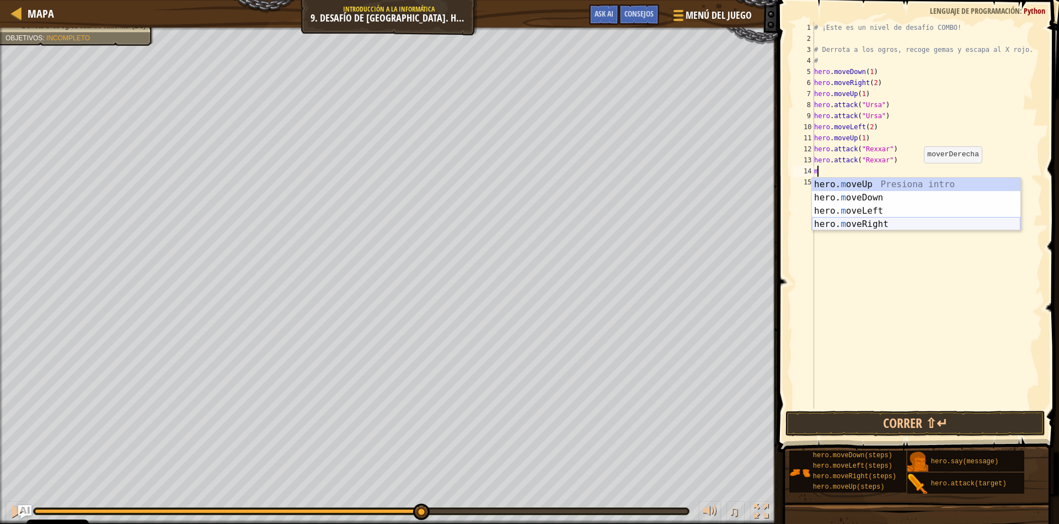
click at [877, 221] on div "hero. m oveUp Presiona intro hero. m oveDown Presiona intro hero. m oveLeft Pre…" at bounding box center [916, 217] width 209 height 79
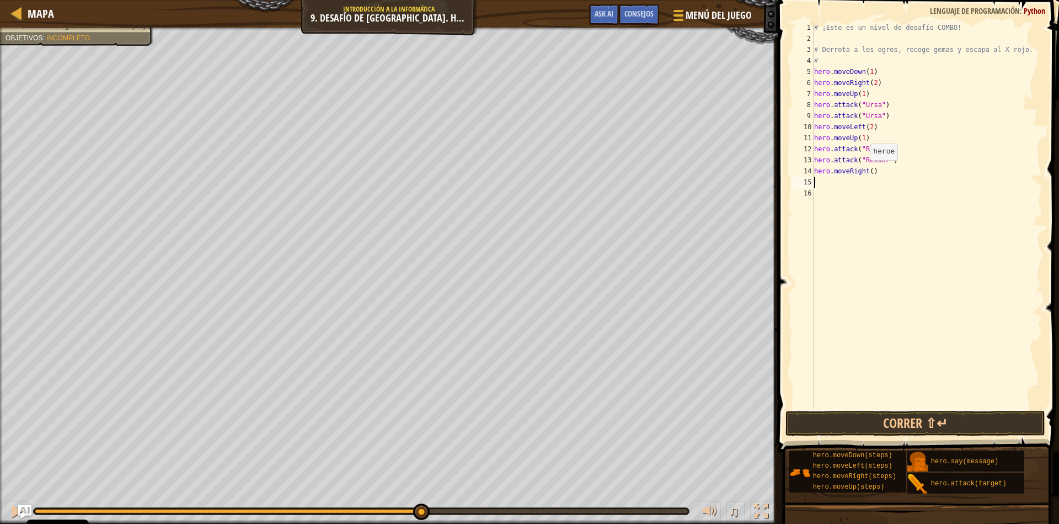
click at [863, 171] on div "# ¡Este es un nivel de desafío COMBO! # Derrota a los ogros, recoge gemas y esc…" at bounding box center [927, 226] width 231 height 408
type textarea "hero.moveRight(1)"
click at [834, 182] on div "# ¡Este es un nivel de desafío COMBO! # Derrota a los ogros, recoge gemas y esc…" at bounding box center [927, 226] width 231 height 408
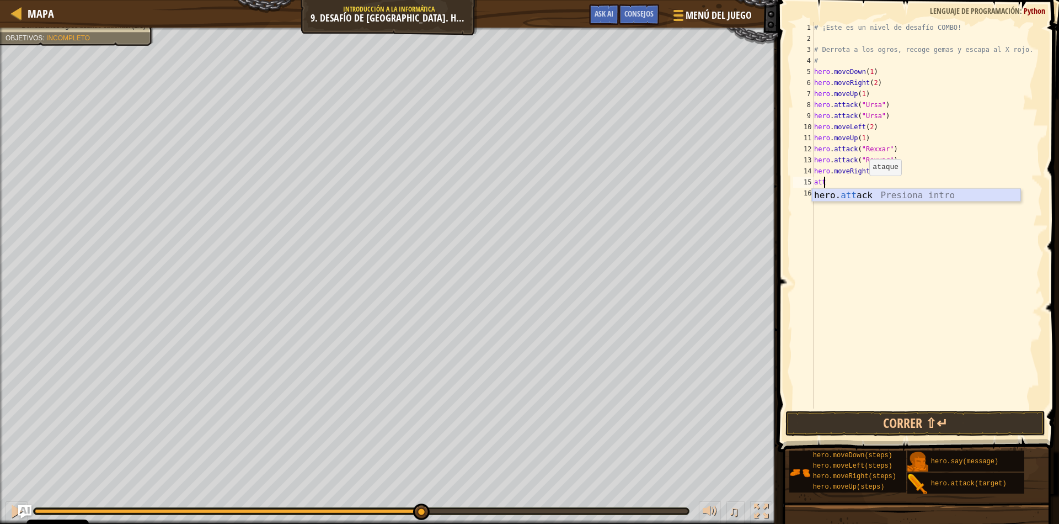
click at [857, 193] on div "hero. att ack Presiona intro" at bounding box center [916, 209] width 209 height 40
type textarea "hero.attack("Brack")"
drag, startPoint x: 883, startPoint y: 185, endPoint x: 811, endPoint y: 178, distance: 72.0
click at [811, 178] on div "hero.attack("Brack") 1 2 3 4 5 6 7 8 9 10 11 12 13 14 15 16 # ¡Este es un nivel…" at bounding box center [917, 215] width 252 height 386
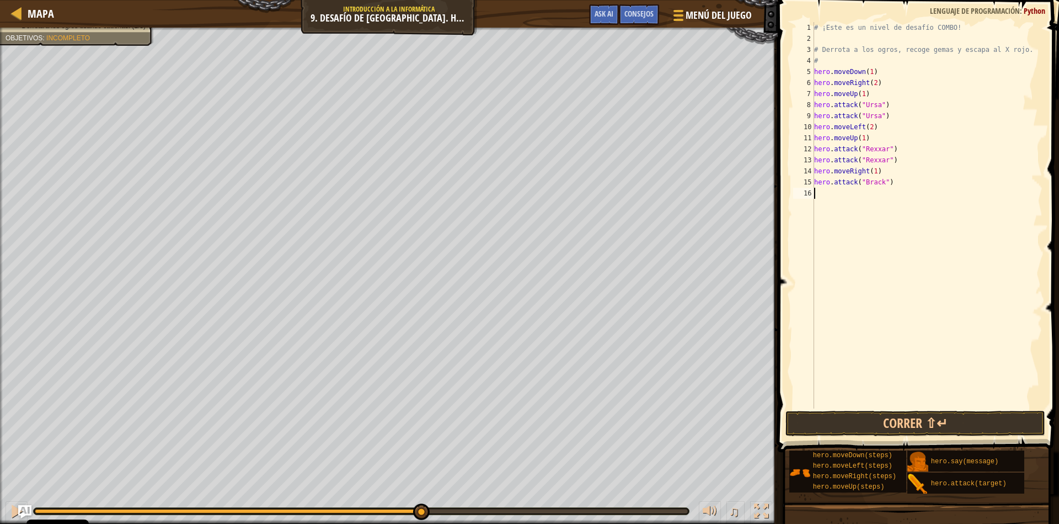
click at [816, 194] on div "# ¡Este es un nivel de desafío COMBO! # Derrota a los ogros, recoge gemas y esc…" at bounding box center [927, 226] width 231 height 408
paste textarea "hero.attack("Brack")"
type textarea "hero.attack("Brack")"
click at [817, 205] on div "# ¡Este es un nivel de desafío COMBO! # Derrota a los ogros, recoge gemas y esc…" at bounding box center [927, 226] width 231 height 408
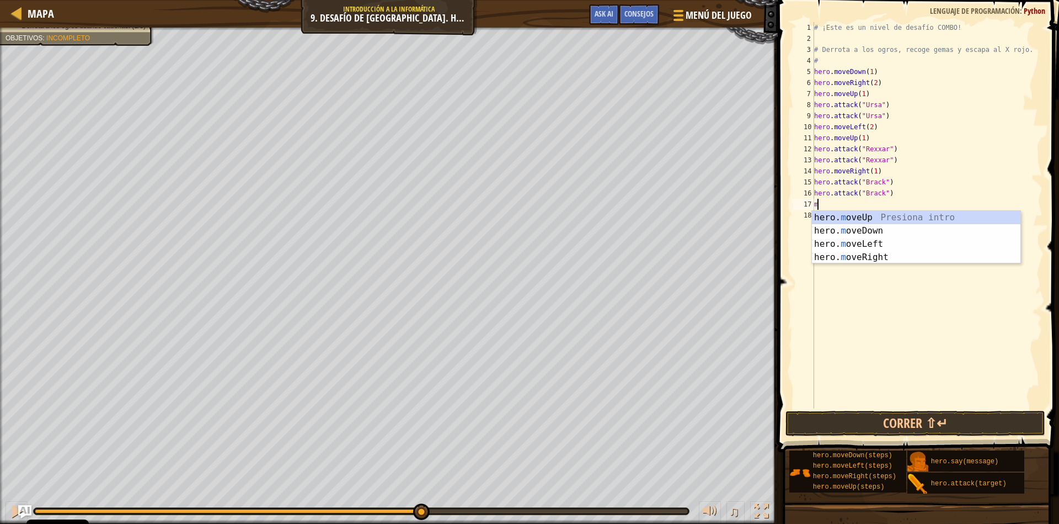
type textarea "mo"
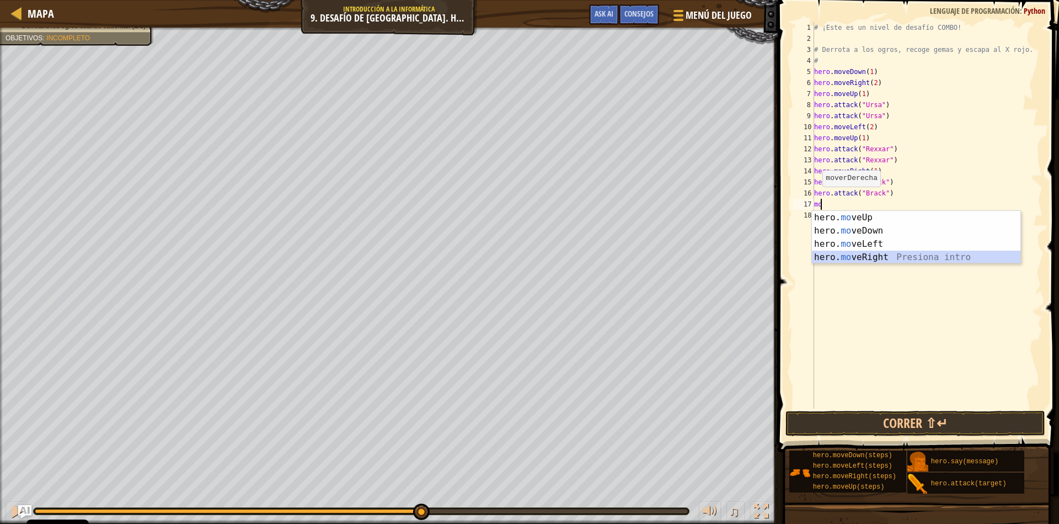
drag, startPoint x: 866, startPoint y: 253, endPoint x: 866, endPoint y: 228, distance: 24.8
click at [866, 252] on div "hero. mo veUp Presiona intro hero. mo veDown Presiona intro hero. mo veLeft Pre…" at bounding box center [916, 250] width 209 height 79
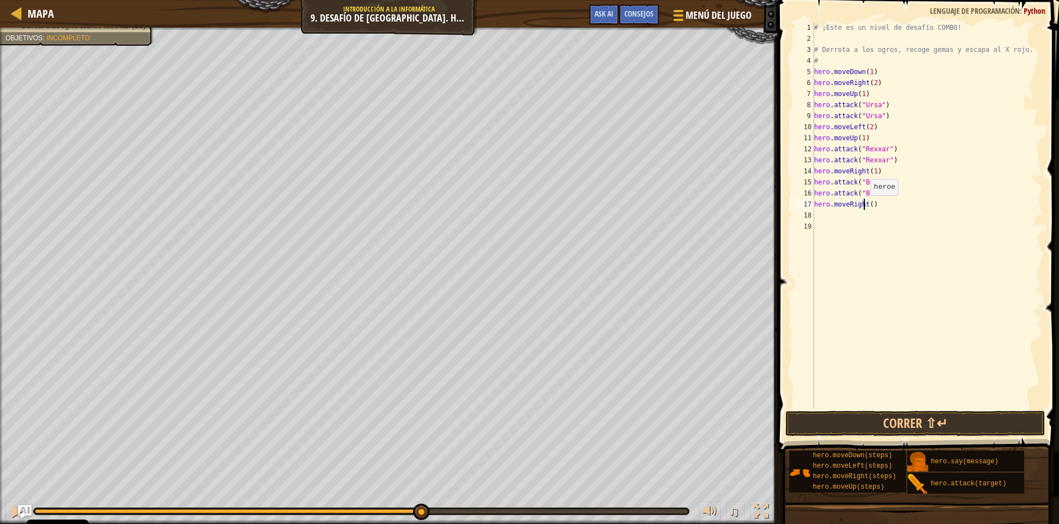
click at [864, 206] on div "# ¡Este es un nivel de desafío COMBO! # Derrota a los ogros, recoge gemas y esc…" at bounding box center [927, 226] width 231 height 408
type textarea "hero.moveRight(2)"
click at [863, 425] on button "Correr ⇧↵" at bounding box center [916, 422] width 260 height 25
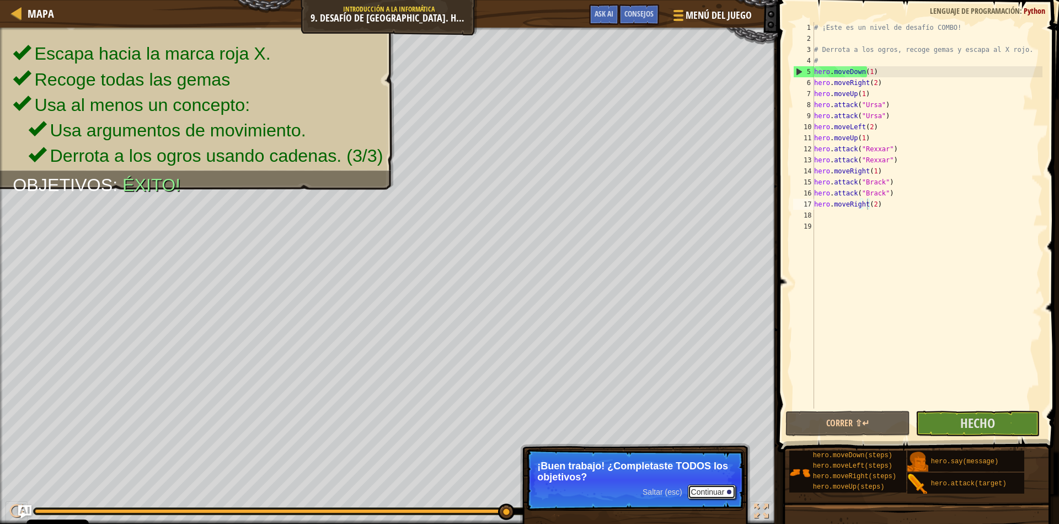
click at [707, 492] on button "Continuar" at bounding box center [712, 491] width 49 height 14
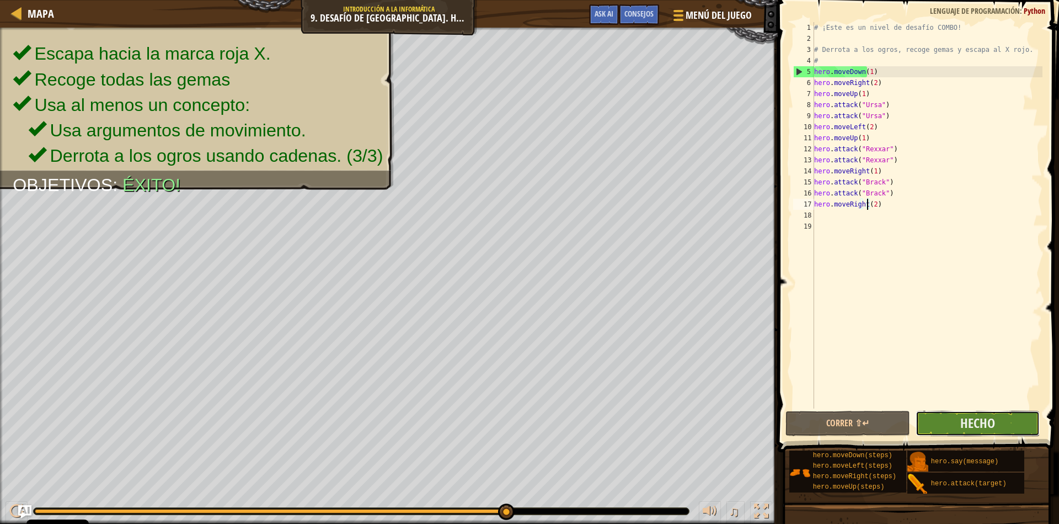
click at [1012, 418] on button "Hecho" at bounding box center [978, 422] width 125 height 25
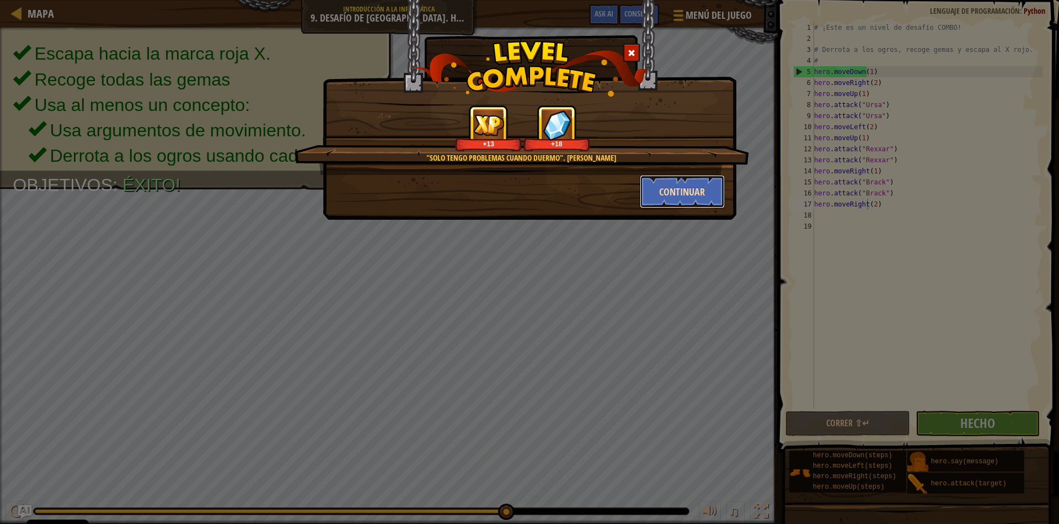
click at [693, 194] on button "Continuar" at bounding box center [683, 191] width 86 height 33
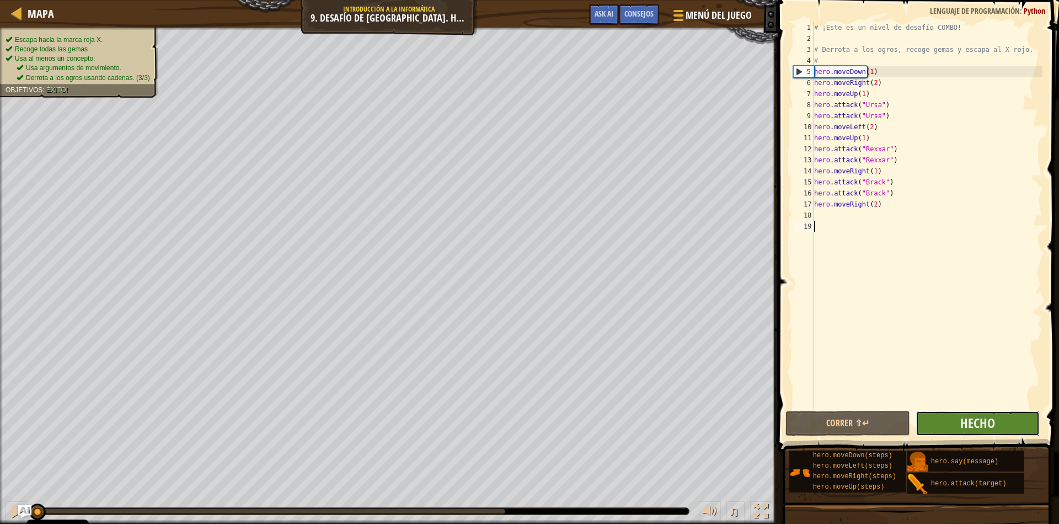
click at [979, 435] on button "Hecho" at bounding box center [978, 422] width 125 height 25
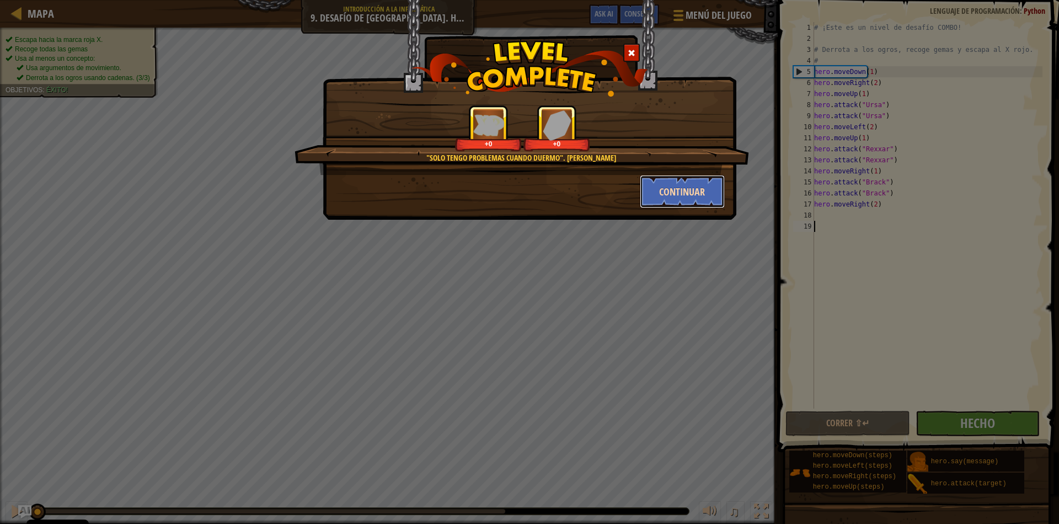
click at [666, 202] on button "Continuar" at bounding box center [683, 191] width 86 height 33
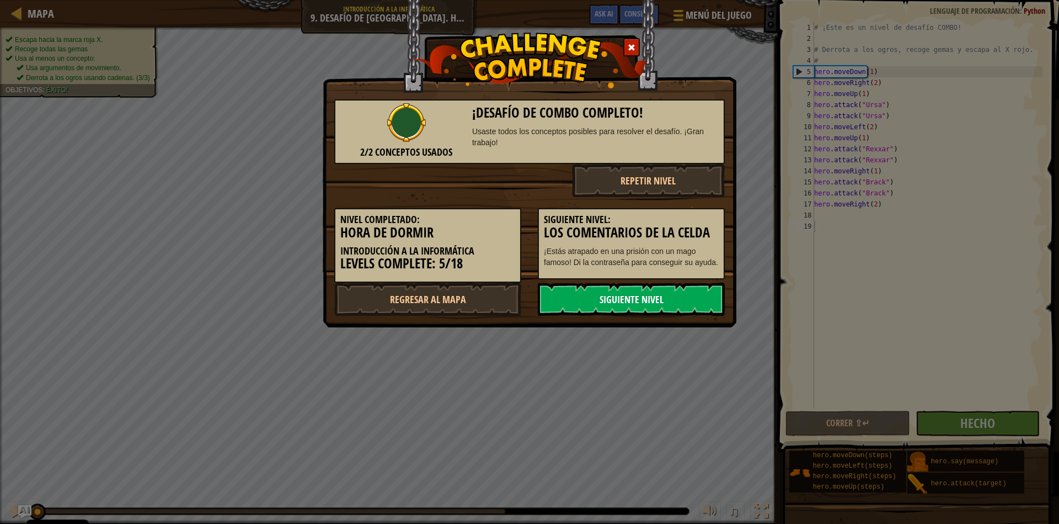
click at [650, 308] on link "Siguiente nivel" at bounding box center [631, 298] width 187 height 33
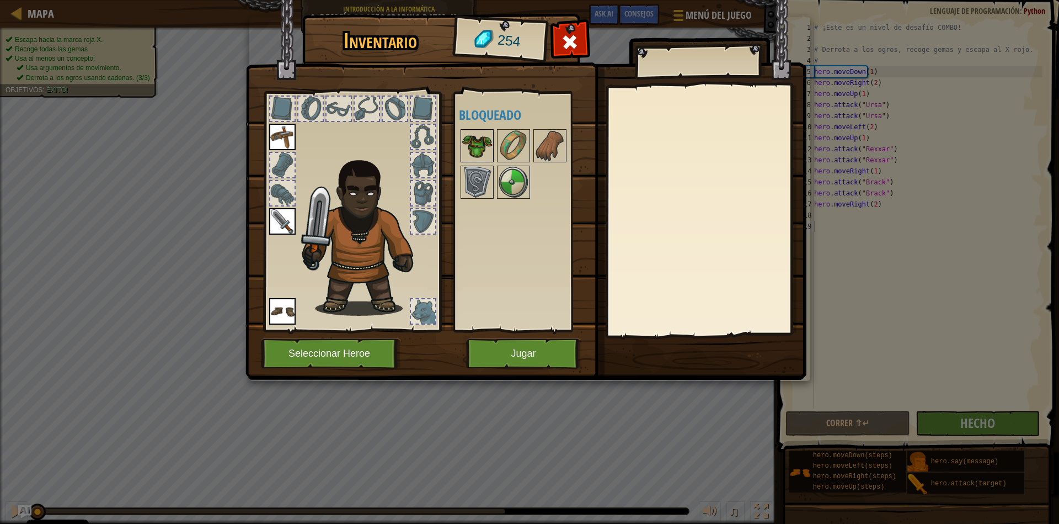
click at [479, 138] on img at bounding box center [477, 145] width 31 height 31
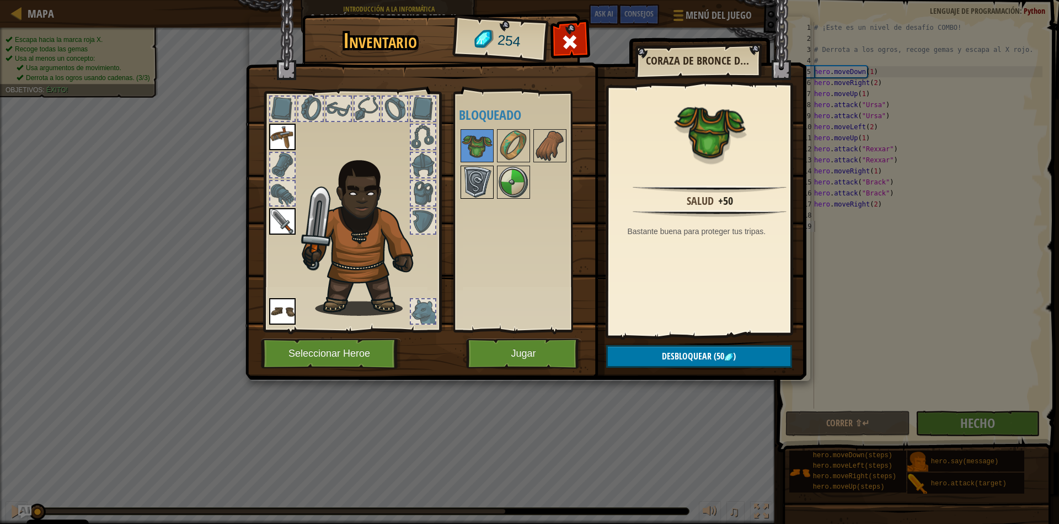
click at [478, 195] on img at bounding box center [477, 182] width 31 height 31
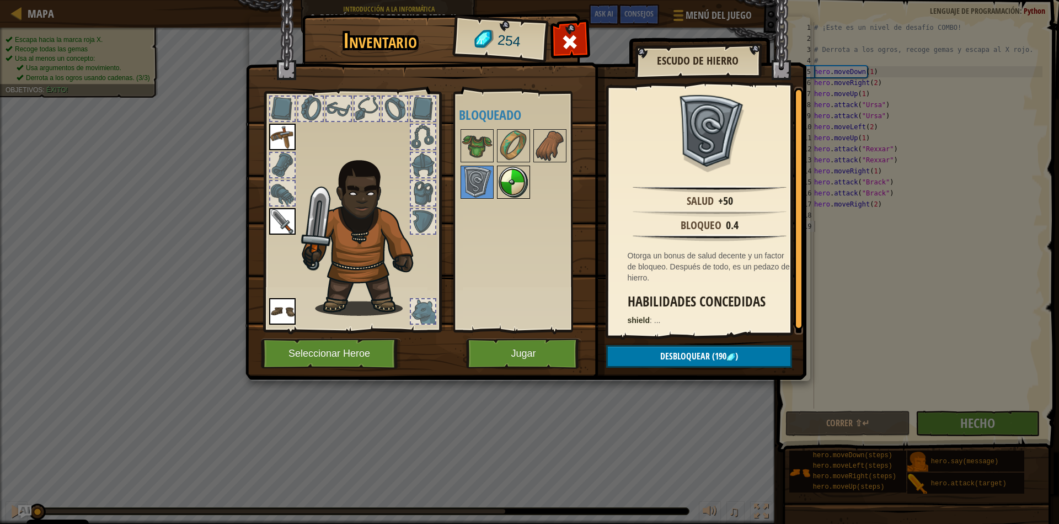
click at [512, 184] on img at bounding box center [513, 182] width 31 height 31
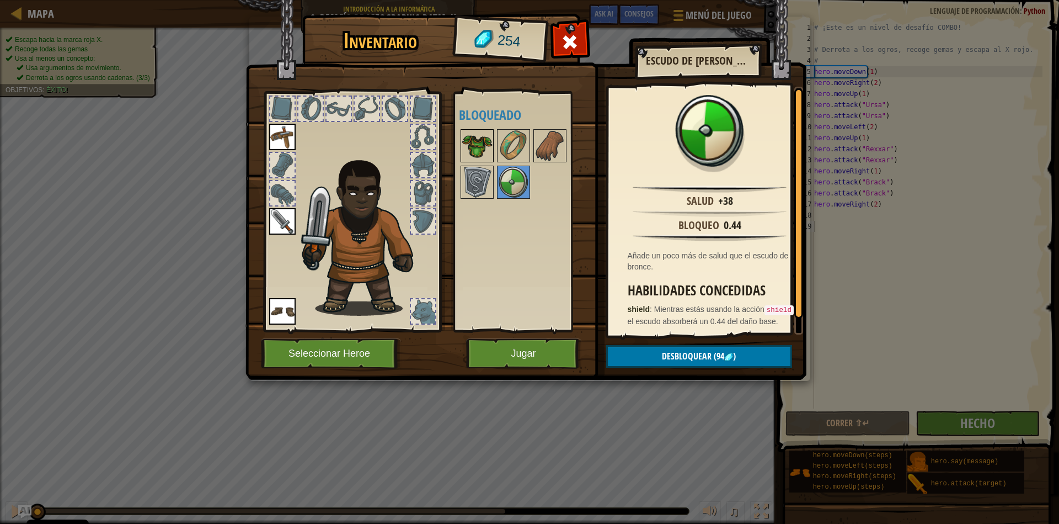
click at [468, 141] on img at bounding box center [477, 145] width 31 height 31
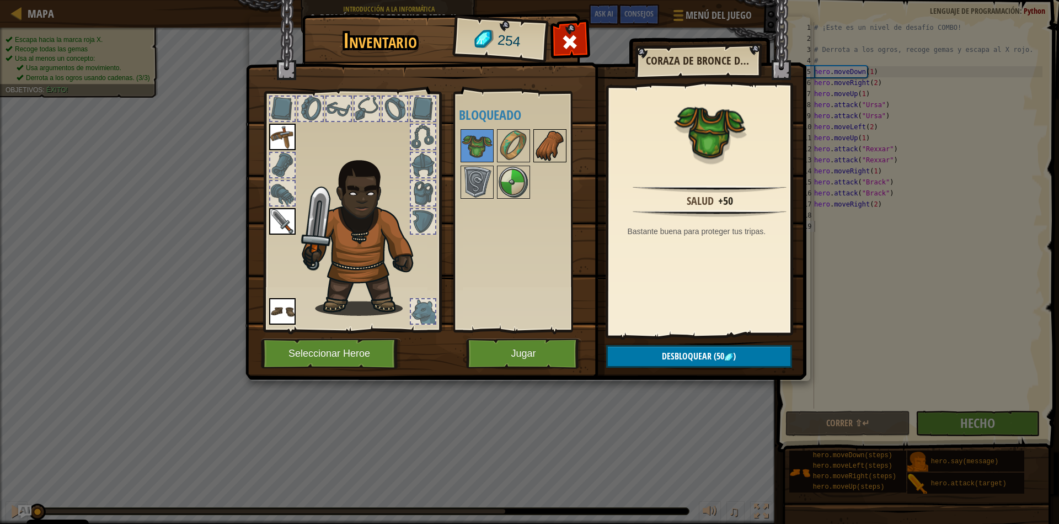
drag, startPoint x: 541, startPoint y: 140, endPoint x: 535, endPoint y: 139, distance: 5.5
click at [541, 139] on img at bounding box center [550, 145] width 31 height 31
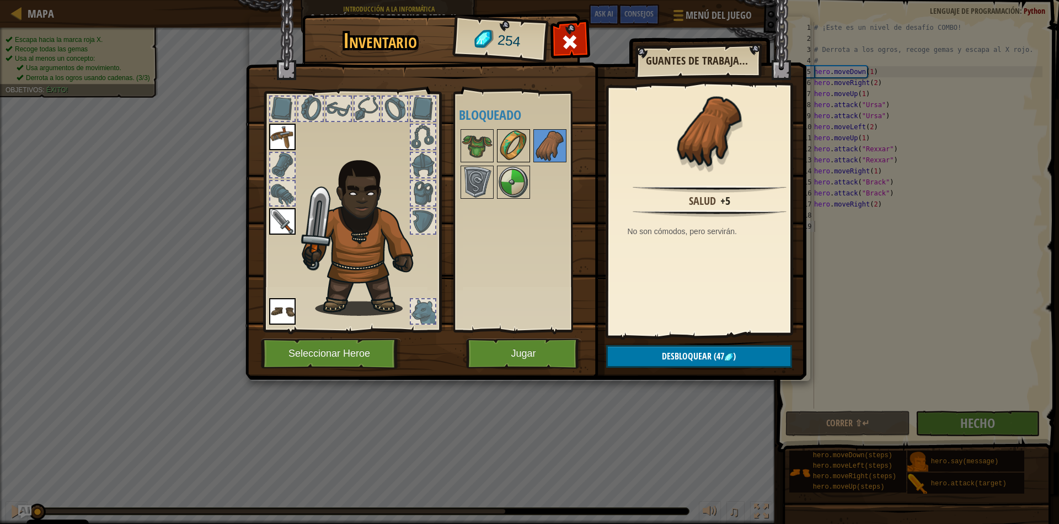
click at [518, 141] on img at bounding box center [513, 145] width 31 height 31
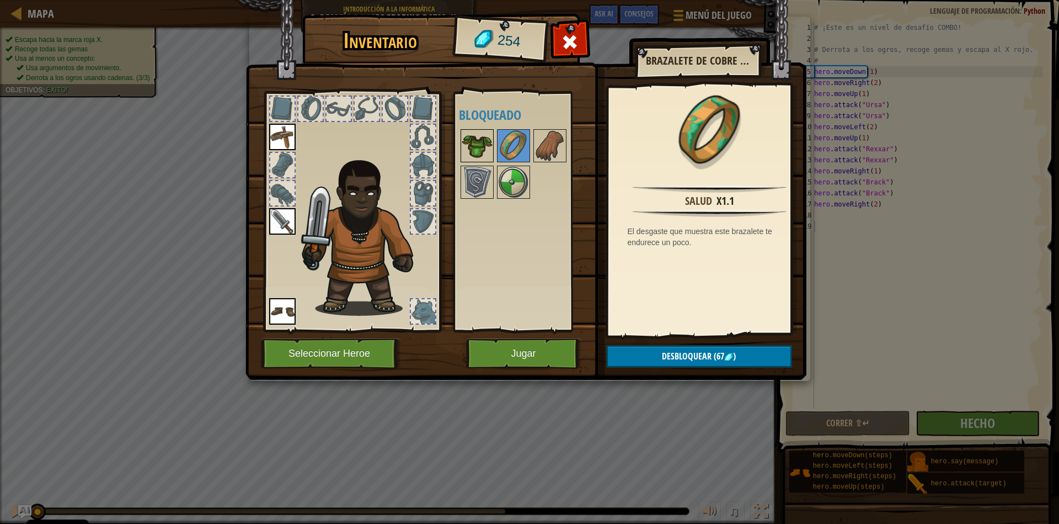
click at [477, 152] on img at bounding box center [477, 145] width 31 height 31
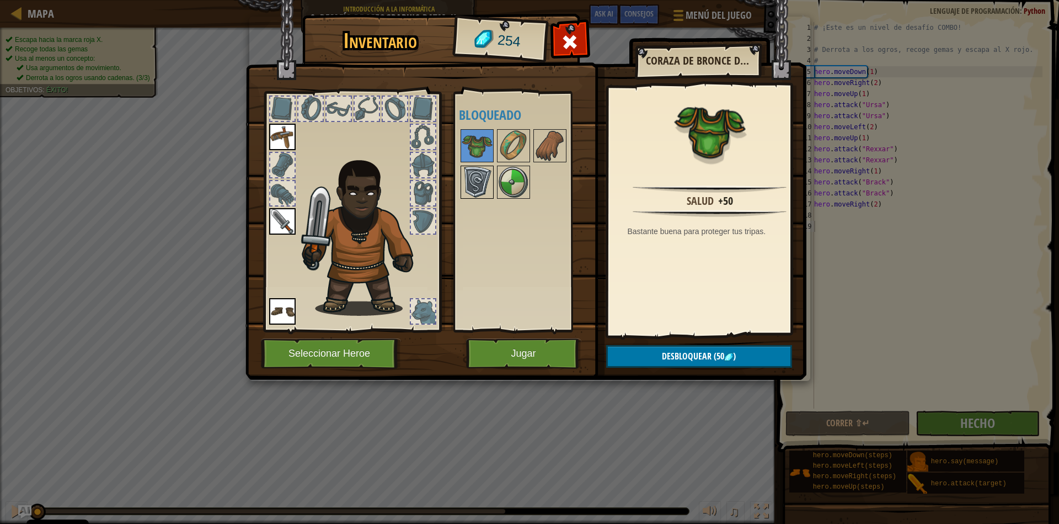
click at [470, 175] on img at bounding box center [477, 182] width 31 height 31
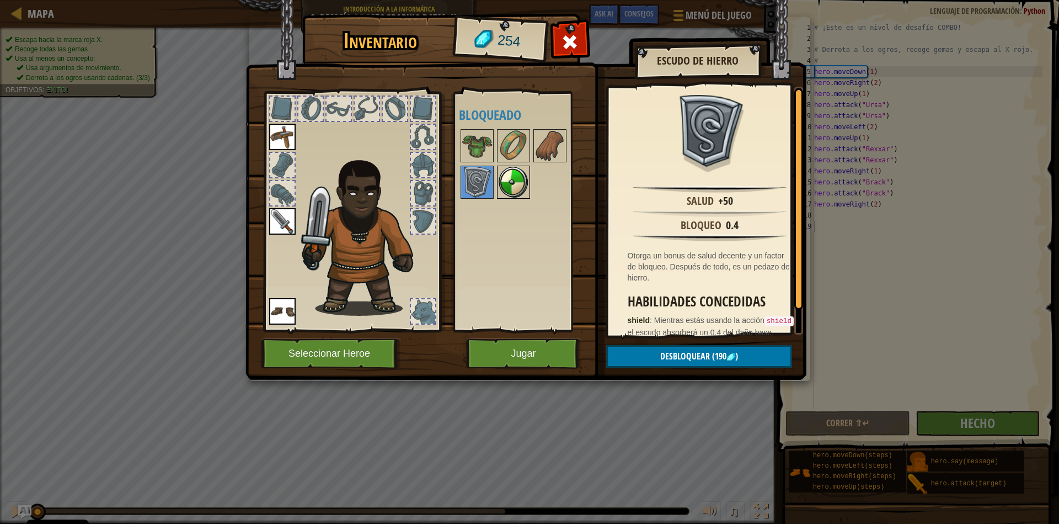
click at [509, 190] on img at bounding box center [513, 182] width 31 height 31
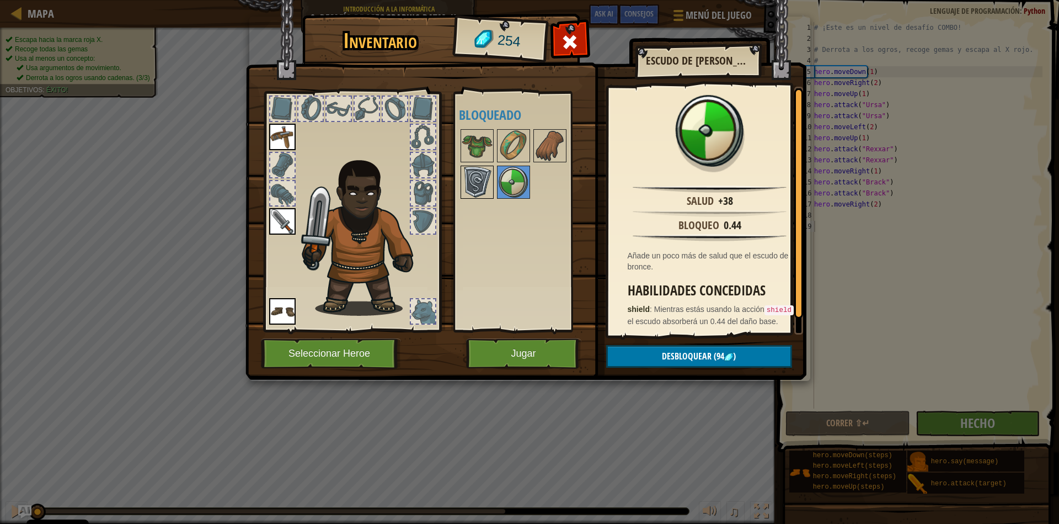
click at [487, 194] on img at bounding box center [477, 182] width 31 height 31
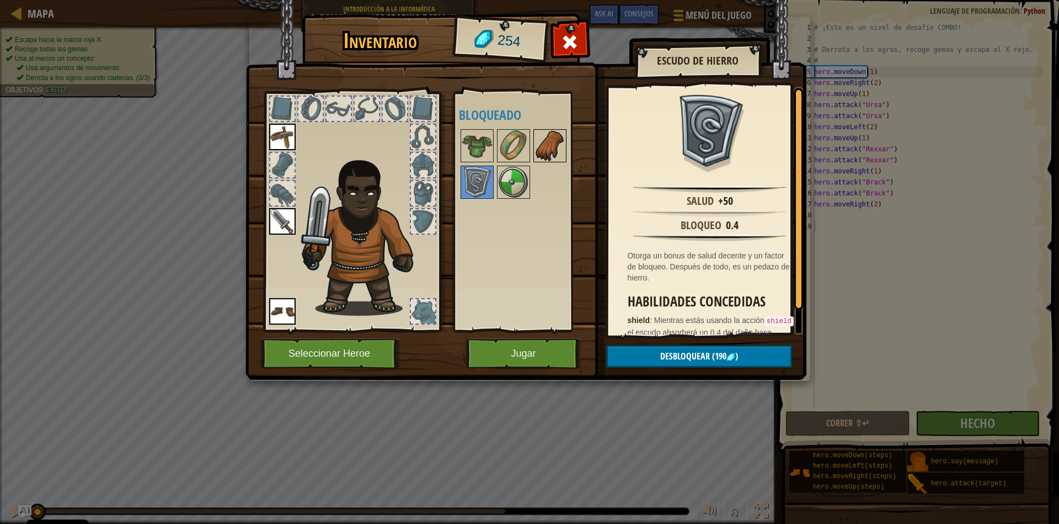
click at [535, 138] on img at bounding box center [550, 145] width 31 height 31
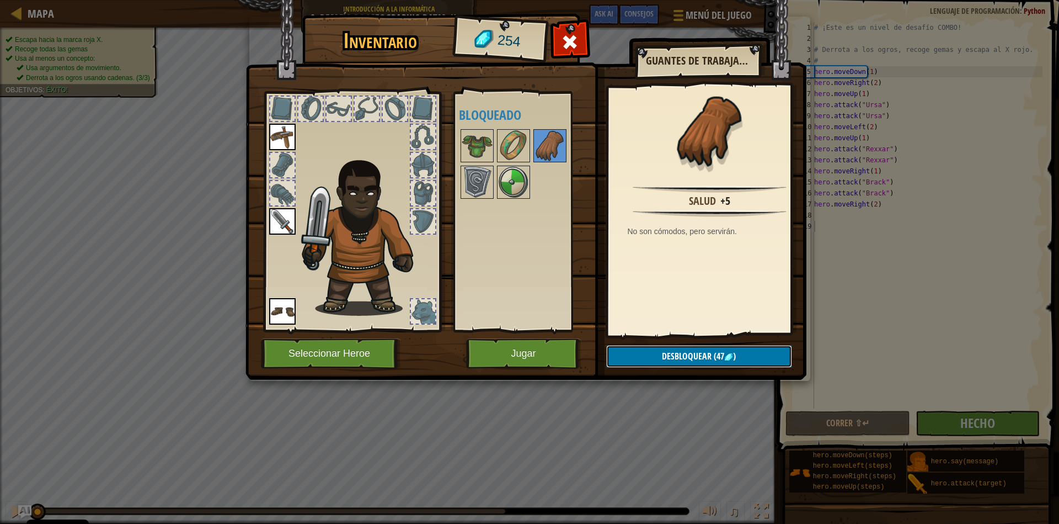
click at [713, 350] on span "(47" at bounding box center [718, 356] width 13 height 12
click at [735, 362] on button "Confirmar" at bounding box center [699, 356] width 186 height 23
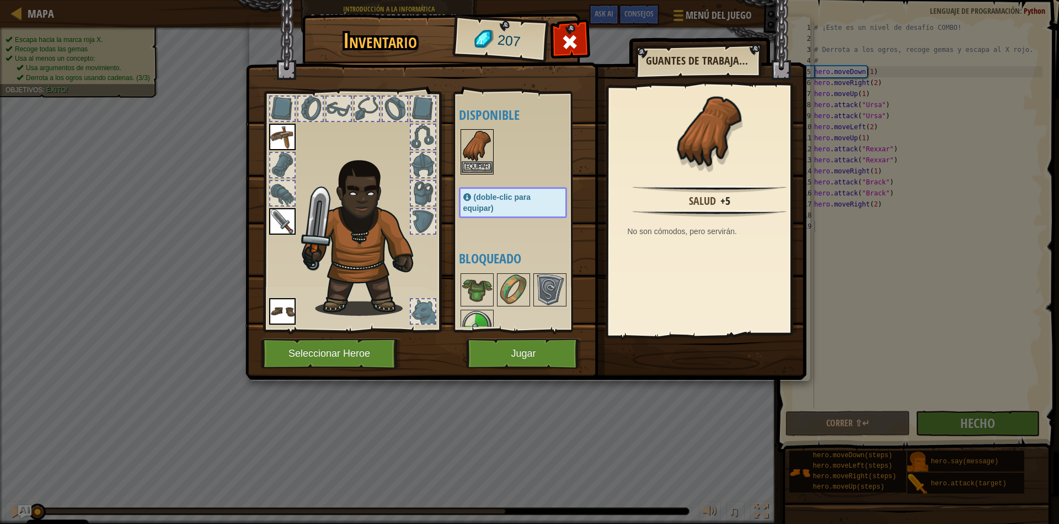
click at [481, 152] on img at bounding box center [477, 145] width 31 height 31
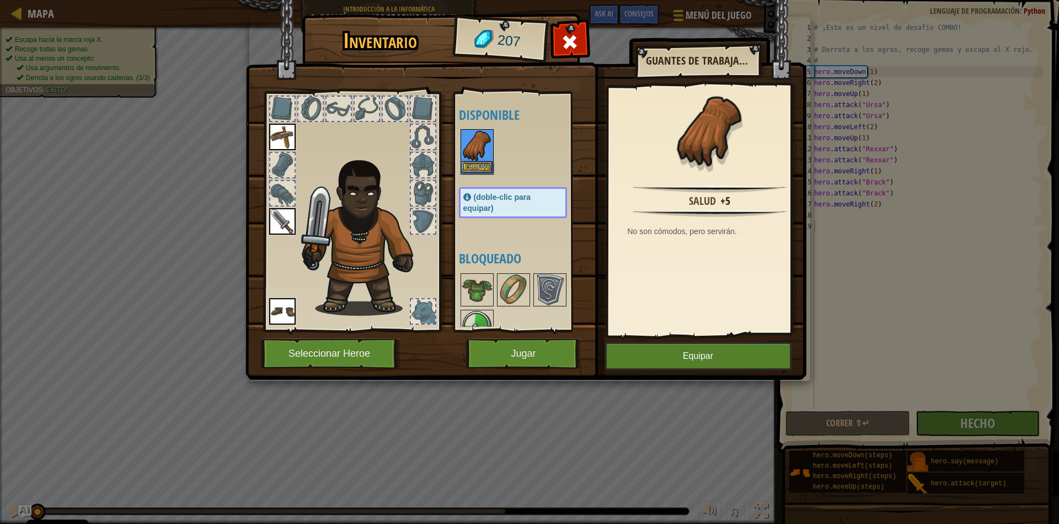
click at [481, 152] on img at bounding box center [477, 145] width 31 height 31
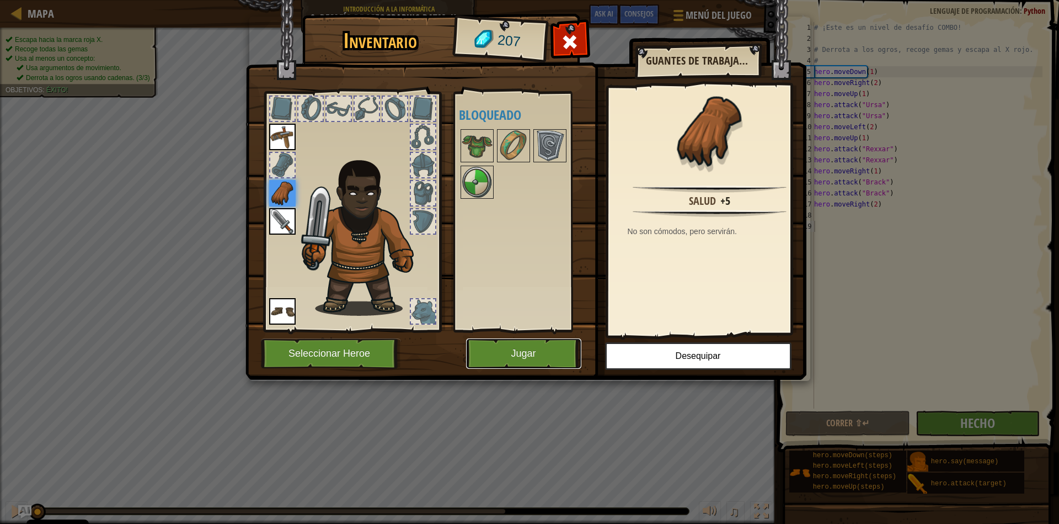
click at [561, 344] on button "Jugar" at bounding box center [523, 353] width 115 height 30
